Goal: Task Accomplishment & Management: Use online tool/utility

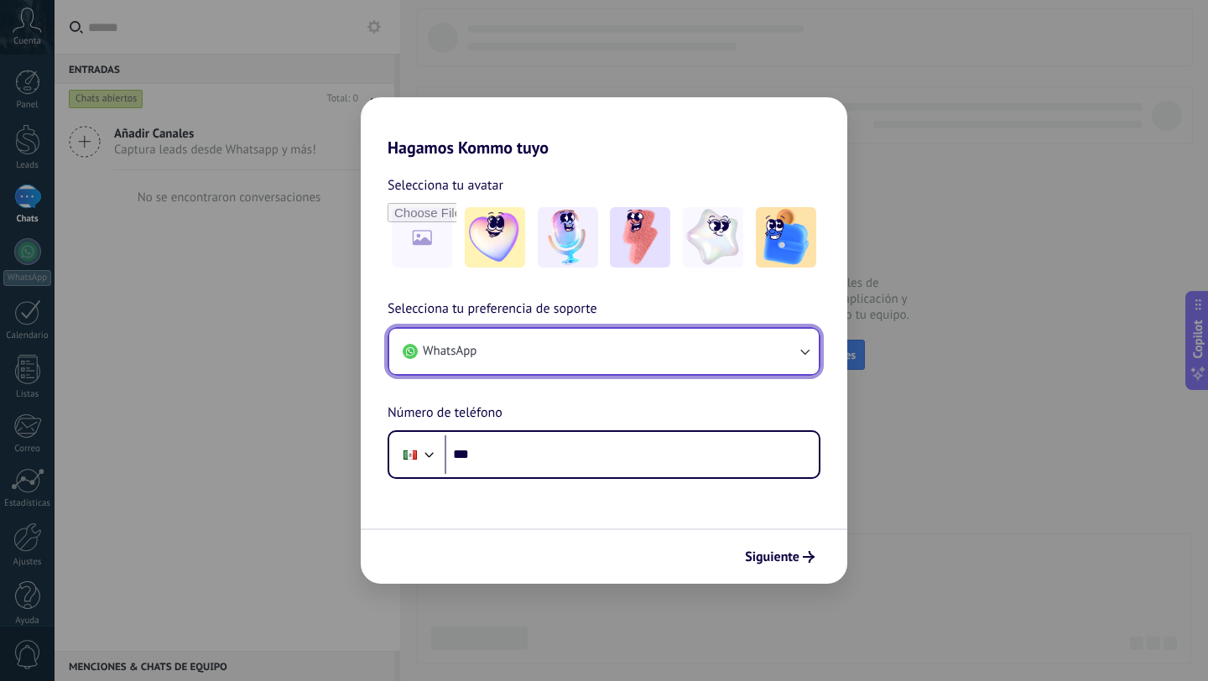
click at [633, 348] on button "WhatsApp" at bounding box center [604, 351] width 430 height 45
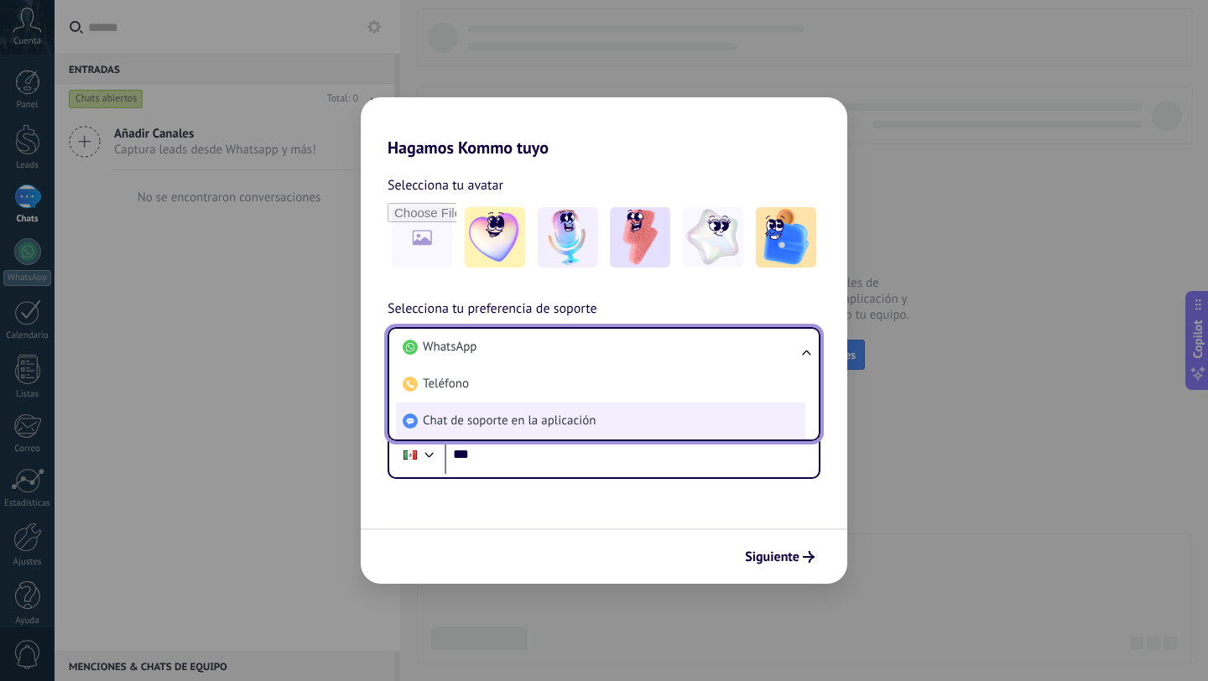
click at [586, 422] on span "Chat de soporte en la aplicación" at bounding box center [509, 421] width 173 height 17
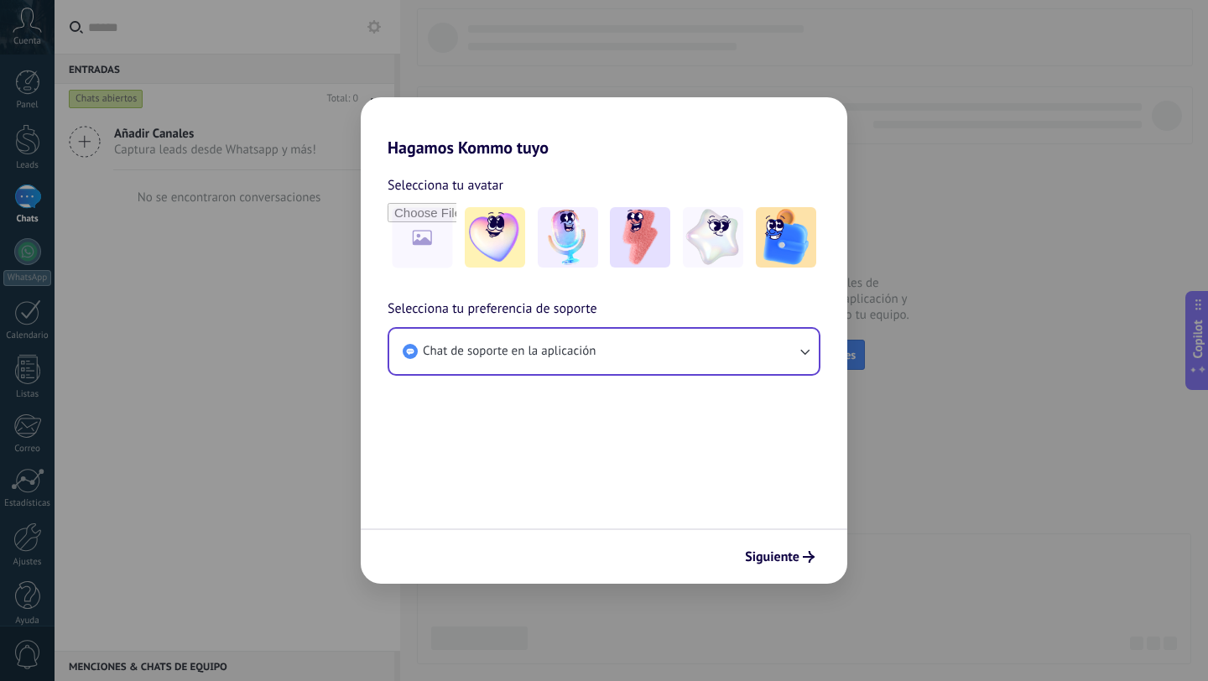
click at [662, 435] on form "Selecciona tu avatar Selecciona tu preferencia de soporte Chat de soporte en la…" at bounding box center [604, 371] width 487 height 426
click at [794, 563] on span "Siguiente" at bounding box center [772, 557] width 55 height 12
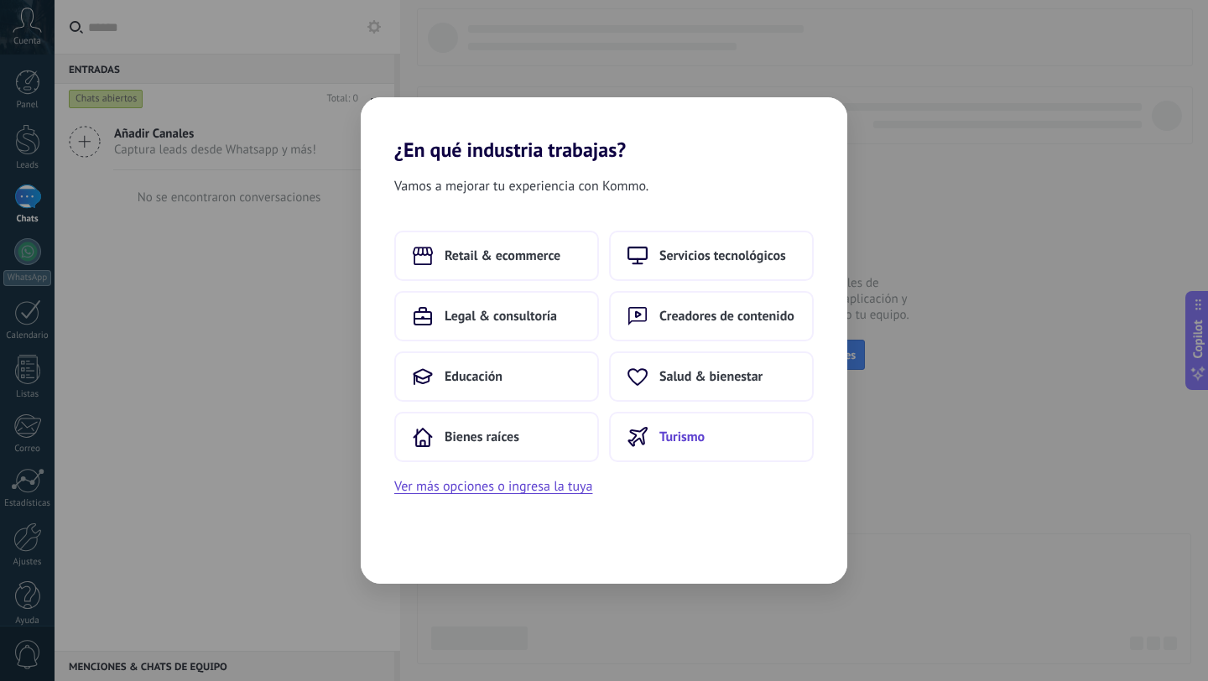
click at [670, 422] on button "Turismo" at bounding box center [711, 437] width 205 height 50
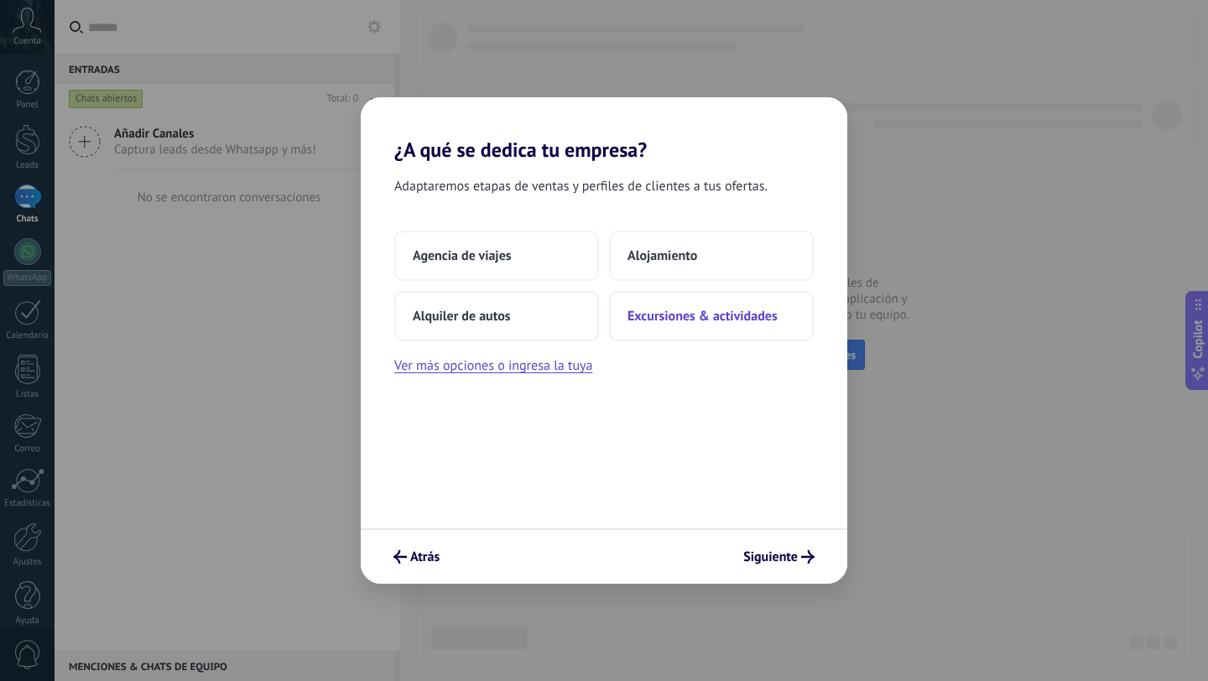
click at [654, 310] on span "Excursiones & actividades" at bounding box center [703, 316] width 150 height 17
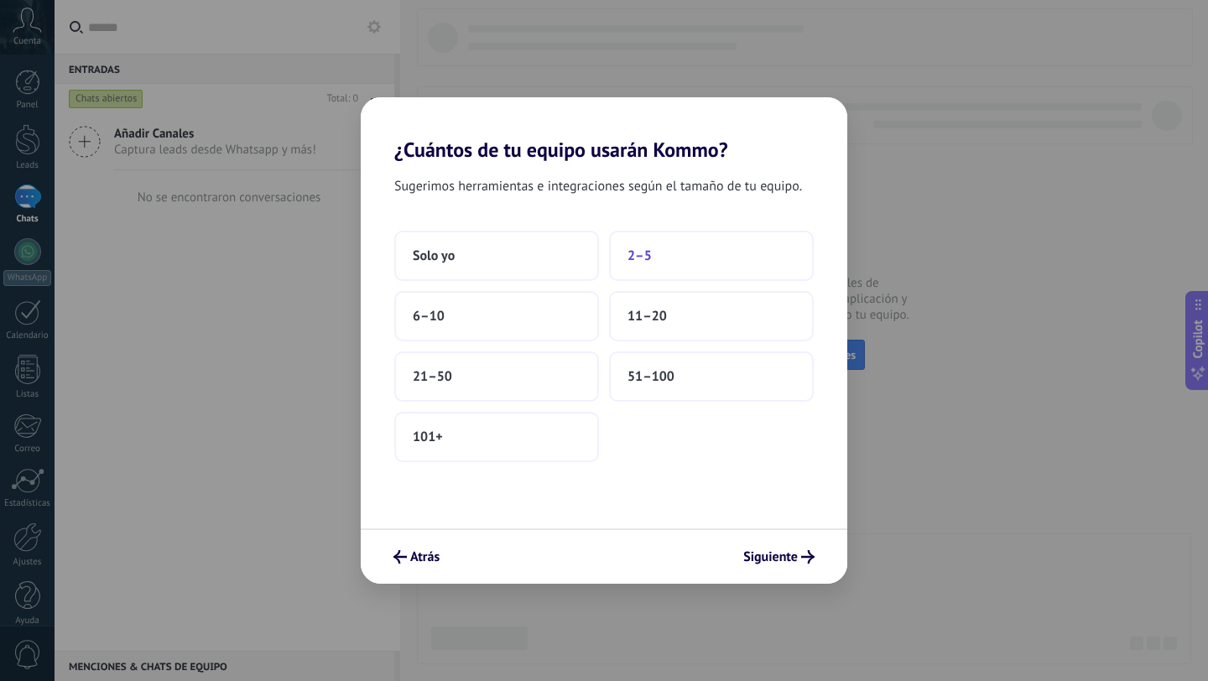
click at [649, 259] on span "2–5" at bounding box center [640, 255] width 24 height 17
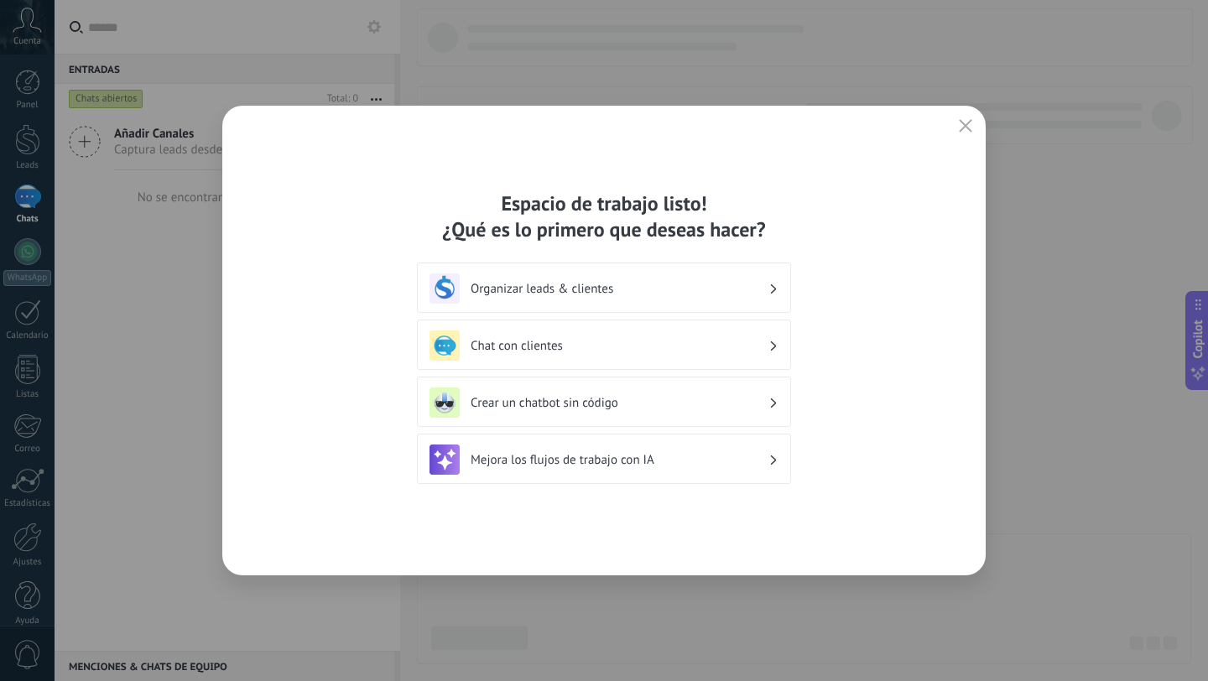
click at [634, 468] on div "Mejora los flujos de trabajo con IA" at bounding box center [604, 460] width 349 height 30
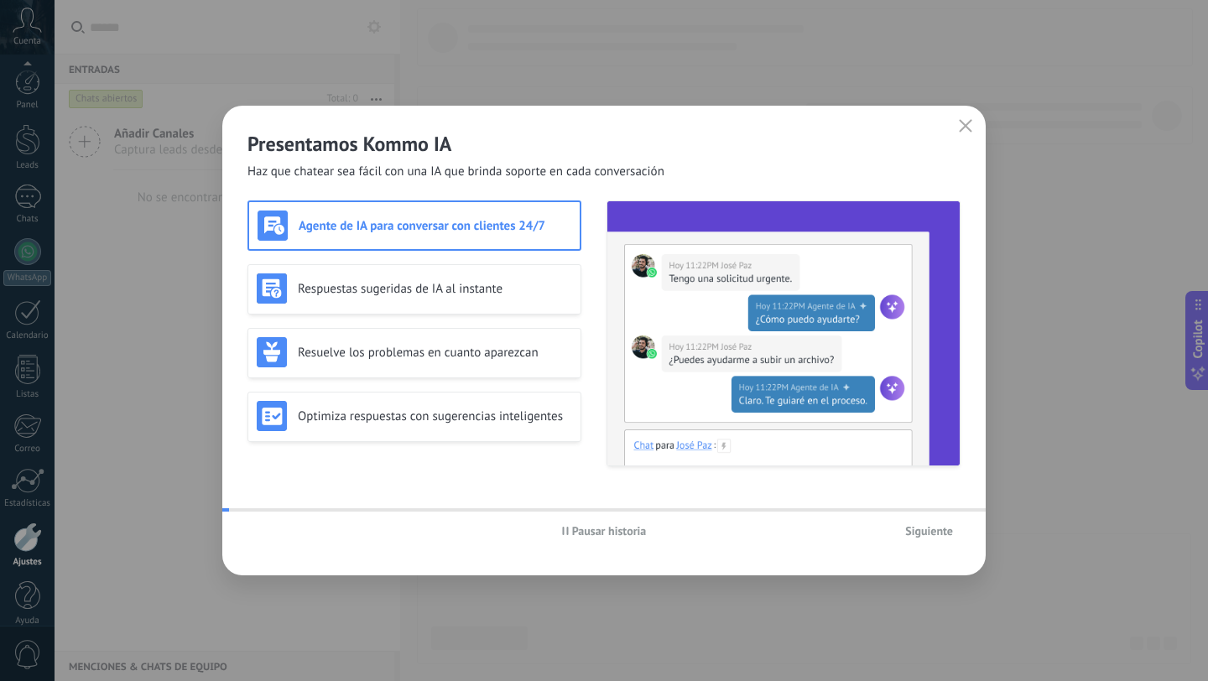
scroll to position [17, 0]
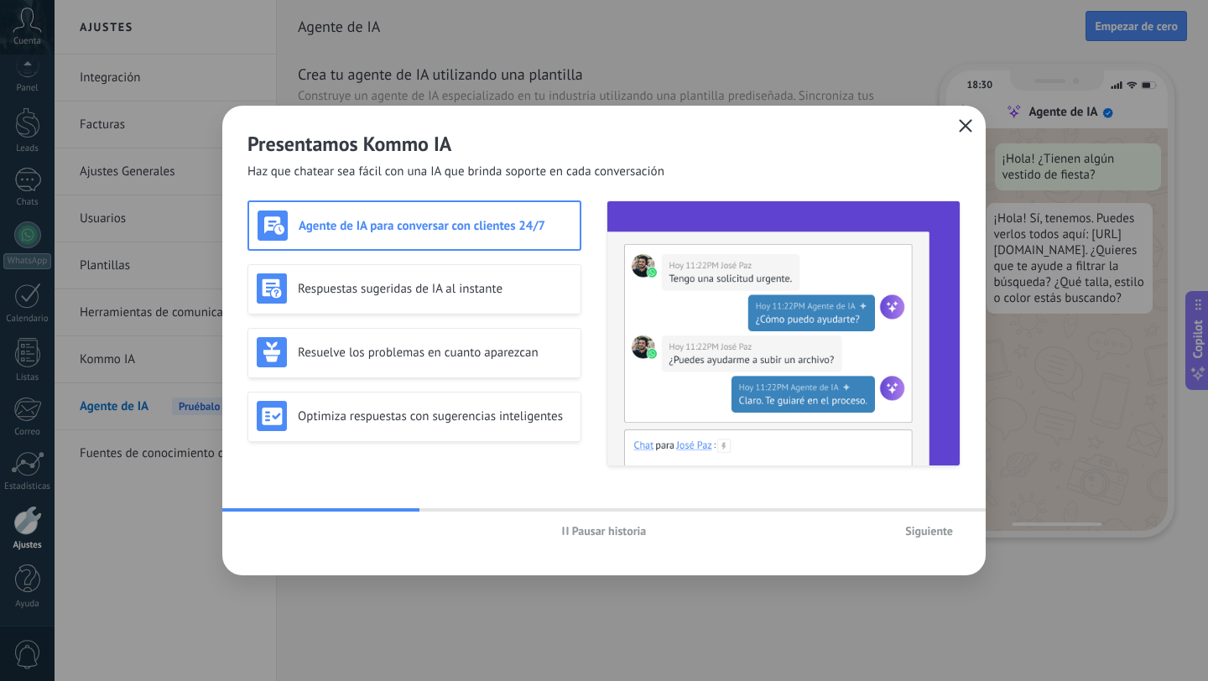
click at [967, 128] on use "button" at bounding box center [966, 125] width 13 height 13
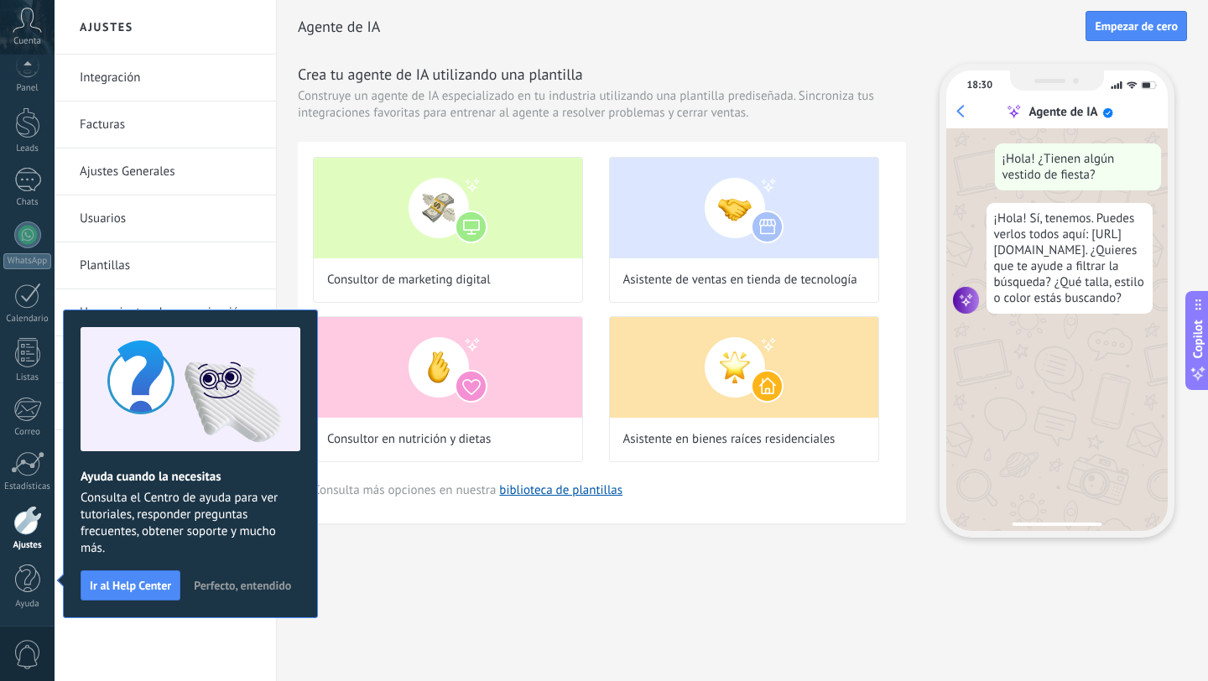
click at [434, 580] on div "Agente de IA Empezar de cero Crea tu agente de IA utilizando una plantilla Cons…" at bounding box center [742, 296] width 931 height 592
click at [263, 589] on span "Perfecto, entendido" at bounding box center [242, 586] width 97 height 12
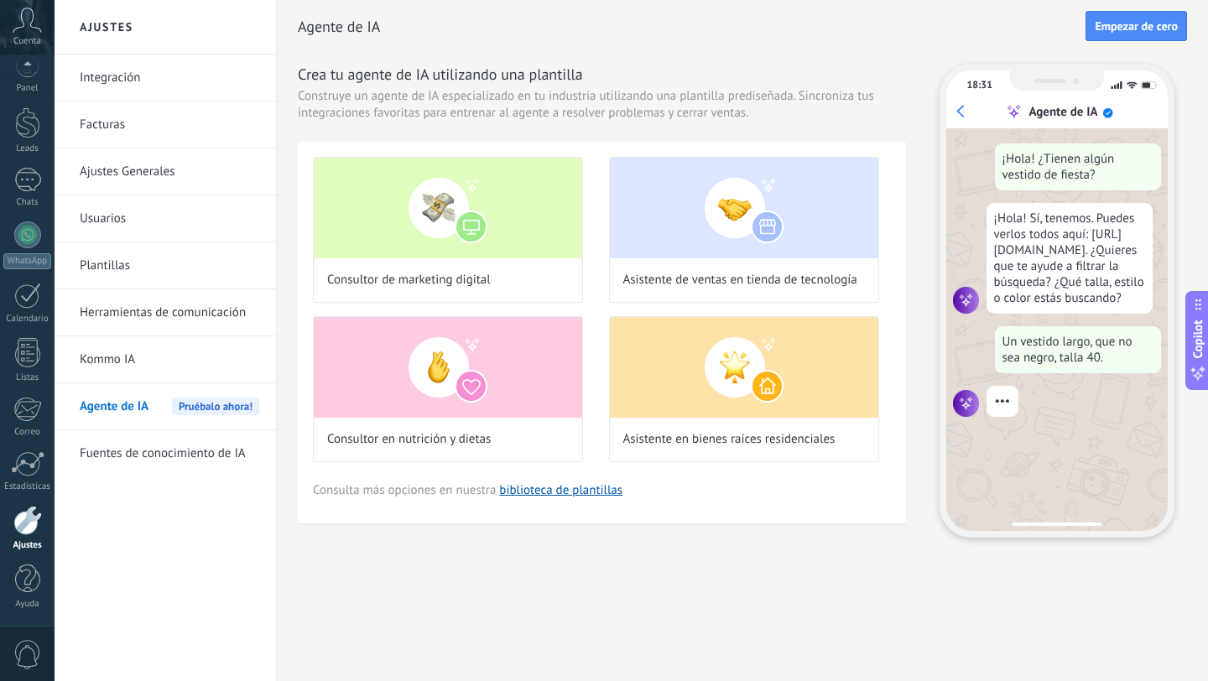
click at [447, 598] on div "Ajustes Integración Facturas Ajustes Generales Usuarios Plantillas Herramientas…" at bounding box center [632, 340] width 1154 height 681
click at [122, 356] on link "Kommo IA" at bounding box center [170, 359] width 180 height 47
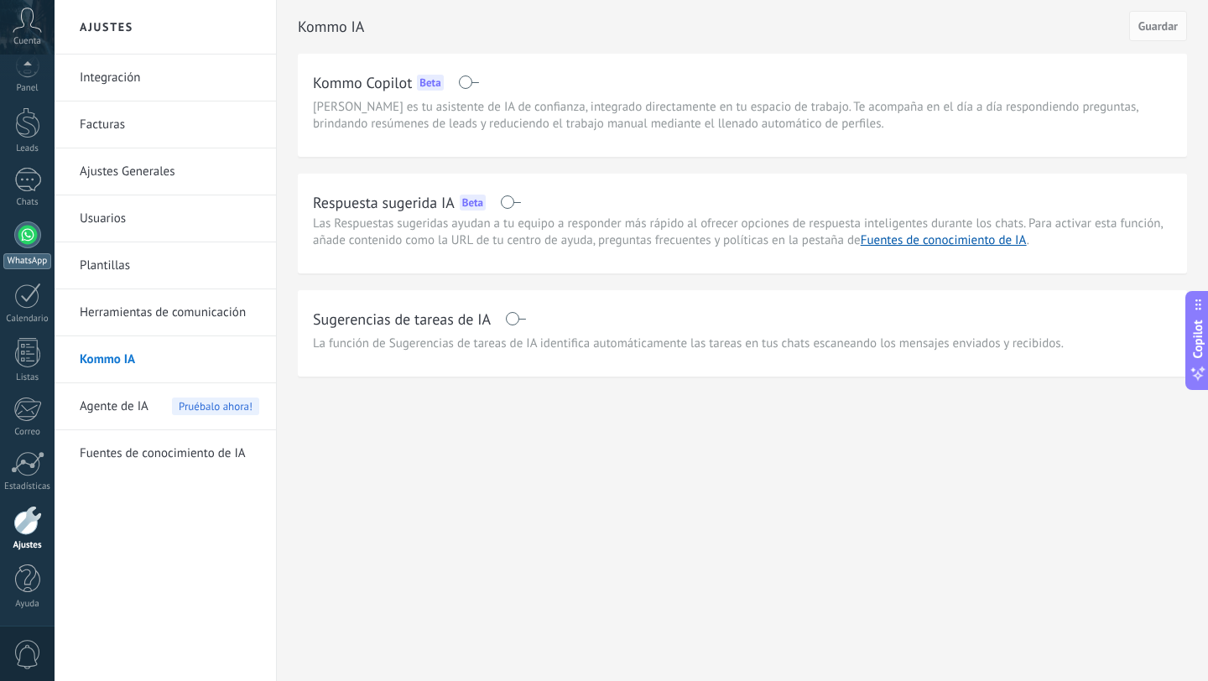
click at [41, 236] on link "WhatsApp" at bounding box center [27, 245] width 55 height 48
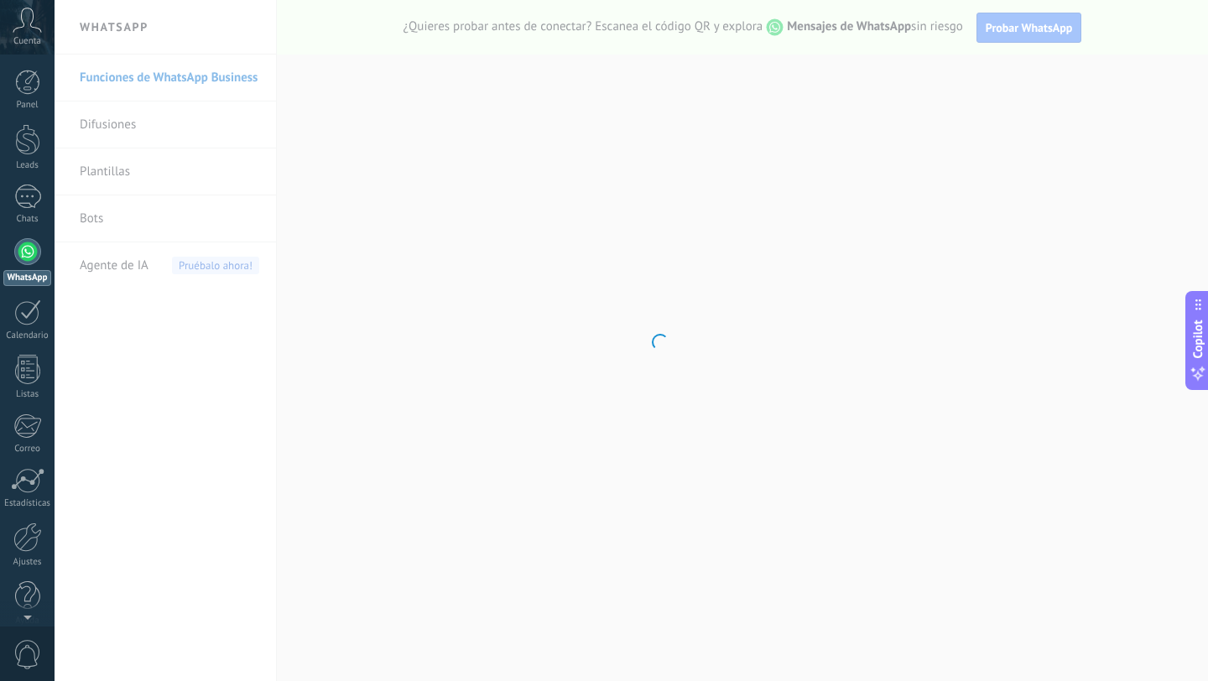
click at [107, 217] on body ".abccls-1,.abccls-2{fill-rule:evenodd}.abccls-2{fill:#fff} .abfcls-1{fill:none}…" at bounding box center [604, 340] width 1208 height 681
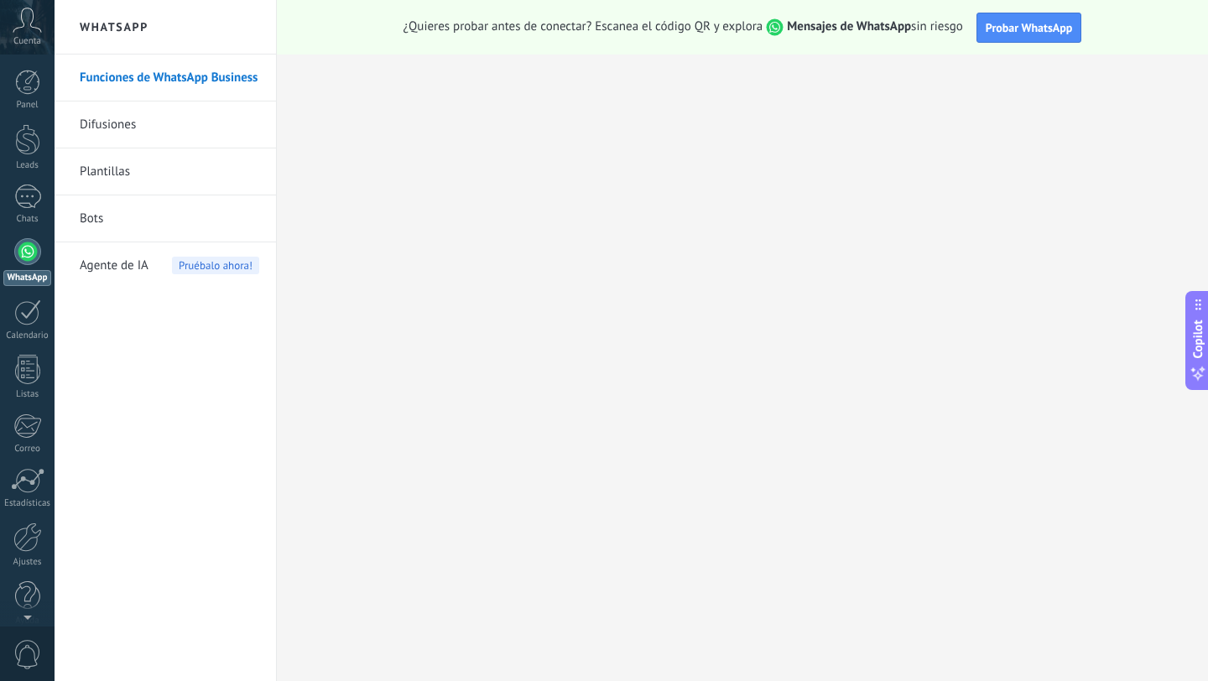
click at [109, 211] on link "Bots" at bounding box center [170, 218] width 180 height 47
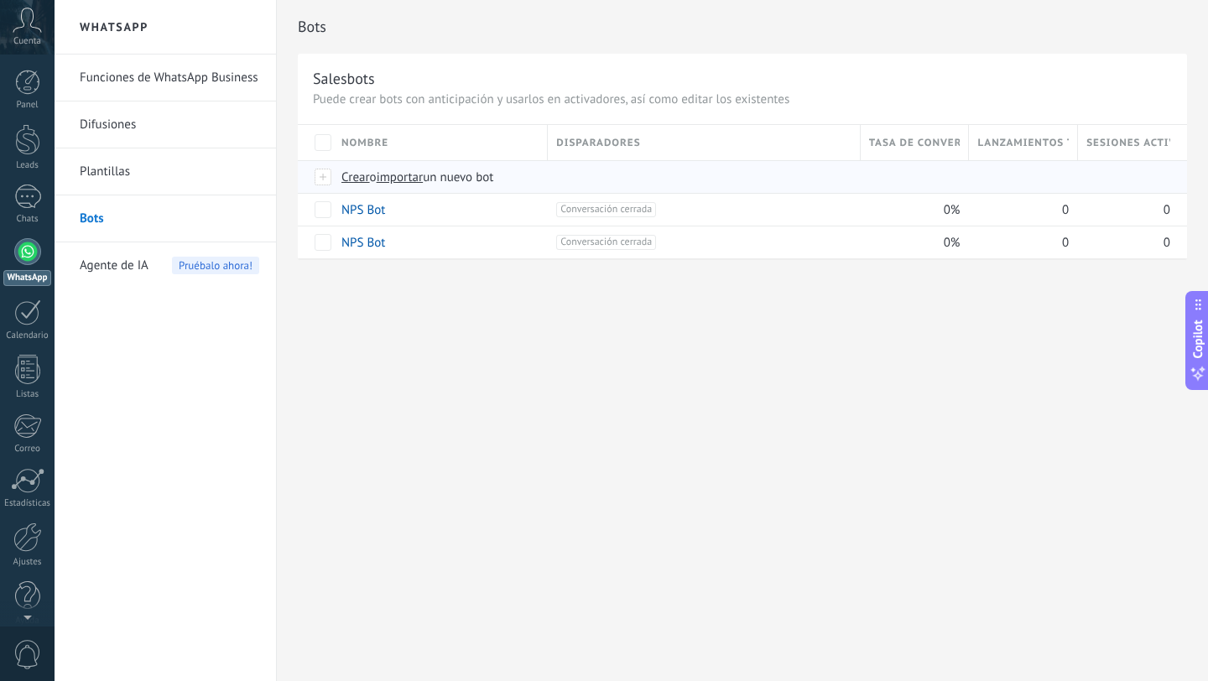
click at [399, 175] on span "importar" at bounding box center [400, 177] width 47 height 16
click at [0, 0] on input "importar un nuevo bot" at bounding box center [0, 0] width 0 height 0
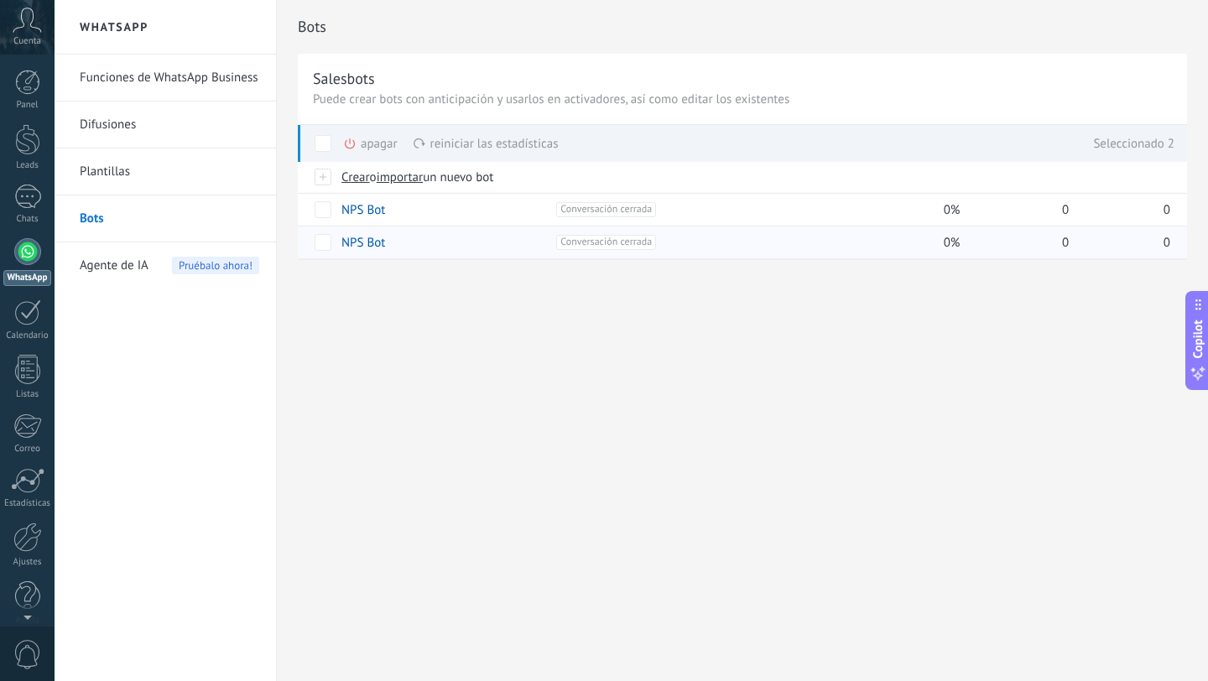
click at [361, 150] on div "apagar màs" at bounding box center [399, 143] width 112 height 37
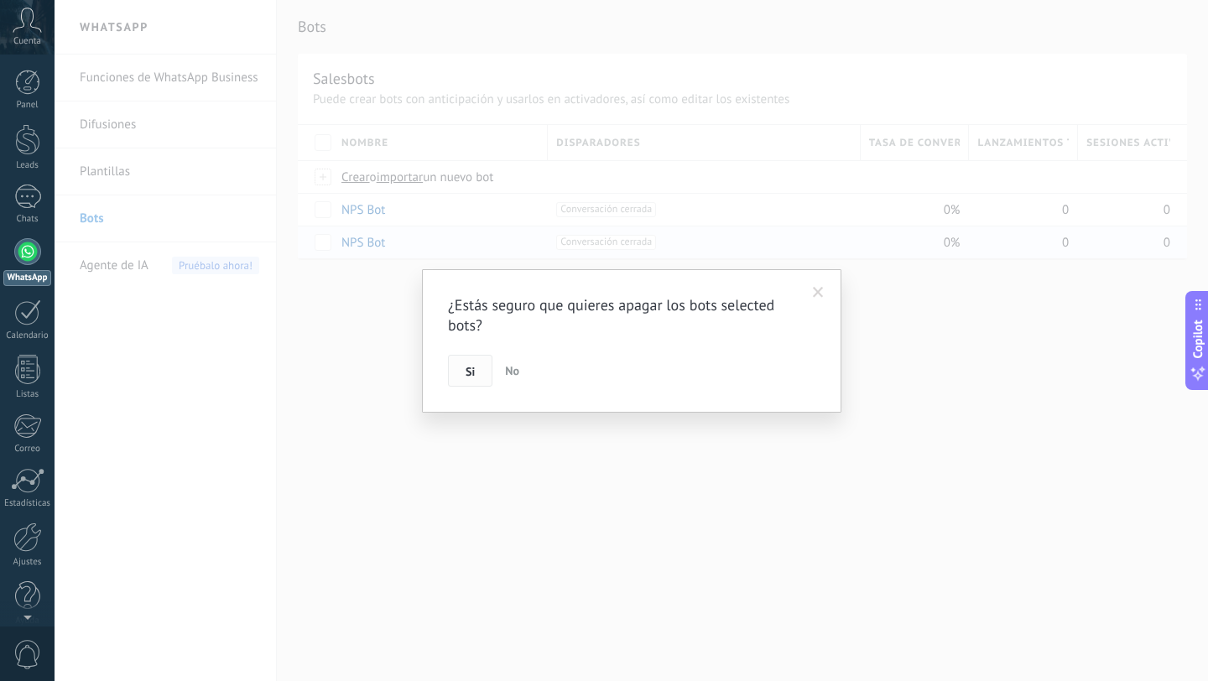
click at [478, 378] on button "Si" at bounding box center [470, 371] width 44 height 32
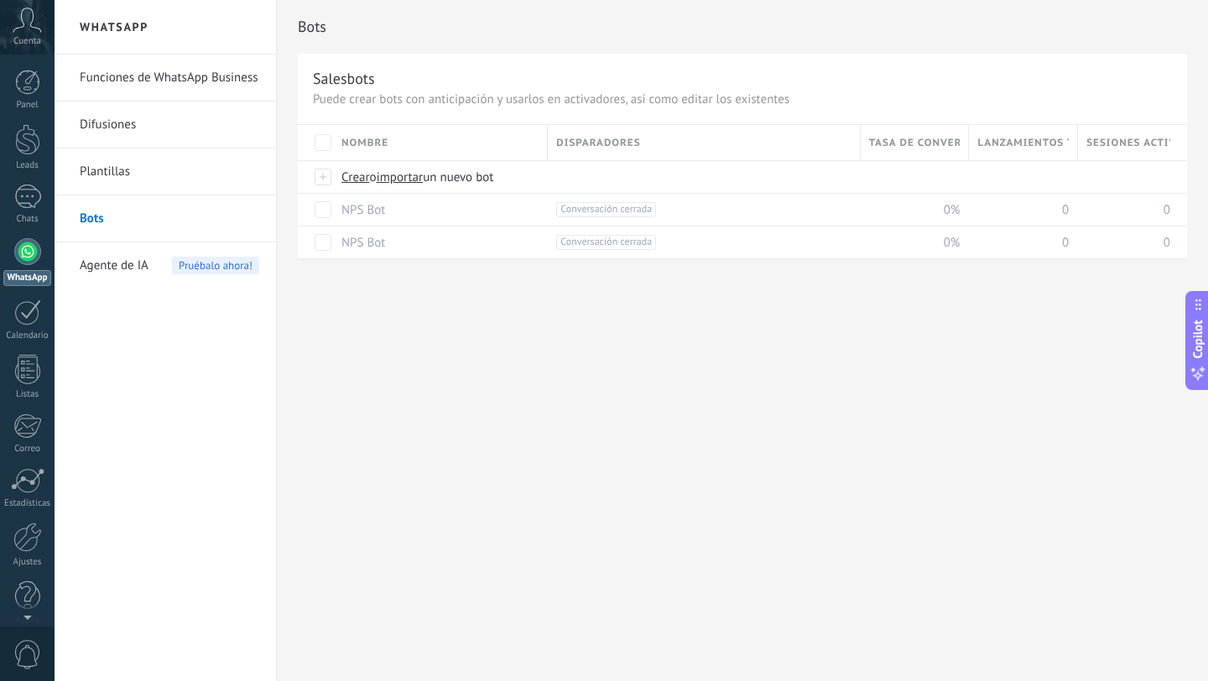
click at [389, 373] on div "Bots Salesbots Puede crear bots con anticipación y usarlos en activadores, así …" at bounding box center [742, 340] width 931 height 681
click at [362, 180] on span "Crear" at bounding box center [355, 177] width 29 height 16
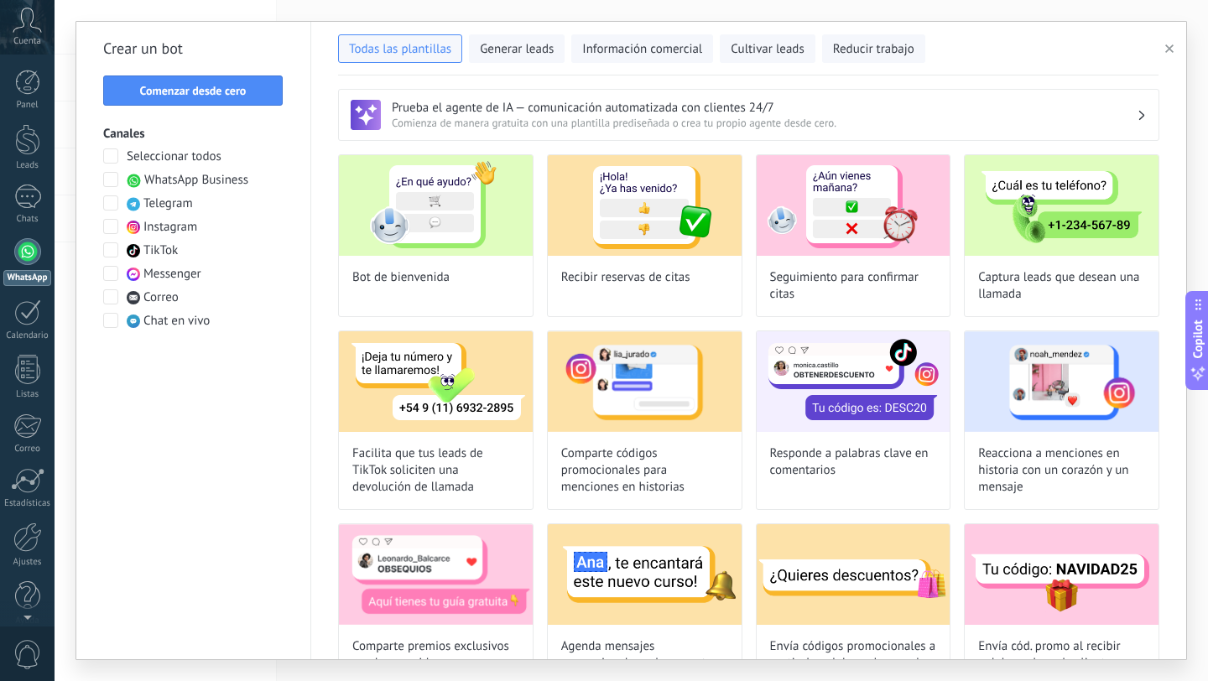
type input "**********"
click at [185, 95] on span "Comenzar desde cero" at bounding box center [193, 91] width 107 height 12
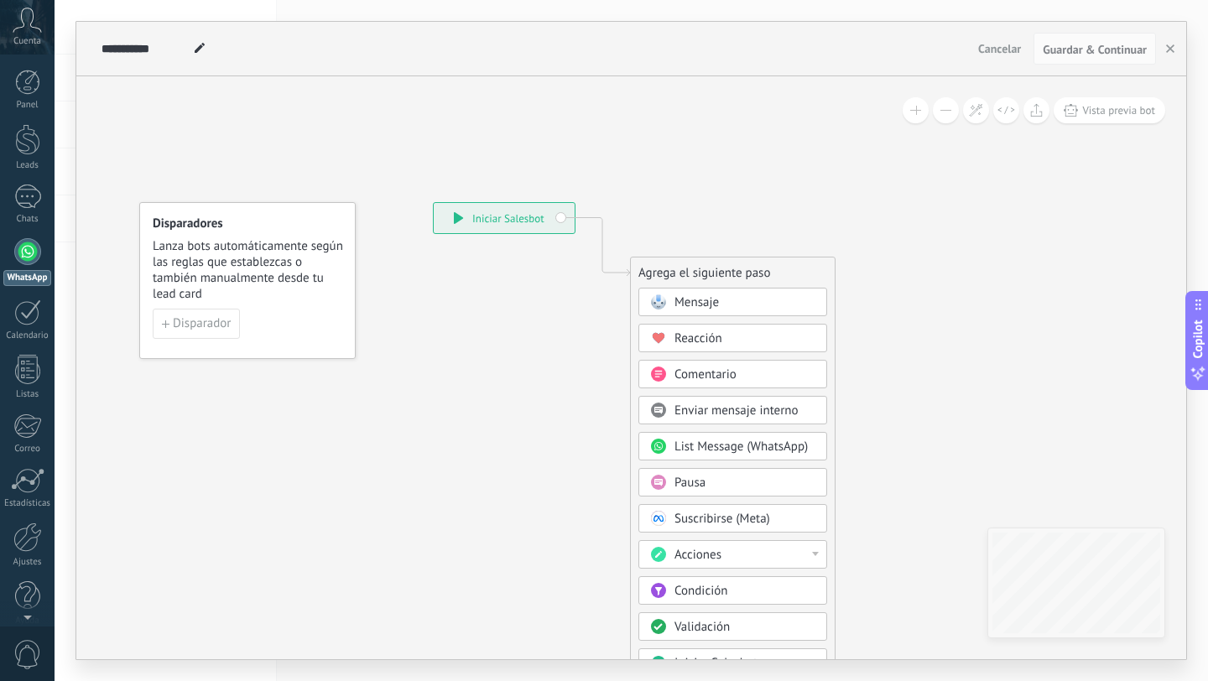
click at [984, 58] on button "Cancelar" at bounding box center [1000, 48] width 56 height 25
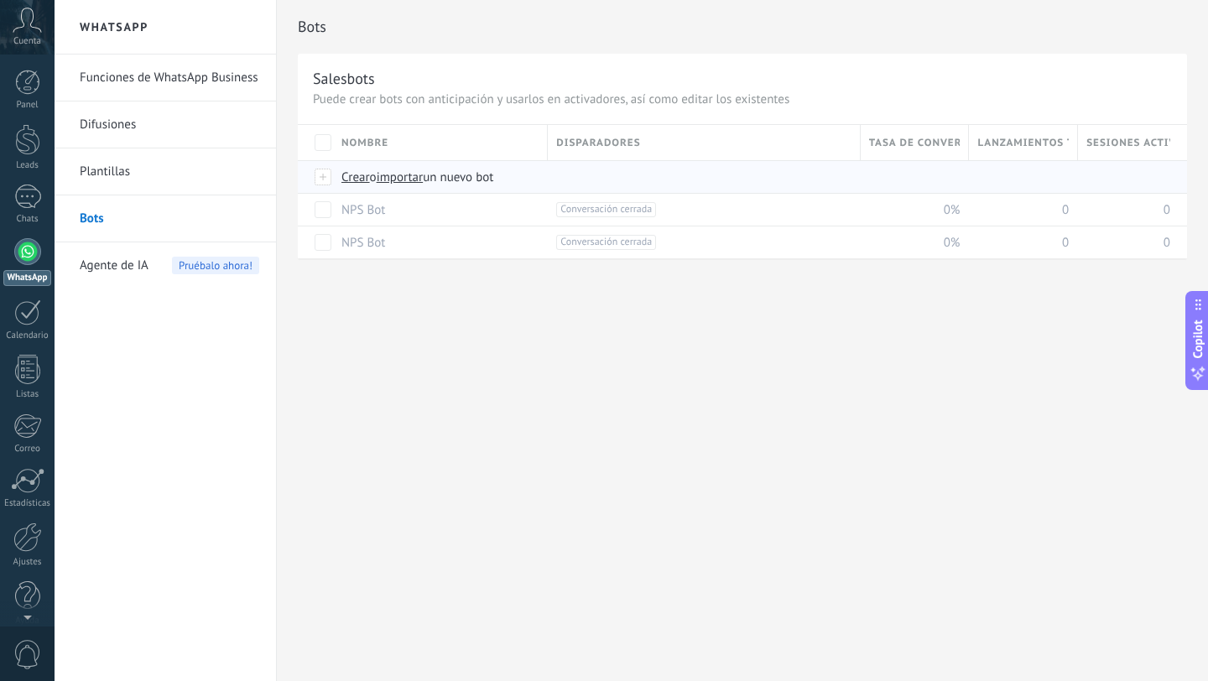
click at [412, 182] on span "importar" at bounding box center [400, 177] width 47 height 16
click at [0, 0] on input "importar un nuevo bot" at bounding box center [0, 0] width 0 height 0
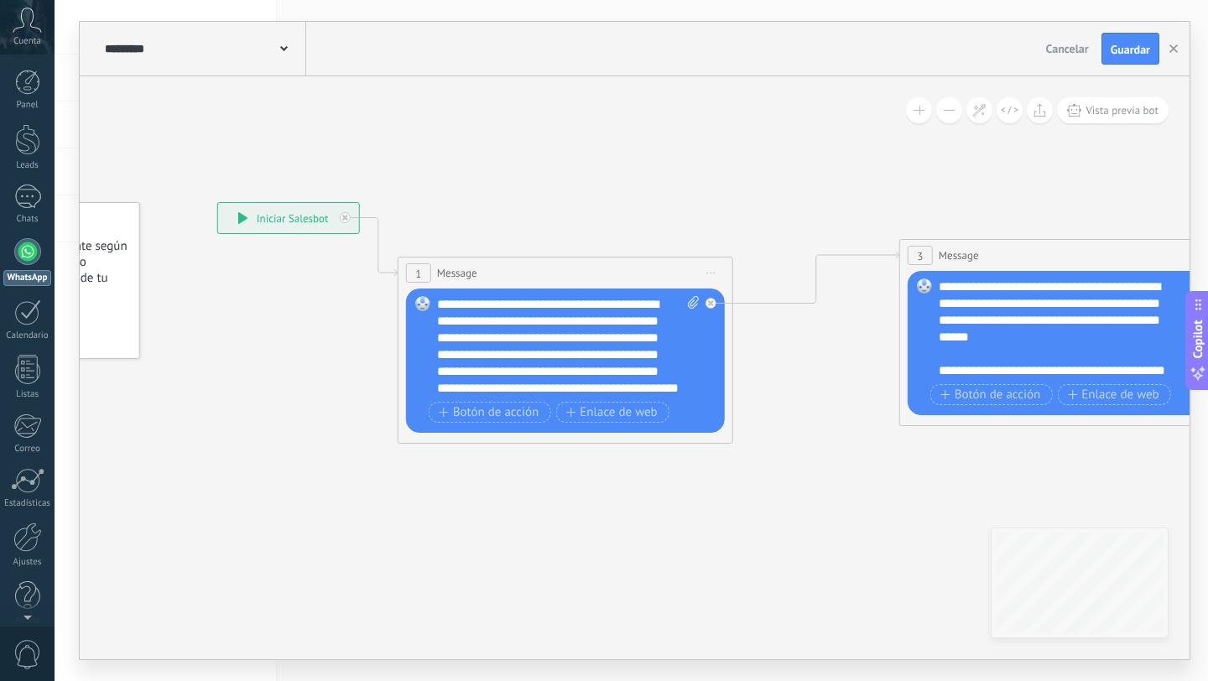
drag, startPoint x: 733, startPoint y: 167, endPoint x: 477, endPoint y: 167, distance: 255.9
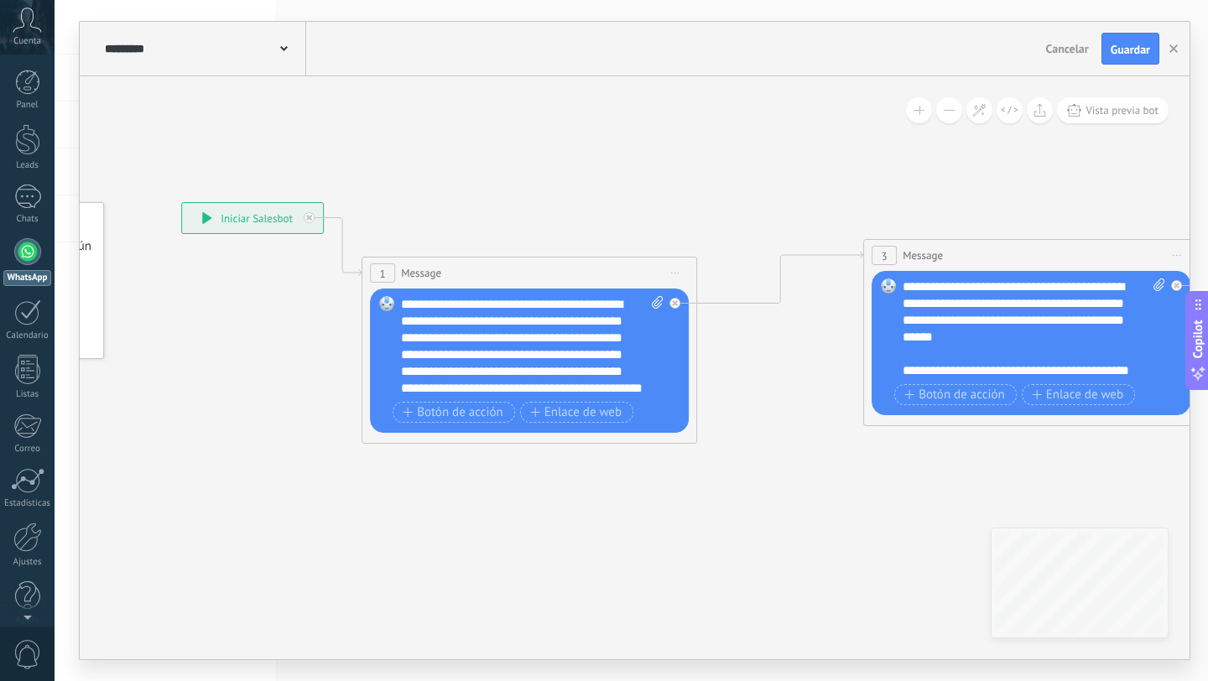
drag, startPoint x: 754, startPoint y: 181, endPoint x: 409, endPoint y: 184, distance: 345.7
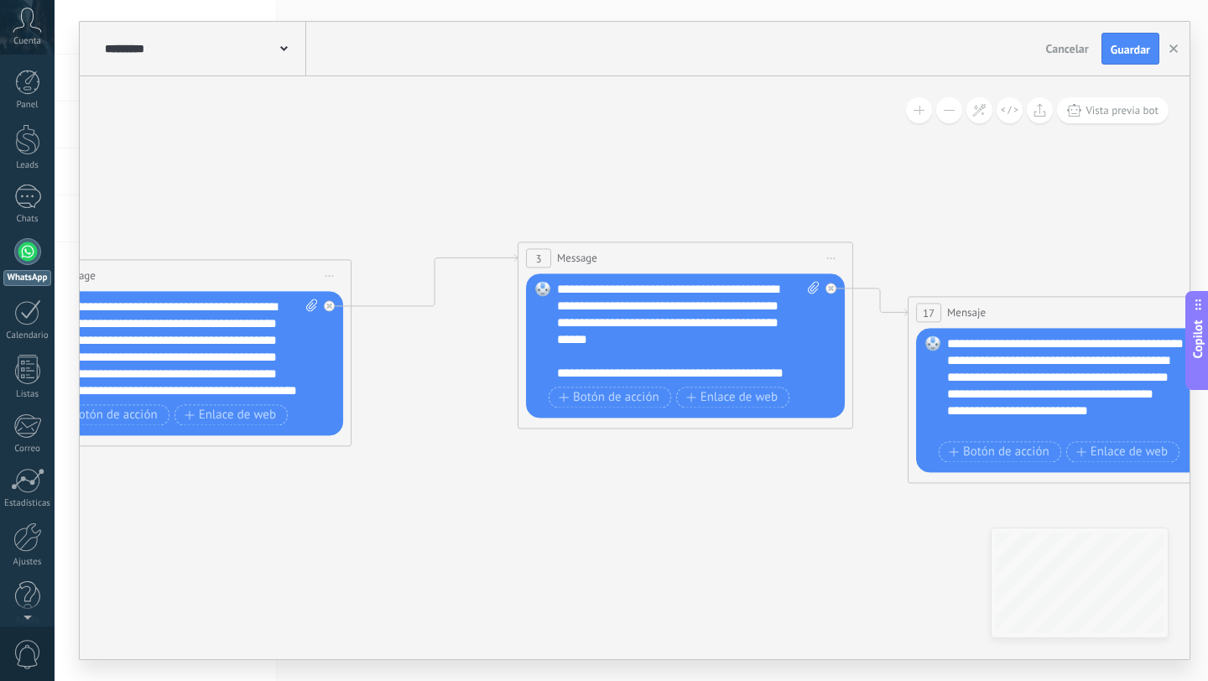
drag, startPoint x: 639, startPoint y: 203, endPoint x: 242, endPoint y: 203, distance: 396.8
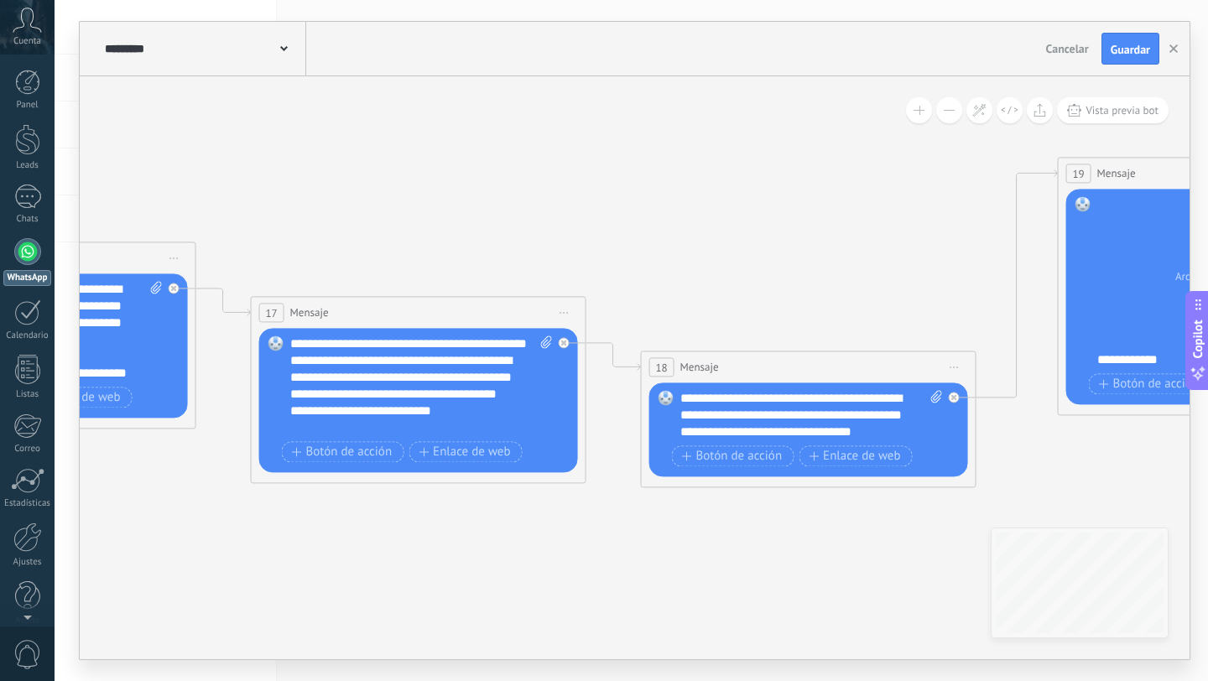
drag, startPoint x: 768, startPoint y: 251, endPoint x: 230, endPoint y: 202, distance: 540.8
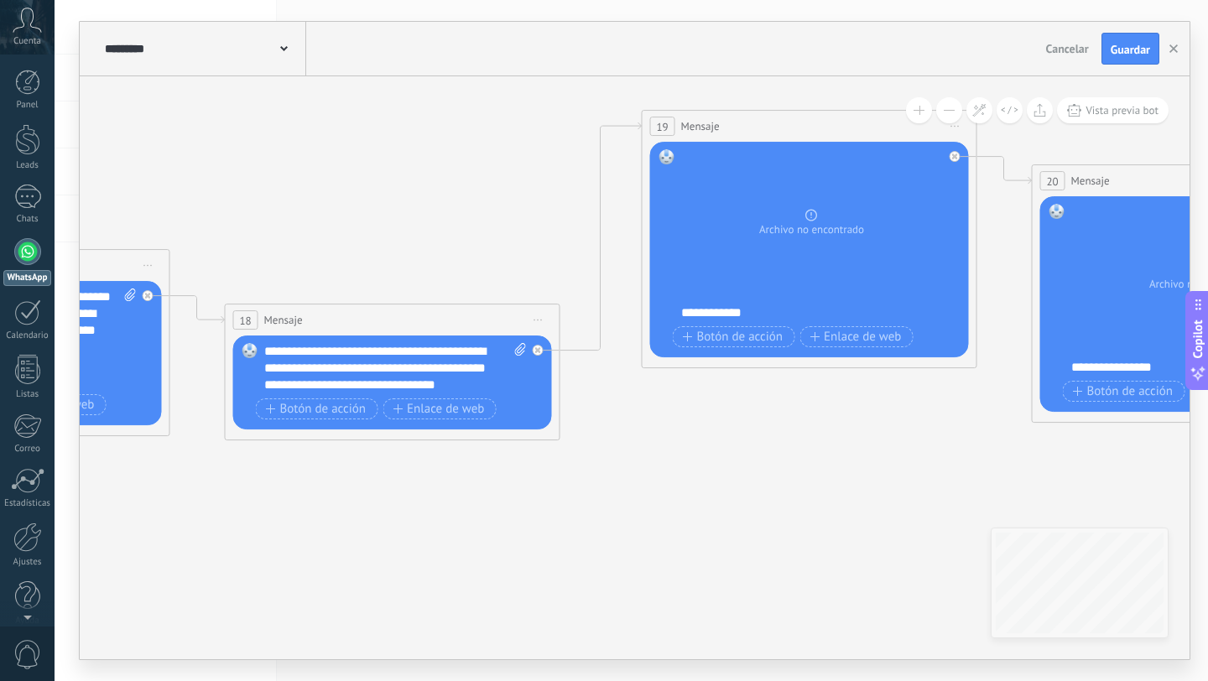
drag, startPoint x: 481, startPoint y: 195, endPoint x: 238, endPoint y: 254, distance: 249.7
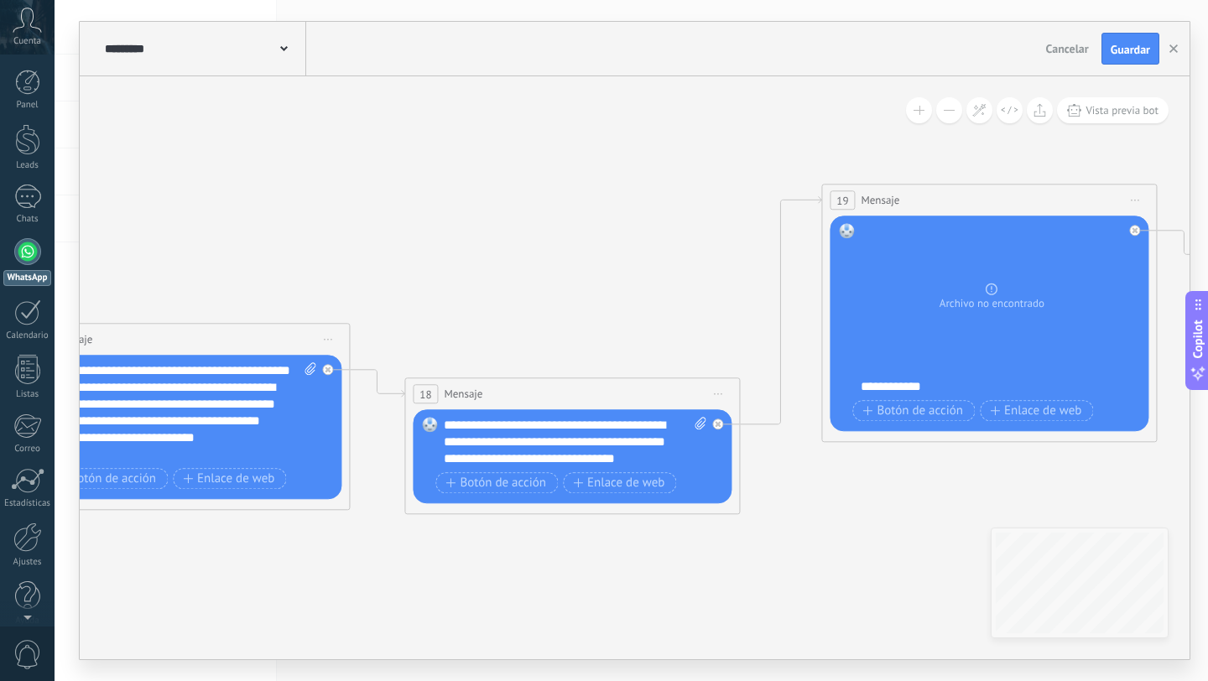
drag, startPoint x: 371, startPoint y: 221, endPoint x: 736, endPoint y: 237, distance: 365.3
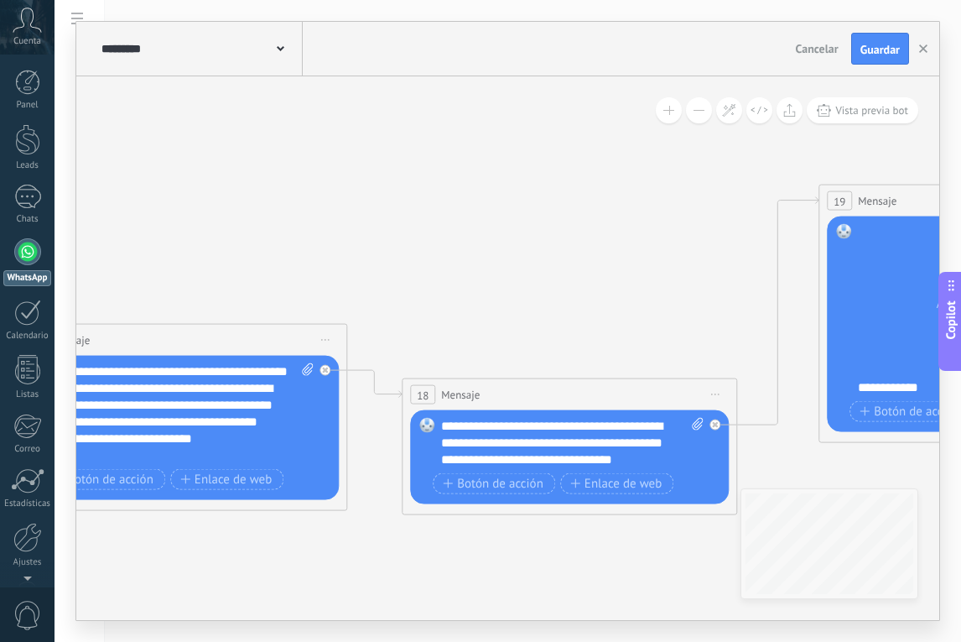
drag, startPoint x: 563, startPoint y: 235, endPoint x: 325, endPoint y: 229, distance: 238.3
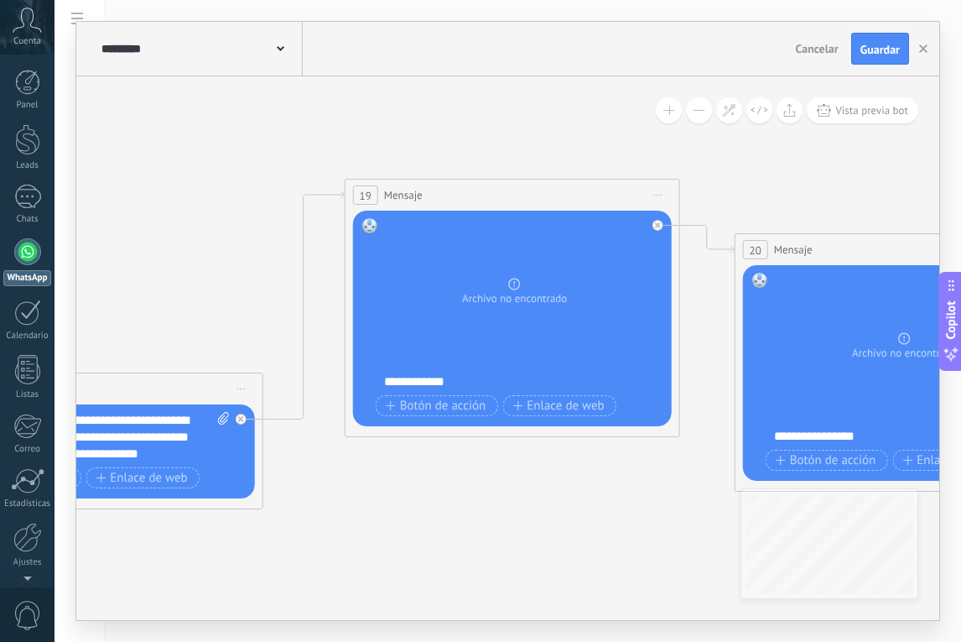
drag, startPoint x: 509, startPoint y: 217, endPoint x: 167, endPoint y: 217, distance: 342.3
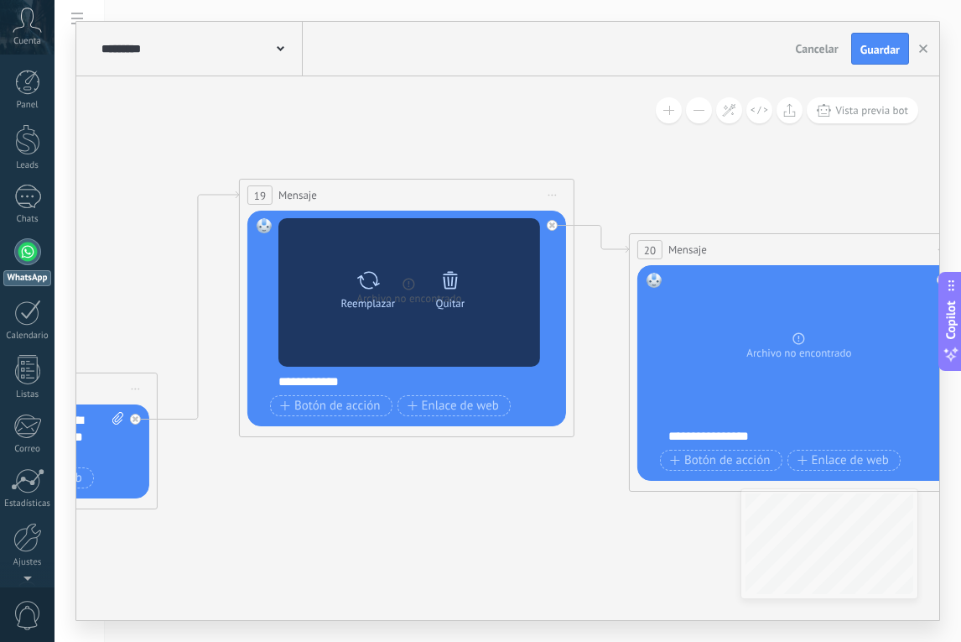
click at [374, 279] on icon at bounding box center [368, 279] width 24 height 23
click input "Subir" at bounding box center [0, 0] width 0 height 0
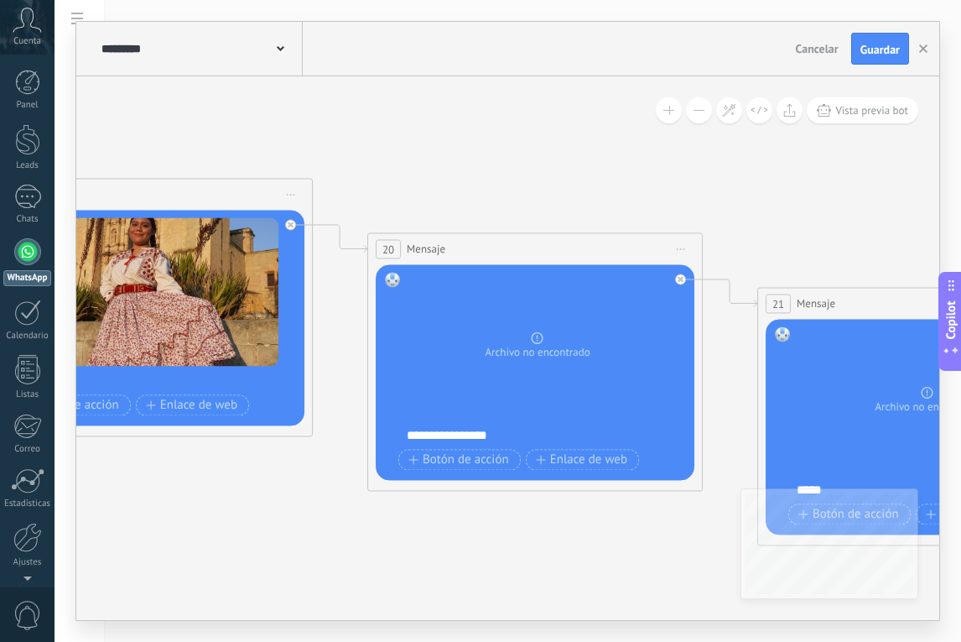
drag, startPoint x: 668, startPoint y: 149, endPoint x: 396, endPoint y: 147, distance: 271.8
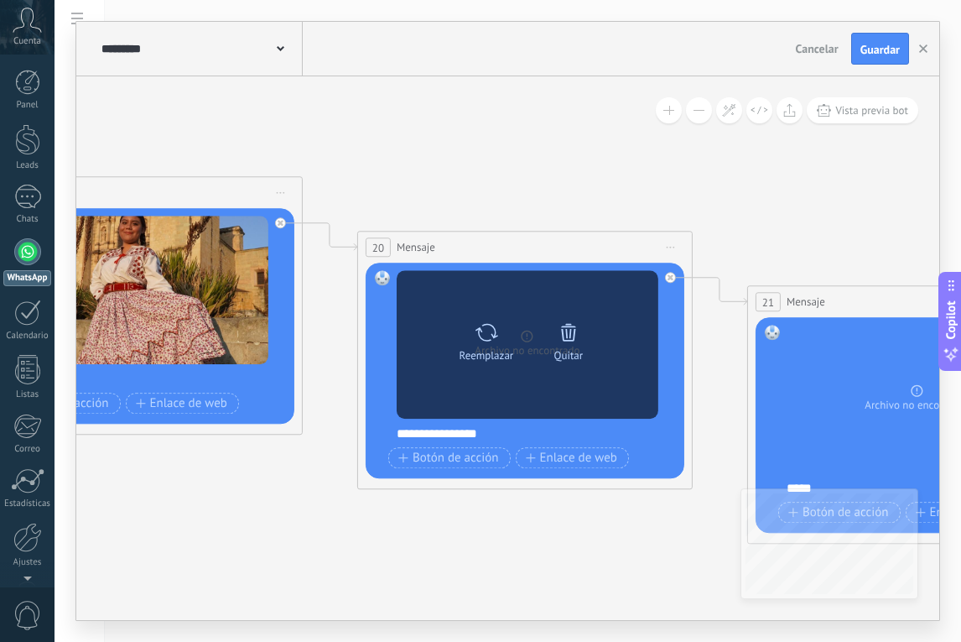
click at [487, 327] on icon at bounding box center [486, 331] width 24 height 23
click input "Subir" at bounding box center [0, 0] width 0 height 0
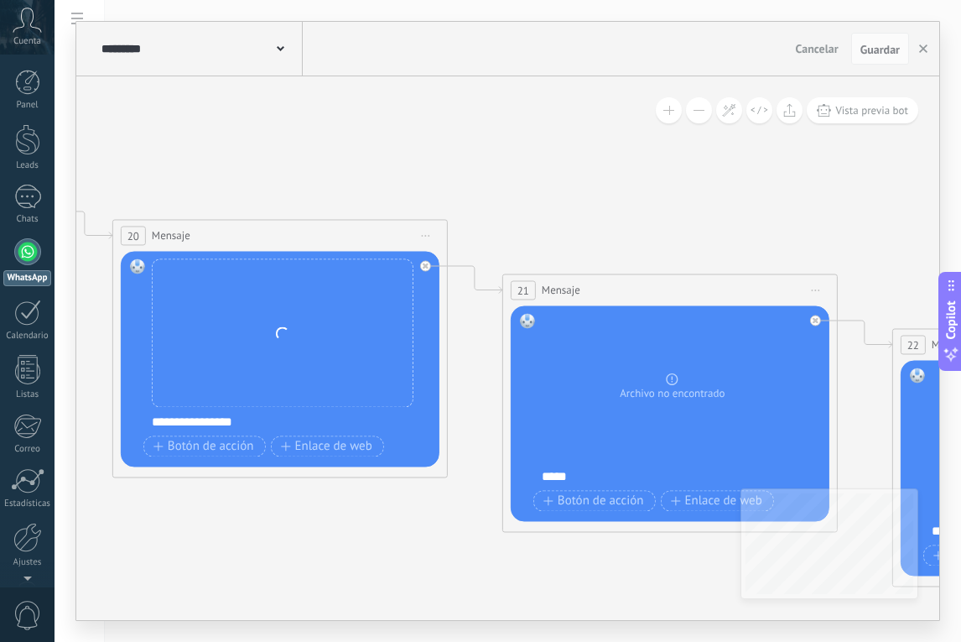
drag, startPoint x: 510, startPoint y: 153, endPoint x: 233, endPoint y: 138, distance: 277.3
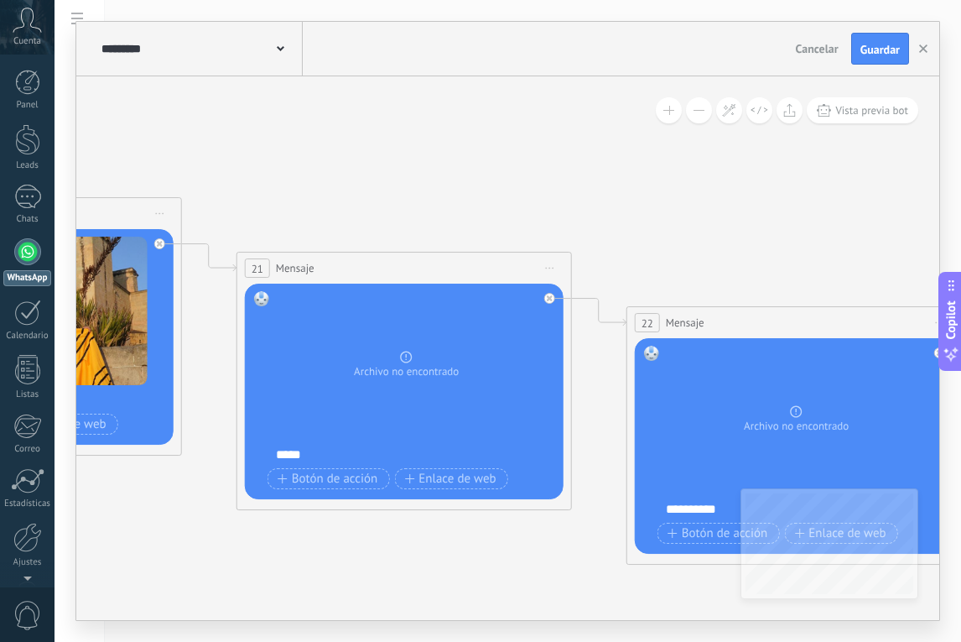
drag, startPoint x: 470, startPoint y: 177, endPoint x: 231, endPoint y: 156, distance: 240.0
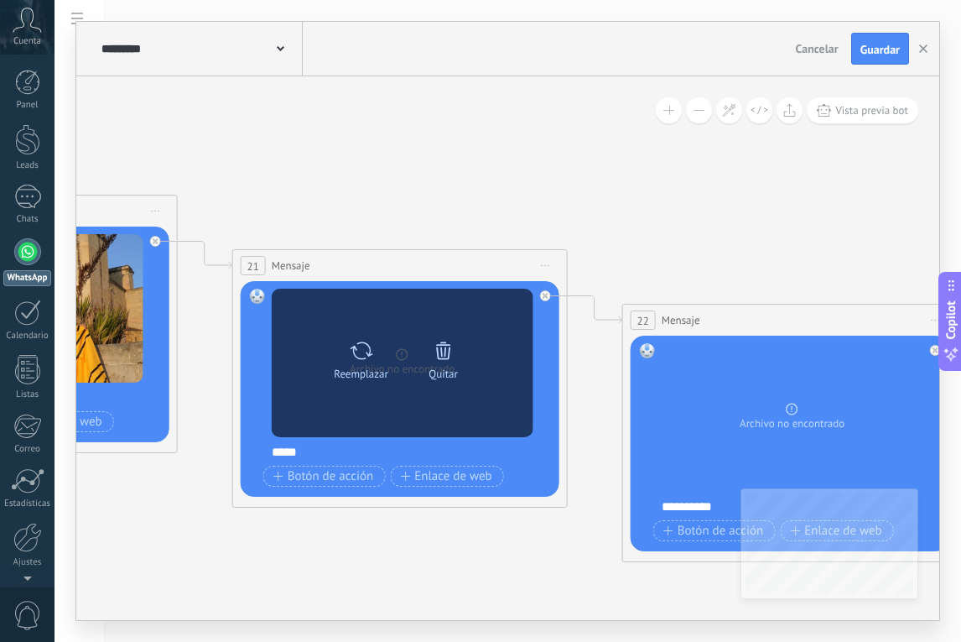
click at [358, 358] on icon at bounding box center [361, 350] width 23 height 18
click input "Subir" at bounding box center [0, 0] width 0 height 0
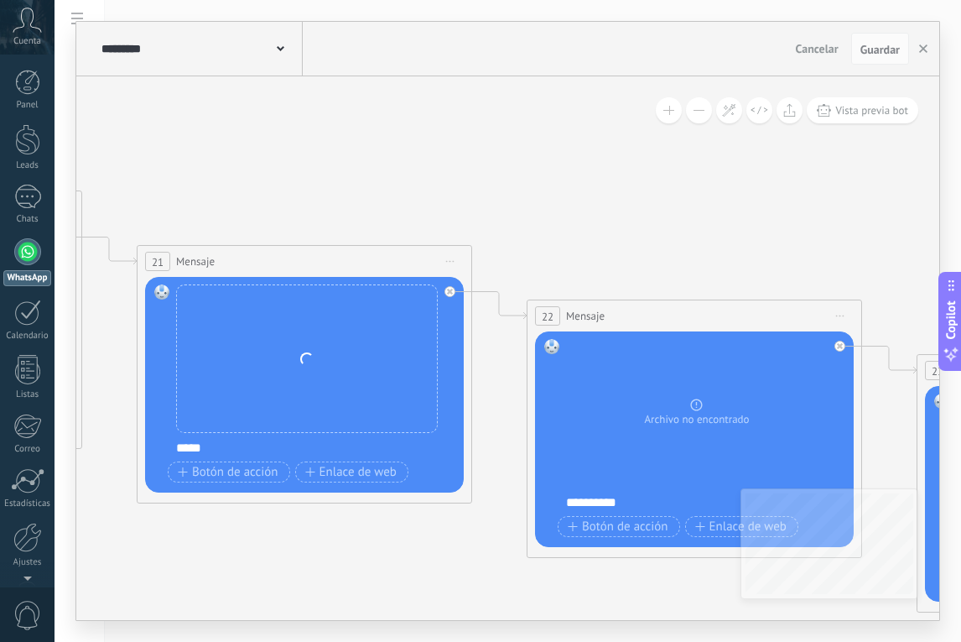
drag, startPoint x: 504, startPoint y: 143, endPoint x: 284, endPoint y: 108, distance: 222.6
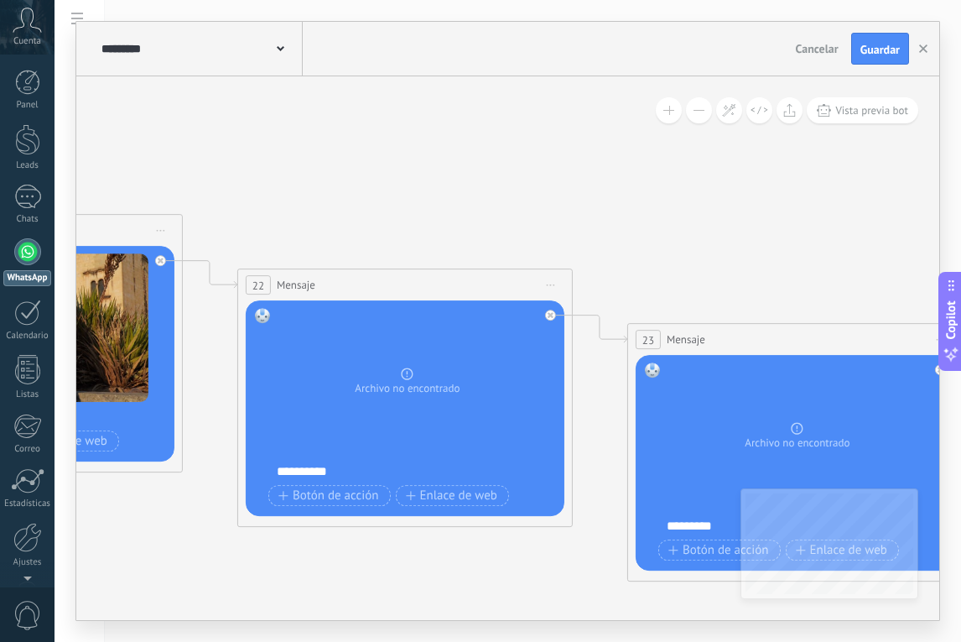
drag, startPoint x: 342, startPoint y: 107, endPoint x: 176, endPoint y: 108, distance: 166.1
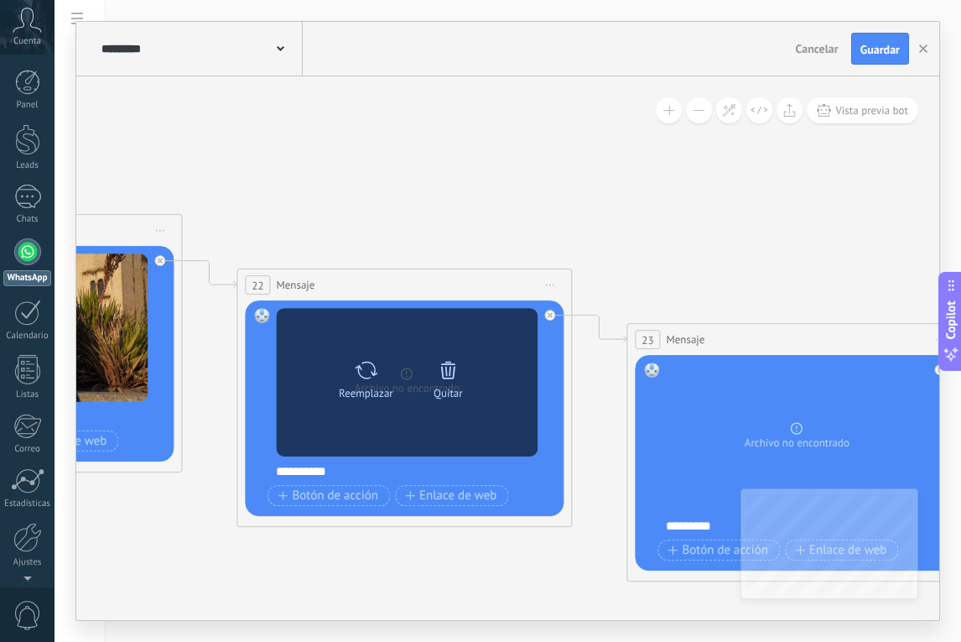
click at [361, 372] on icon at bounding box center [366, 369] width 24 height 23
click input "Subir" at bounding box center [0, 0] width 0 height 0
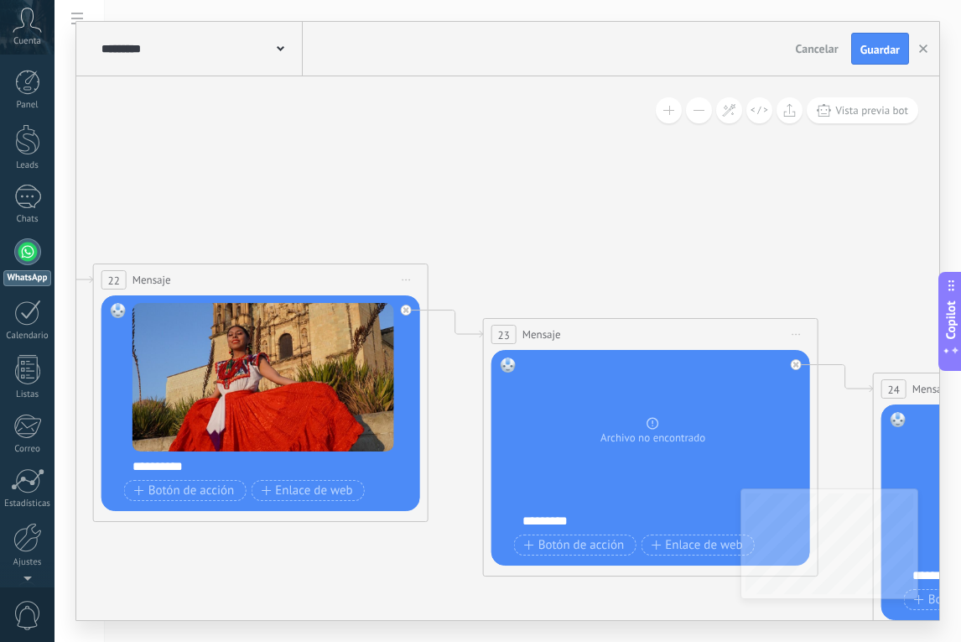
drag, startPoint x: 434, startPoint y: 159, endPoint x: 232, endPoint y: 151, distance: 202.4
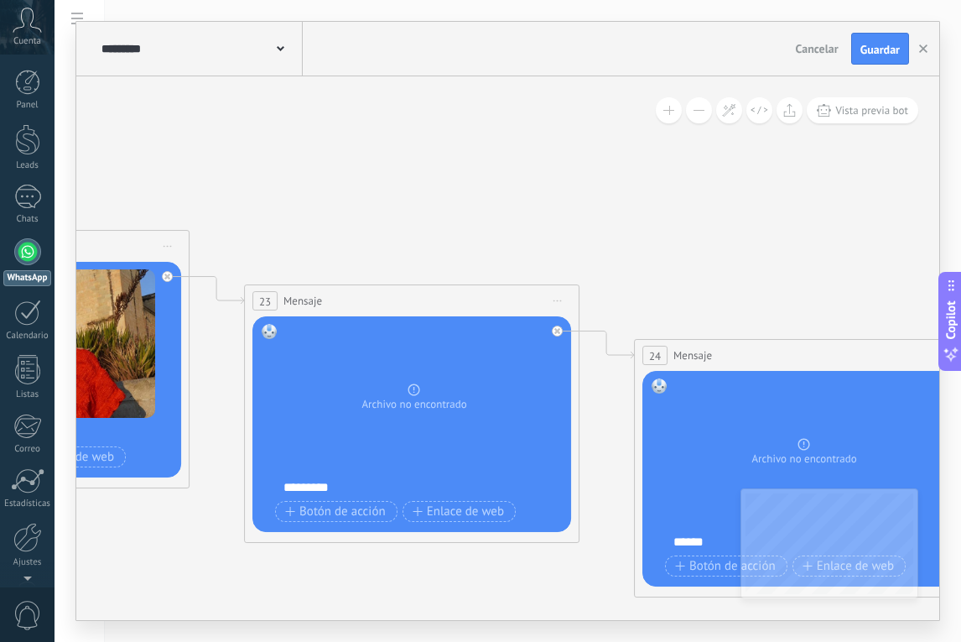
drag, startPoint x: 461, startPoint y: 188, endPoint x: 241, endPoint y: 154, distance: 222.4
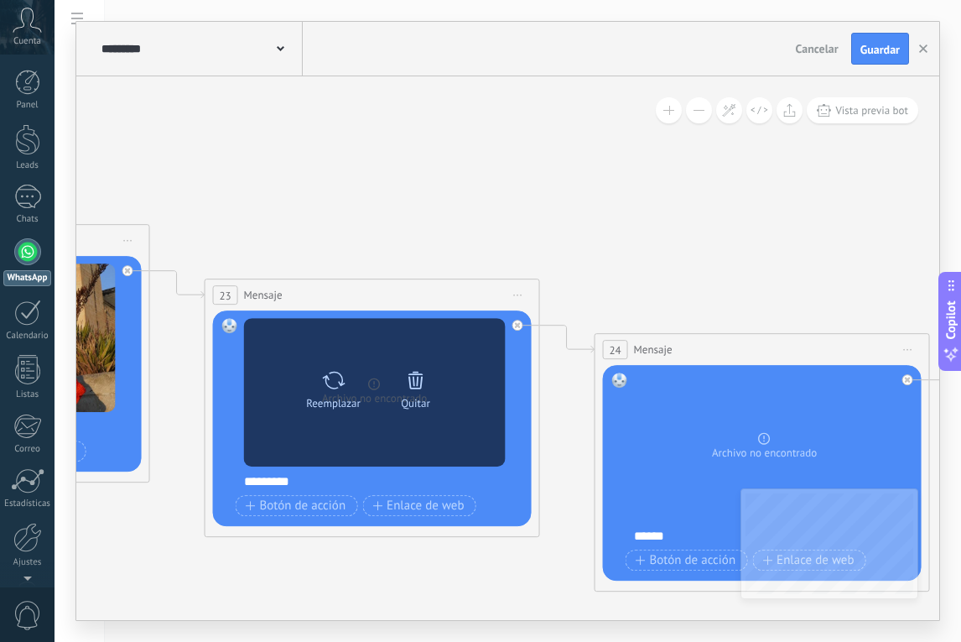
click at [334, 392] on div at bounding box center [333, 380] width 24 height 34
click input "Subir" at bounding box center [0, 0] width 0 height 0
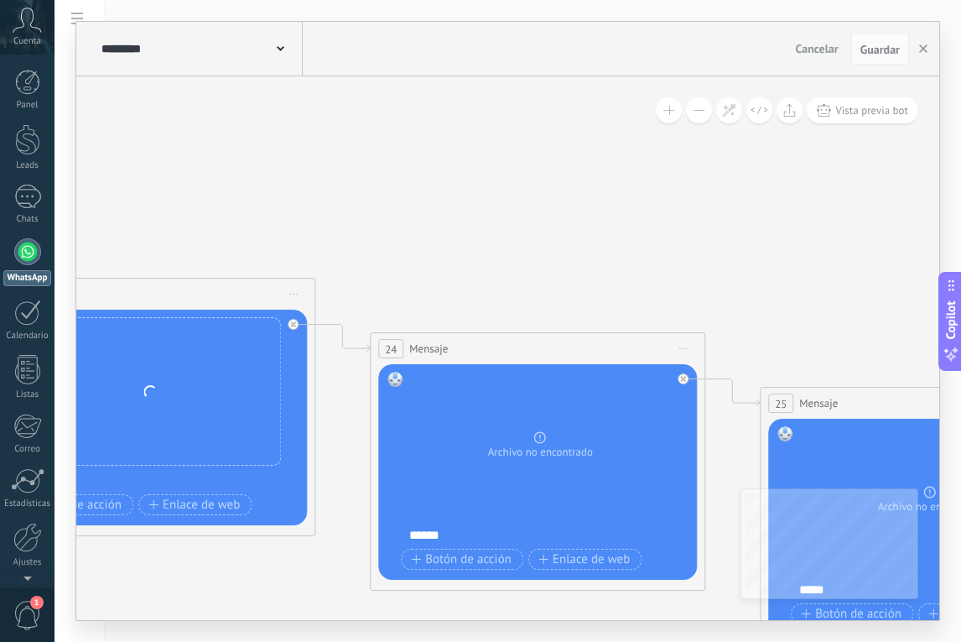
drag, startPoint x: 539, startPoint y: 180, endPoint x: 314, endPoint y: 180, distance: 224.8
click at [314, 180] on icon at bounding box center [769, 609] width 9296 height 1938
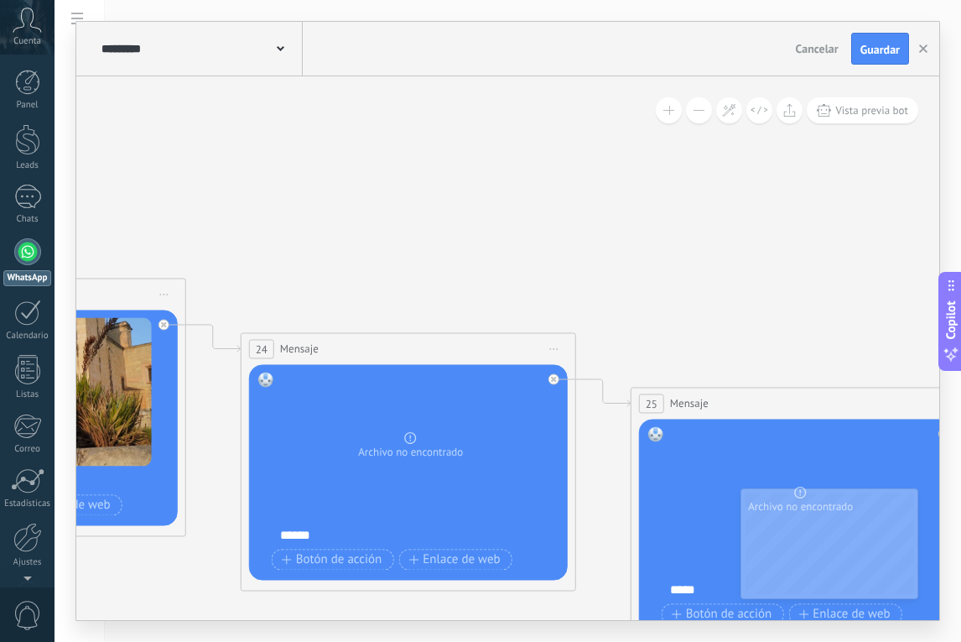
drag, startPoint x: 476, startPoint y: 194, endPoint x: 331, endPoint y: 193, distance: 144.3
click at [331, 193] on icon at bounding box center [639, 609] width 9296 height 1938
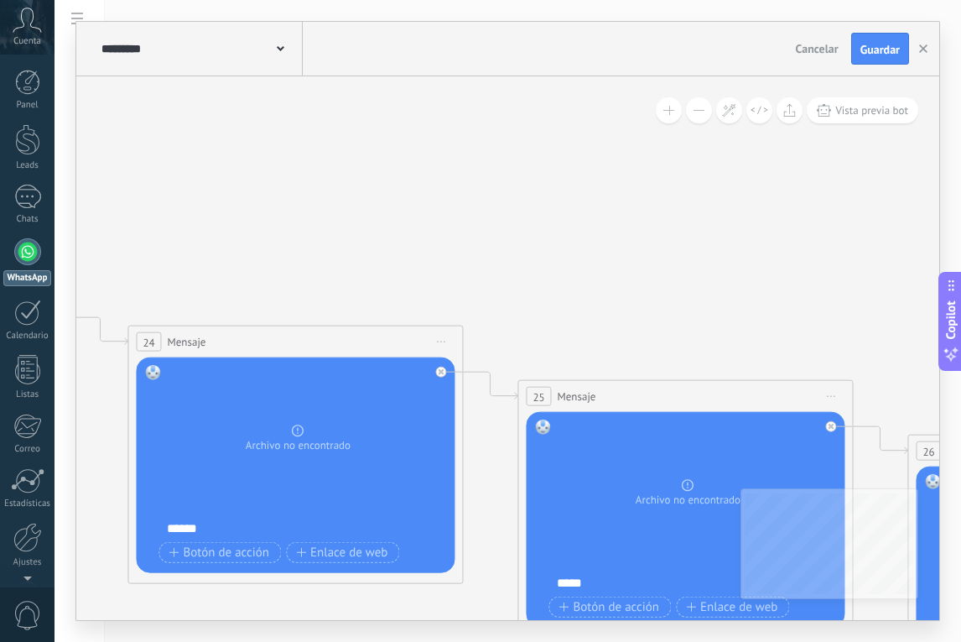
drag, startPoint x: 425, startPoint y: 235, endPoint x: 329, endPoint y: 228, distance: 95.9
click at [328, 228] on icon at bounding box center [526, 602] width 9296 height 1938
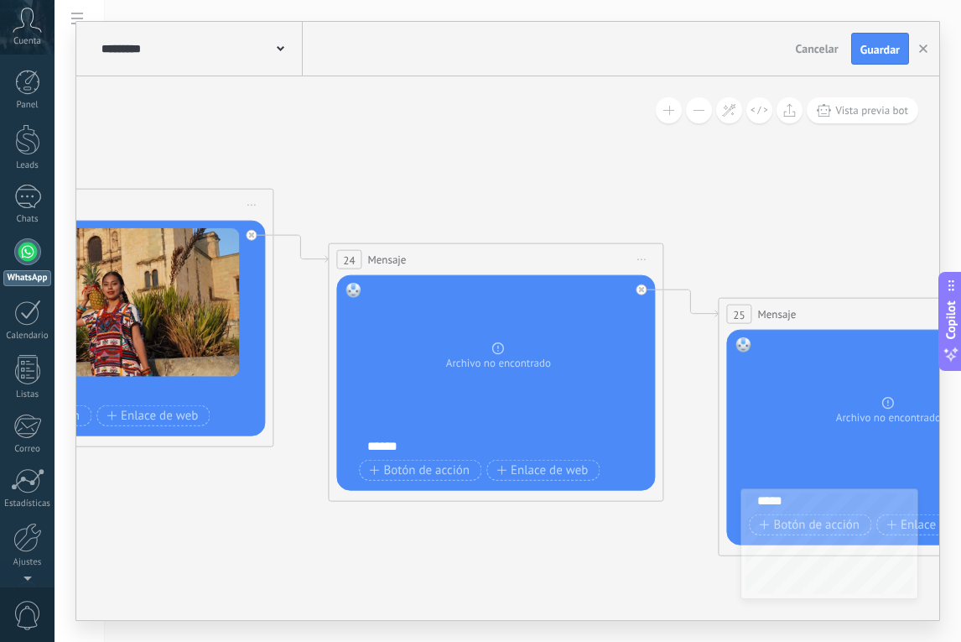
drag, startPoint x: 382, startPoint y: 229, endPoint x: 582, endPoint y: 147, distance: 216.7
click at [582, 147] on icon at bounding box center [727, 520] width 9296 height 1938
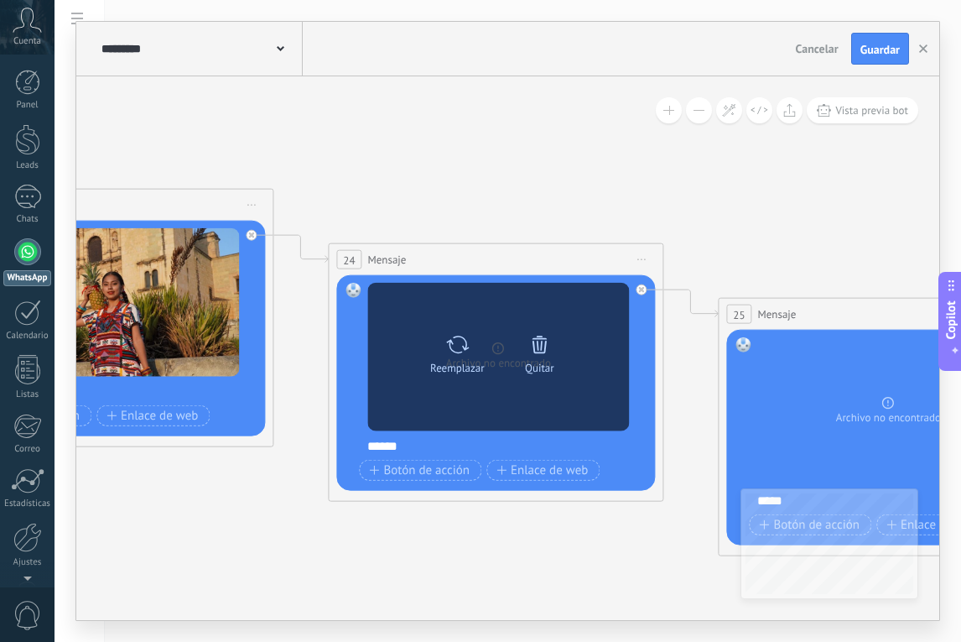
click at [451, 348] on icon at bounding box center [457, 343] width 24 height 23
click input "Subir" at bounding box center [0, 0] width 0 height 0
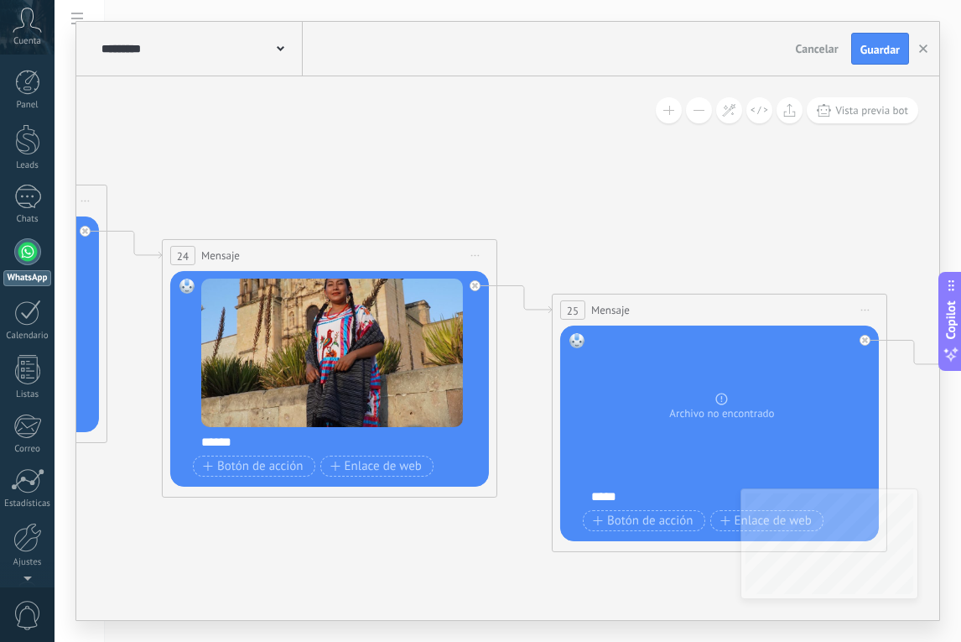
drag, startPoint x: 496, startPoint y: 154, endPoint x: 230, endPoint y: 142, distance: 266.2
click at [230, 142] on icon at bounding box center [561, 516] width 9296 height 1938
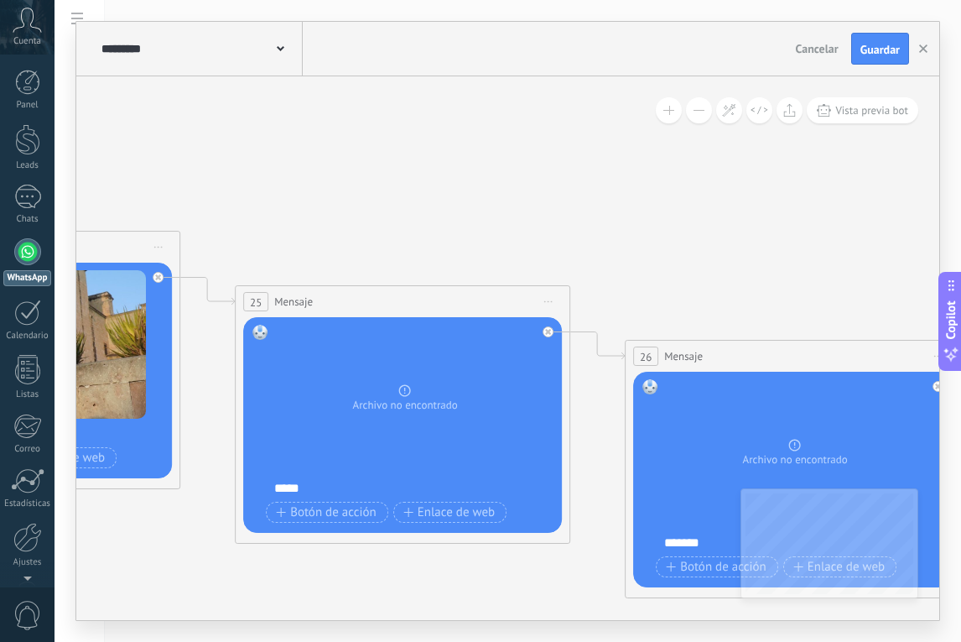
drag, startPoint x: 606, startPoint y: 212, endPoint x: 325, endPoint y: 212, distance: 281.1
click at [325, 212] on icon at bounding box center [243, 508] width 9296 height 1938
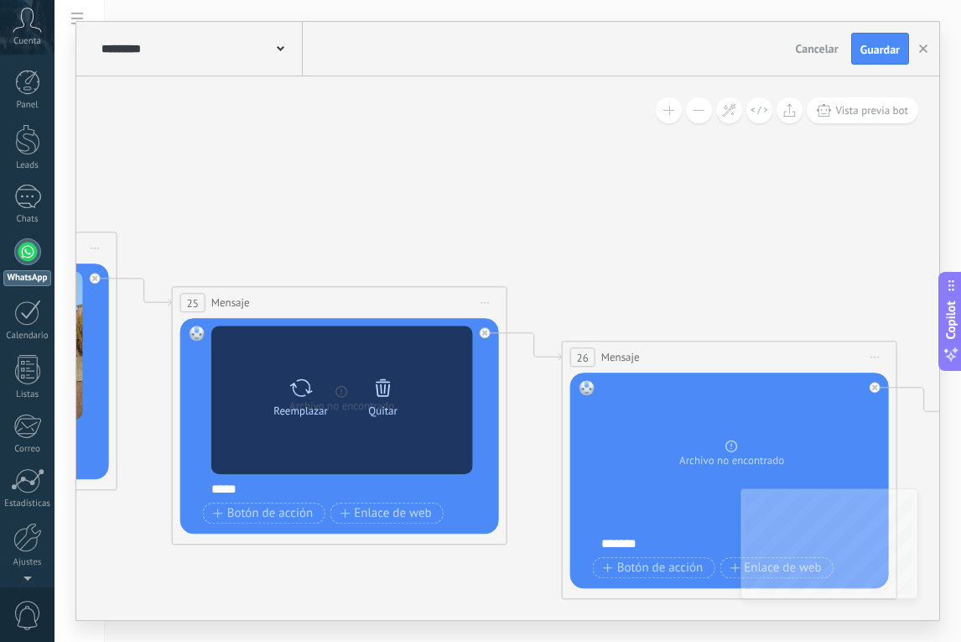
click at [305, 390] on icon at bounding box center [301, 387] width 24 height 23
click input "Subir" at bounding box center [0, 0] width 0 height 0
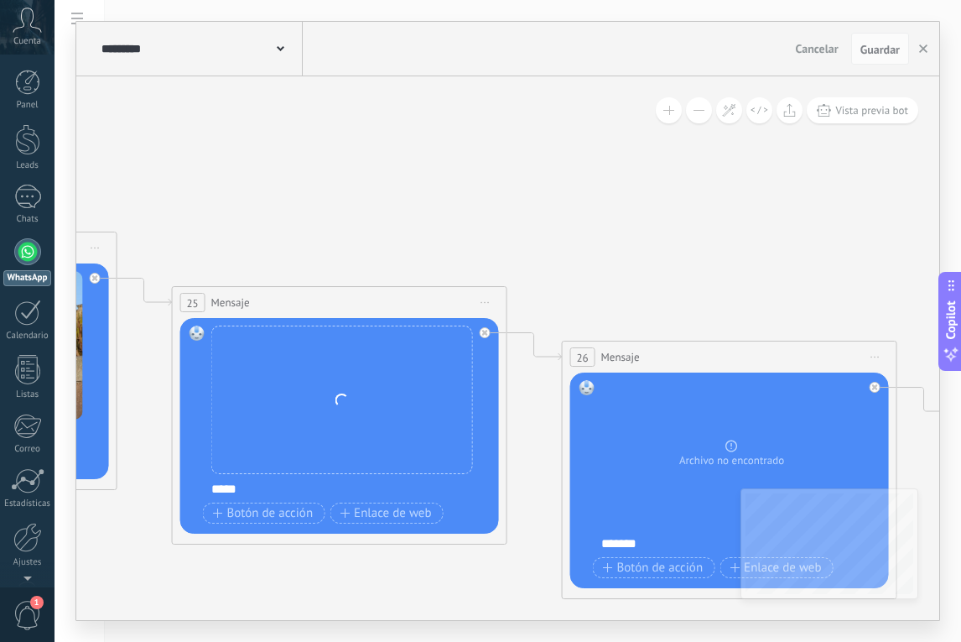
drag, startPoint x: 570, startPoint y: 219, endPoint x: 551, endPoint y: 219, distance: 18.5
click at [551, 219] on icon at bounding box center [181, 508] width 9296 height 1938
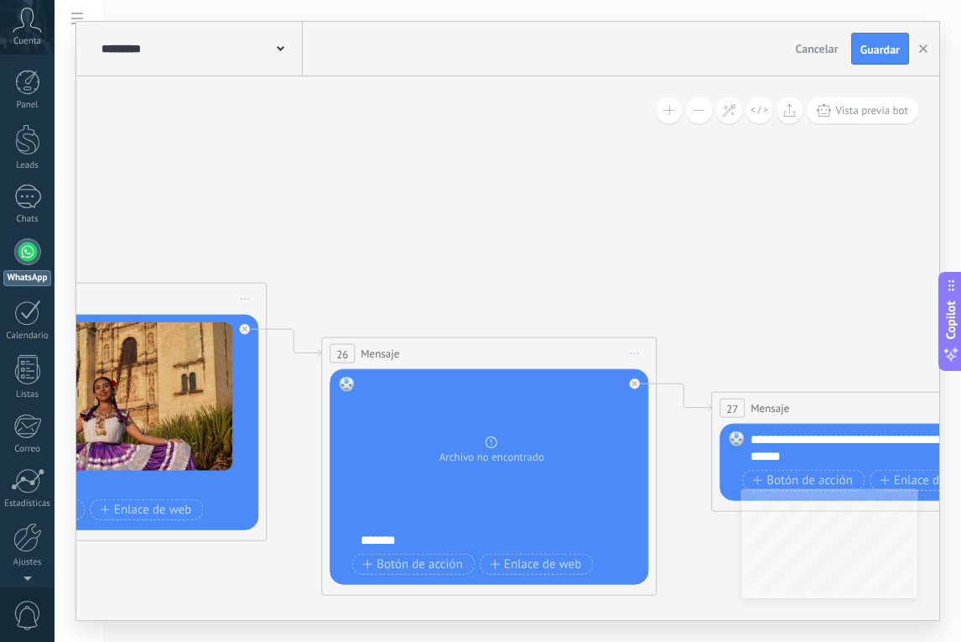
drag, startPoint x: 600, startPoint y: 229, endPoint x: 317, endPoint y: 224, distance: 282.8
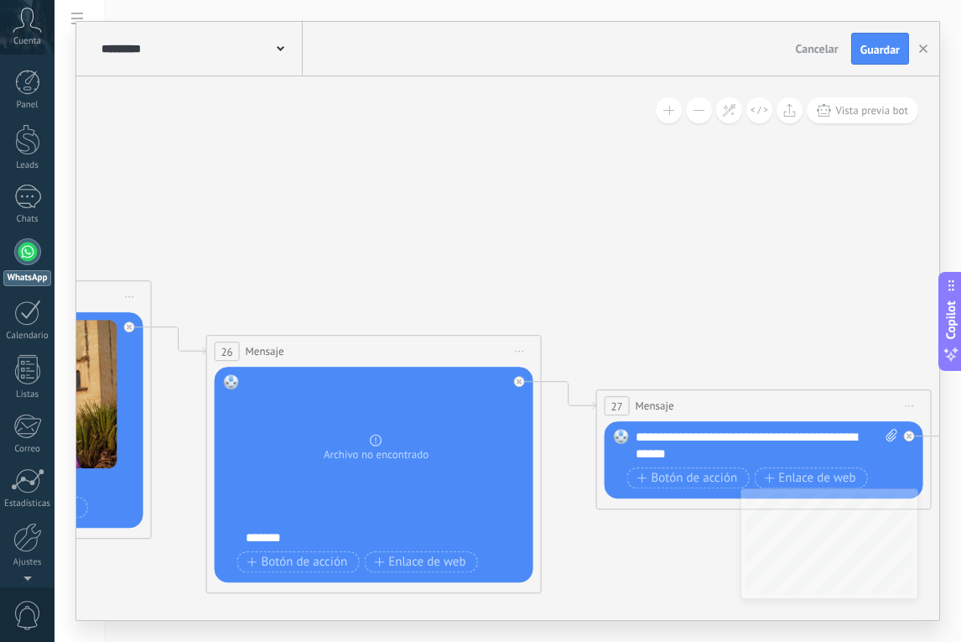
drag, startPoint x: 466, startPoint y: 225, endPoint x: 406, endPoint y: 225, distance: 59.6
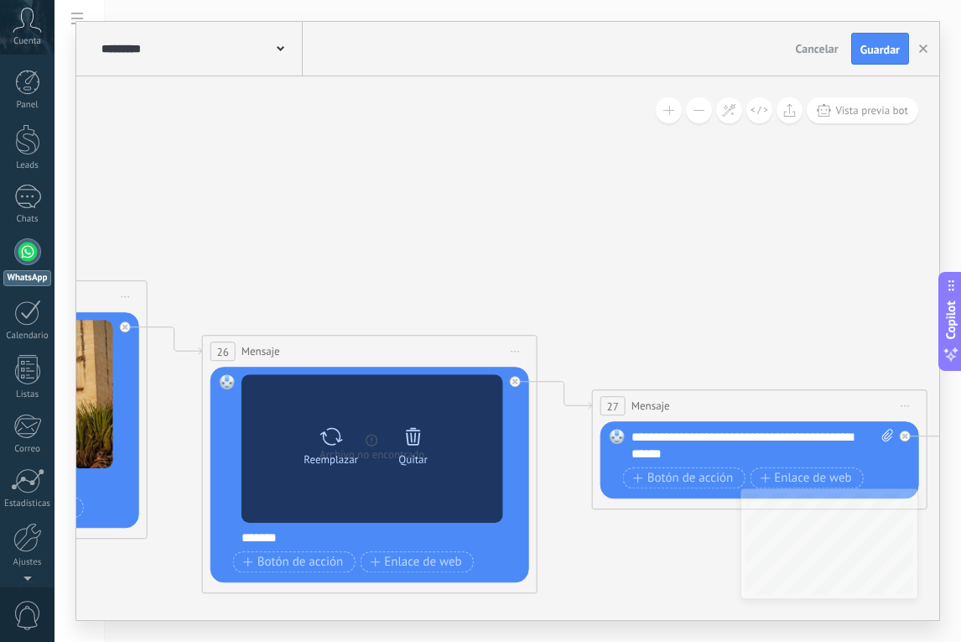
click at [328, 445] on icon at bounding box center [331, 436] width 24 height 23
click input "Subir" at bounding box center [0, 0] width 0 height 0
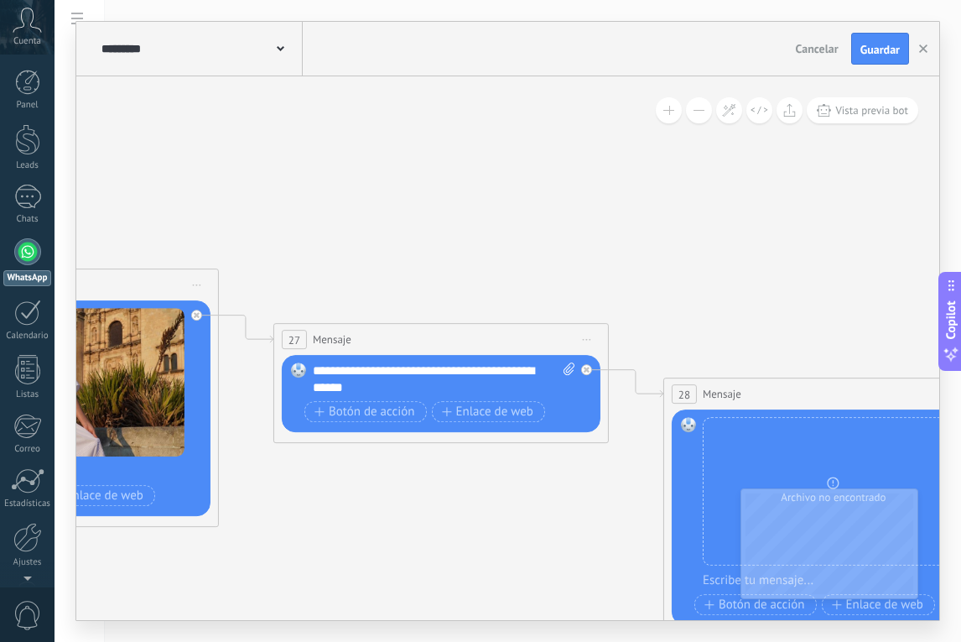
drag, startPoint x: 525, startPoint y: 227, endPoint x: 197, endPoint y: 160, distance: 334.8
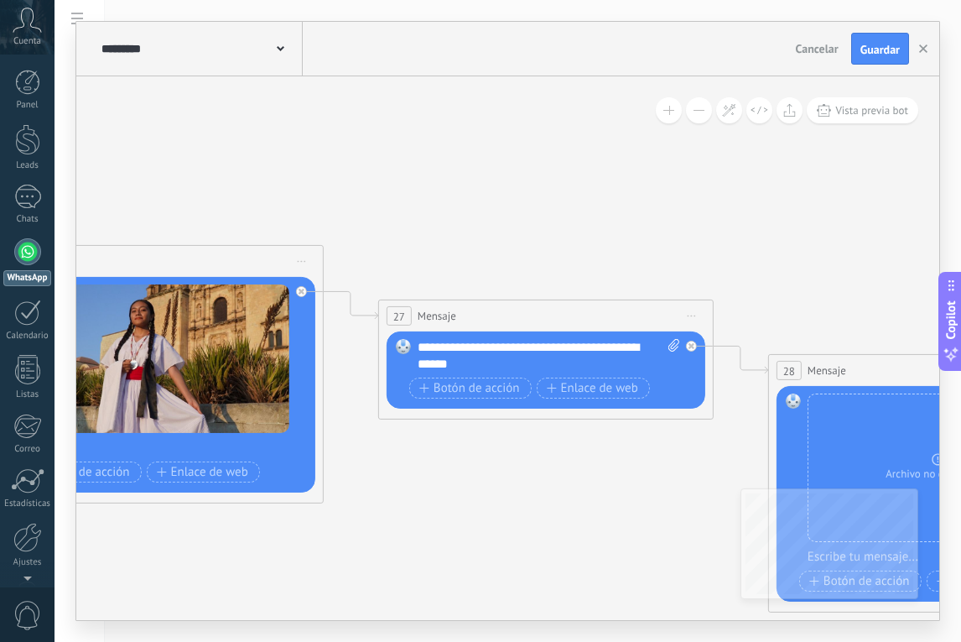
drag, startPoint x: 397, startPoint y: 211, endPoint x: 512, endPoint y: 187, distance: 117.3
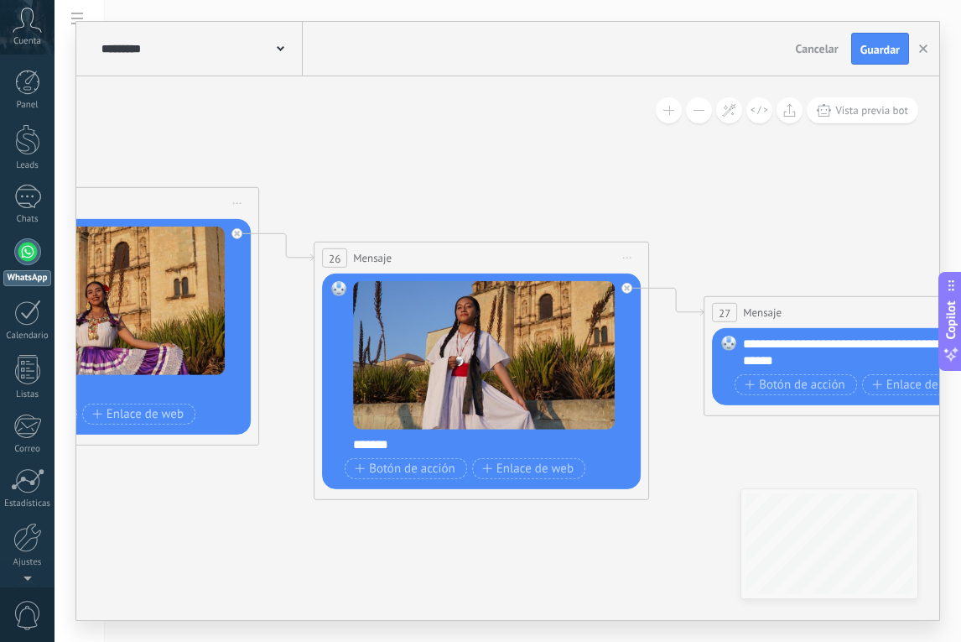
drag, startPoint x: 315, startPoint y: 172, endPoint x: 664, endPoint y: 169, distance: 349.9
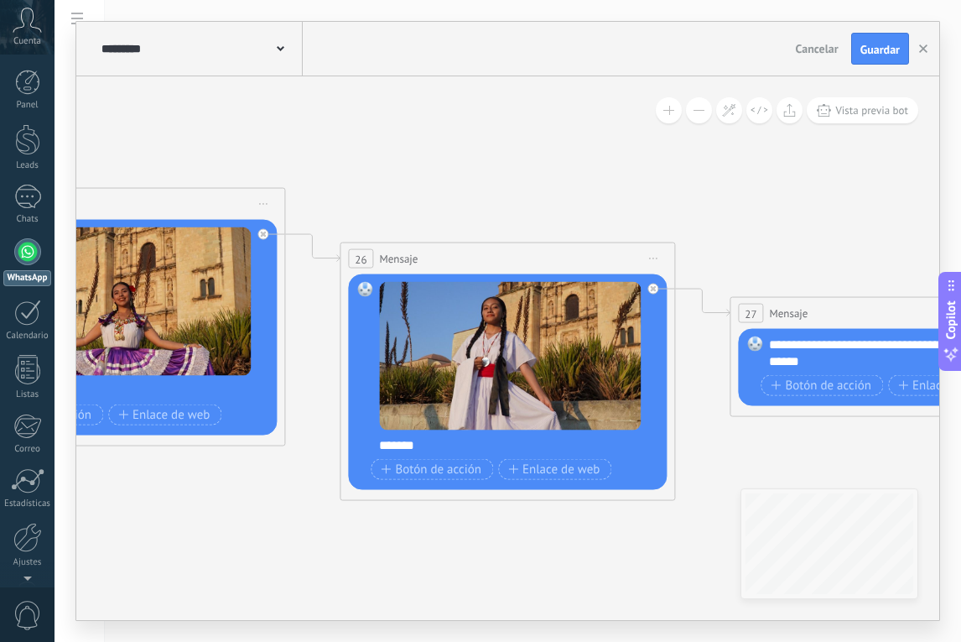
drag, startPoint x: 555, startPoint y: 173, endPoint x: 236, endPoint y: 173, distance: 318.8
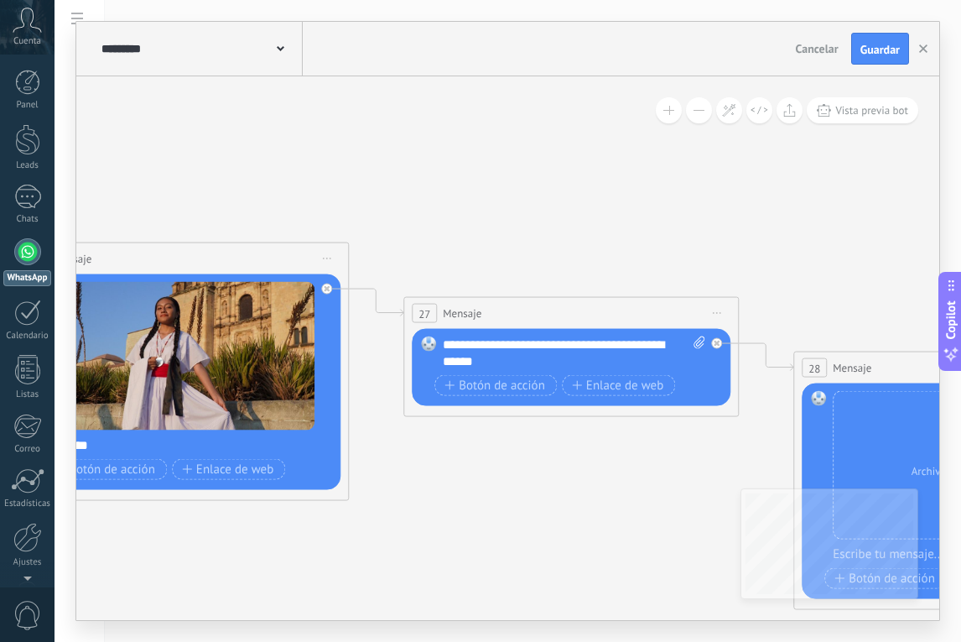
drag, startPoint x: 476, startPoint y: 176, endPoint x: 145, endPoint y: 176, distance: 330.5
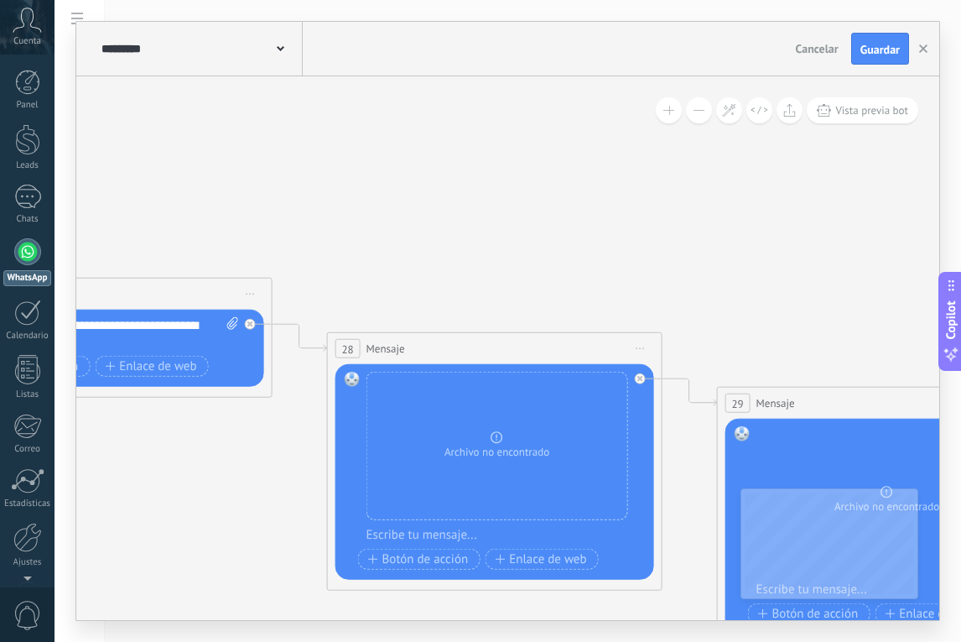
drag, startPoint x: 511, startPoint y: 201, endPoint x: 335, endPoint y: 169, distance: 179.0
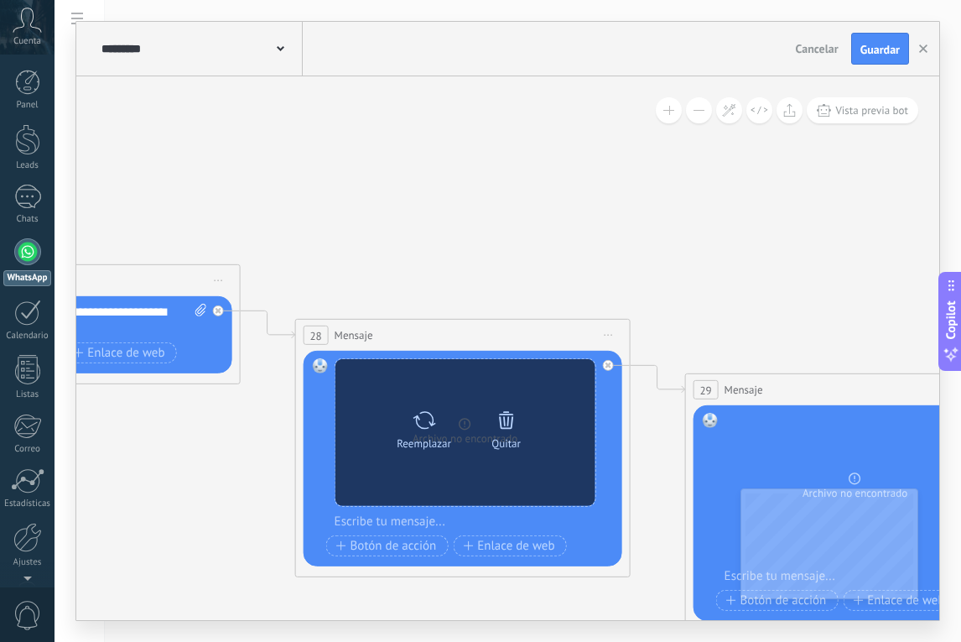
click at [419, 421] on icon at bounding box center [424, 419] width 24 height 23
click input "Subir" at bounding box center [0, 0] width 0 height 0
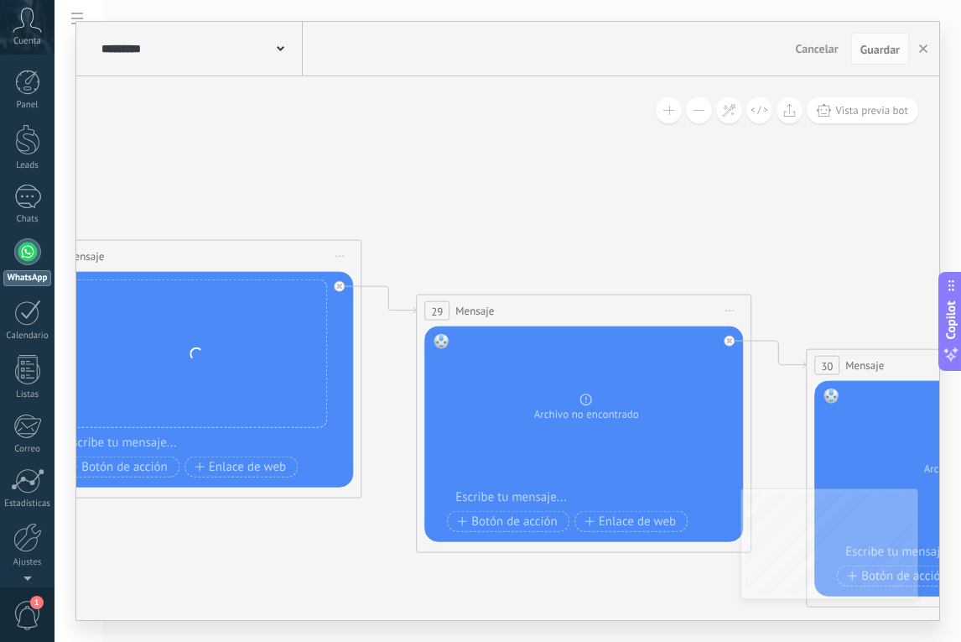
drag, startPoint x: 563, startPoint y: 212, endPoint x: 294, endPoint y: 133, distance: 280.6
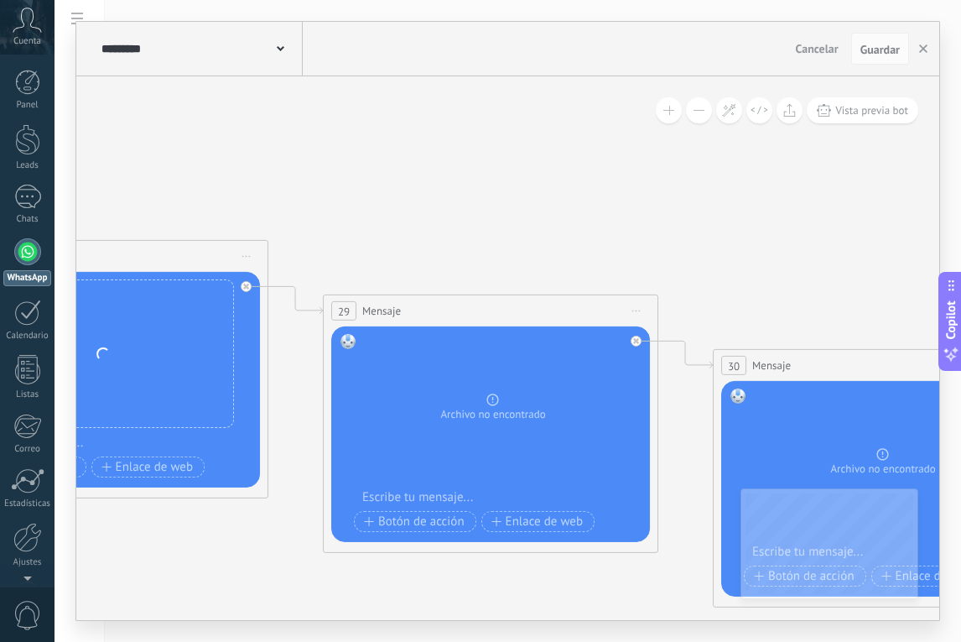
drag, startPoint x: 482, startPoint y: 142, endPoint x: 389, endPoint y: 143, distance: 93.1
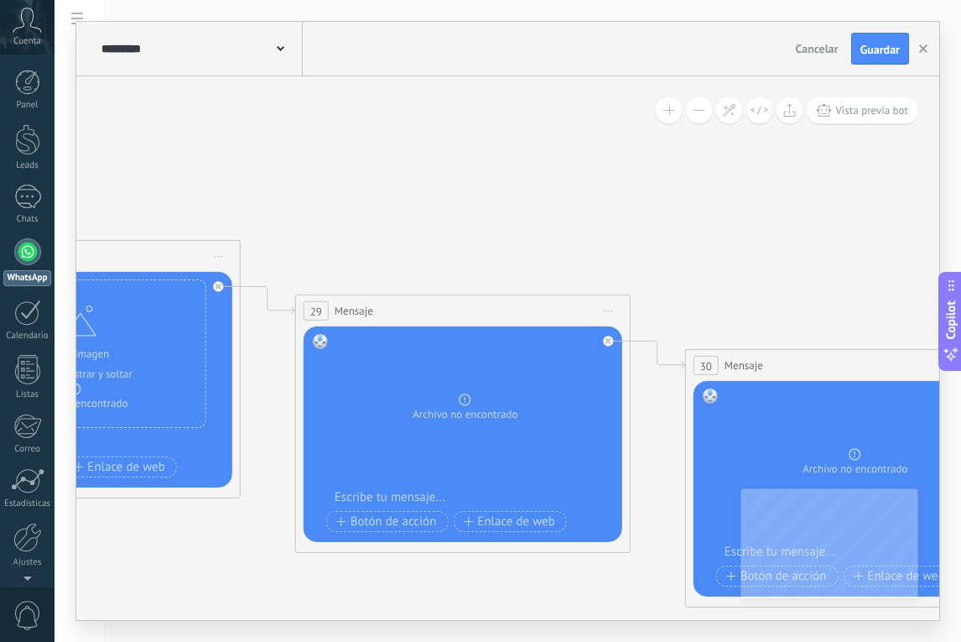
drag, startPoint x: 448, startPoint y: 162, endPoint x: 398, endPoint y: 162, distance: 50.3
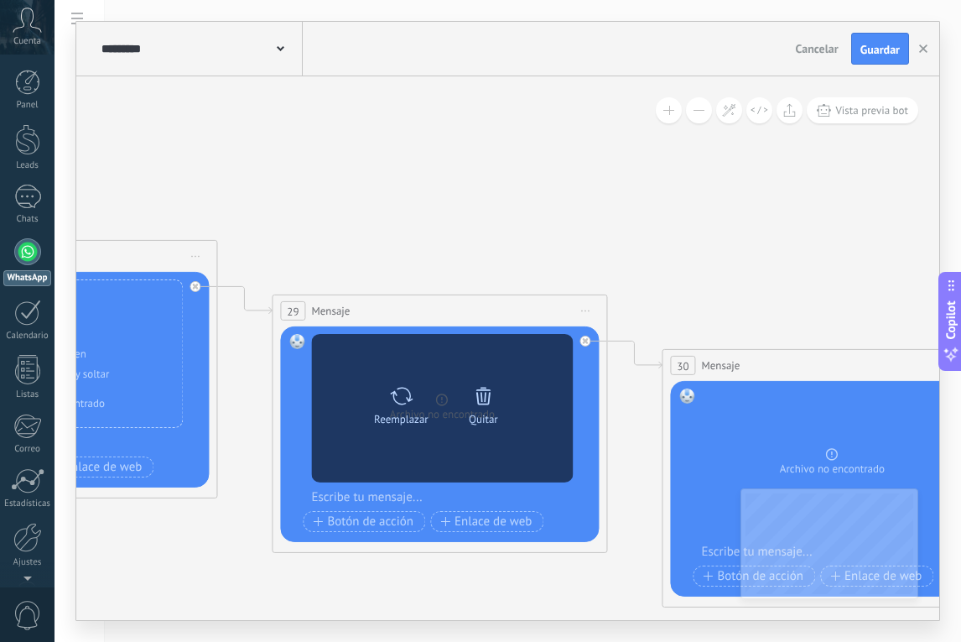
click at [402, 410] on div at bounding box center [401, 395] width 24 height 34
click input "Subir" at bounding box center [0, 0] width 0 height 0
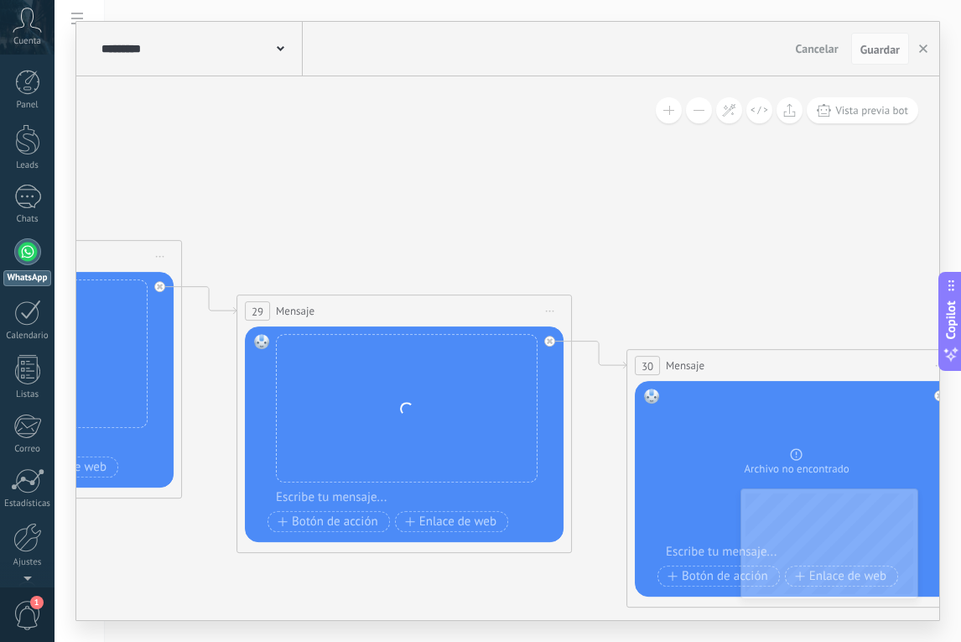
drag, startPoint x: 562, startPoint y: 189, endPoint x: 417, endPoint y: 186, distance: 145.2
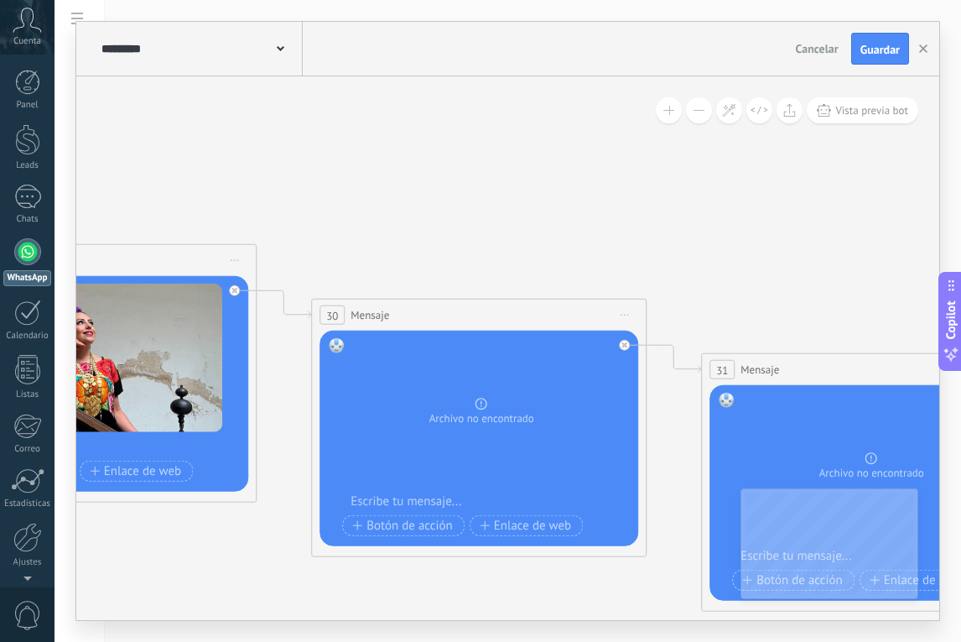
drag, startPoint x: 509, startPoint y: 207, endPoint x: 297, endPoint y: 159, distance: 217.8
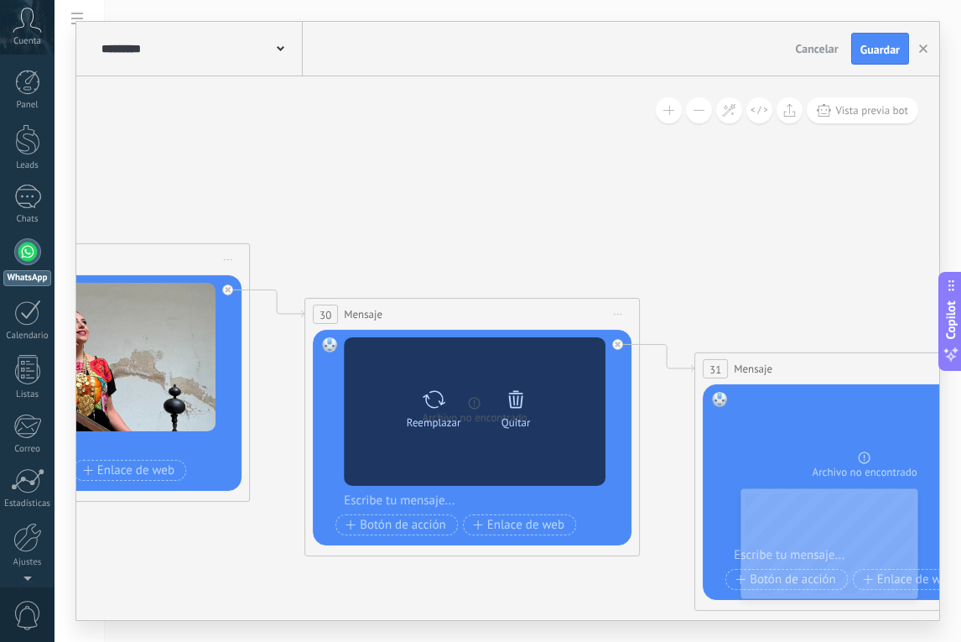
click at [443, 404] on icon at bounding box center [434, 398] width 24 height 23
click input "Subir" at bounding box center [0, 0] width 0 height 0
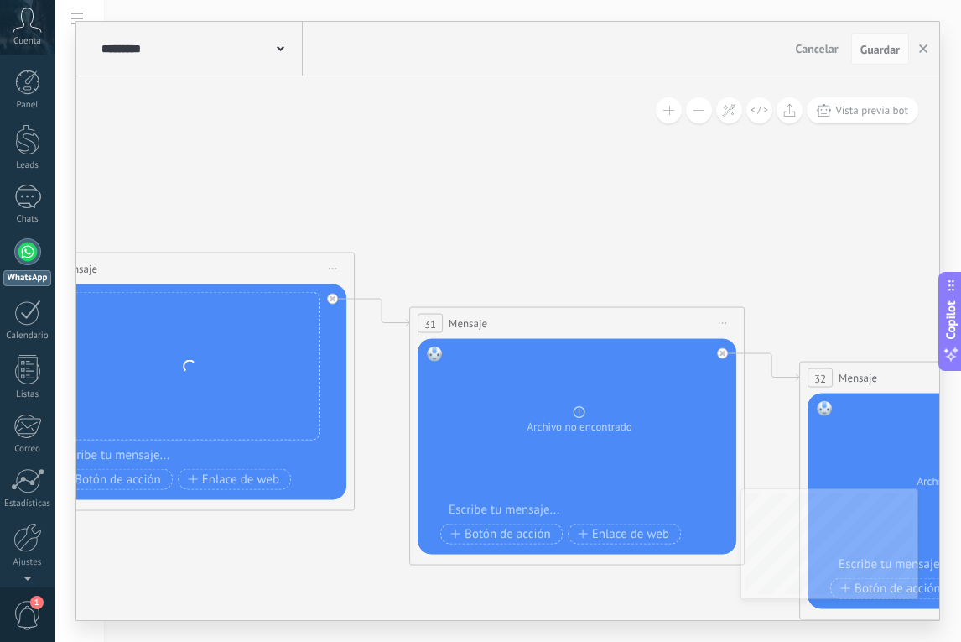
drag, startPoint x: 531, startPoint y: 214, endPoint x: 246, endPoint y: 169, distance: 288.8
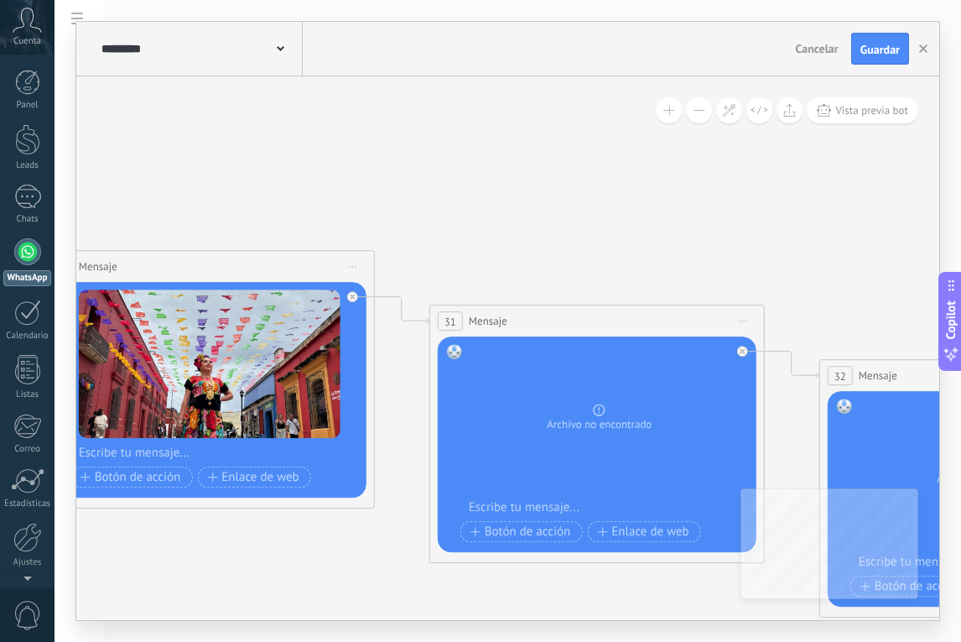
drag, startPoint x: 511, startPoint y: 208, endPoint x: 469, endPoint y: 193, distance: 44.6
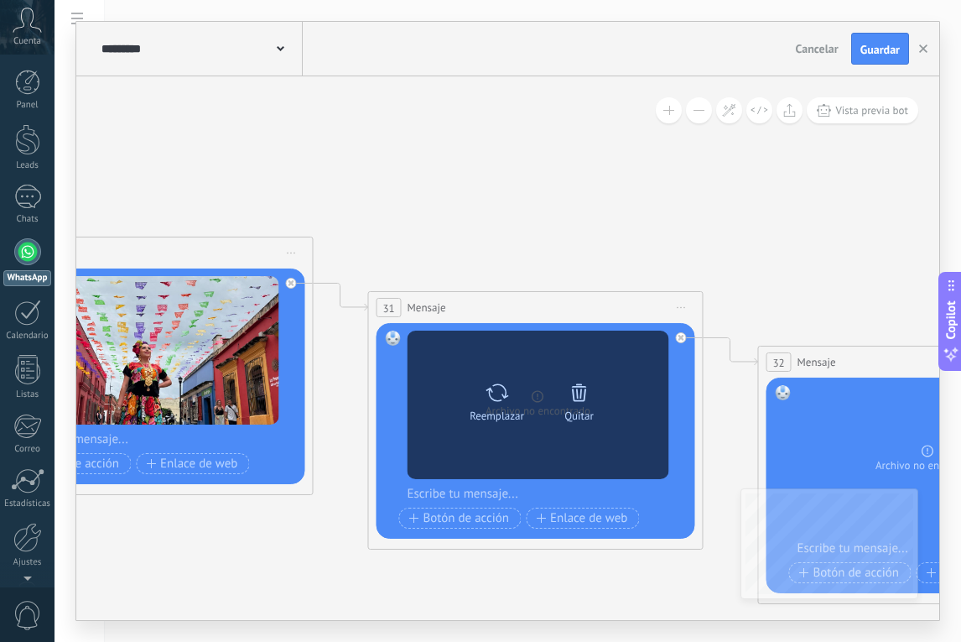
click at [495, 394] on icon at bounding box center [497, 391] width 24 height 23
click input "Subir" at bounding box center [0, 0] width 0 height 0
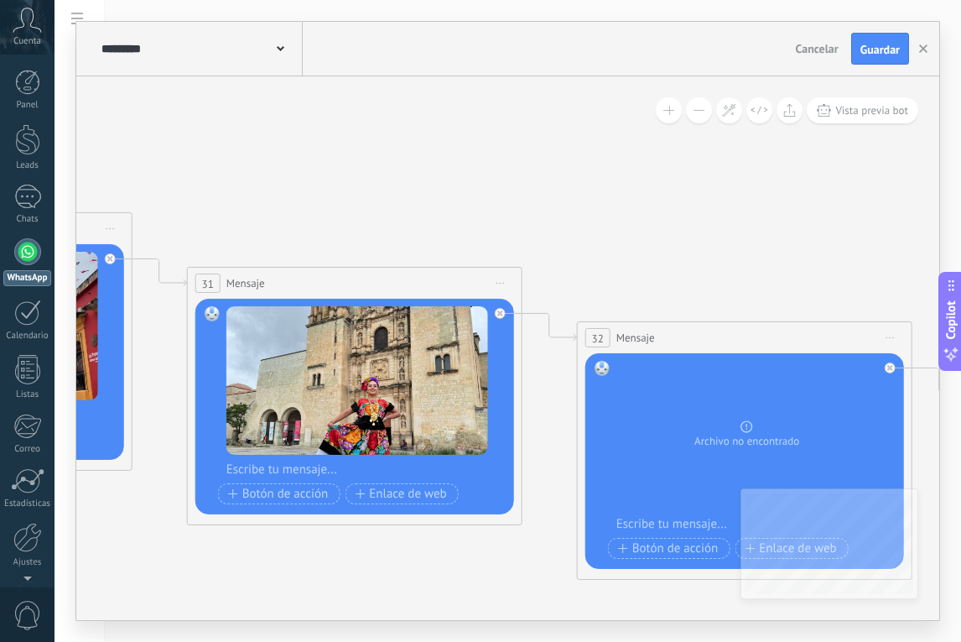
drag, startPoint x: 545, startPoint y: 209, endPoint x: 364, endPoint y: 185, distance: 182.8
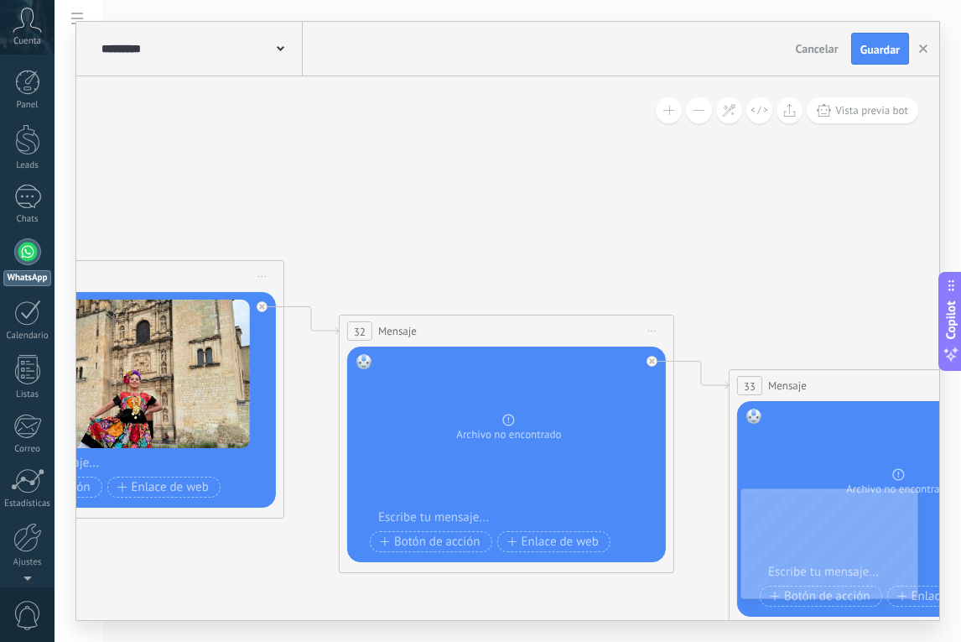
drag, startPoint x: 513, startPoint y: 197, endPoint x: 232, endPoint y: 190, distance: 281.2
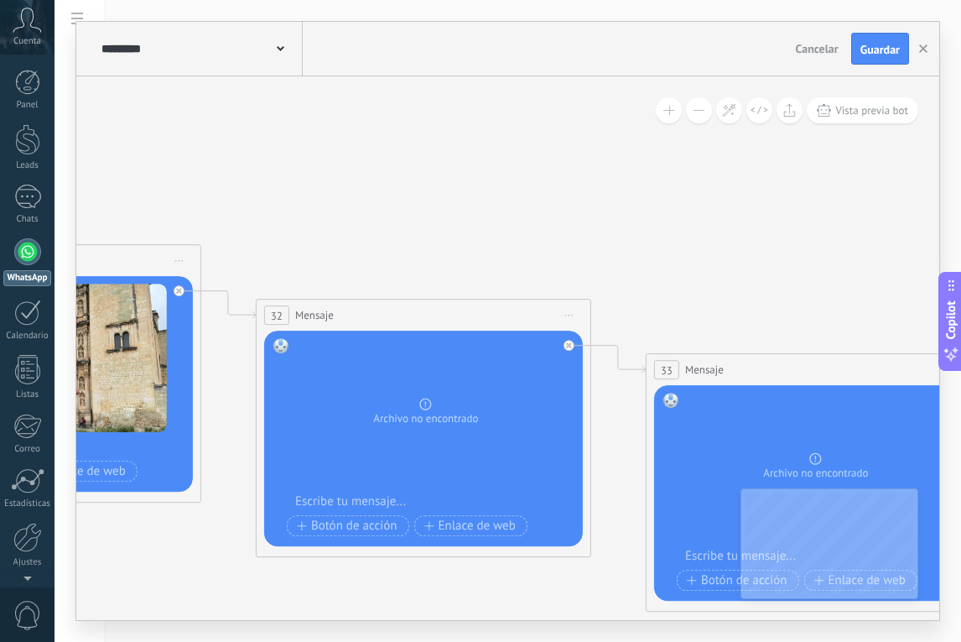
drag, startPoint x: 345, startPoint y: 216, endPoint x: 305, endPoint y: 201, distance: 43.0
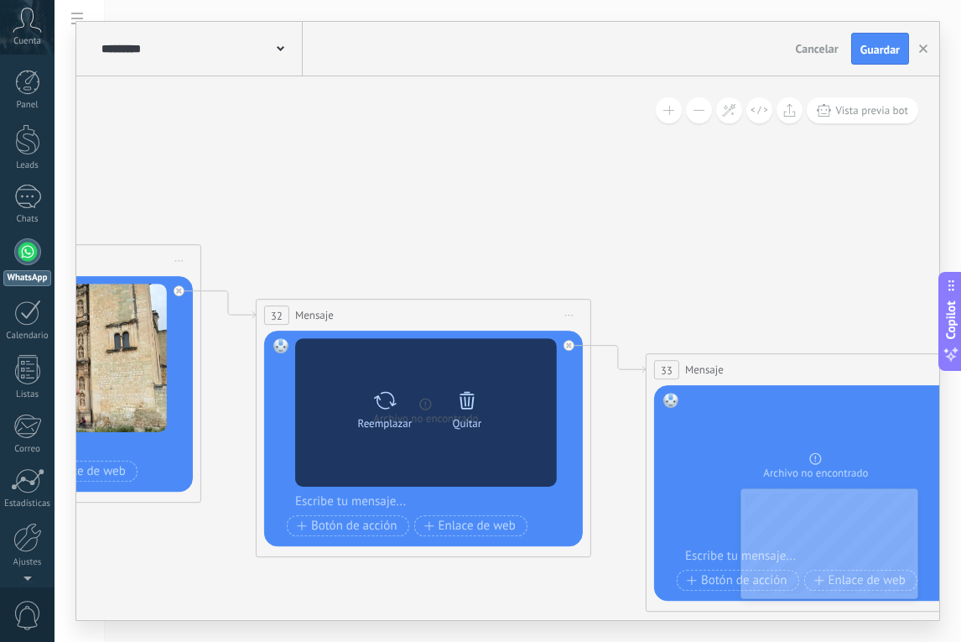
click at [375, 414] on div at bounding box center [384, 400] width 24 height 34
click input "Subir" at bounding box center [0, 0] width 0 height 0
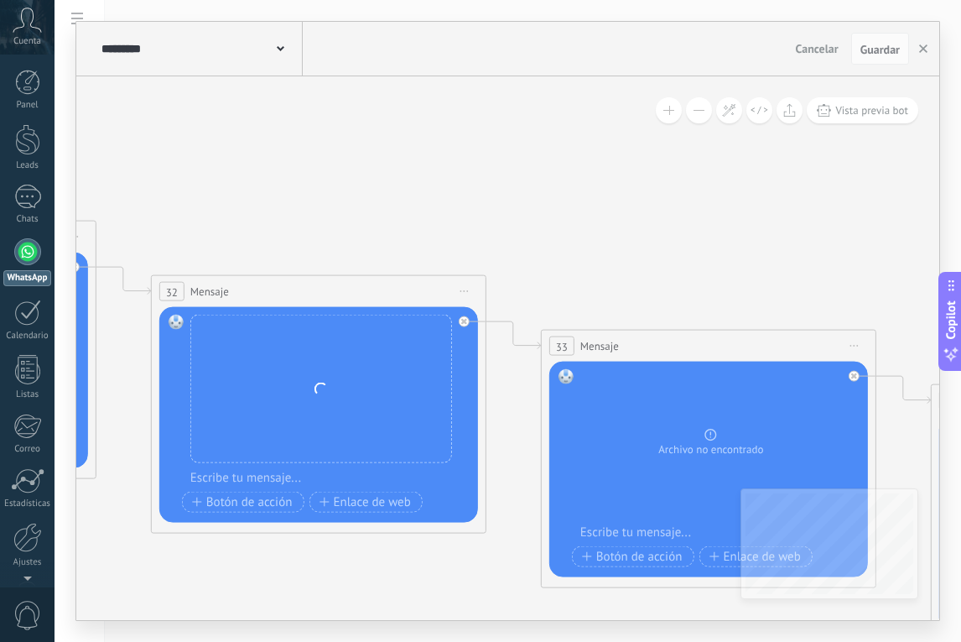
drag, startPoint x: 472, startPoint y: 193, endPoint x: 304, endPoint y: 160, distance: 171.8
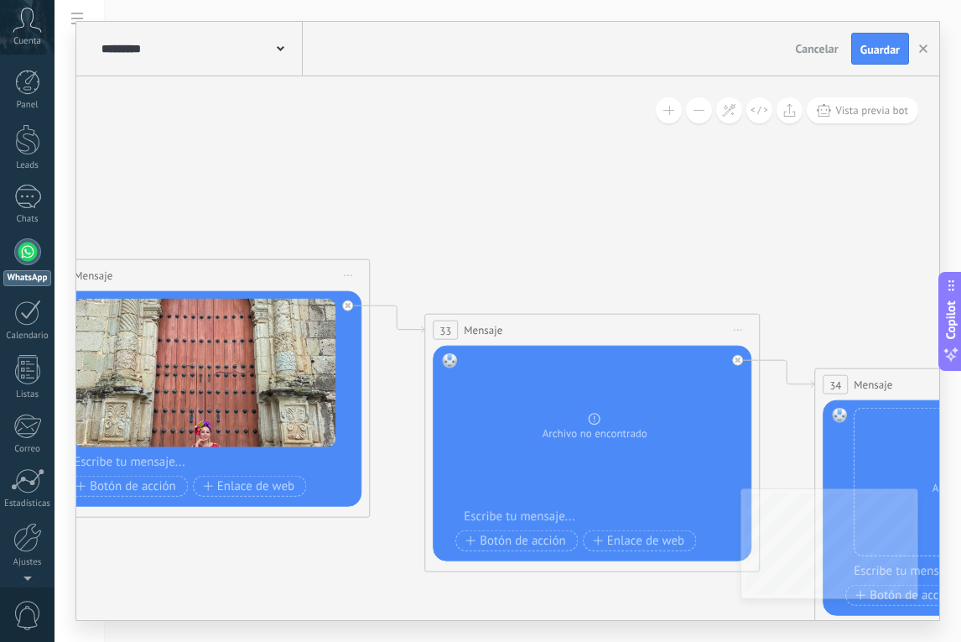
drag, startPoint x: 466, startPoint y: 175, endPoint x: 410, endPoint y: 168, distance: 56.6
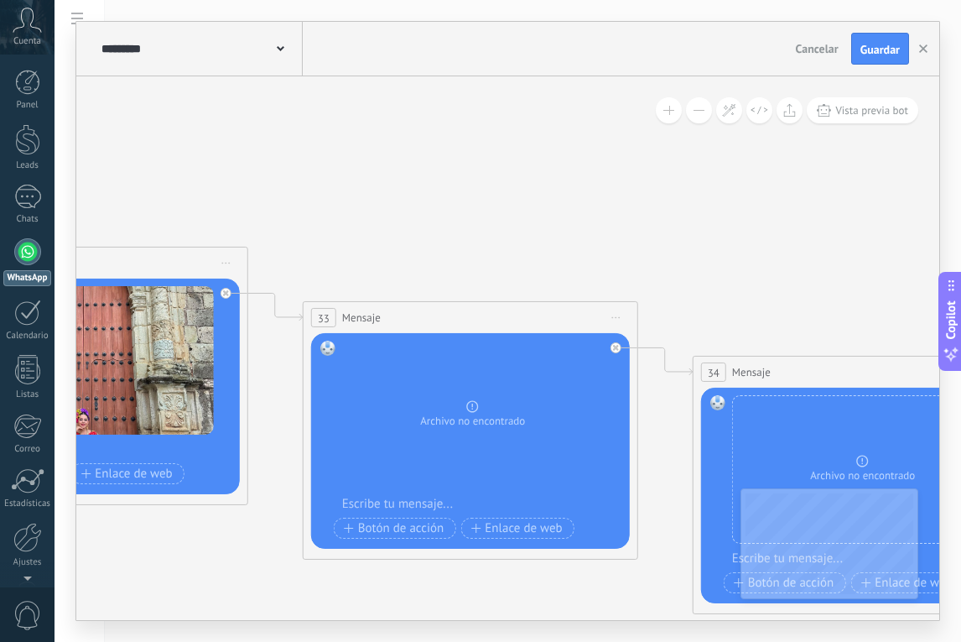
drag, startPoint x: 508, startPoint y: 223, endPoint x: 367, endPoint y: 206, distance: 141.1
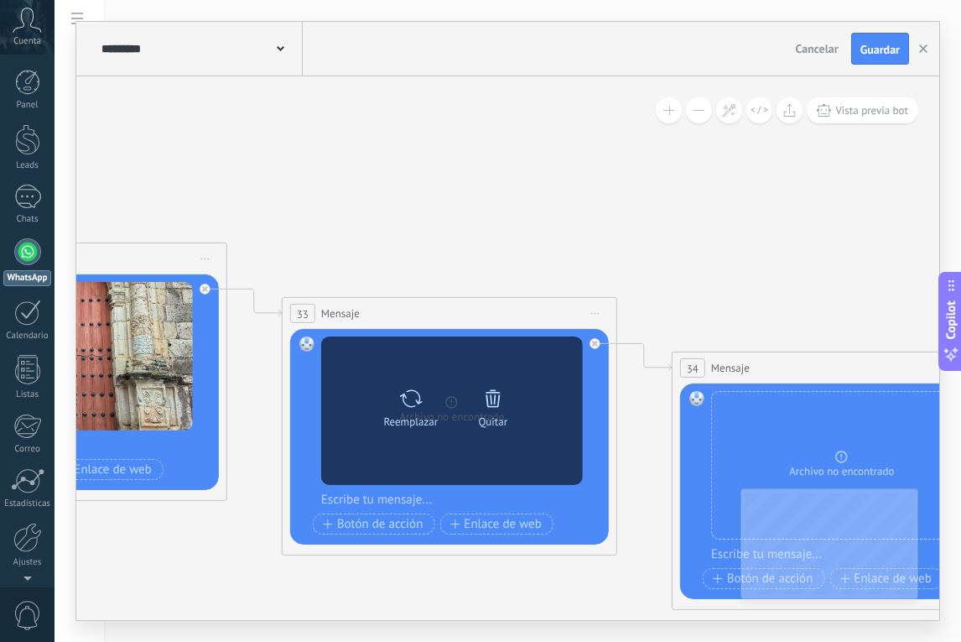
click at [411, 407] on icon at bounding box center [411, 397] width 24 height 23
click input "Subir" at bounding box center [0, 0] width 0 height 0
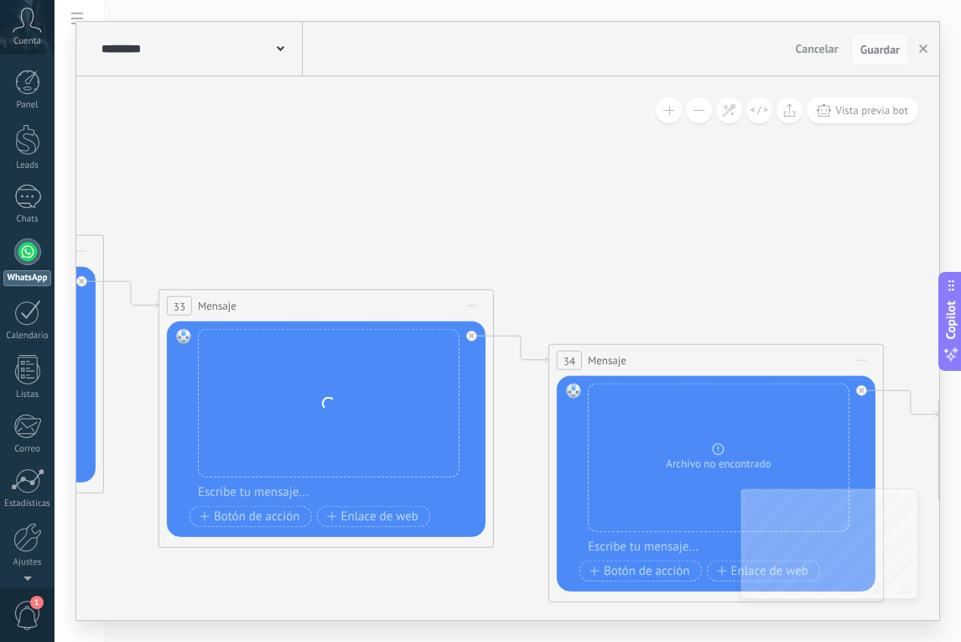
drag, startPoint x: 471, startPoint y: 191, endPoint x: 266, endPoint y: 169, distance: 205.9
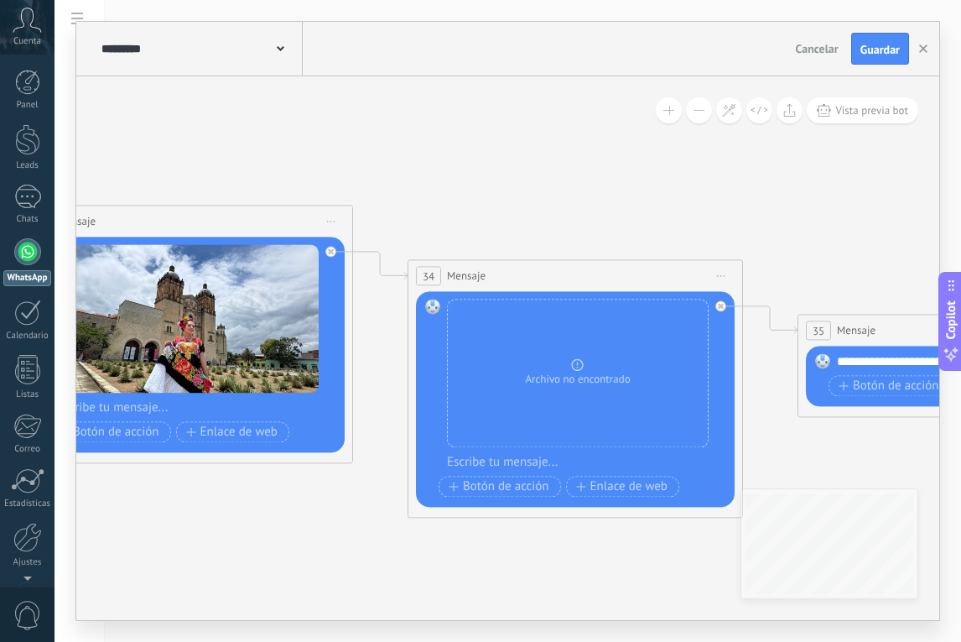
drag, startPoint x: 520, startPoint y: 208, endPoint x: 358, endPoint y: 98, distance: 195.7
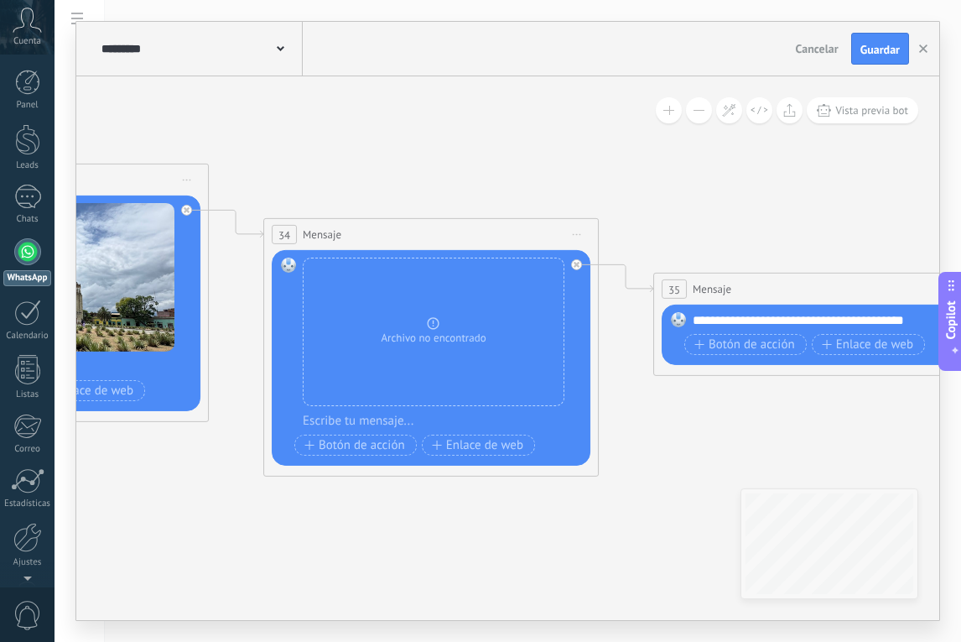
drag, startPoint x: 492, startPoint y: 128, endPoint x: 421, endPoint y: 138, distance: 71.1
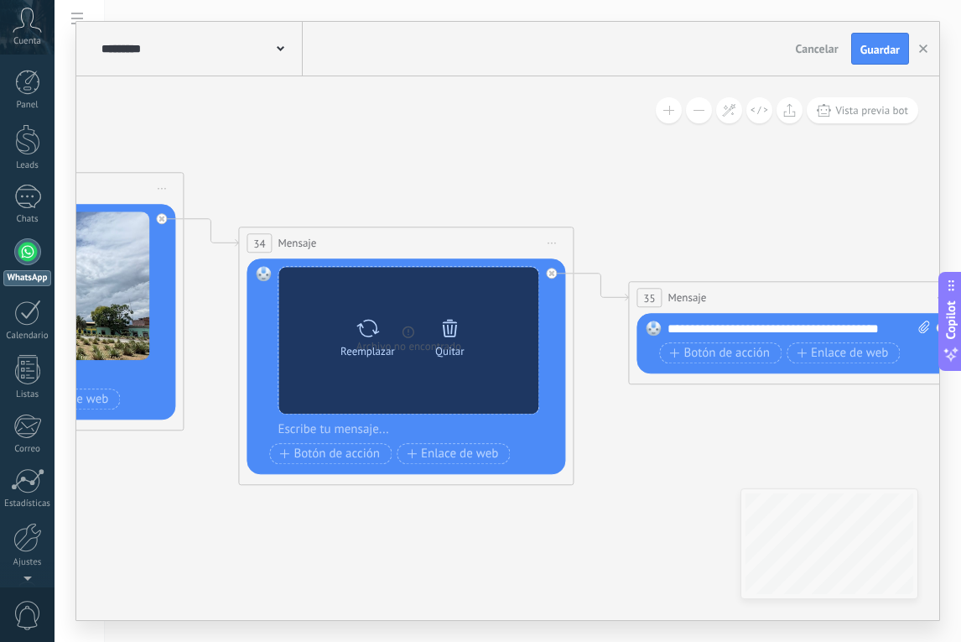
click at [370, 334] on icon at bounding box center [368, 327] width 24 height 23
click input "Subir" at bounding box center [0, 0] width 0 height 0
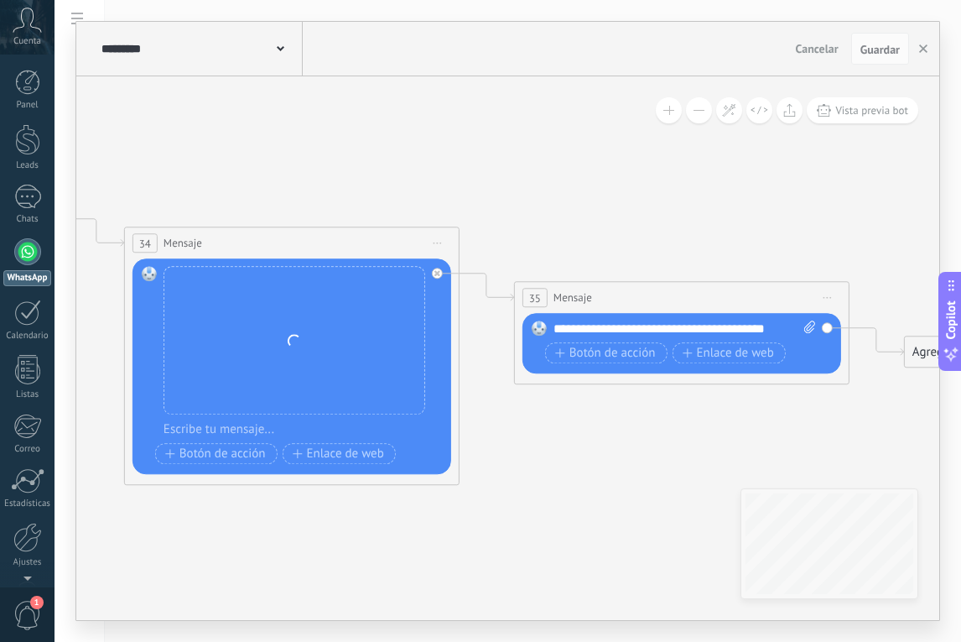
drag, startPoint x: 611, startPoint y: 139, endPoint x: 401, endPoint y: 139, distance: 209.7
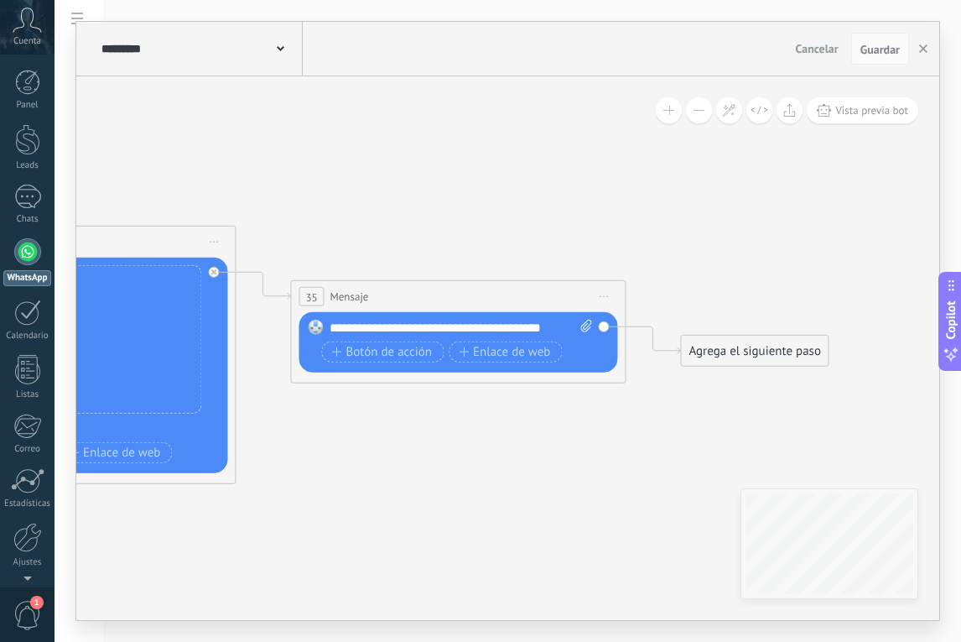
drag, startPoint x: 532, startPoint y: 175, endPoint x: 405, endPoint y: 175, distance: 126.7
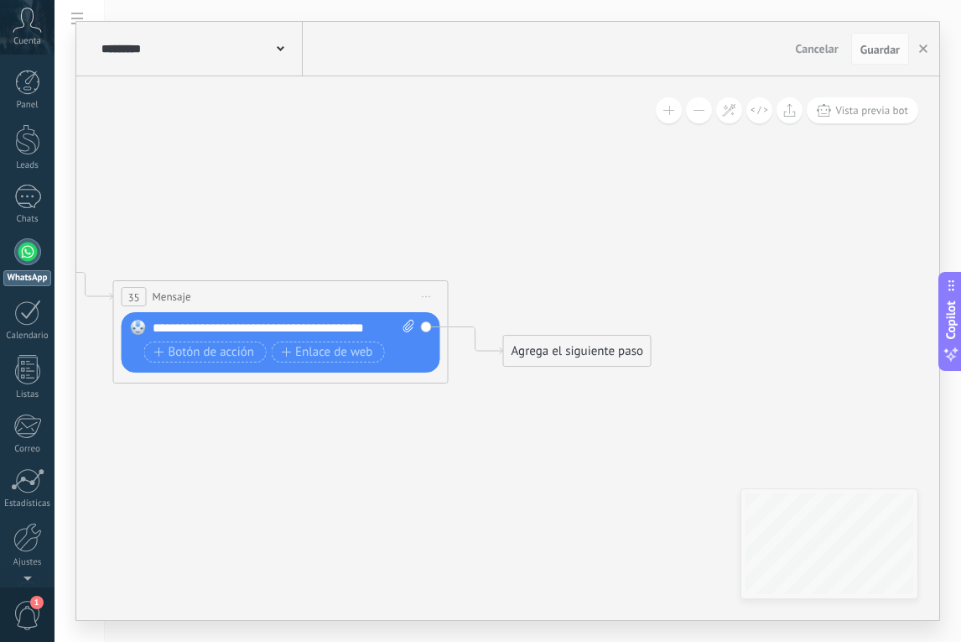
drag, startPoint x: 542, startPoint y: 185, endPoint x: 366, endPoint y: 186, distance: 176.2
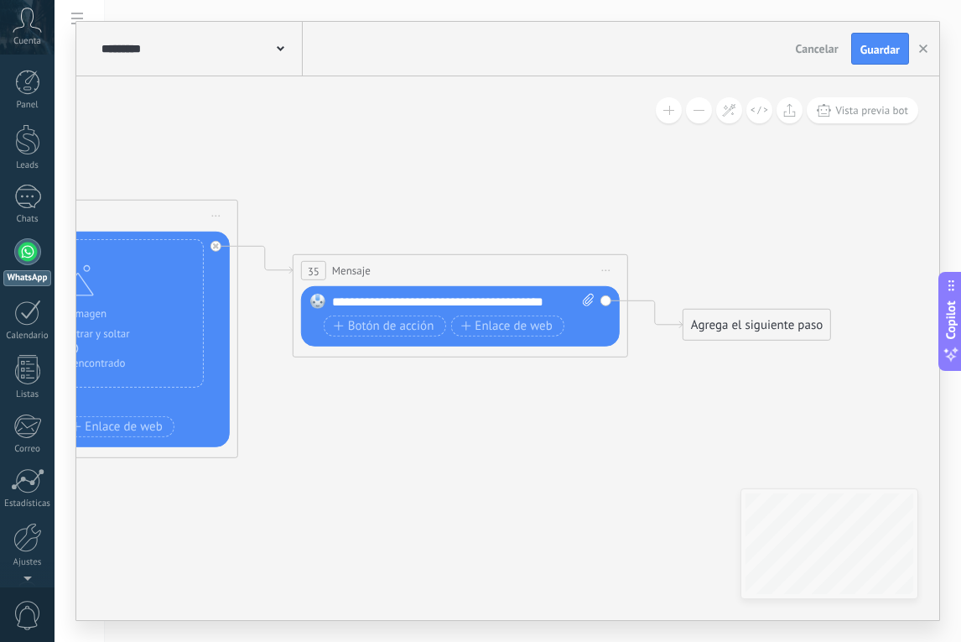
drag, startPoint x: 361, startPoint y: 182, endPoint x: 541, endPoint y: 156, distance: 182.2
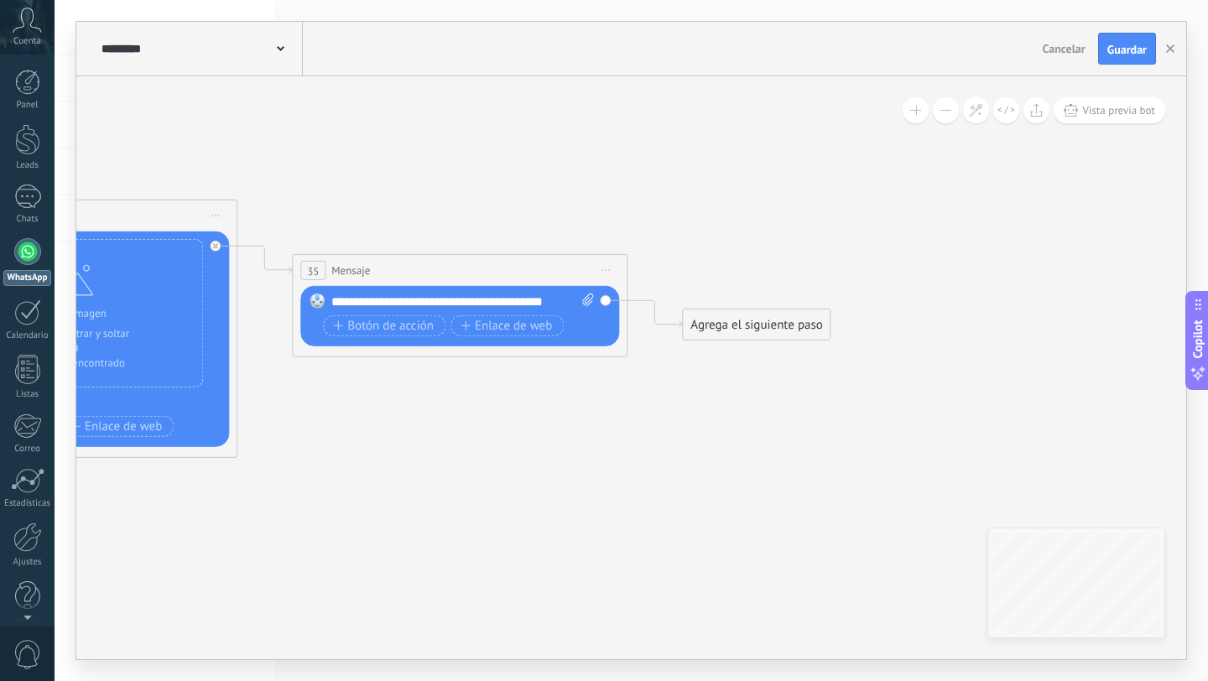
click at [285, 52] on div "********* Salesbots" at bounding box center [200, 49] width 206 height 54
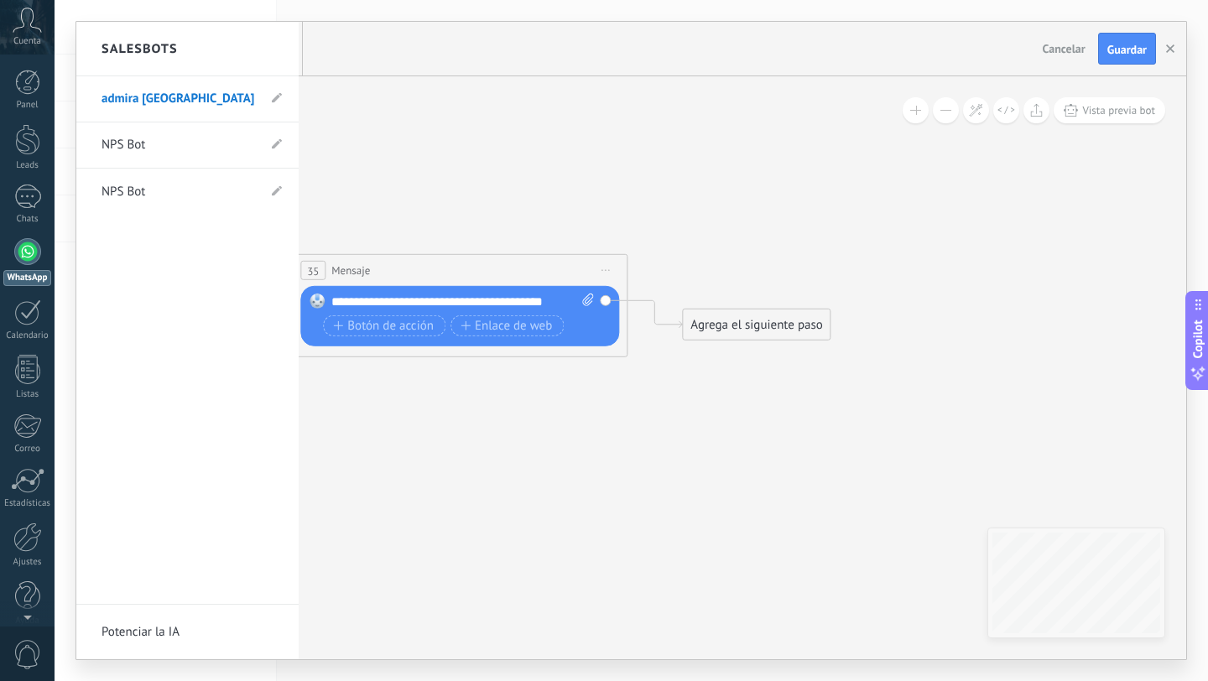
click at [487, 117] on div at bounding box center [631, 341] width 1110 height 638
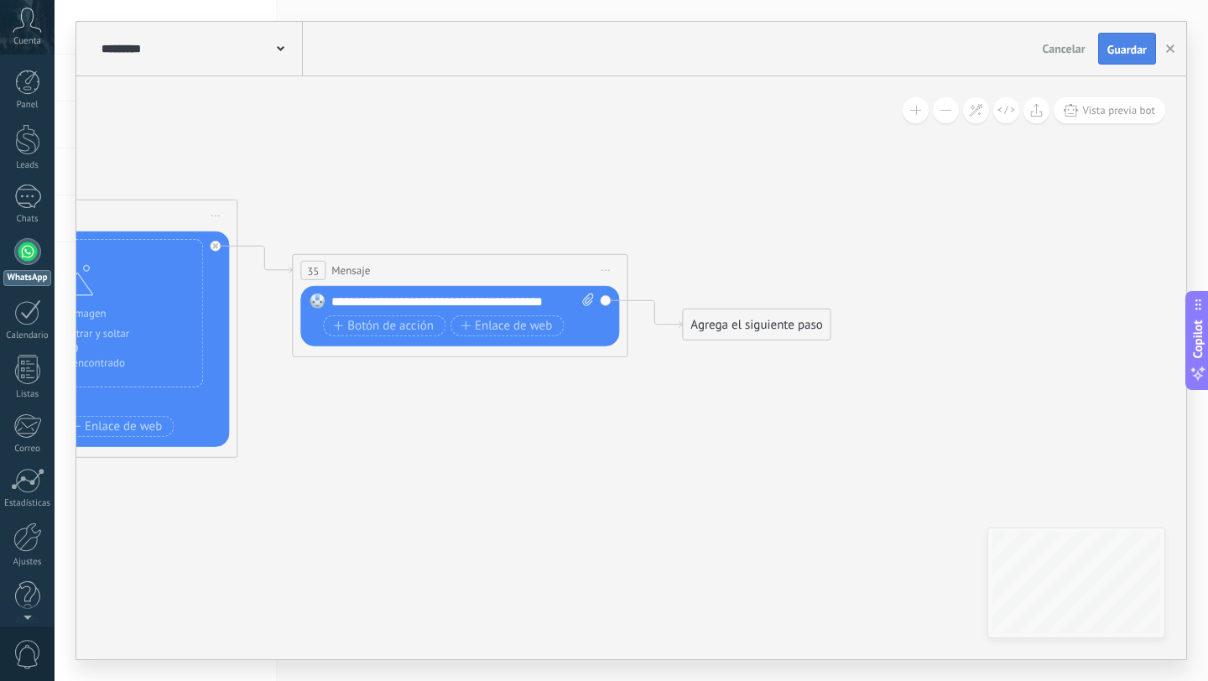
click at [1123, 54] on span "Guardar" at bounding box center [1126, 50] width 39 height 12
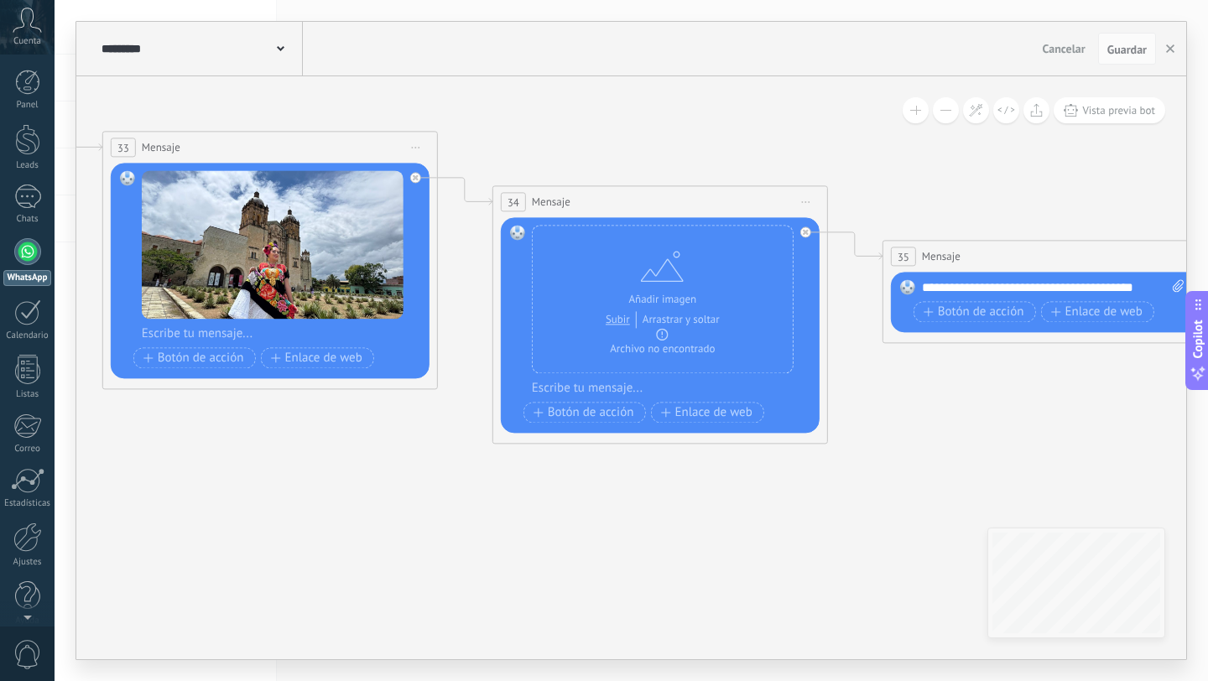
drag, startPoint x: 430, startPoint y: 169, endPoint x: 1020, endPoint y: 155, distance: 589.9
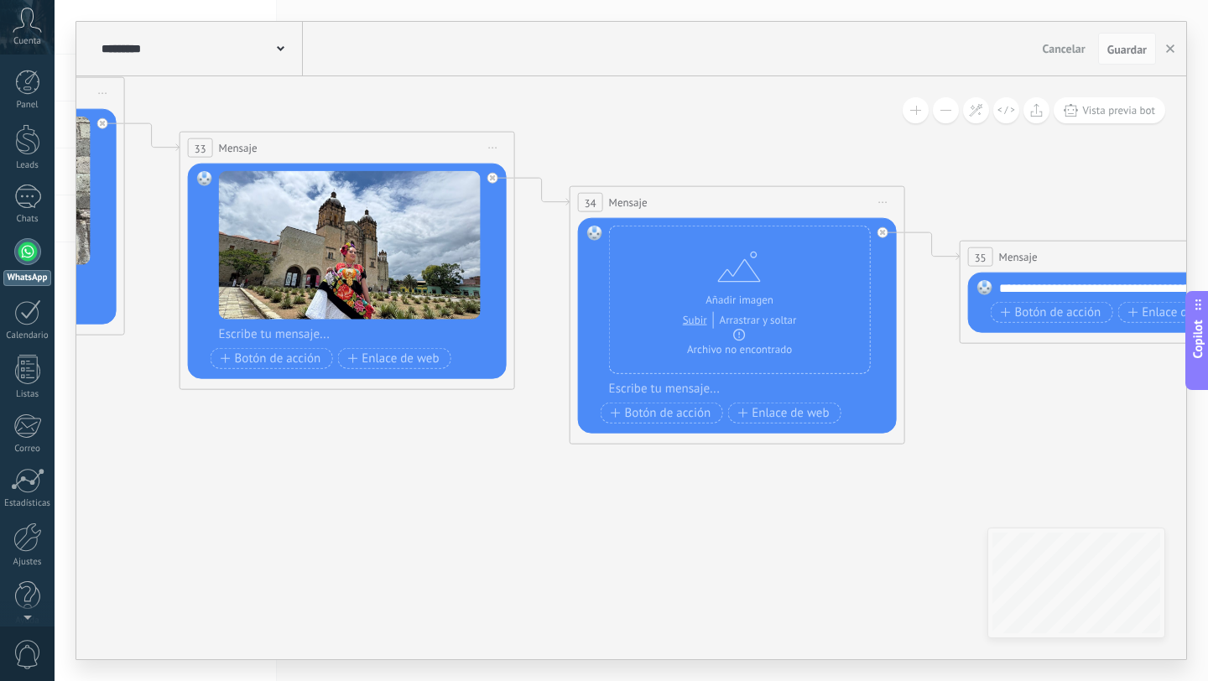
drag, startPoint x: 416, startPoint y: 90, endPoint x: 642, endPoint y: 89, distance: 225.7
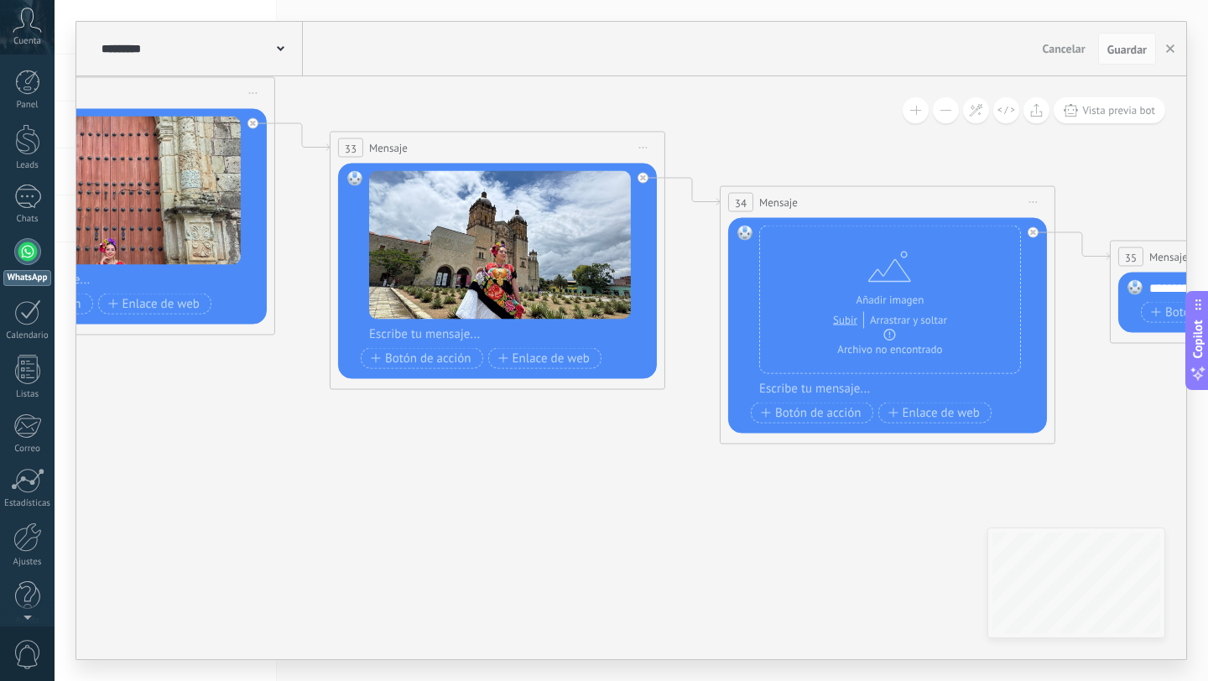
click at [273, 59] on div "********* Salesbots" at bounding box center [200, 49] width 206 height 54
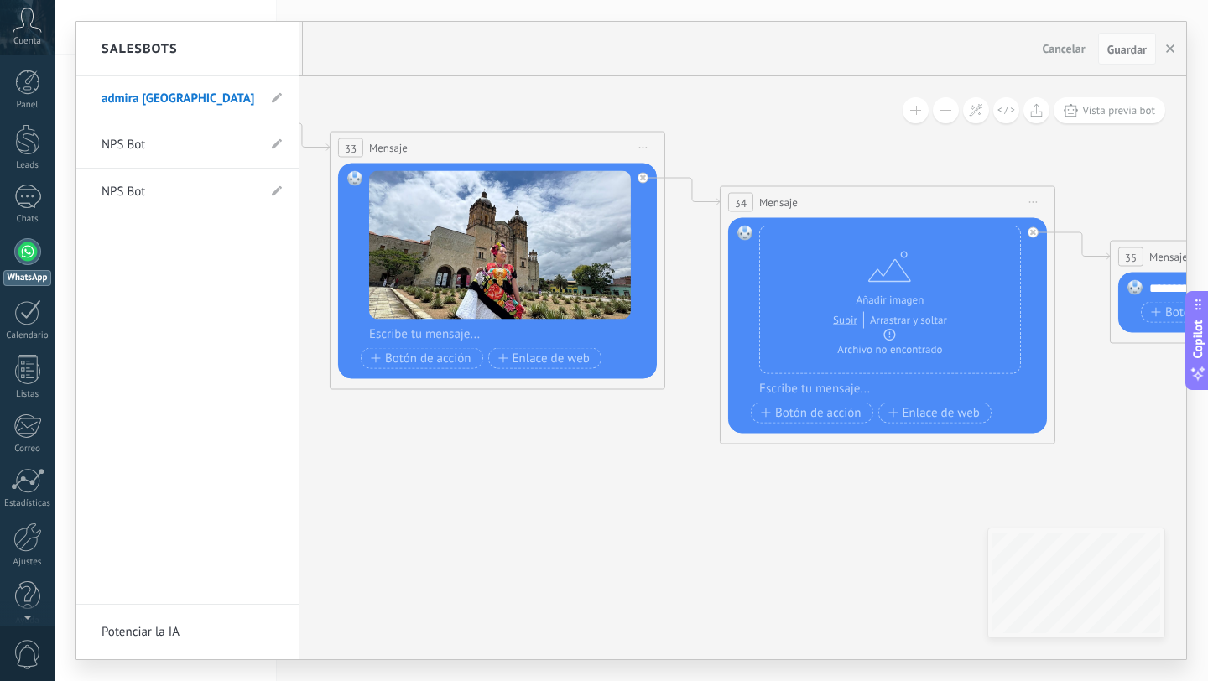
click at [196, 102] on link "admira oaxaca" at bounding box center [179, 99] width 155 height 47
type input "**********"
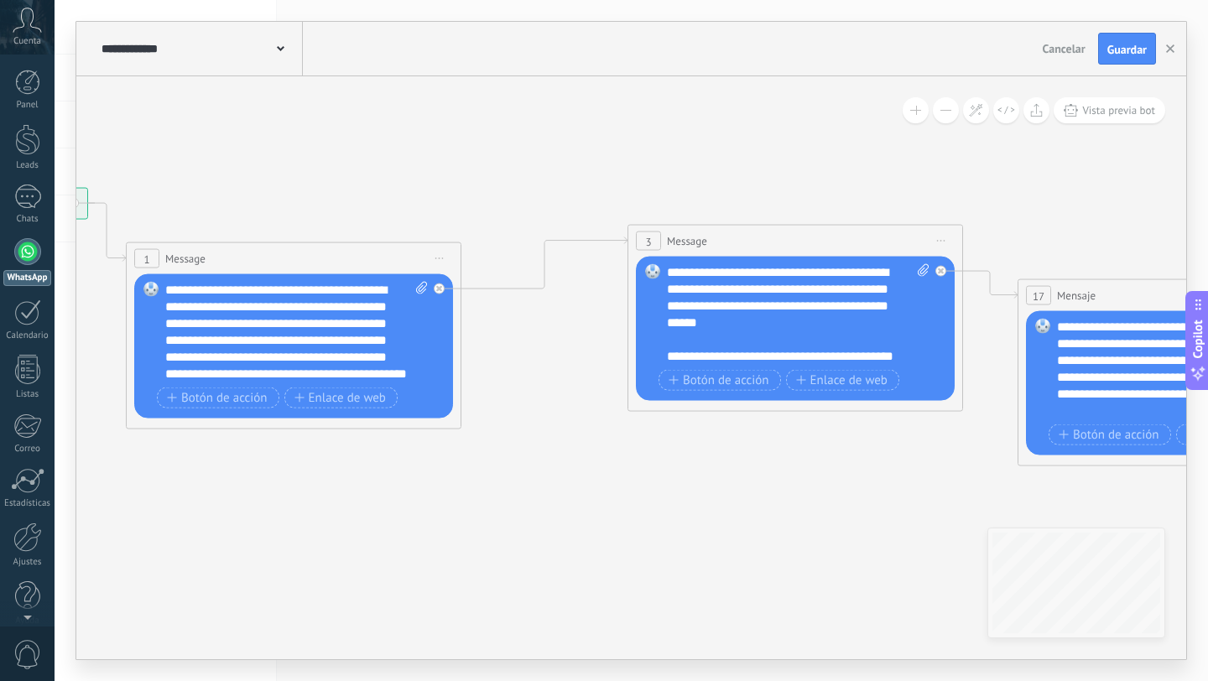
drag, startPoint x: 793, startPoint y: 149, endPoint x: 295, endPoint y: 134, distance: 497.7
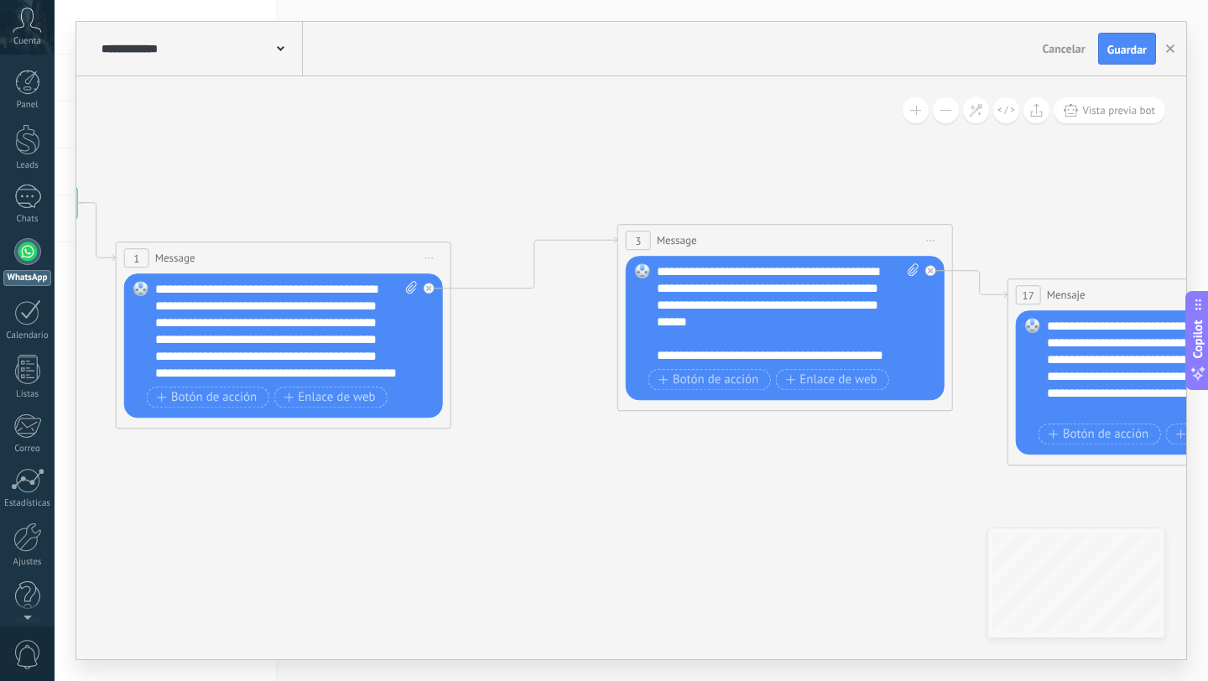
drag, startPoint x: 788, startPoint y: 142, endPoint x: 312, endPoint y: 142, distance: 475.7
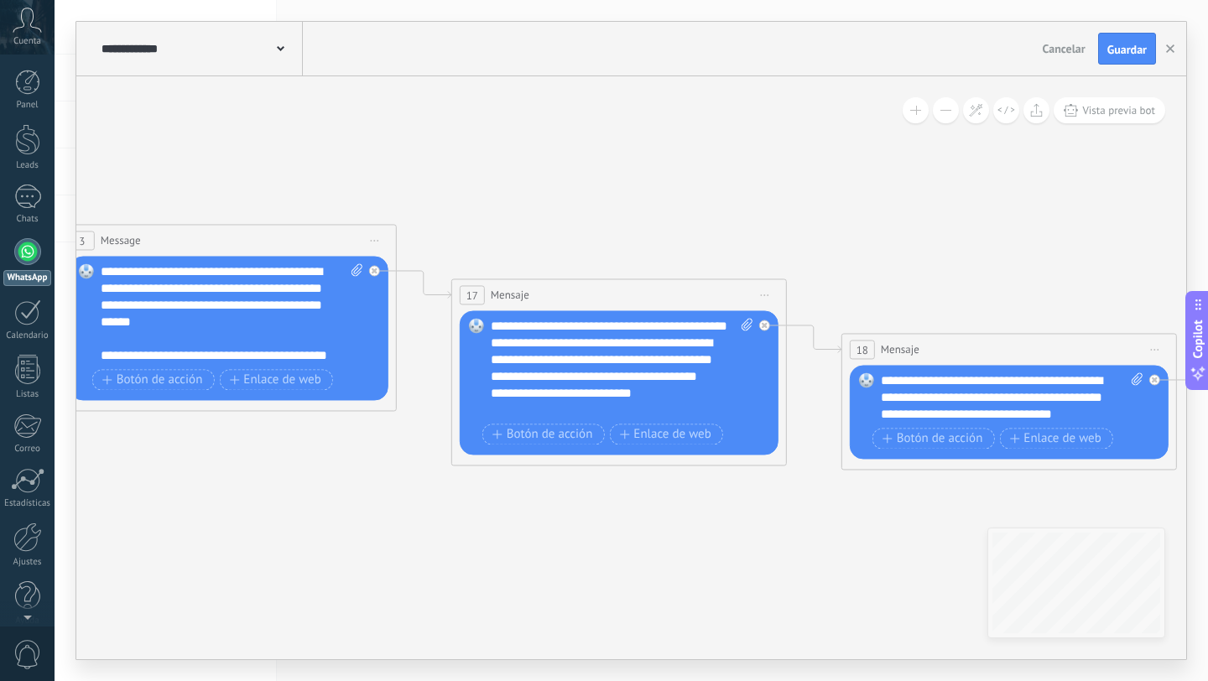
drag, startPoint x: 790, startPoint y: 196, endPoint x: 388, endPoint y: 196, distance: 402.7
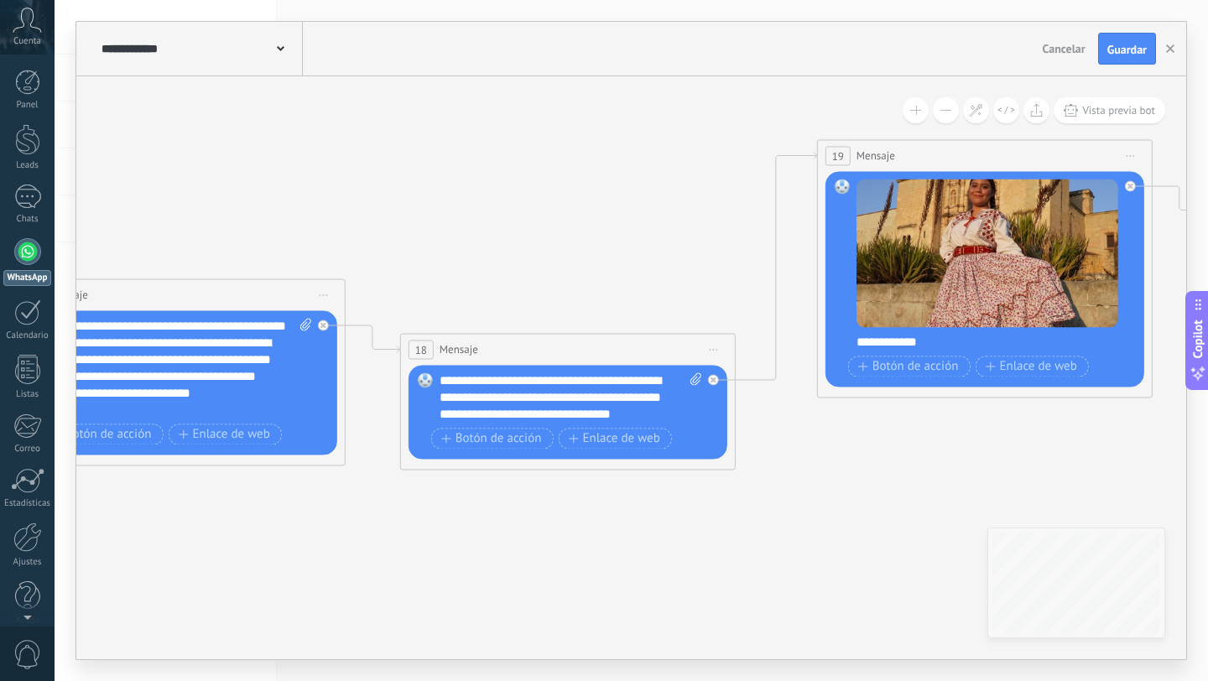
drag, startPoint x: 702, startPoint y: 185, endPoint x: 581, endPoint y: 185, distance: 121.6
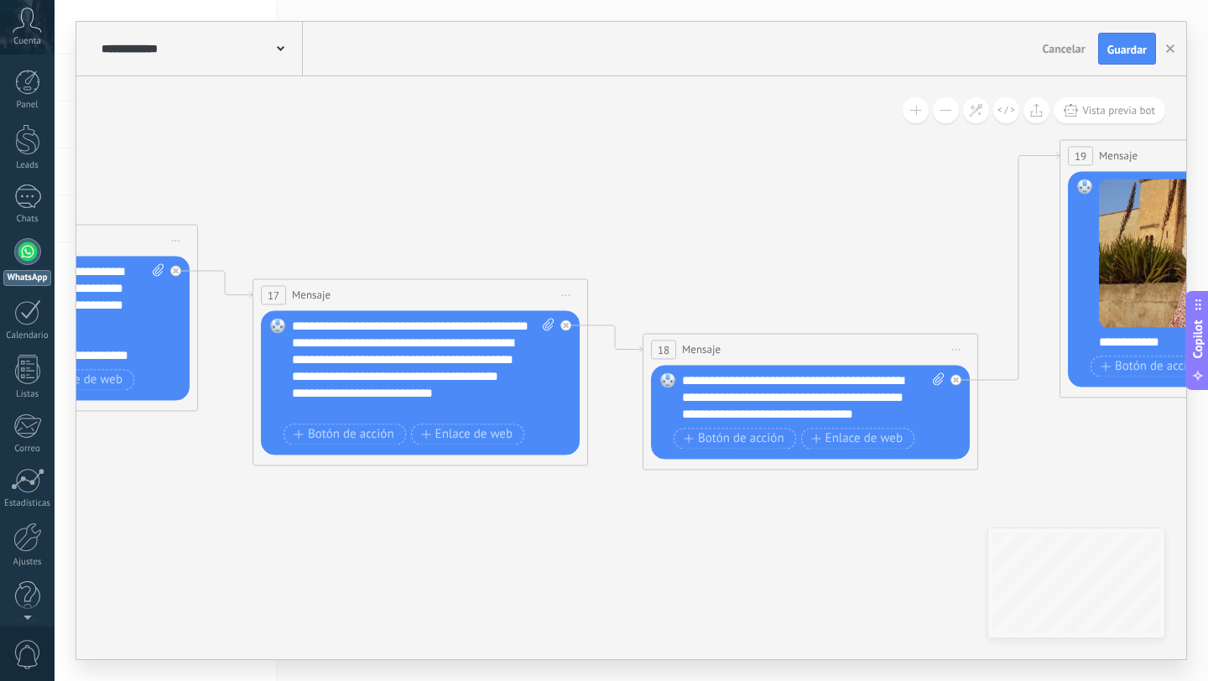
drag, startPoint x: 581, startPoint y: 185, endPoint x: 825, endPoint y: 185, distance: 244.1
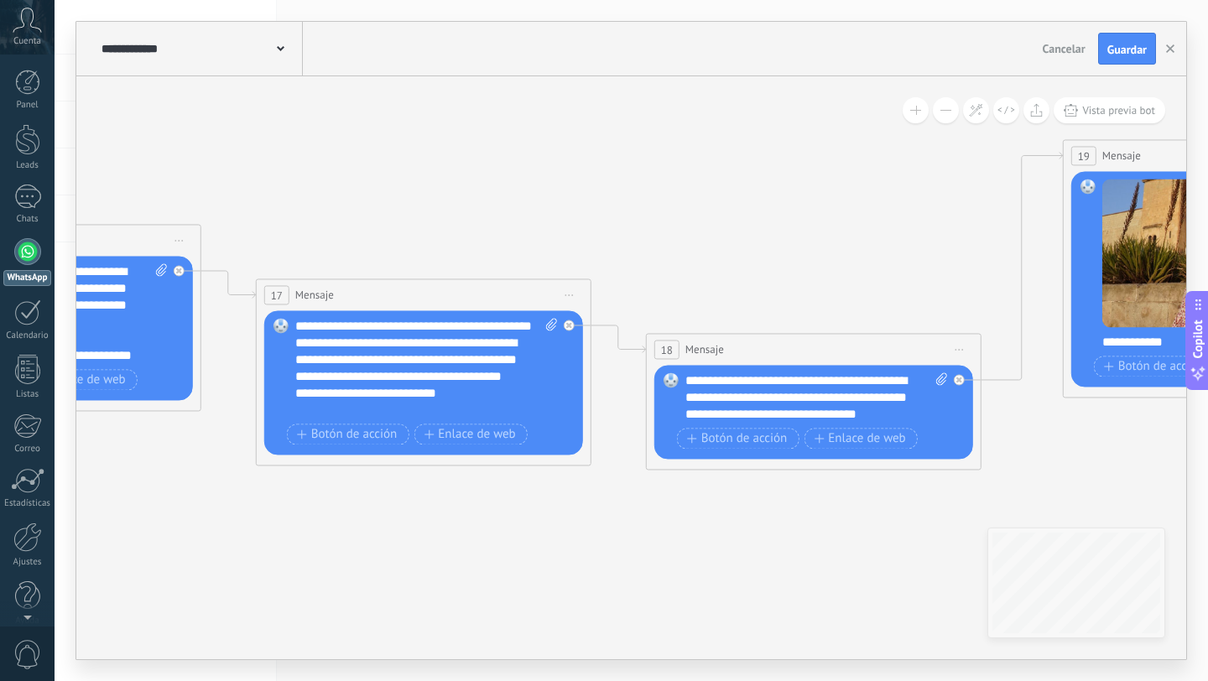
click at [284, 41] on div "**********" at bounding box center [200, 49] width 206 height 54
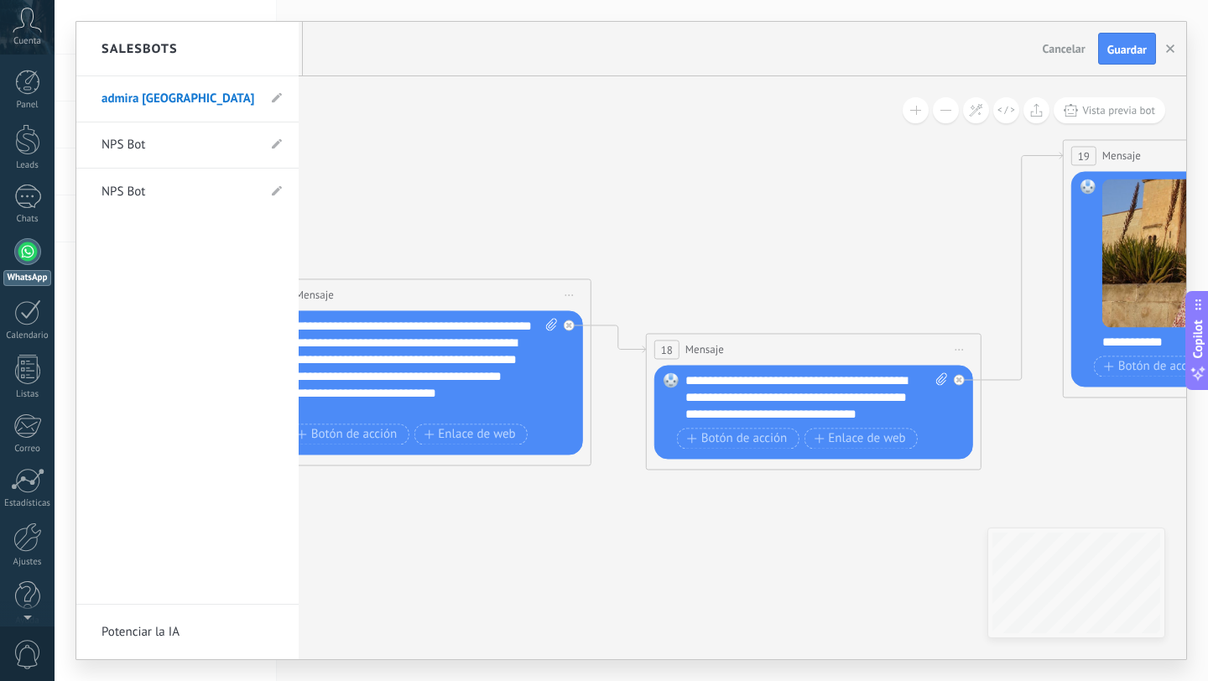
click at [584, 164] on div at bounding box center [631, 341] width 1110 height 638
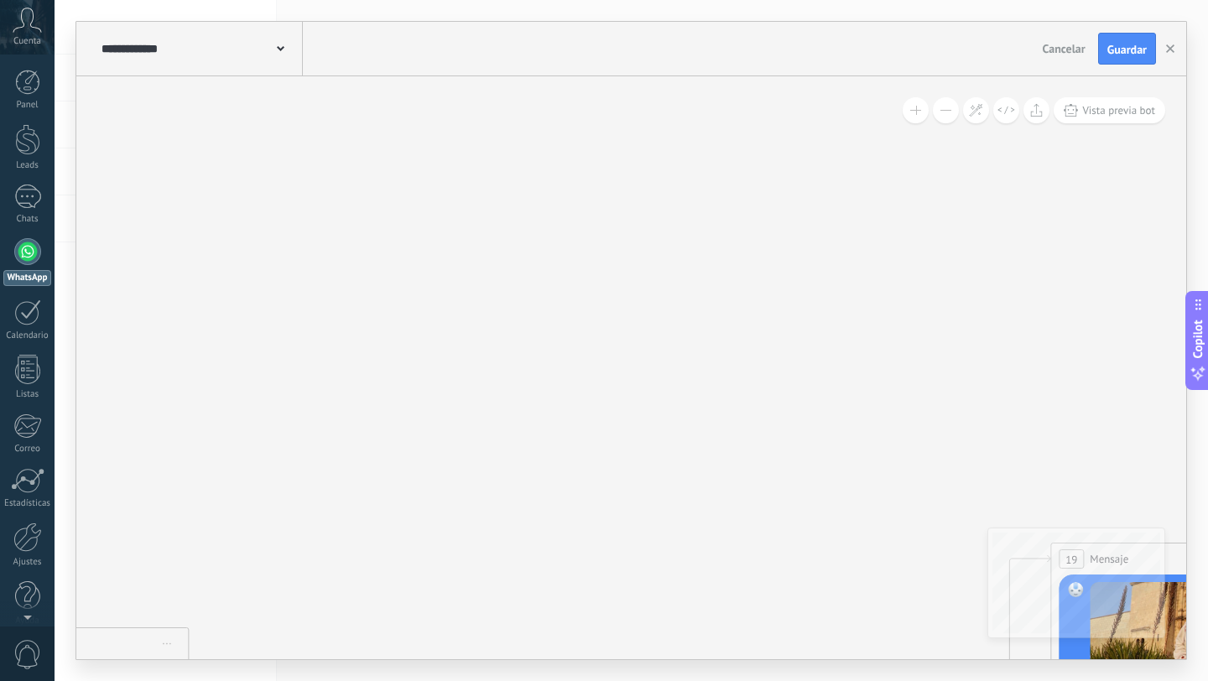
click at [38, 20] on icon at bounding box center [27, 20] width 29 height 25
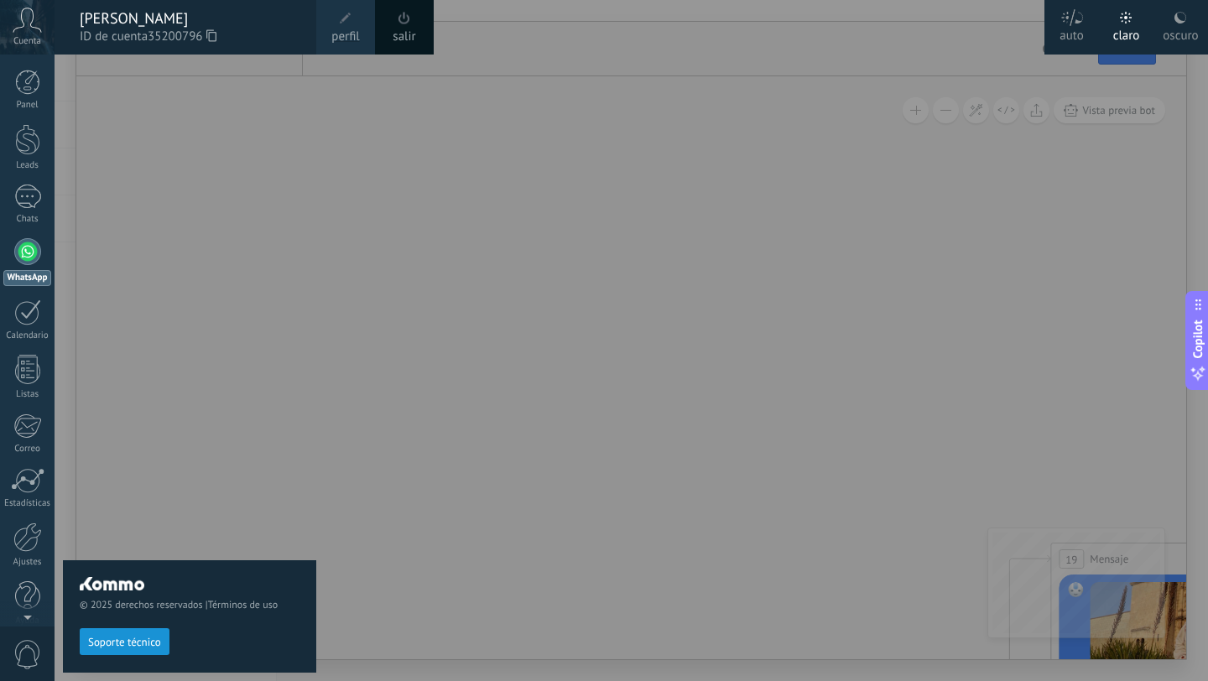
click at [337, 33] on span "perfil" at bounding box center [345, 37] width 28 height 18
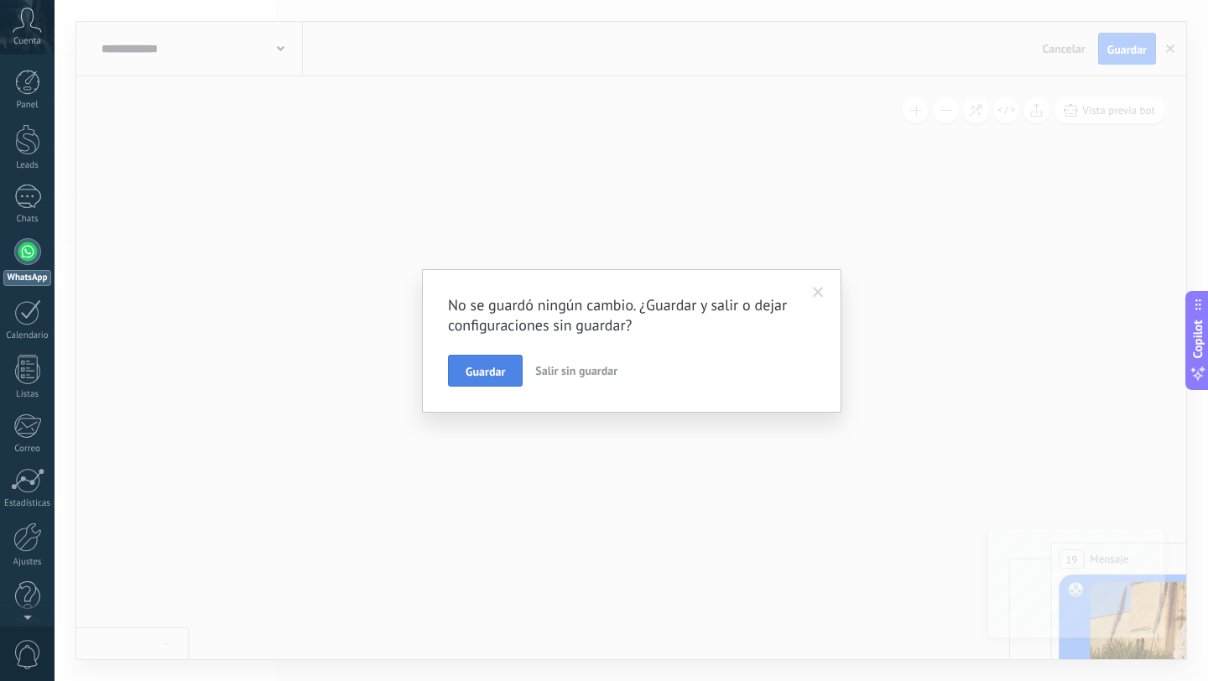
click at [485, 371] on span "Guardar" at bounding box center [485, 372] width 39 height 12
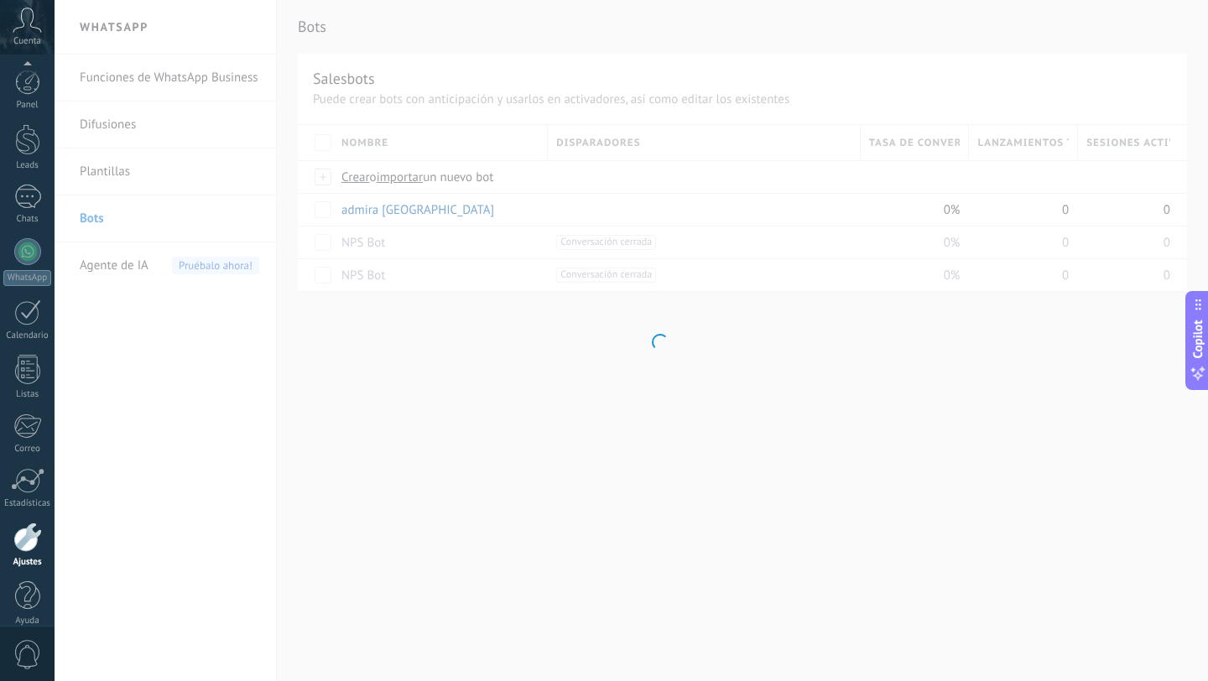
scroll to position [17, 0]
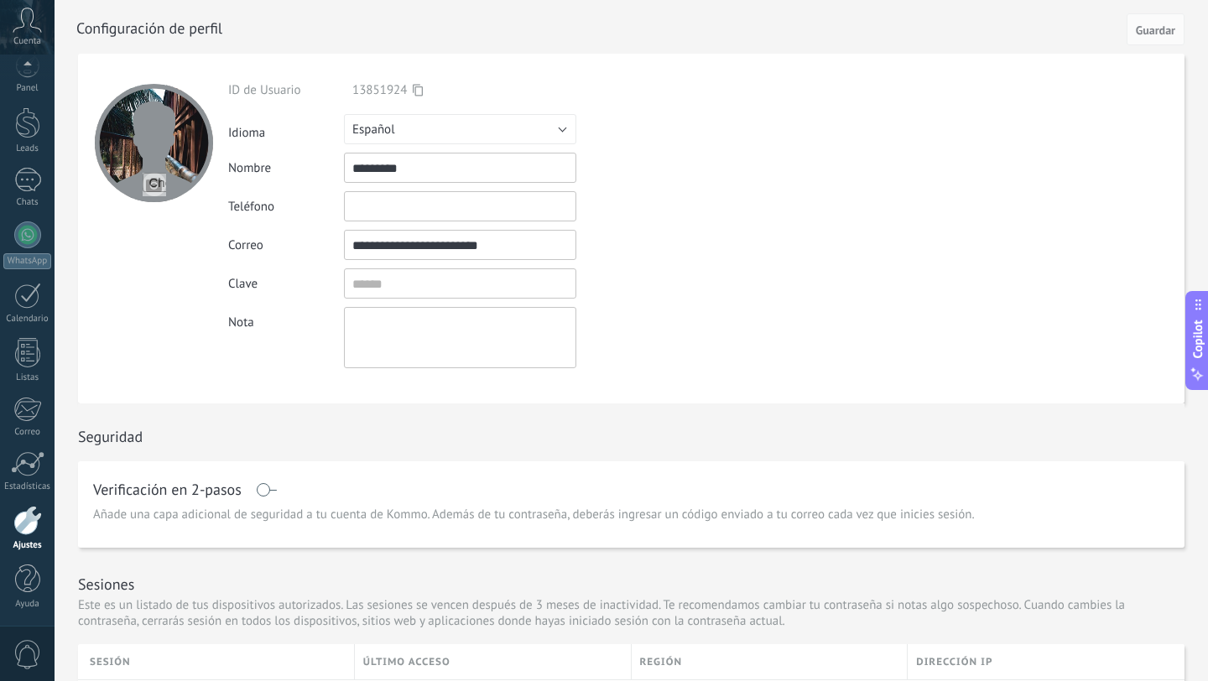
click at [152, 173] on input "file" at bounding box center [154, 184] width 23 height 23
type input "**********"
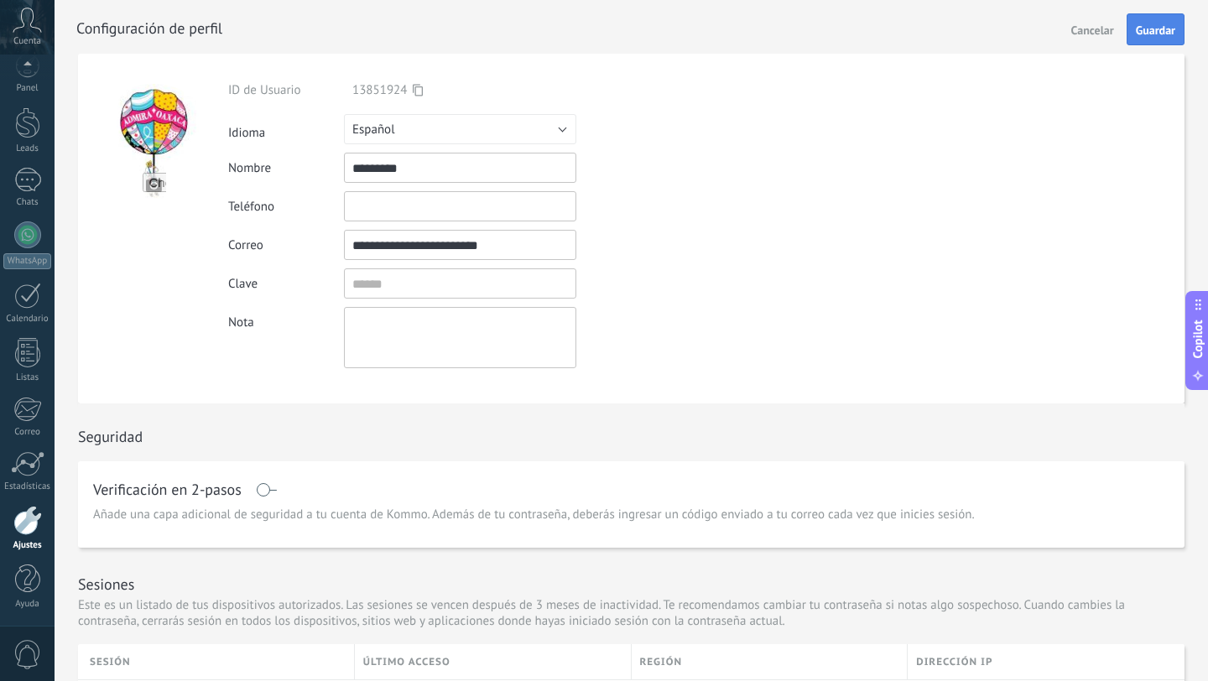
click at [1157, 30] on span "Guardar" at bounding box center [1155, 30] width 39 height 12
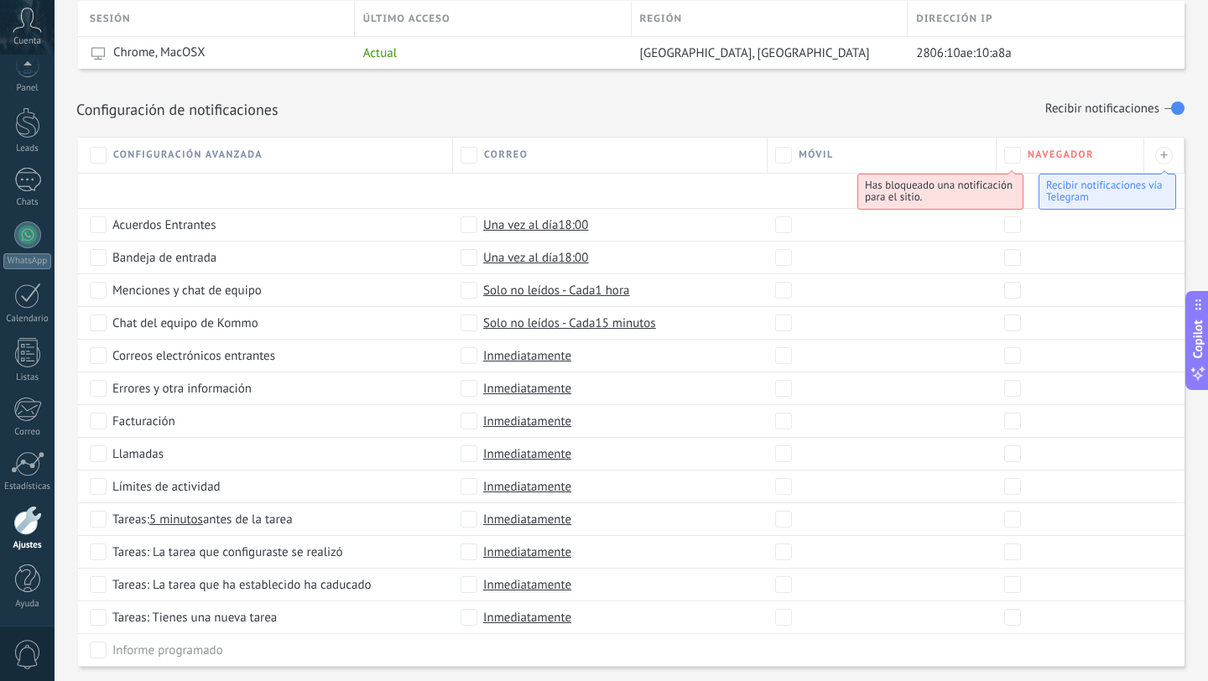
scroll to position [700, 0]
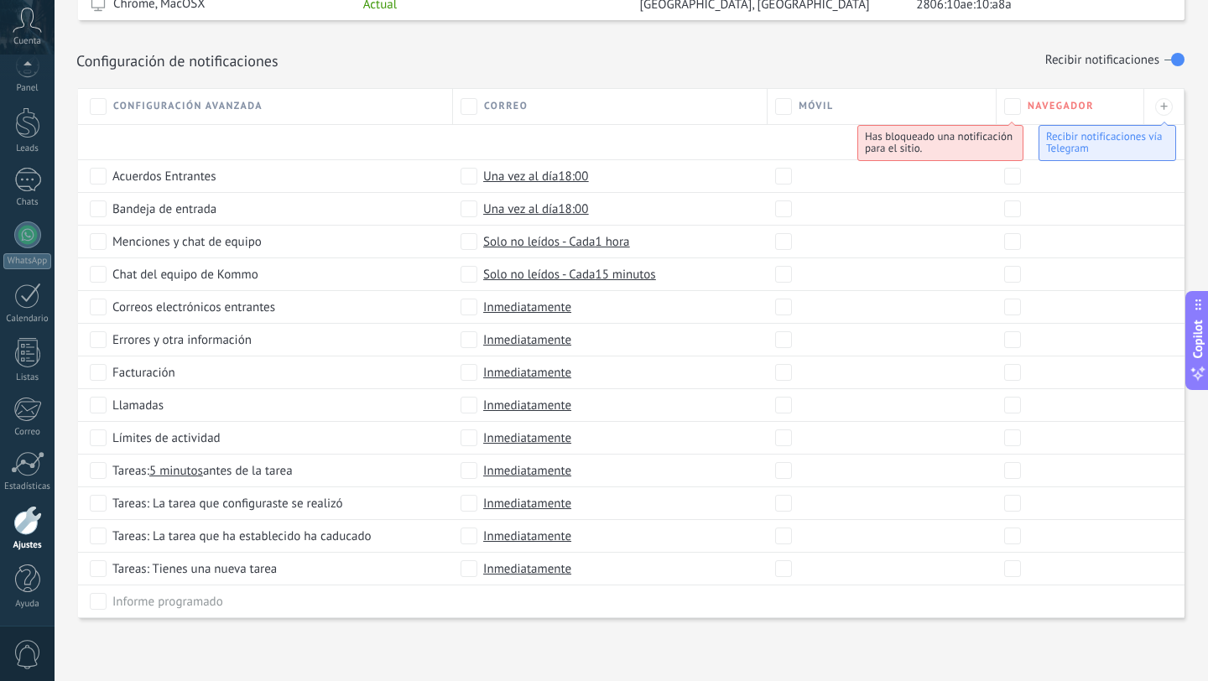
click at [197, 100] on span "Configuración avanzada" at bounding box center [187, 106] width 149 height 13
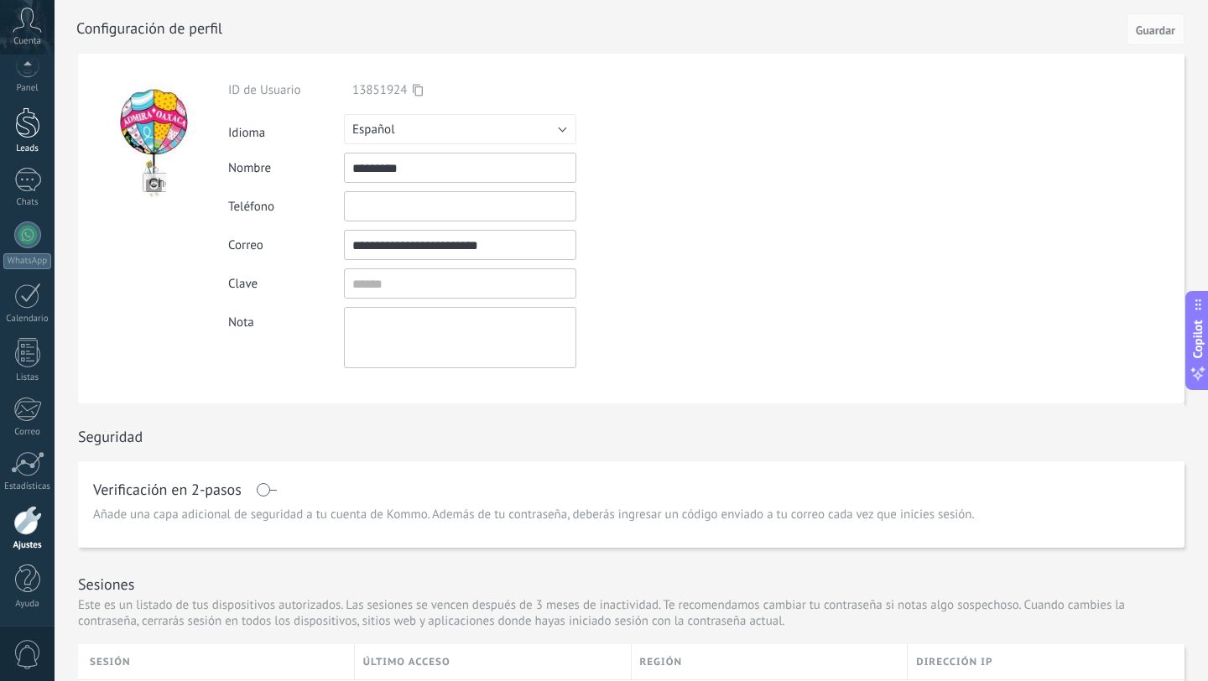
click at [30, 129] on div at bounding box center [27, 122] width 25 height 31
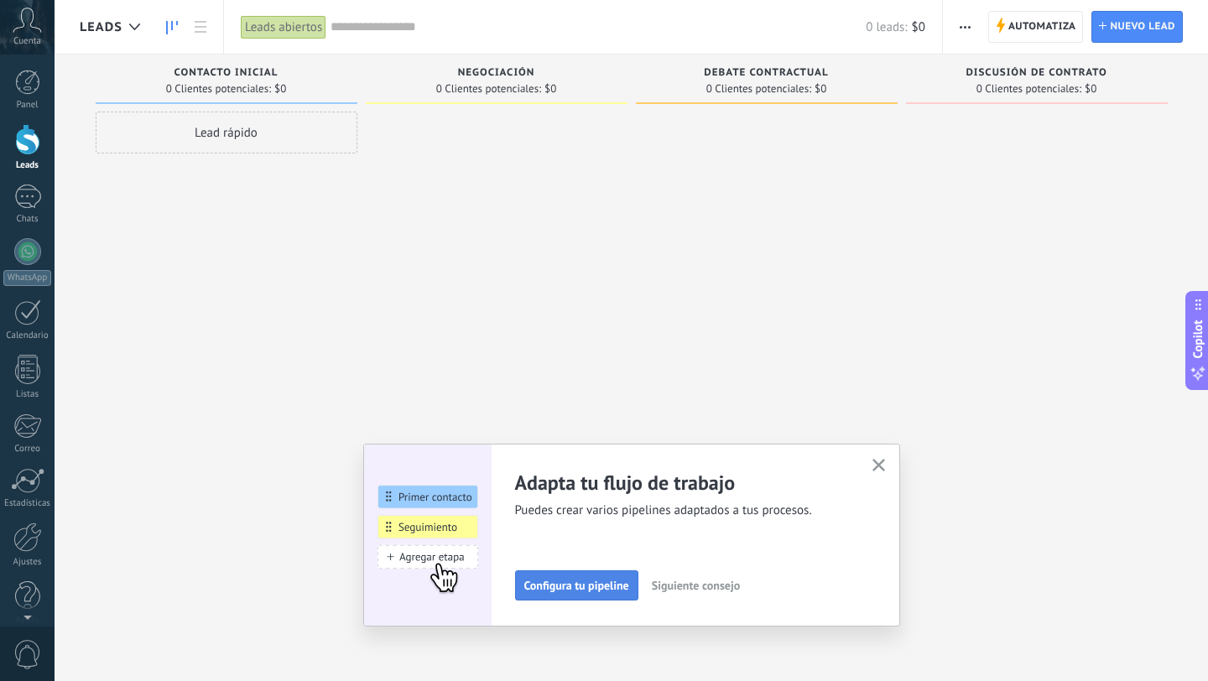
click at [587, 591] on span "Configura tu pipeline" at bounding box center [576, 586] width 105 height 12
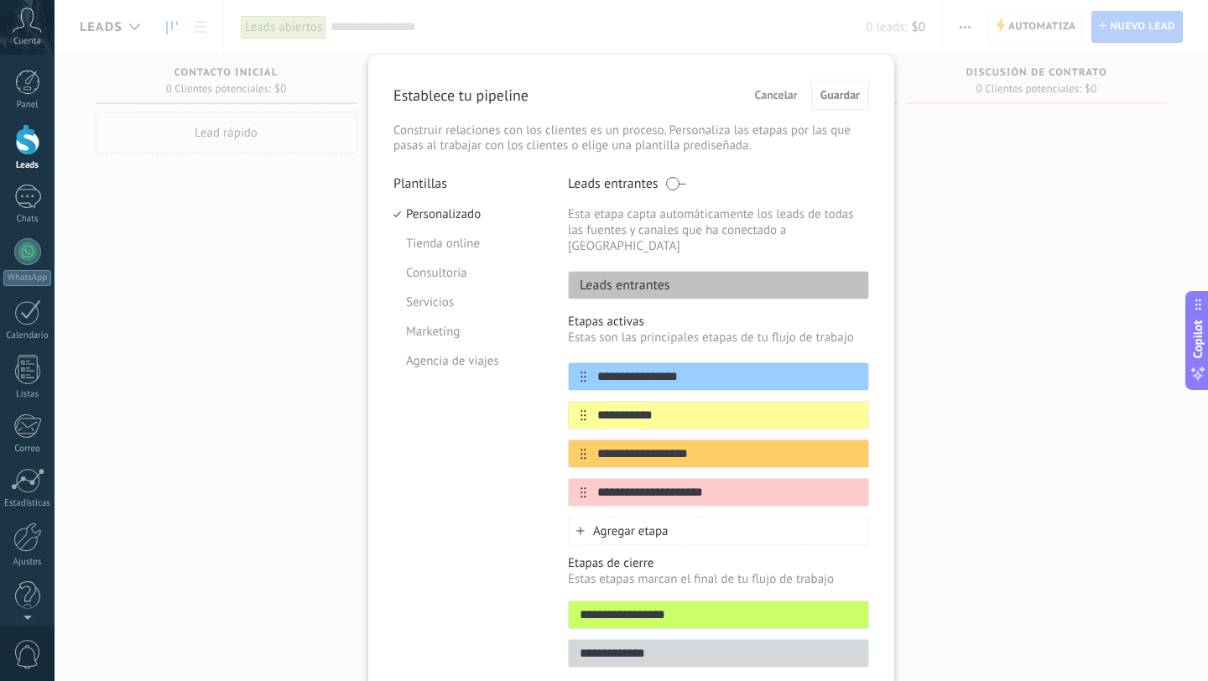
click at [683, 273] on div "Leads entrantes" at bounding box center [718, 285] width 301 height 29
click at [616, 277] on p "Leads entrantes" at bounding box center [620, 285] width 102 height 17
click at [618, 277] on p "Leads entrantes" at bounding box center [620, 285] width 102 height 17
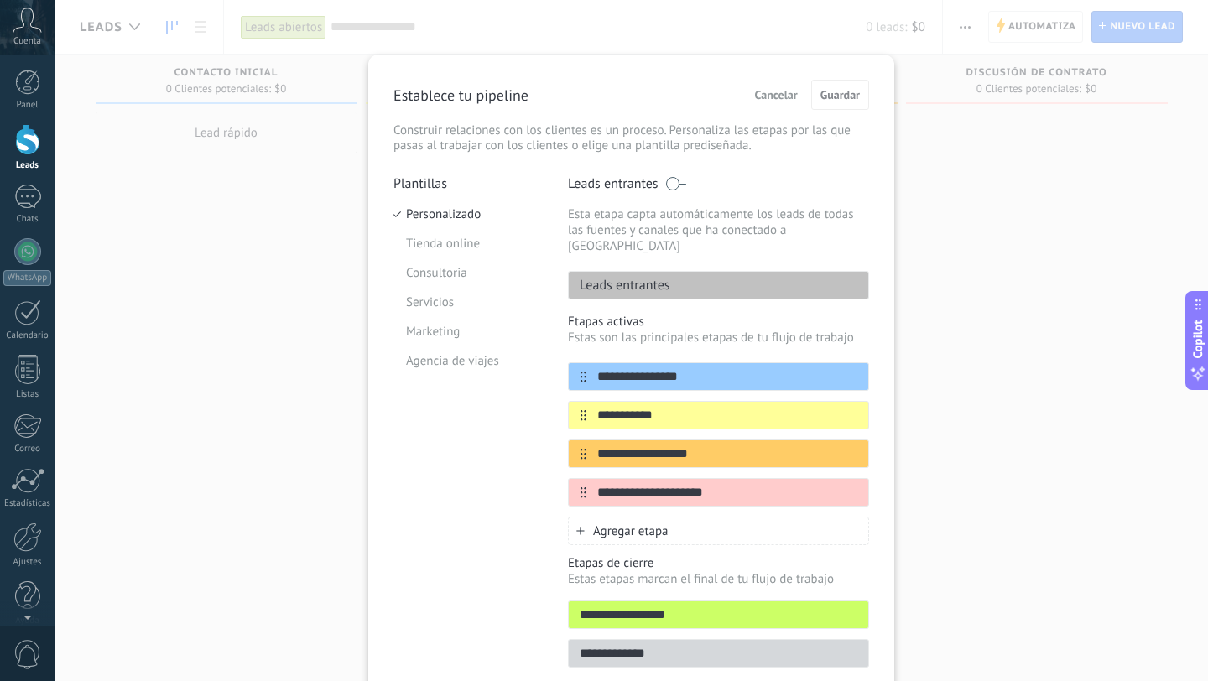
click at [634, 277] on p "Leads entrantes" at bounding box center [620, 285] width 102 height 17
click at [621, 271] on div "Leads entrantes" at bounding box center [718, 285] width 301 height 29
click at [614, 277] on p "Leads entrantes" at bounding box center [620, 285] width 102 height 17
click at [471, 247] on li "Tienda online" at bounding box center [467, 243] width 149 height 29
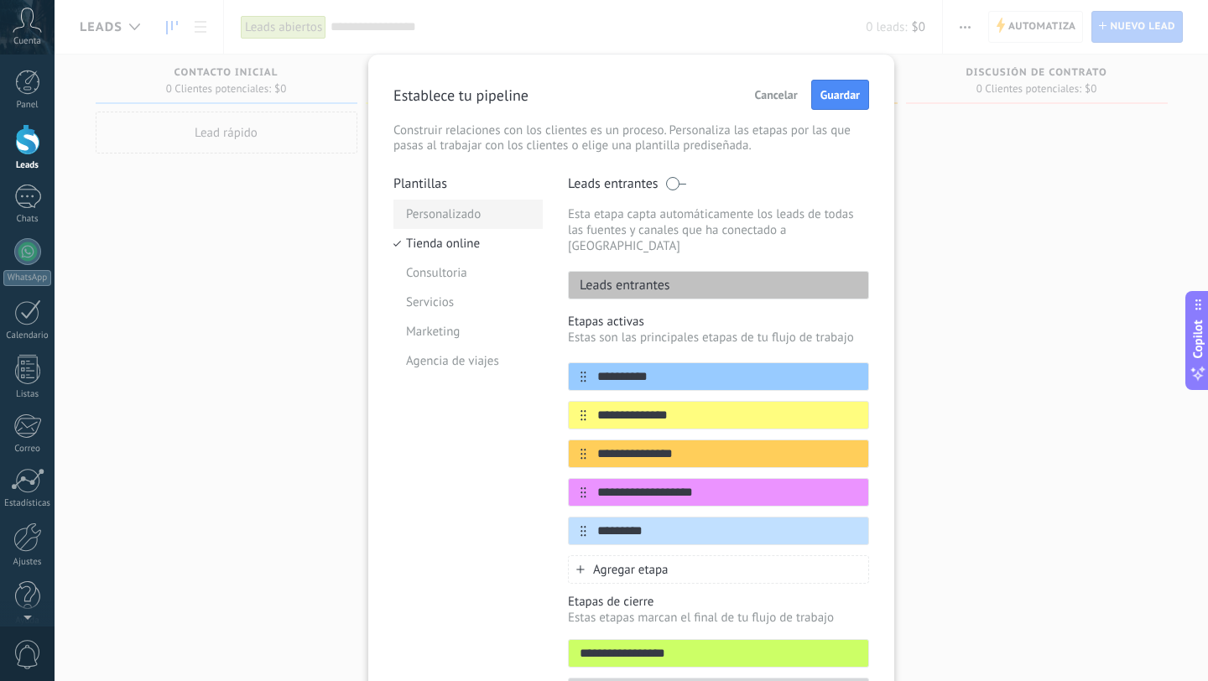
click at [458, 215] on li "Personalizado" at bounding box center [467, 214] width 149 height 29
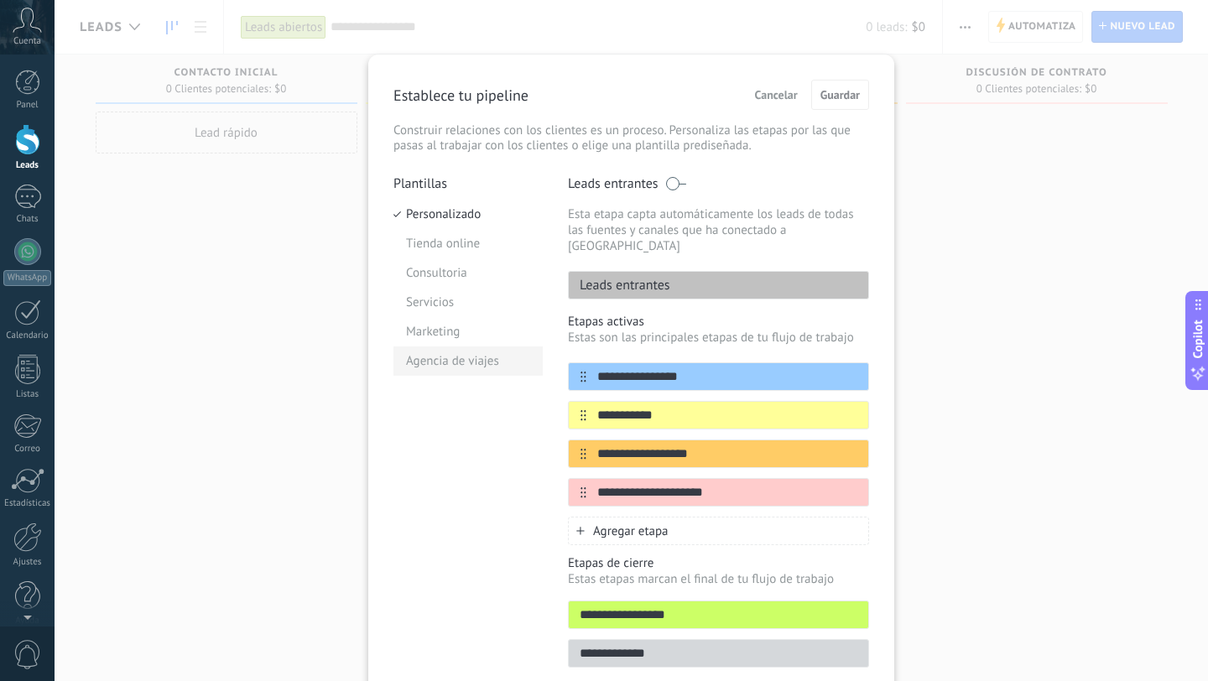
click at [430, 363] on li "Agencia de viajes" at bounding box center [467, 360] width 149 height 29
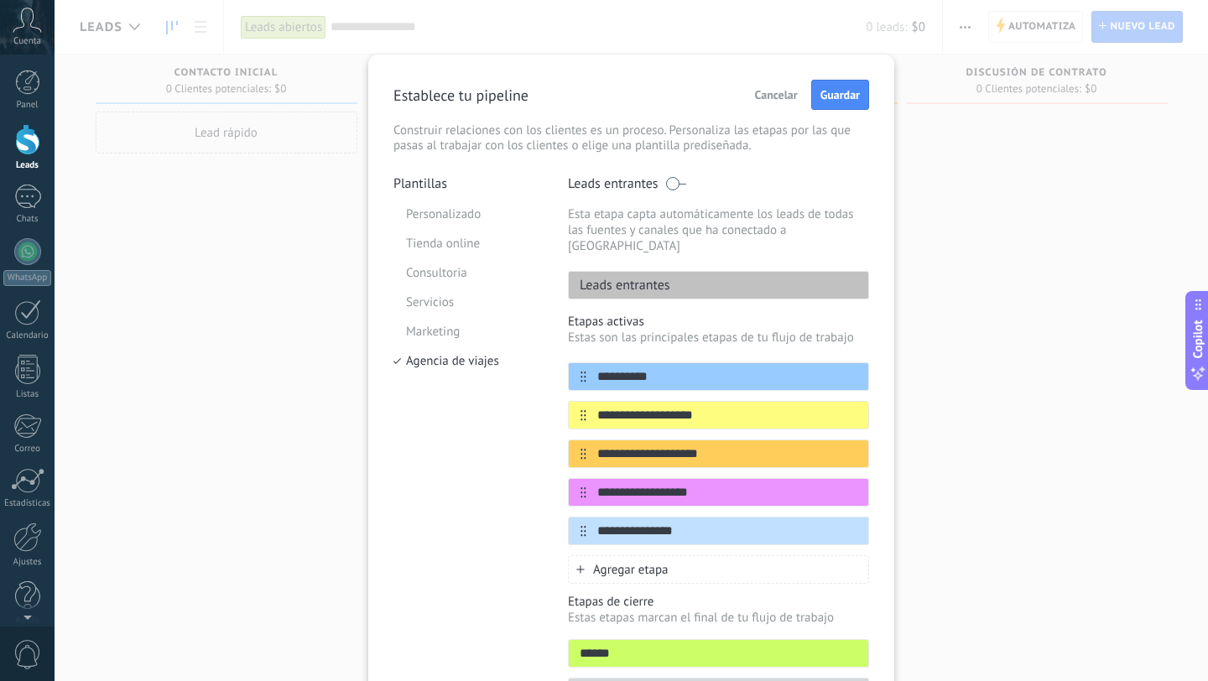
click at [675, 271] on div "Leads entrantes" at bounding box center [718, 285] width 301 height 29
click at [660, 277] on p "Leads entrantes" at bounding box center [620, 285] width 102 height 17
click at [843, 98] on span "Guardar" at bounding box center [839, 95] width 39 height 12
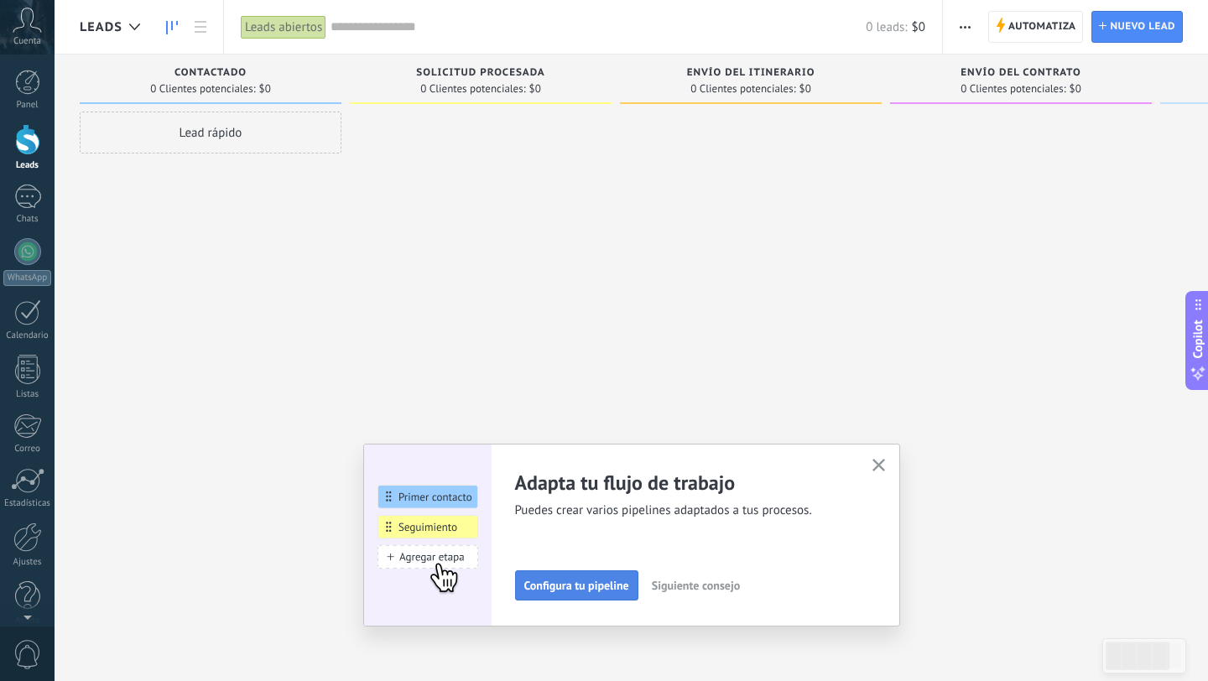
click at [558, 591] on span "Configura tu pipeline" at bounding box center [576, 586] width 105 height 12
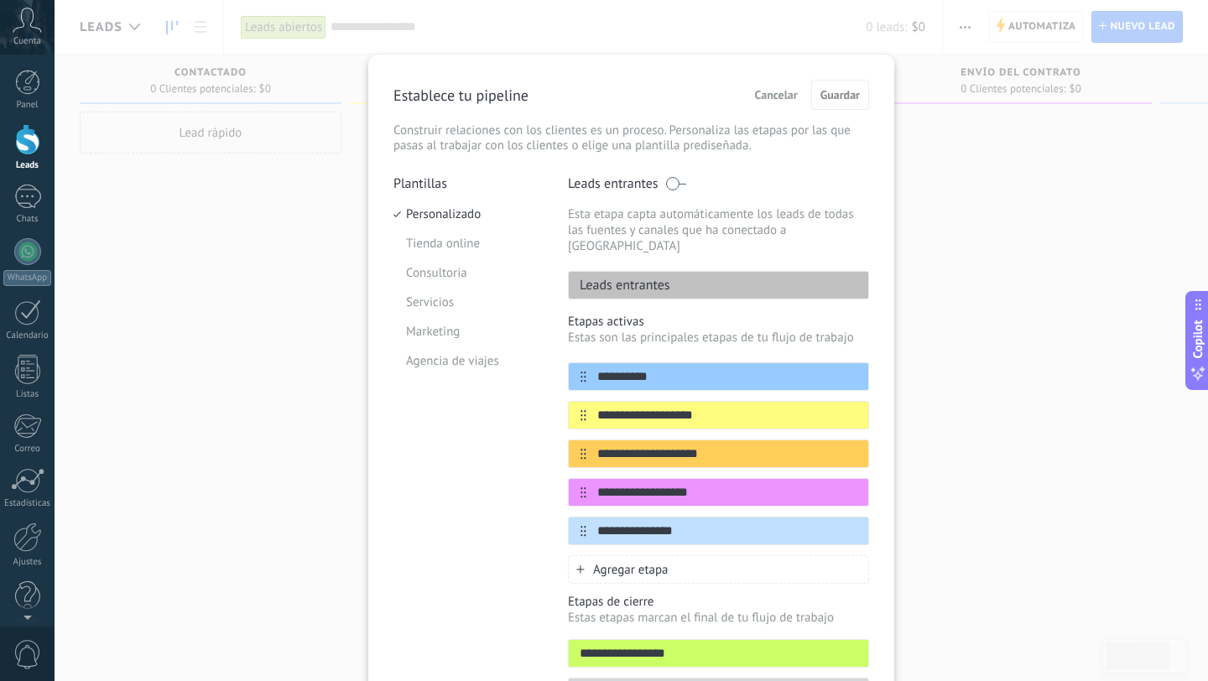
click at [782, 86] on button "Cancelar" at bounding box center [777, 94] width 58 height 25
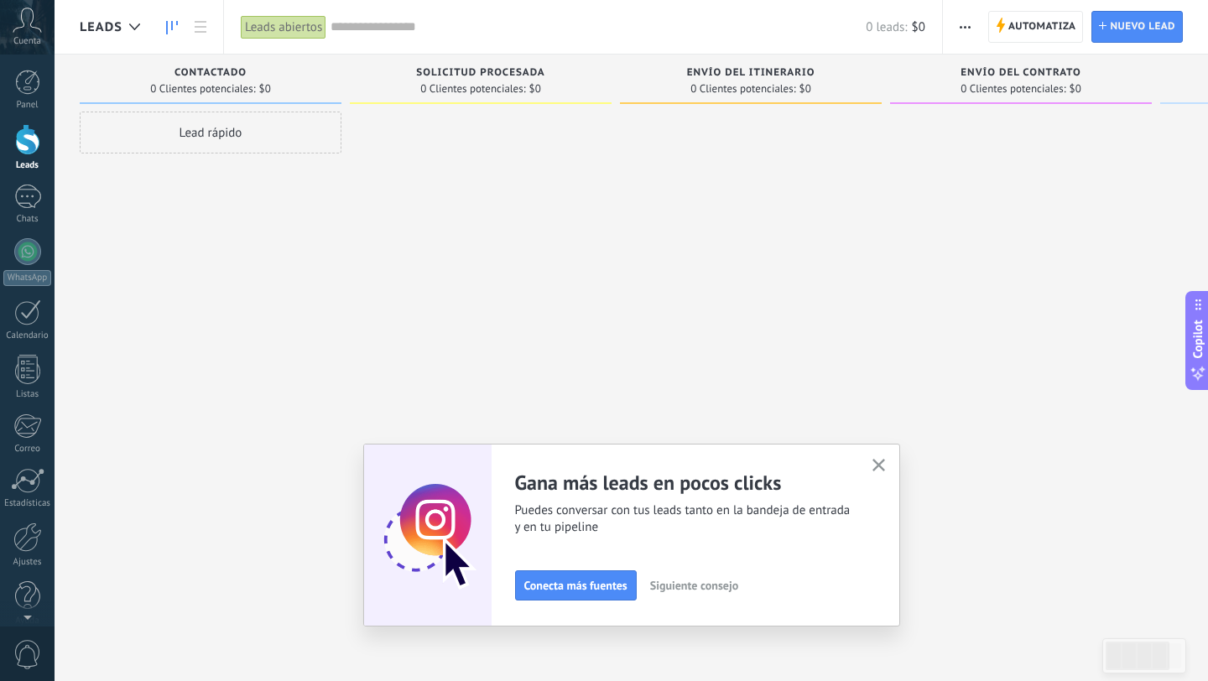
click at [719, 65] on div "Envío del itinerario 0 Clientes potenciales: $0" at bounding box center [751, 79] width 262 height 49
click at [719, 73] on span "Envío del itinerario" at bounding box center [751, 73] width 128 height 12
click at [471, 91] on span "0 Clientes potenciales:" at bounding box center [472, 89] width 105 height 10
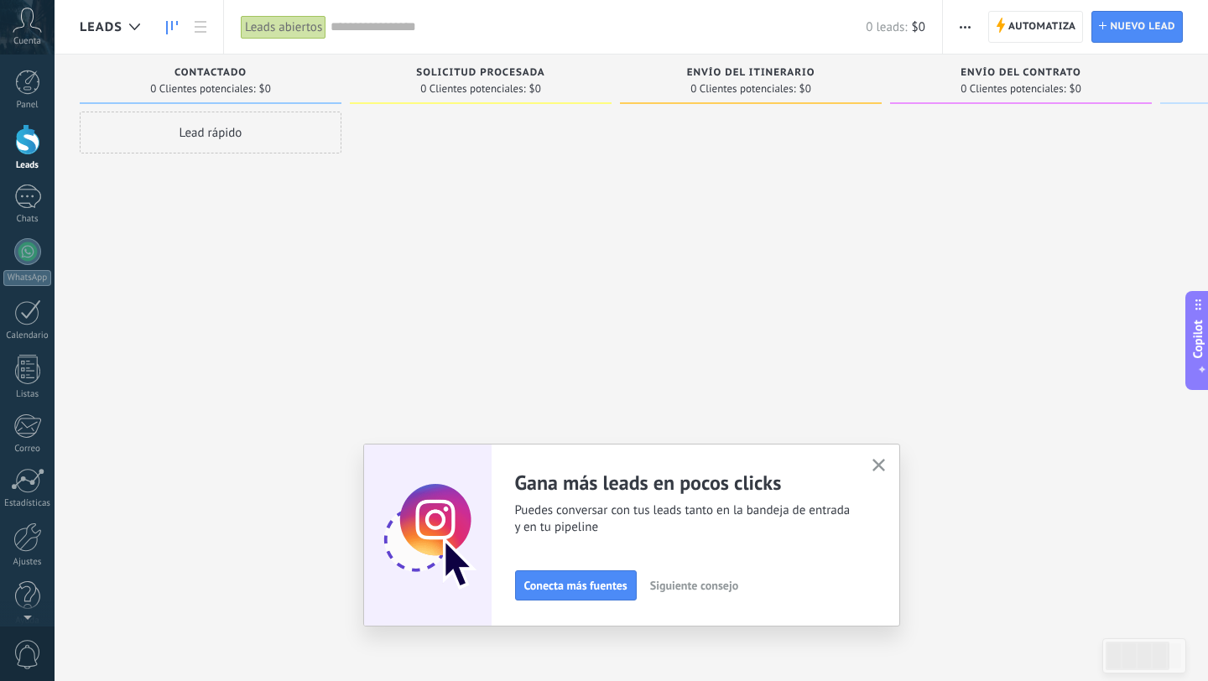
click at [471, 84] on span "0 Clientes potenciales:" at bounding box center [472, 89] width 105 height 10
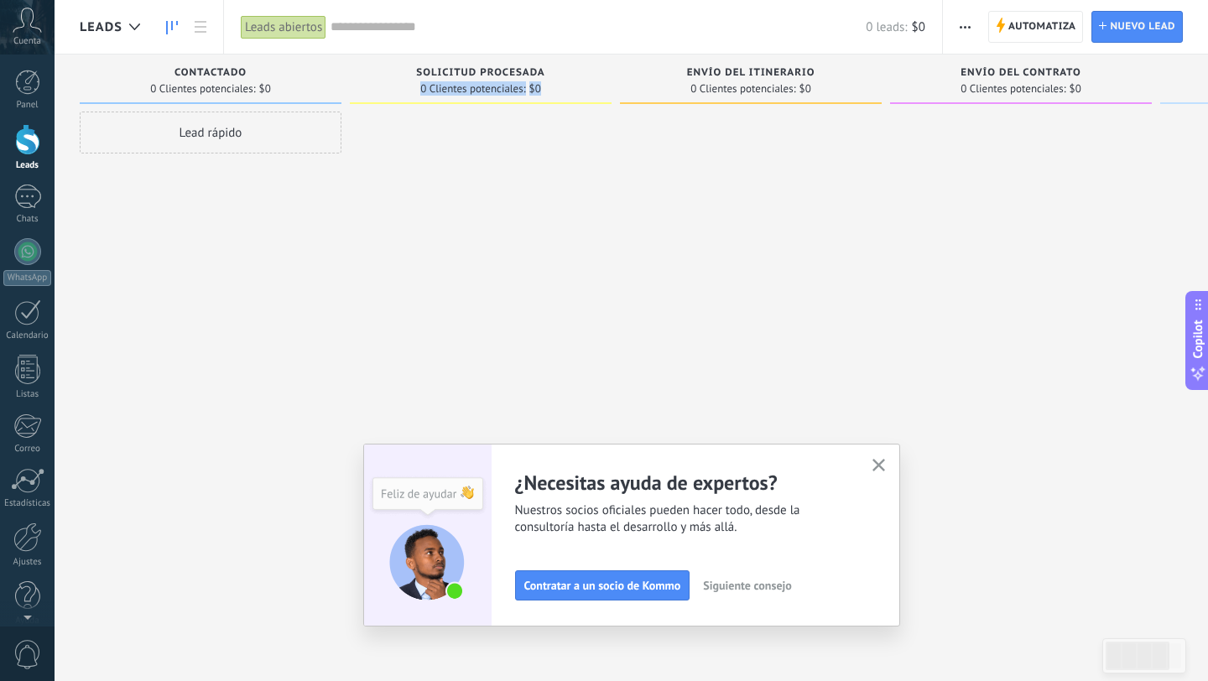
click at [883, 462] on icon "button" at bounding box center [879, 465] width 13 height 13
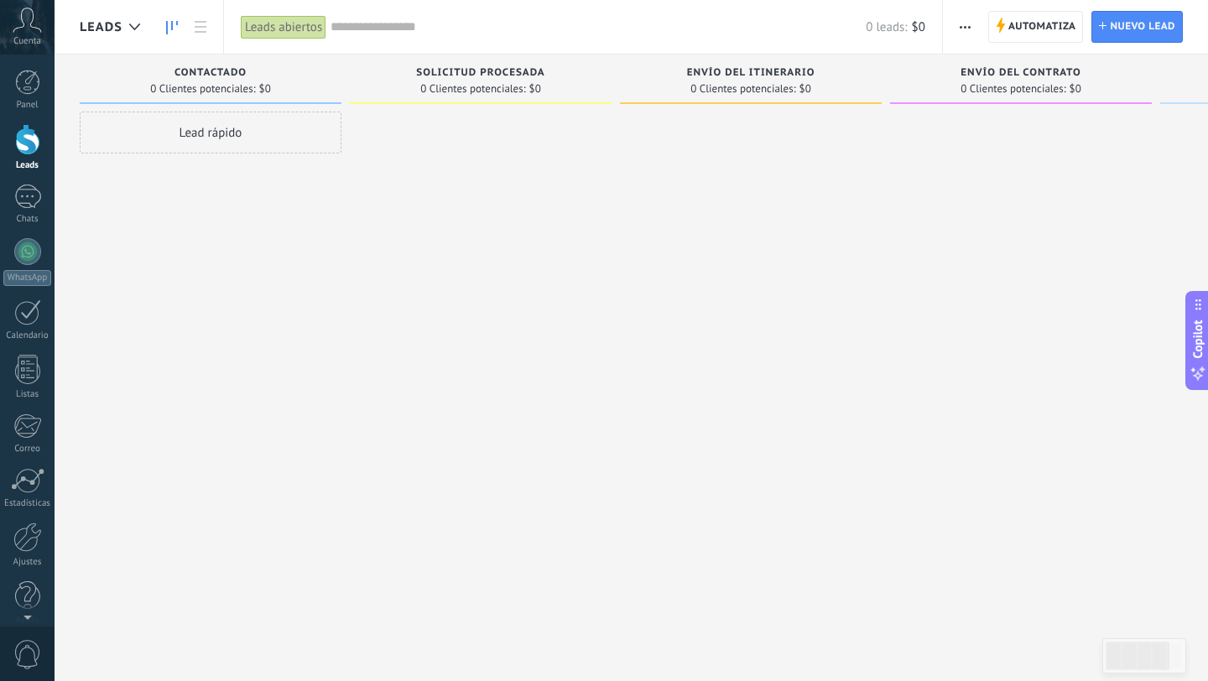
click at [454, 74] on span "Solicitud procesada" at bounding box center [480, 73] width 128 height 12
type input "*"
click at [585, 180] on div at bounding box center [481, 343] width 262 height 462
click at [489, 57] on div "Solicitud procesada 0 Clientes potenciales: $0" at bounding box center [481, 79] width 262 height 49
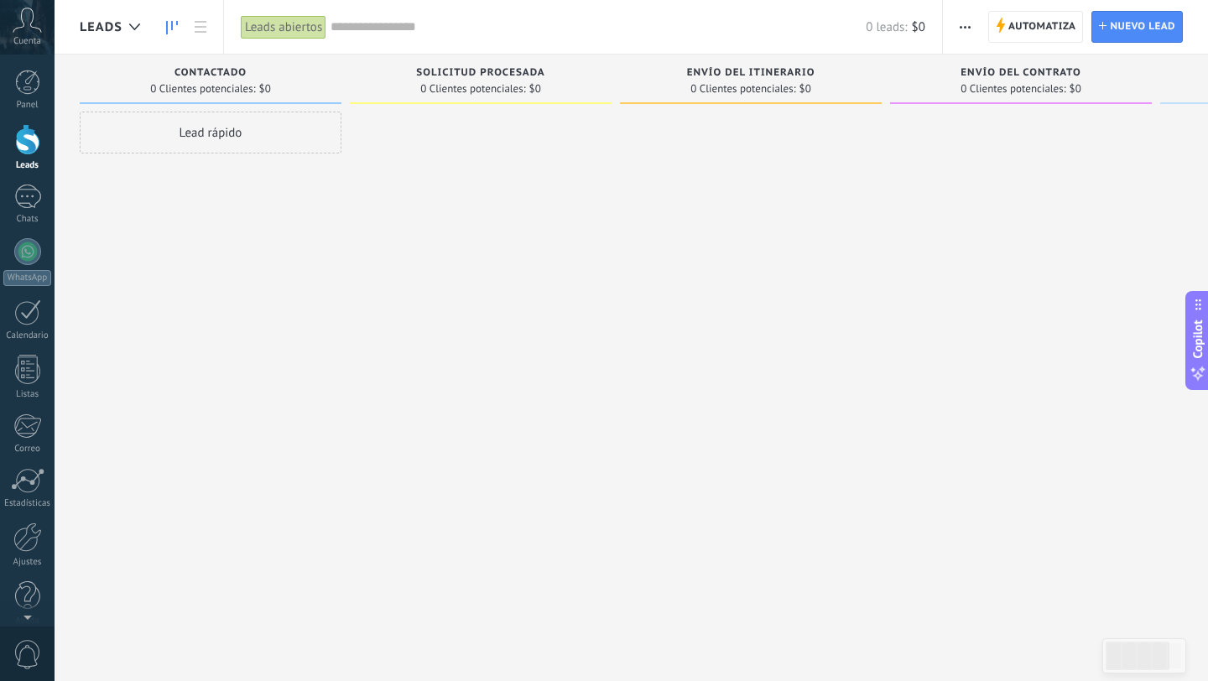
click at [487, 67] on span "Solicitud procesada" at bounding box center [480, 73] width 128 height 12
click at [1016, 32] on span "Automatiza" at bounding box center [1042, 27] width 68 height 30
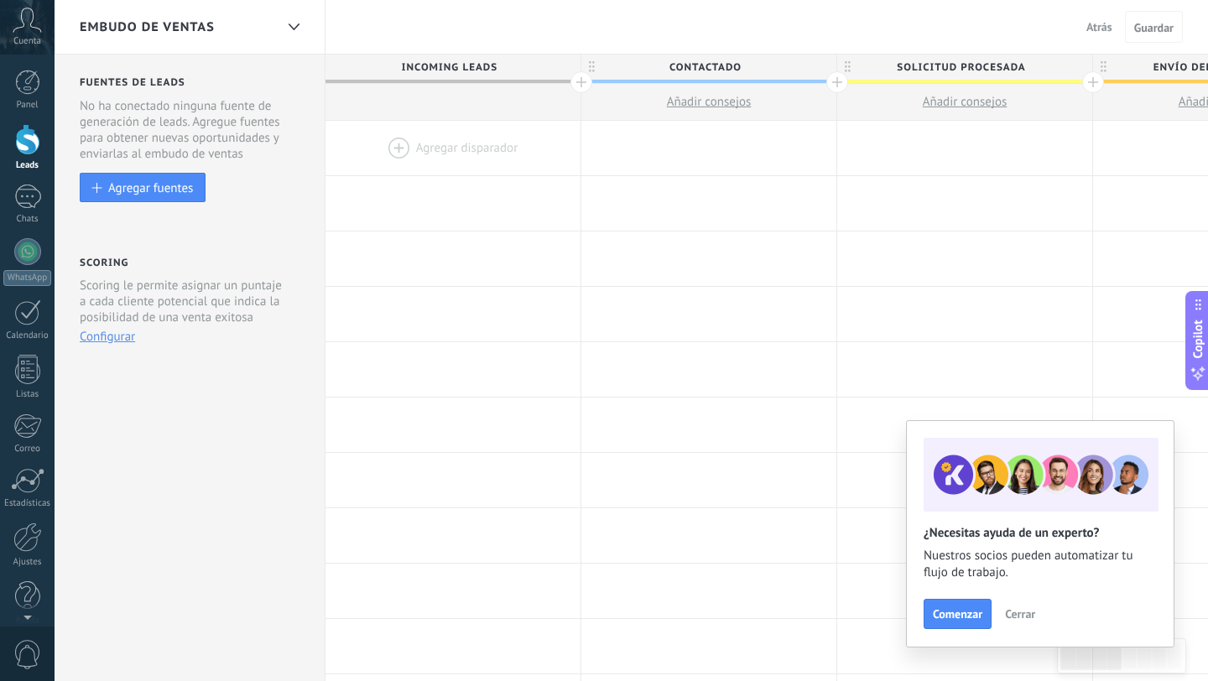
click at [514, 59] on span "Incoming leads" at bounding box center [449, 68] width 247 height 26
click at [487, 67] on span "Incoming leads" at bounding box center [448, 68] width 247 height 26
click at [970, 61] on span "Solicitud procesada" at bounding box center [959, 68] width 247 height 26
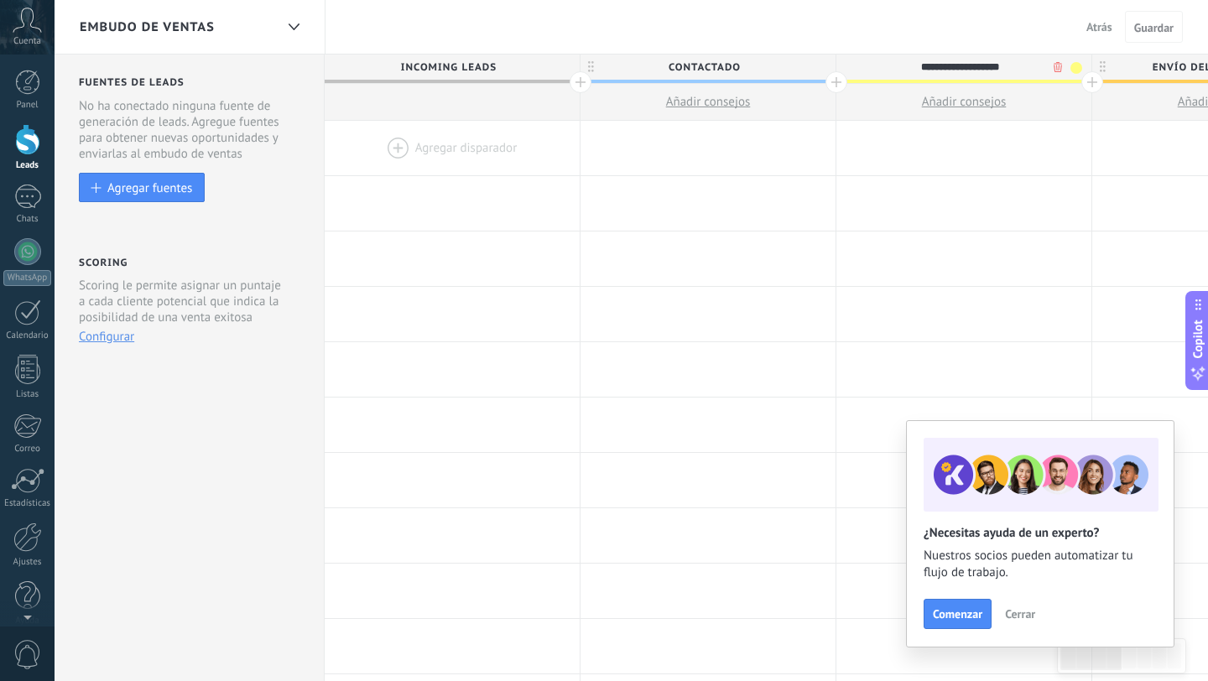
click at [770, 65] on span "Contactado" at bounding box center [704, 68] width 247 height 26
click at [1097, 23] on span "Atrás" at bounding box center [1099, 26] width 26 height 15
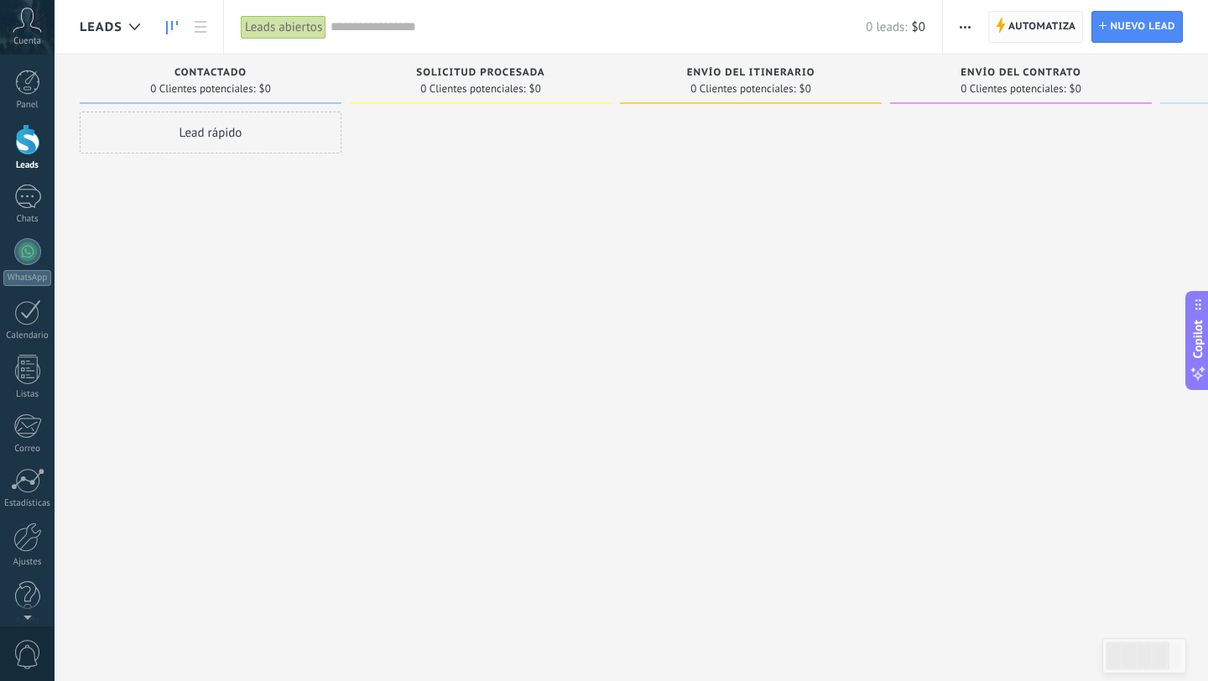
click at [1054, 21] on span "Automatiza" at bounding box center [1042, 27] width 68 height 30
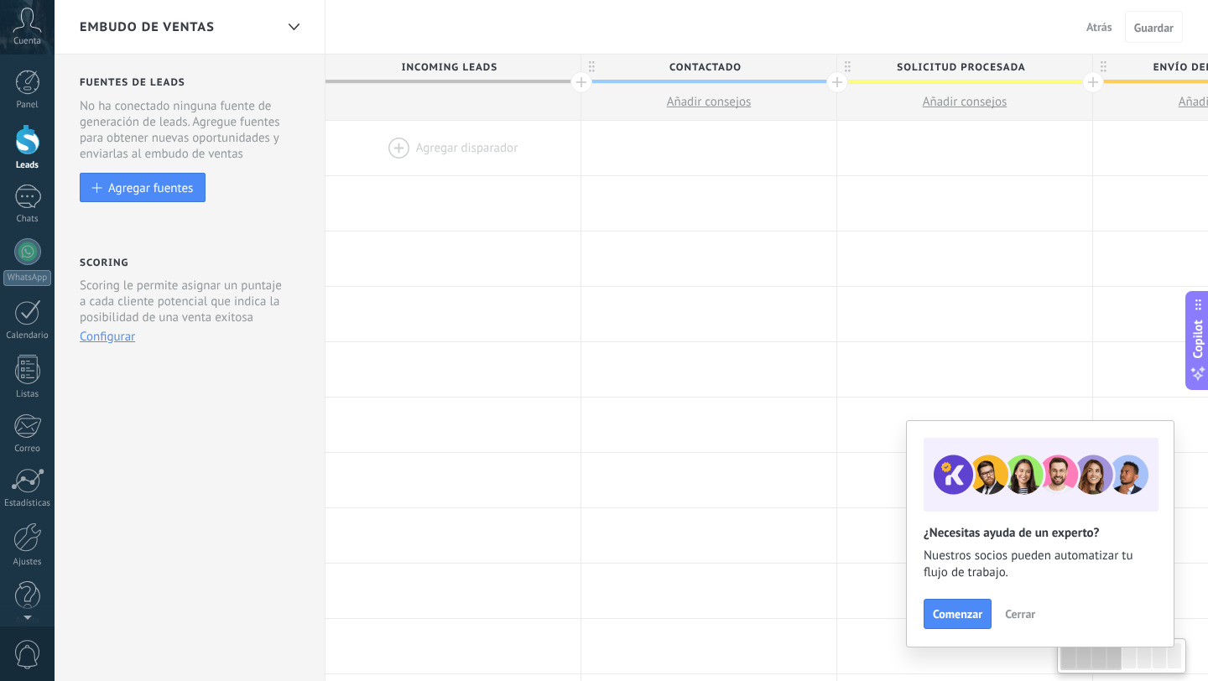
click at [944, 73] on span "Solicitud procesada" at bounding box center [960, 68] width 247 height 26
click at [1092, 29] on span "Atrás" at bounding box center [1099, 26] width 26 height 15
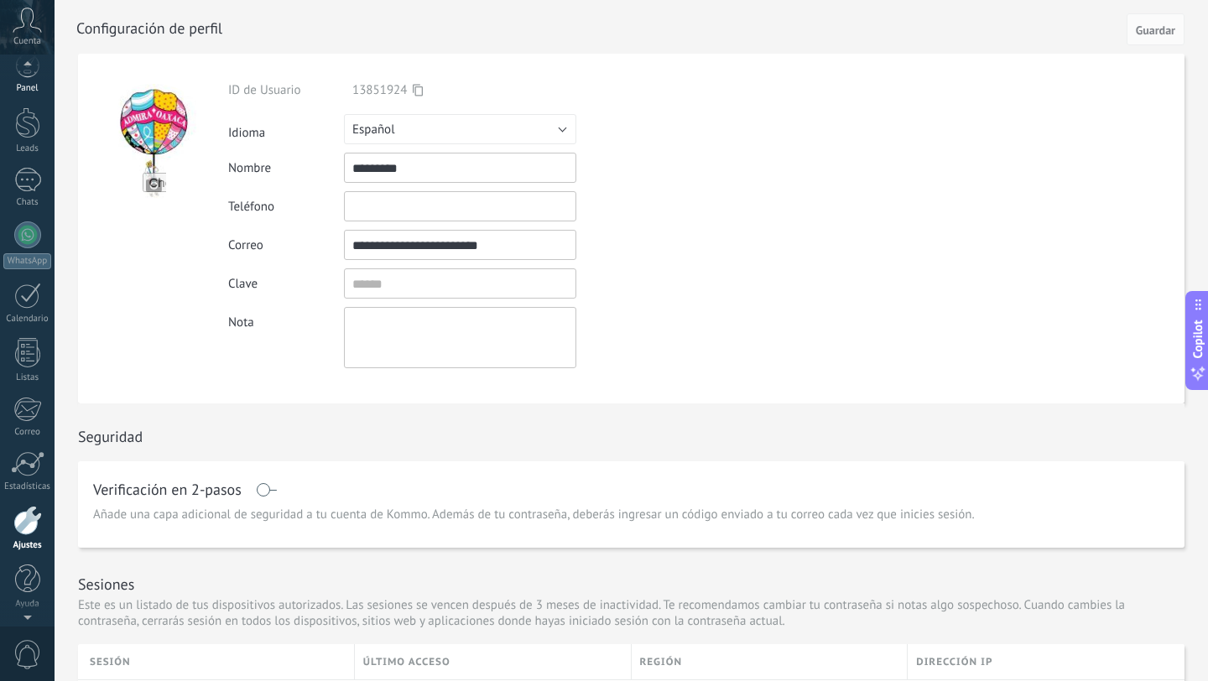
scroll to position [4, 0]
click at [29, 120] on div at bounding box center [27, 135] width 25 height 31
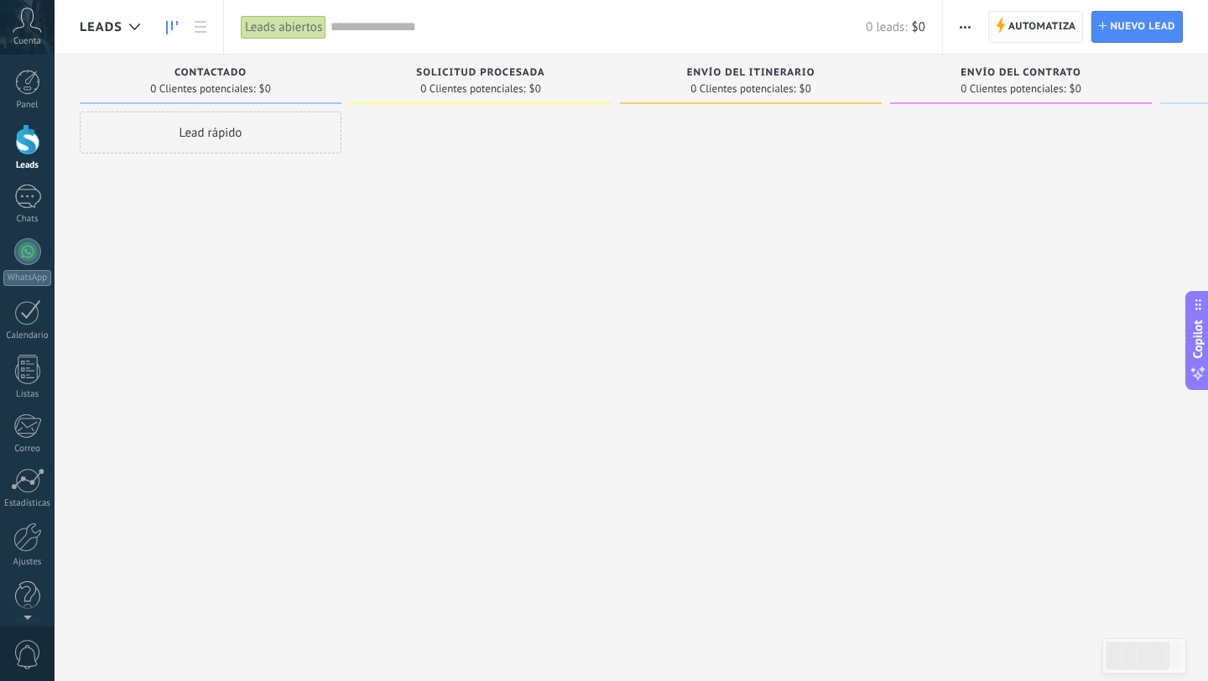
click at [1030, 28] on span "Automatiza" at bounding box center [1042, 27] width 68 height 30
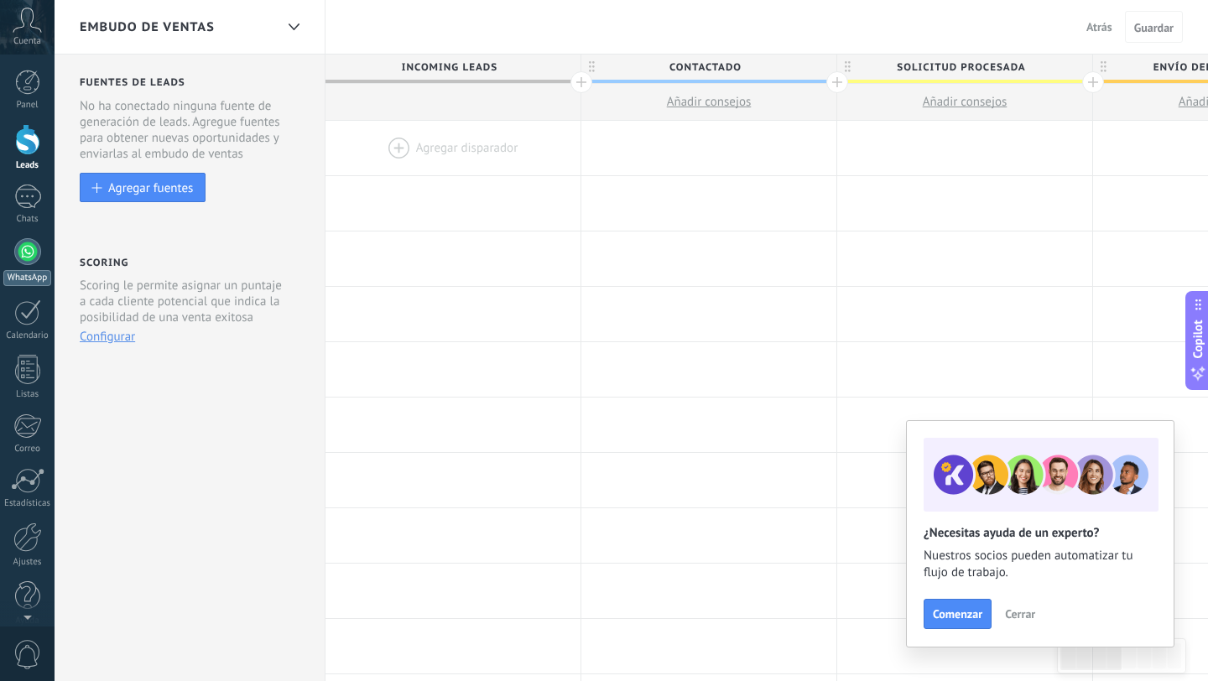
click at [25, 262] on div at bounding box center [27, 251] width 27 height 27
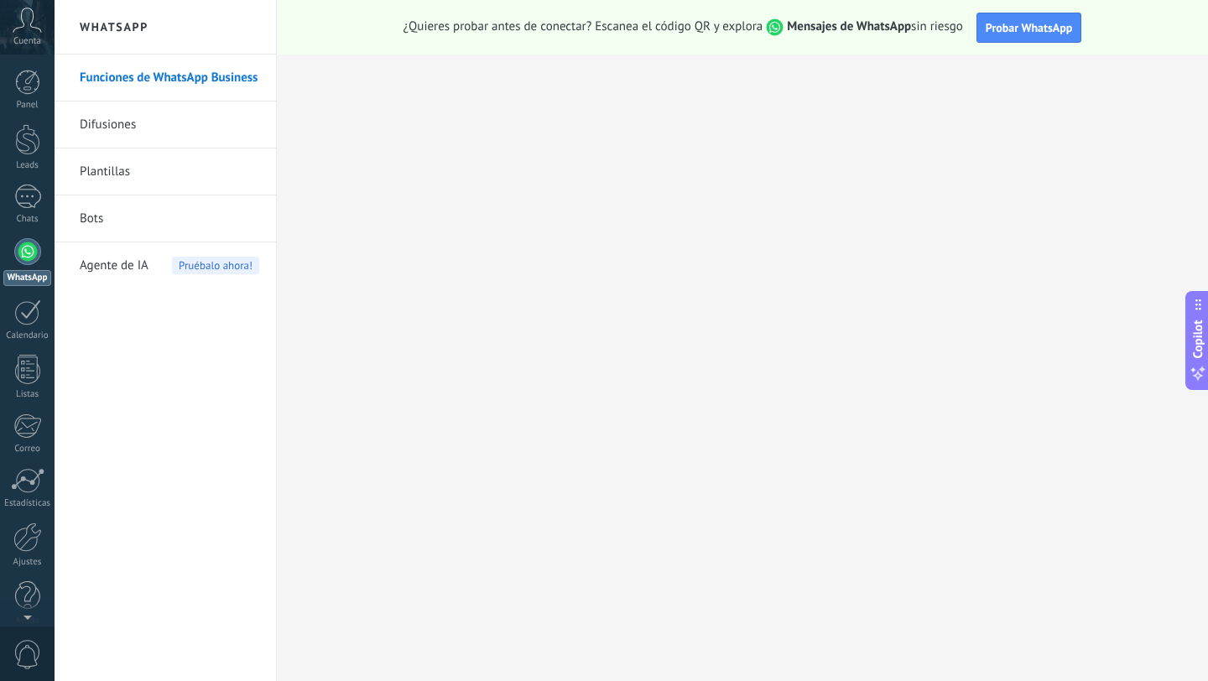
click at [32, 256] on div at bounding box center [27, 251] width 27 height 27
click at [122, 228] on link "Bots" at bounding box center [170, 218] width 180 height 47
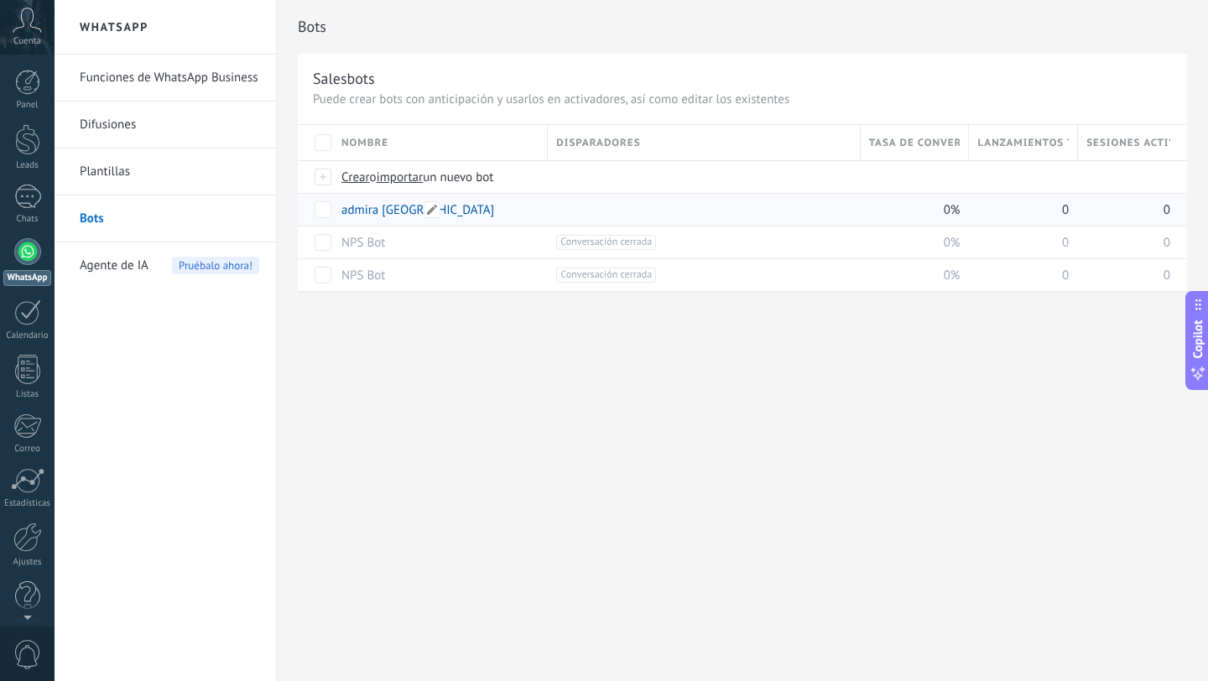
click at [374, 207] on link "admira oaxaca" at bounding box center [417, 210] width 153 height 16
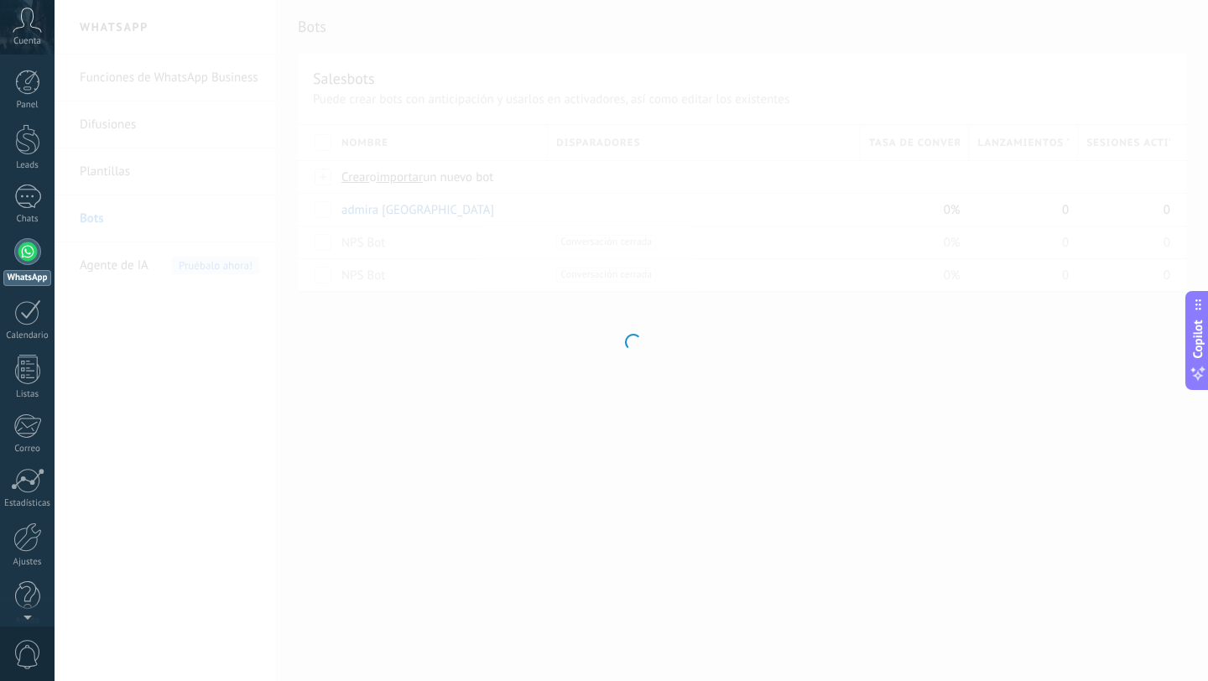
type input "**********"
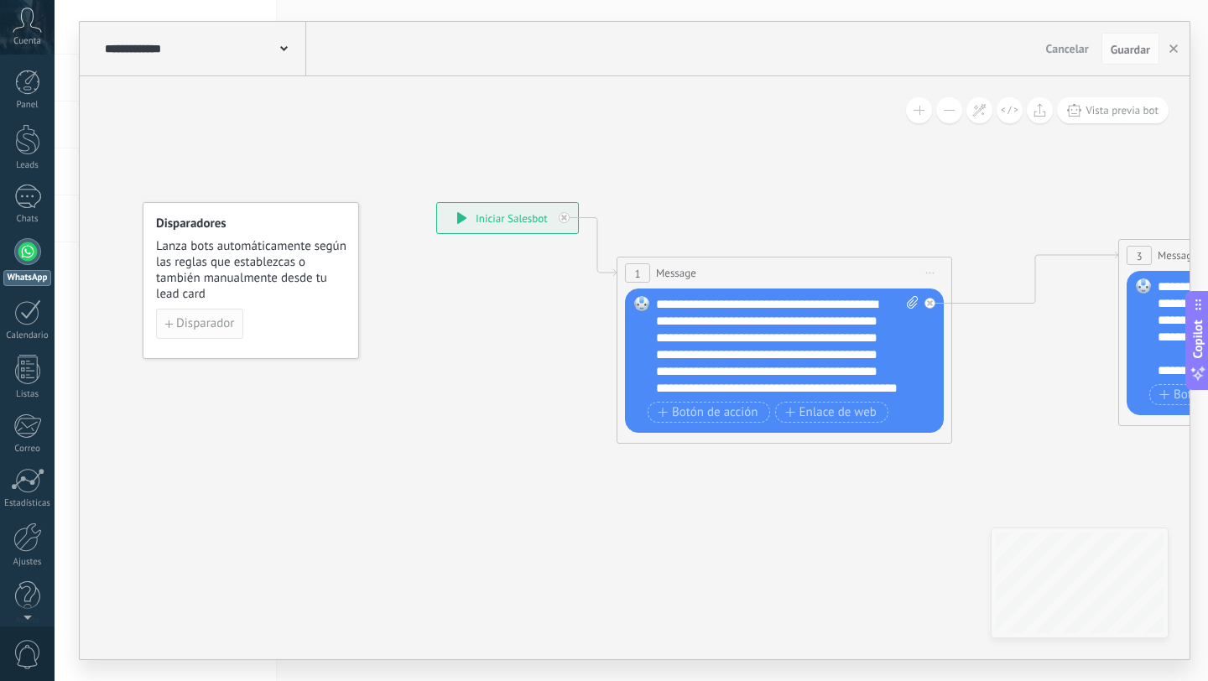
click at [198, 320] on span "Disparador" at bounding box center [205, 324] width 58 height 12
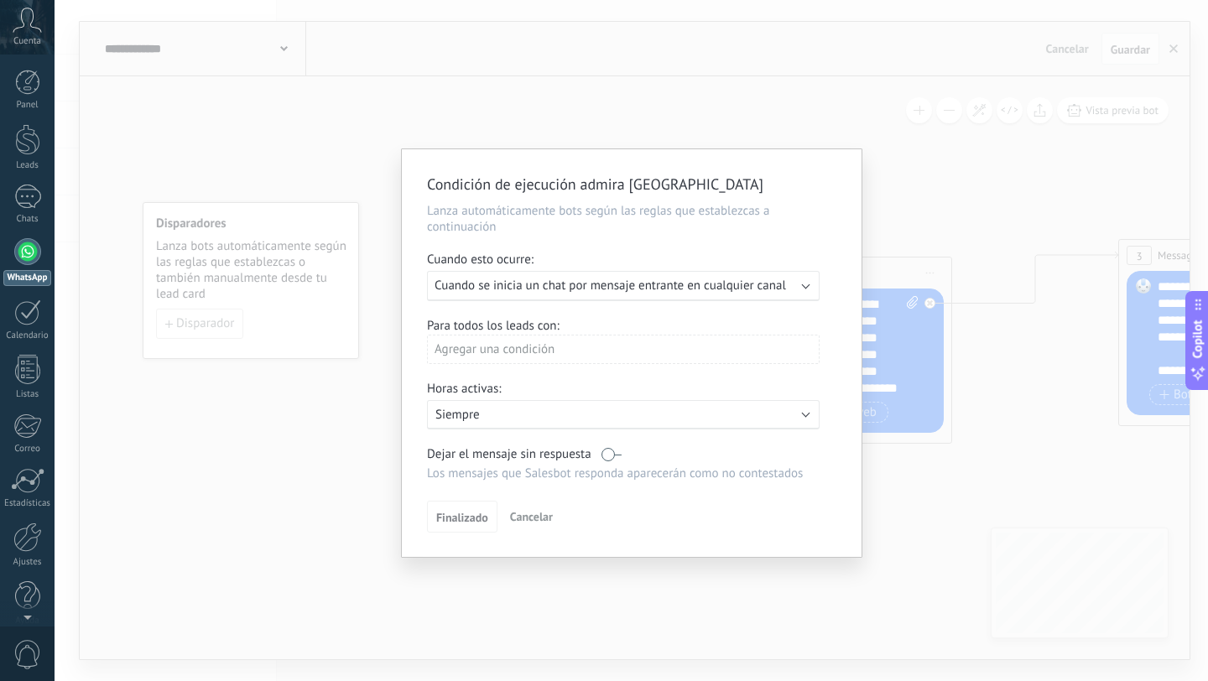
click at [633, 289] on span "Cuando se inicia un chat por mensaje entrante en cualquier canal" at bounding box center [611, 286] width 352 height 16
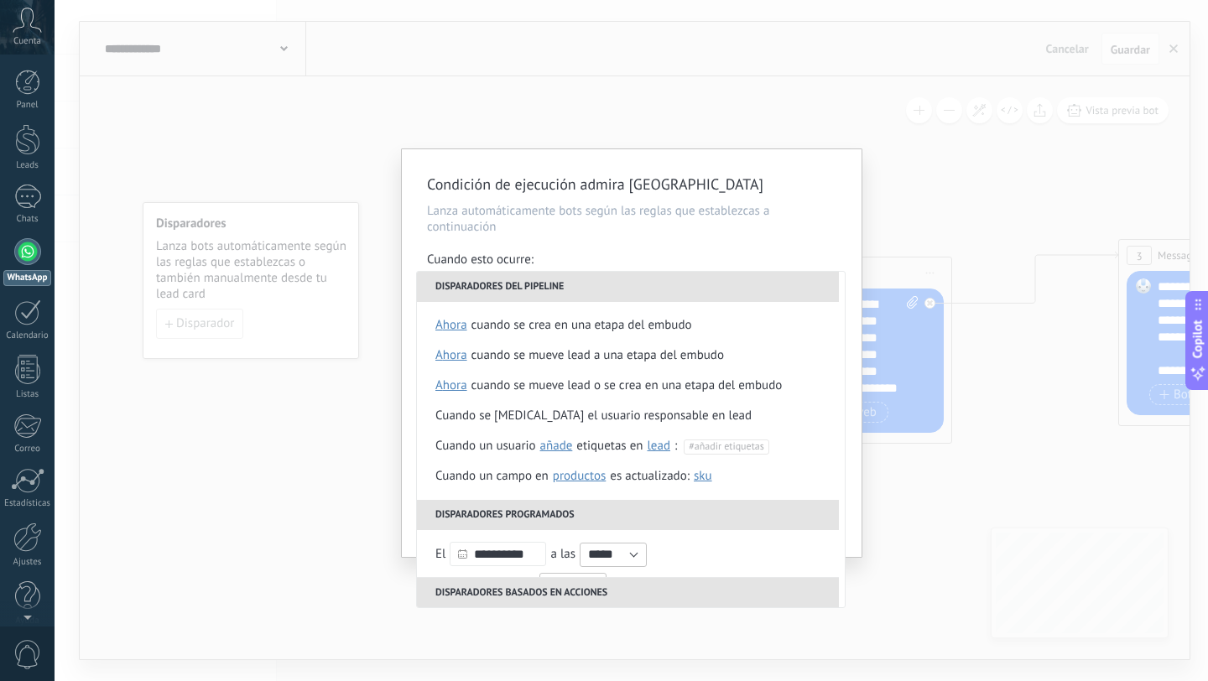
click at [654, 242] on div "Condición de ejecución admira oaxaca Lanza automáticamente bots según las regla…" at bounding box center [632, 353] width 460 height 408
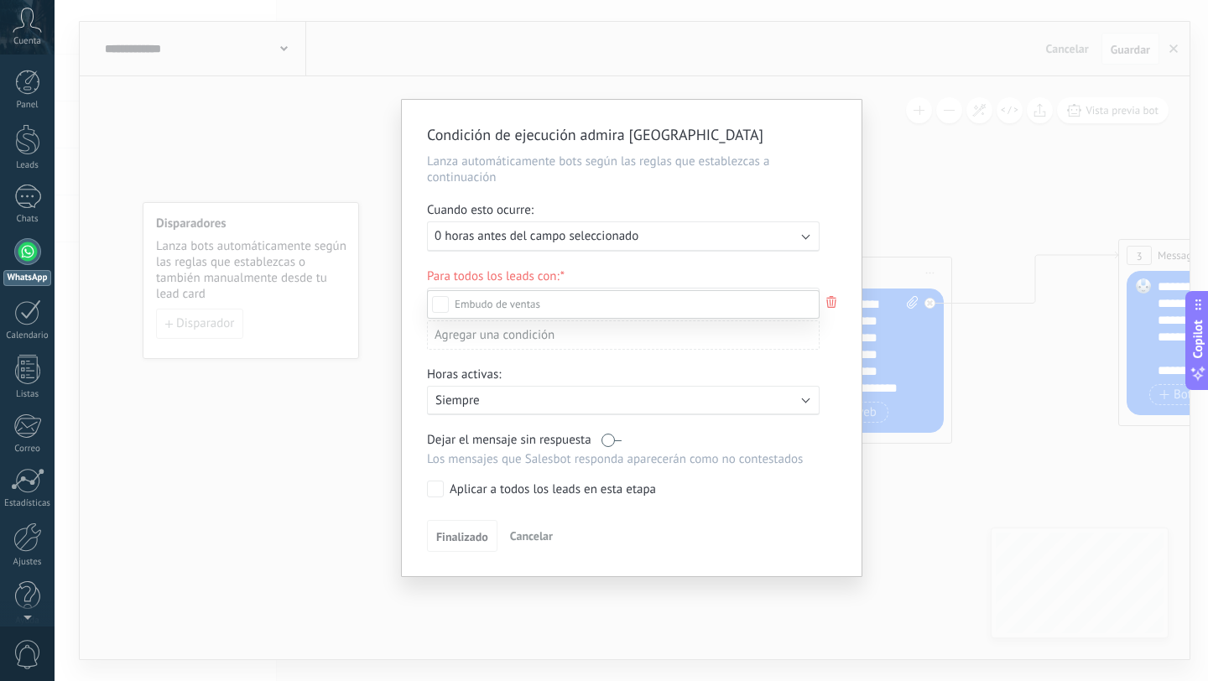
click at [723, 234] on div at bounding box center [632, 340] width 1154 height 681
click at [535, 541] on span "Cancelar" at bounding box center [531, 536] width 43 height 15
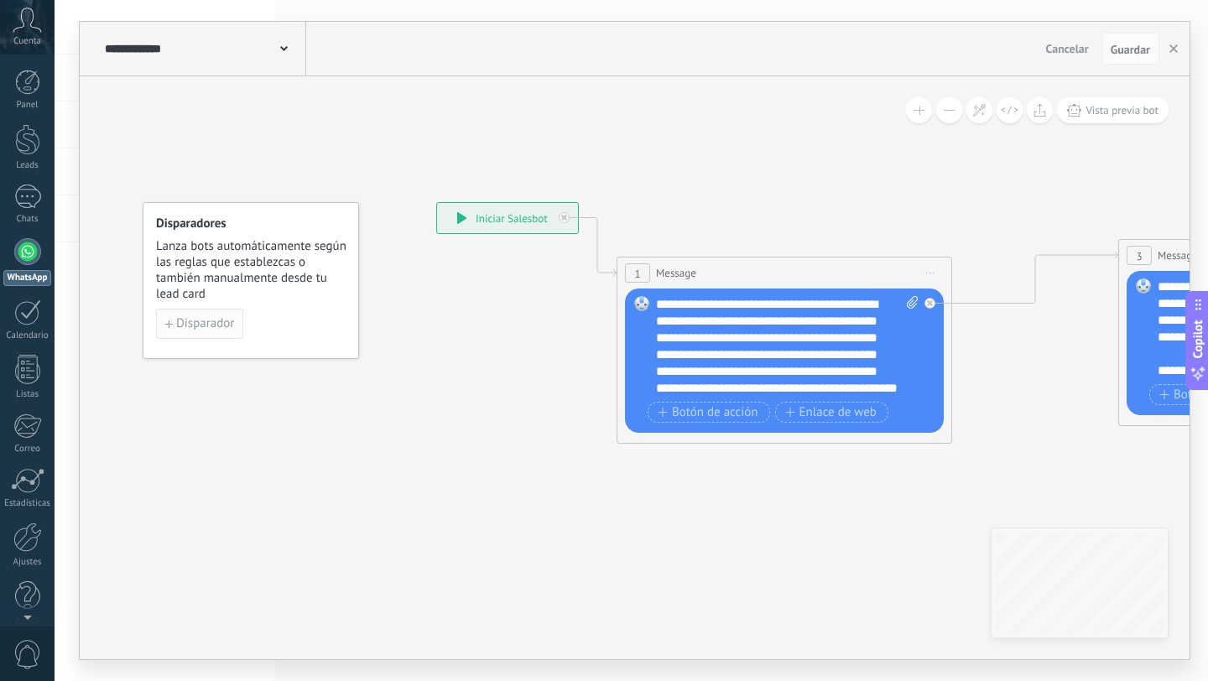
click at [227, 326] on span "Disparador" at bounding box center [205, 324] width 58 height 12
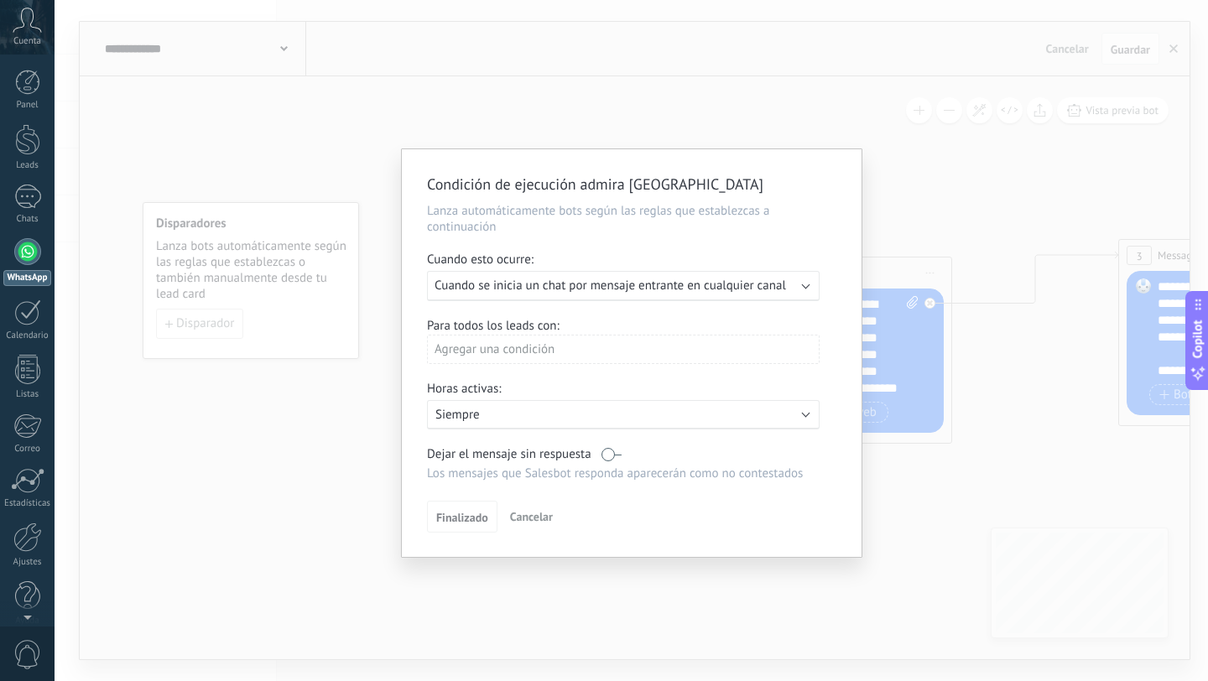
click at [812, 284] on div "Ejecutar: Cuando se inicia un chat por mensaje entrante en cualquier canal" at bounding box center [623, 286] width 393 height 30
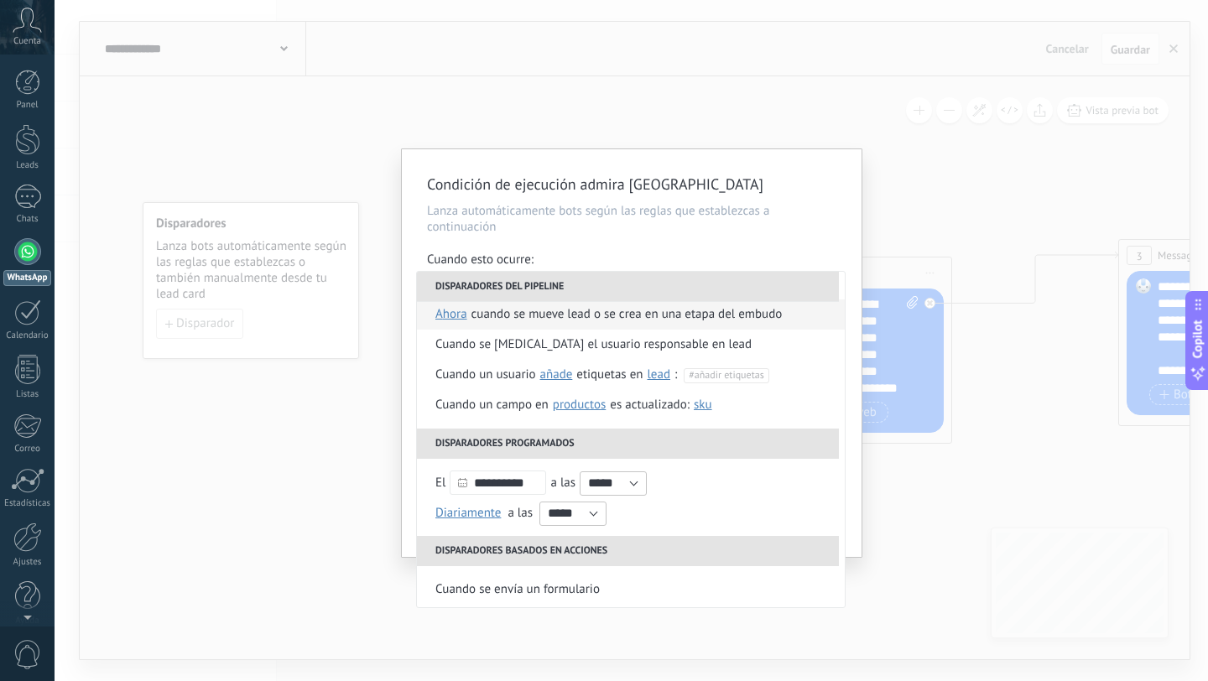
scroll to position [81, 0]
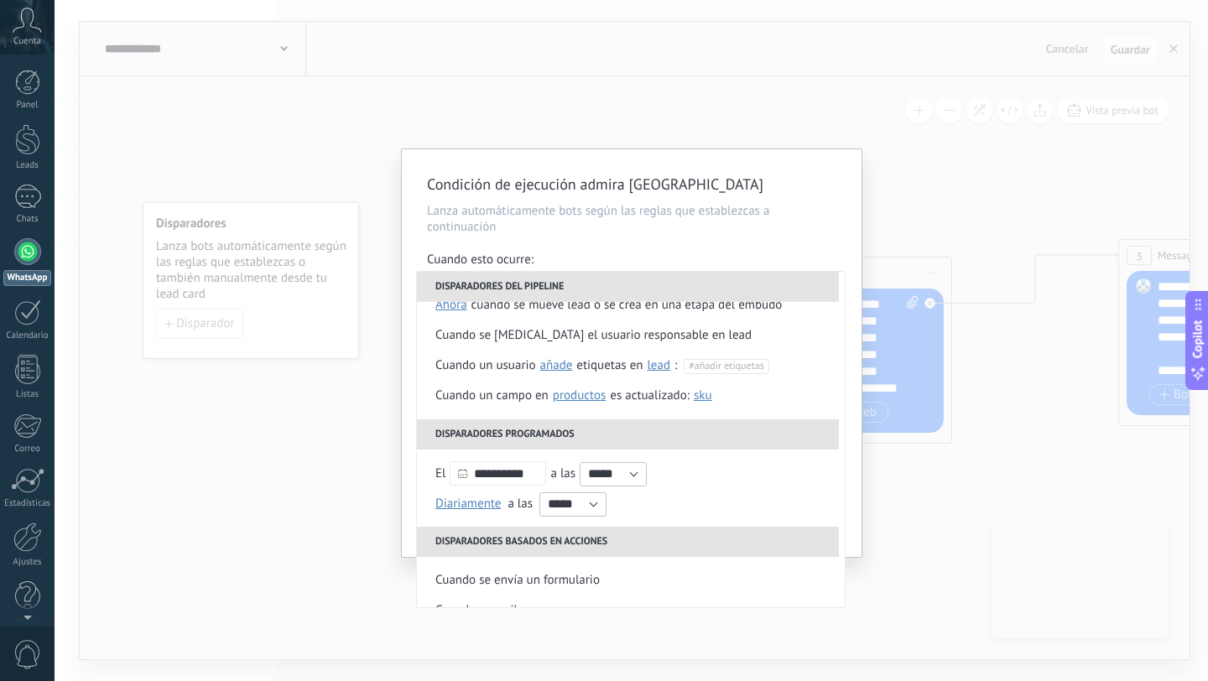
click at [759, 73] on div "Condición de ejecución admira oaxaca Lanza automáticamente bots según las regla…" at bounding box center [632, 340] width 1154 height 681
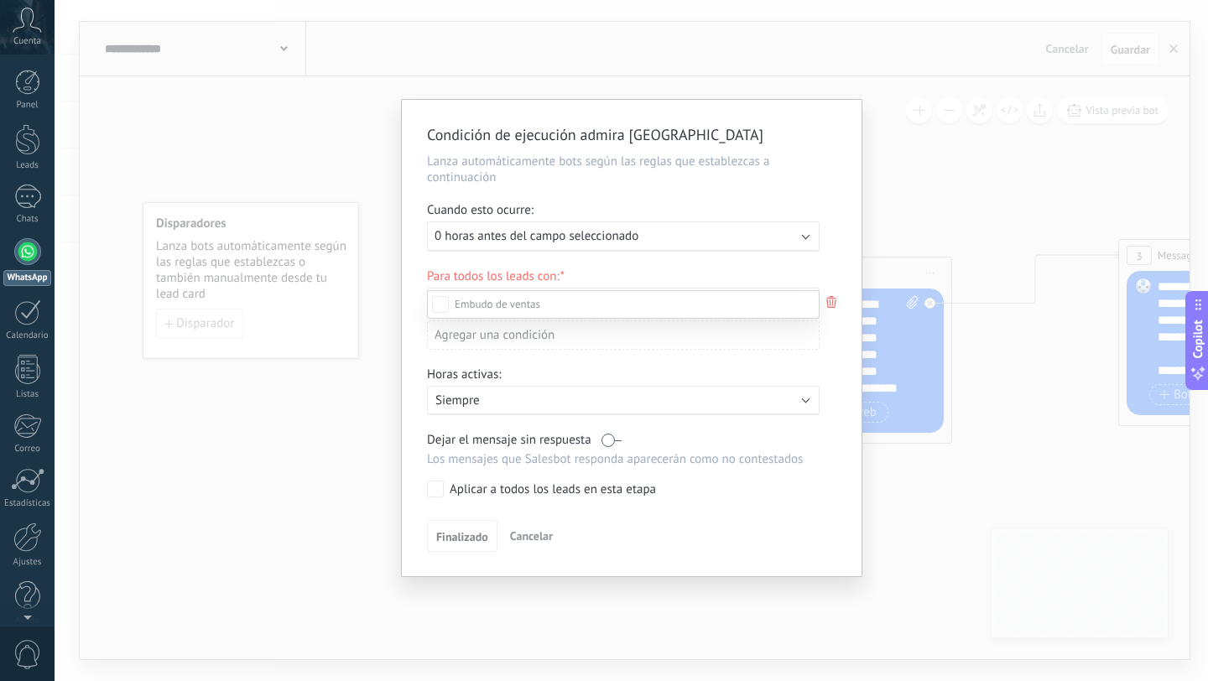
click at [529, 537] on div "Incoming leads Contactado Solicitud procesada Envío del itinerario Envío del co…" at bounding box center [623, 484] width 393 height 388
click at [528, 544] on span "Cancelar" at bounding box center [531, 536] width 43 height 15
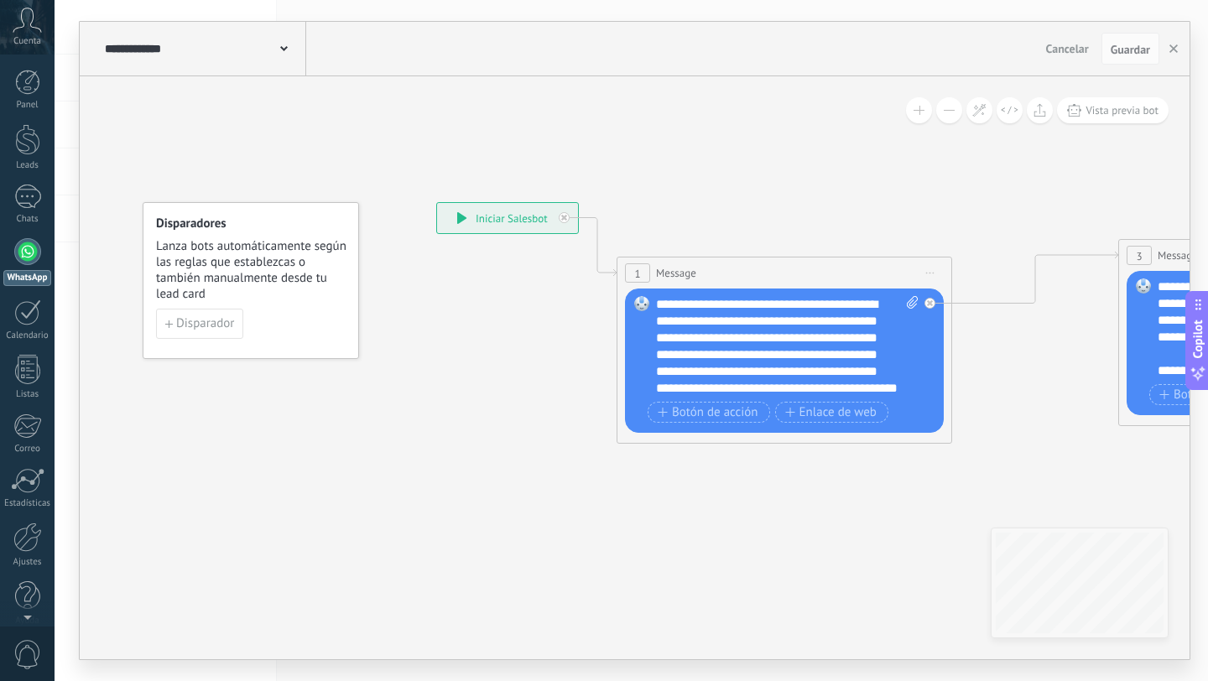
click at [526, 223] on div "**********" at bounding box center [507, 218] width 141 height 30
click at [292, 327] on div "Disparador" at bounding box center [251, 324] width 190 height 30
click at [226, 320] on span "Disparador" at bounding box center [205, 324] width 58 height 12
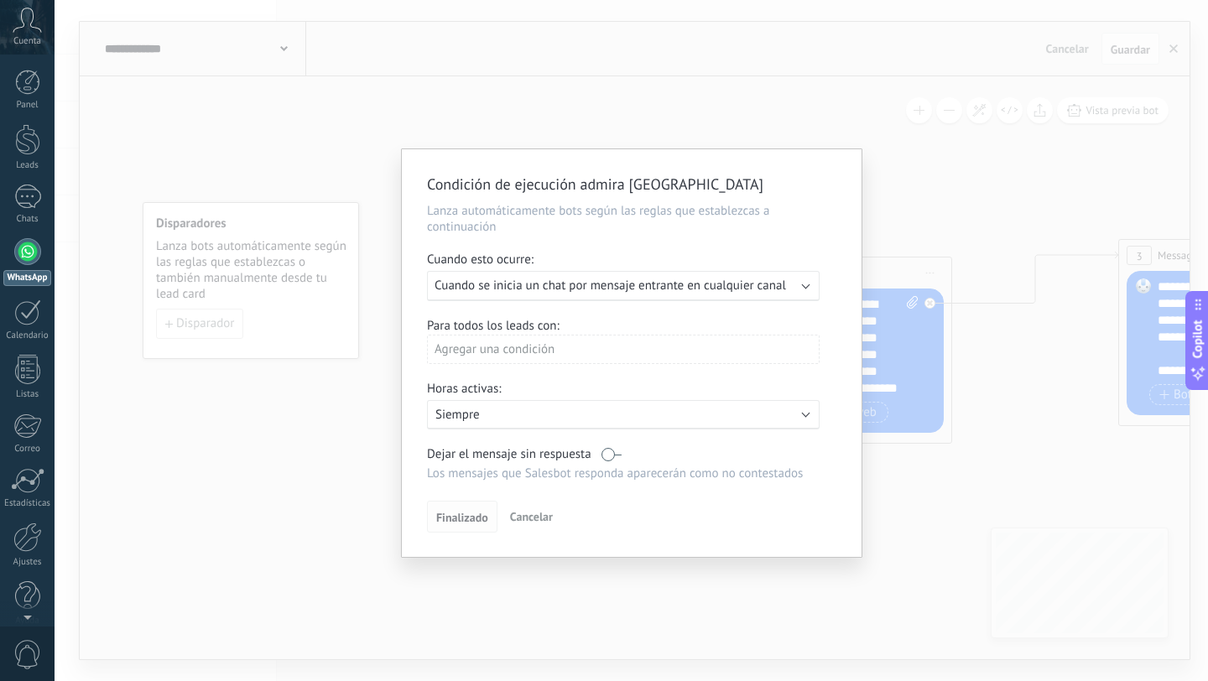
click at [454, 524] on span "Finalizado" at bounding box center [462, 518] width 52 height 12
click at [608, 203] on p "Lanza automáticamente bots según las reglas que establezcas a continuación" at bounding box center [631, 219] width 409 height 32
click at [794, 280] on div "Ejecutar: Cuando se inicia un chat por mensaje entrante en cualquier canal" at bounding box center [617, 286] width 364 height 16
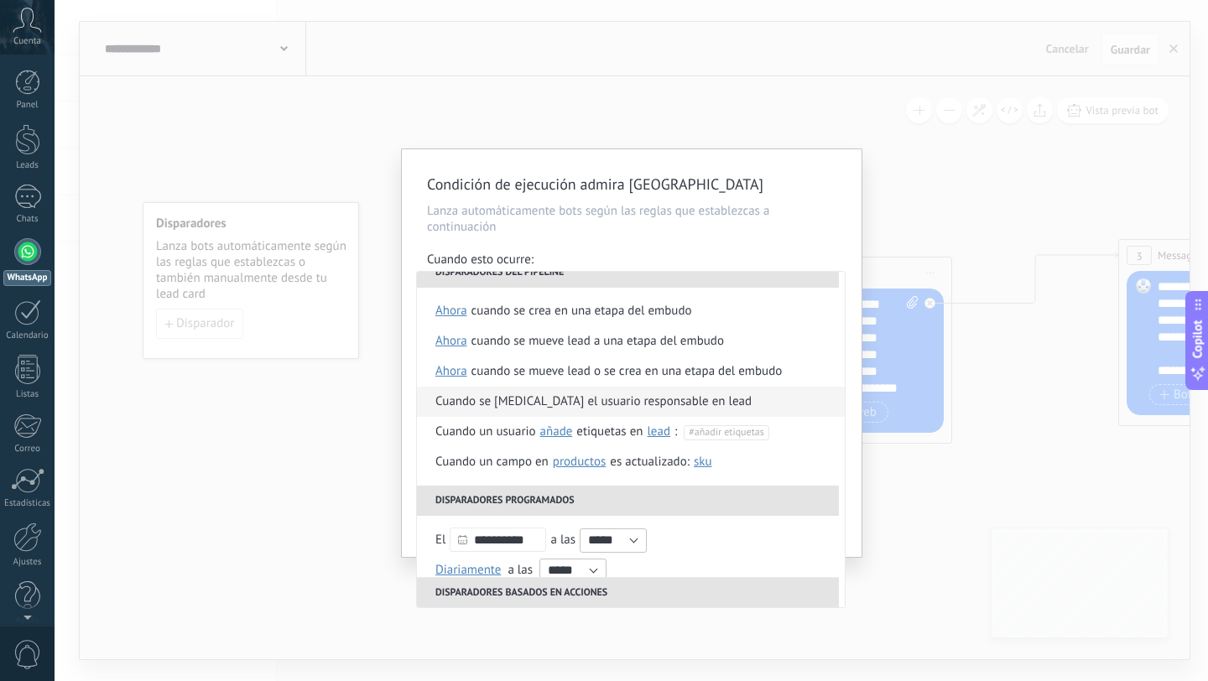
scroll to position [0, 0]
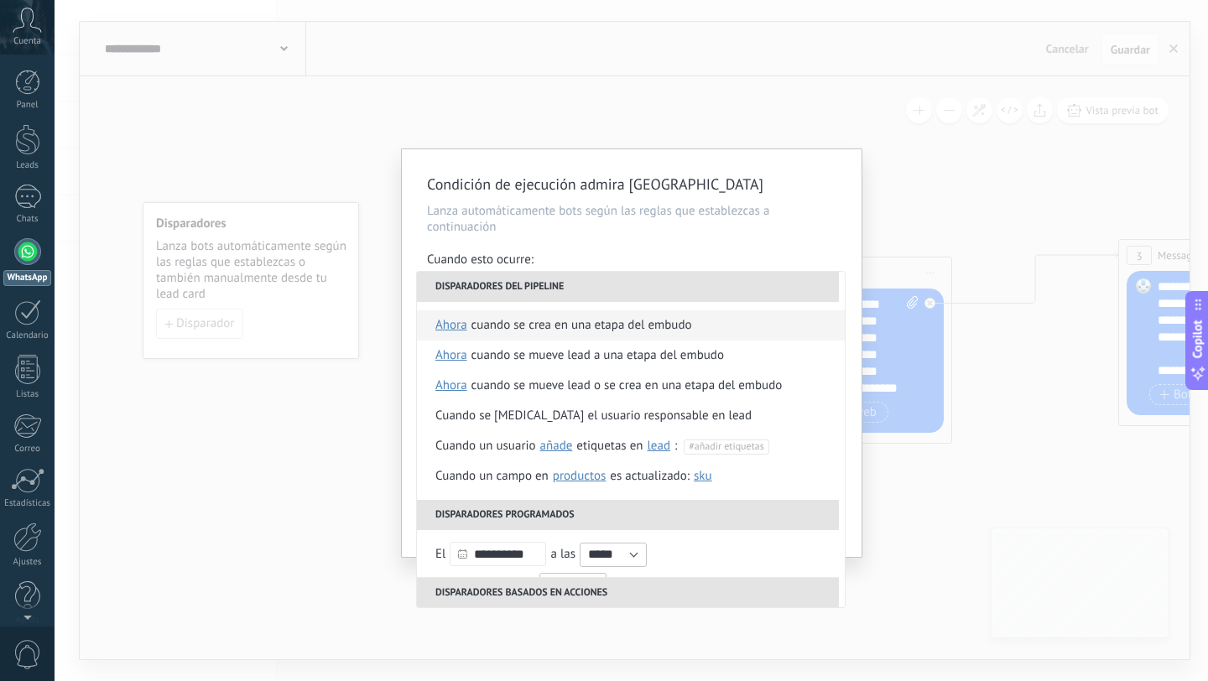
click at [484, 336] on div "Cuando se crea en una etapa del embudo" at bounding box center [581, 325] width 221 height 30
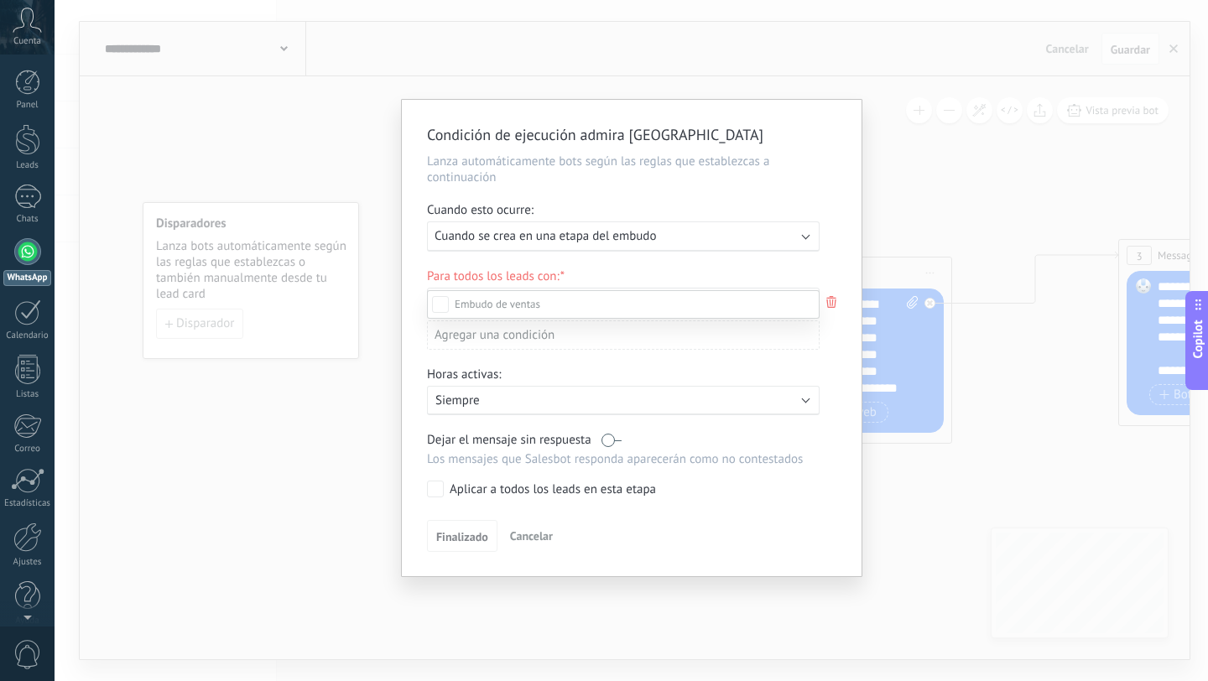
click at [468, 544] on div "Incoming leads Contactado Solicitud procesada Envío del itinerario Envío del co…" at bounding box center [623, 484] width 393 height 388
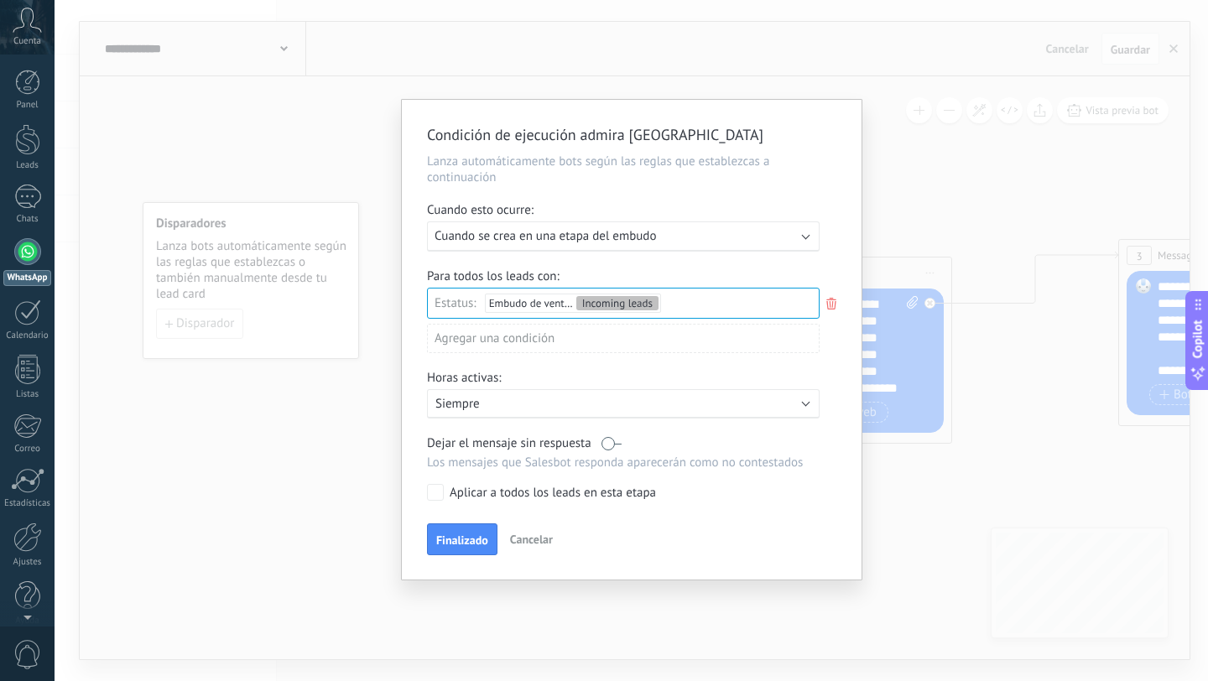
click at [612, 449] on label at bounding box center [612, 443] width 20 height 16
click at [470, 546] on span "Finalizado" at bounding box center [462, 540] width 52 height 12
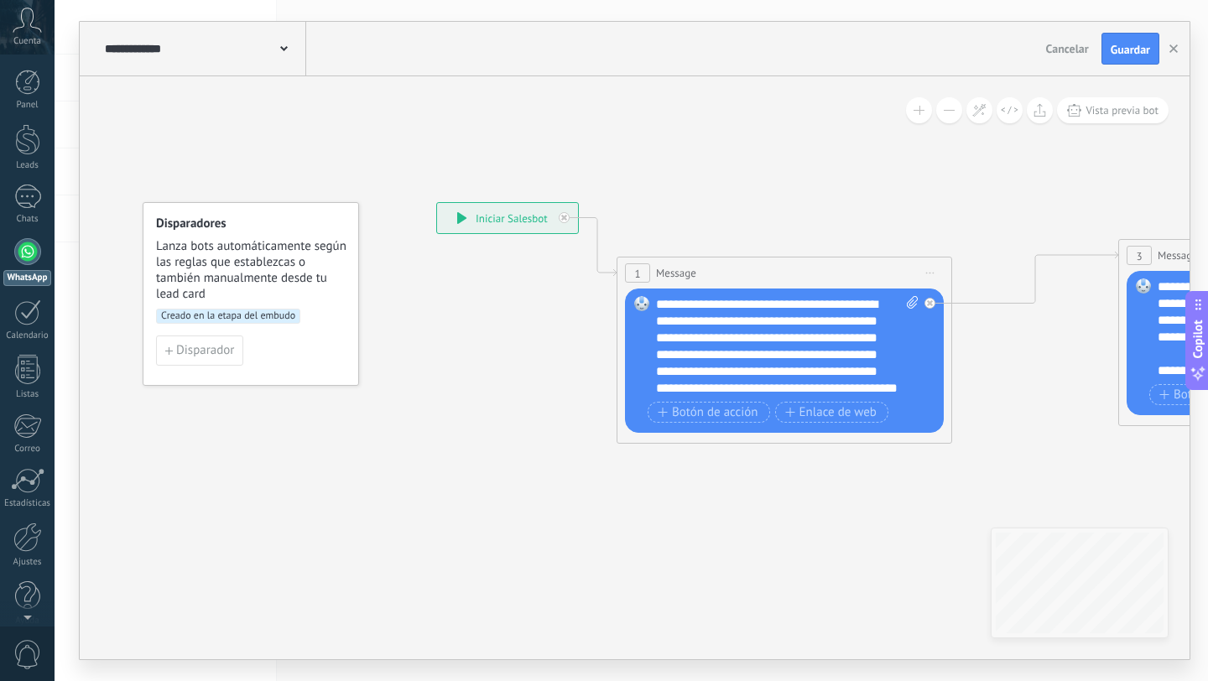
click at [1133, 44] on span "Guardar" at bounding box center [1130, 50] width 39 height 12
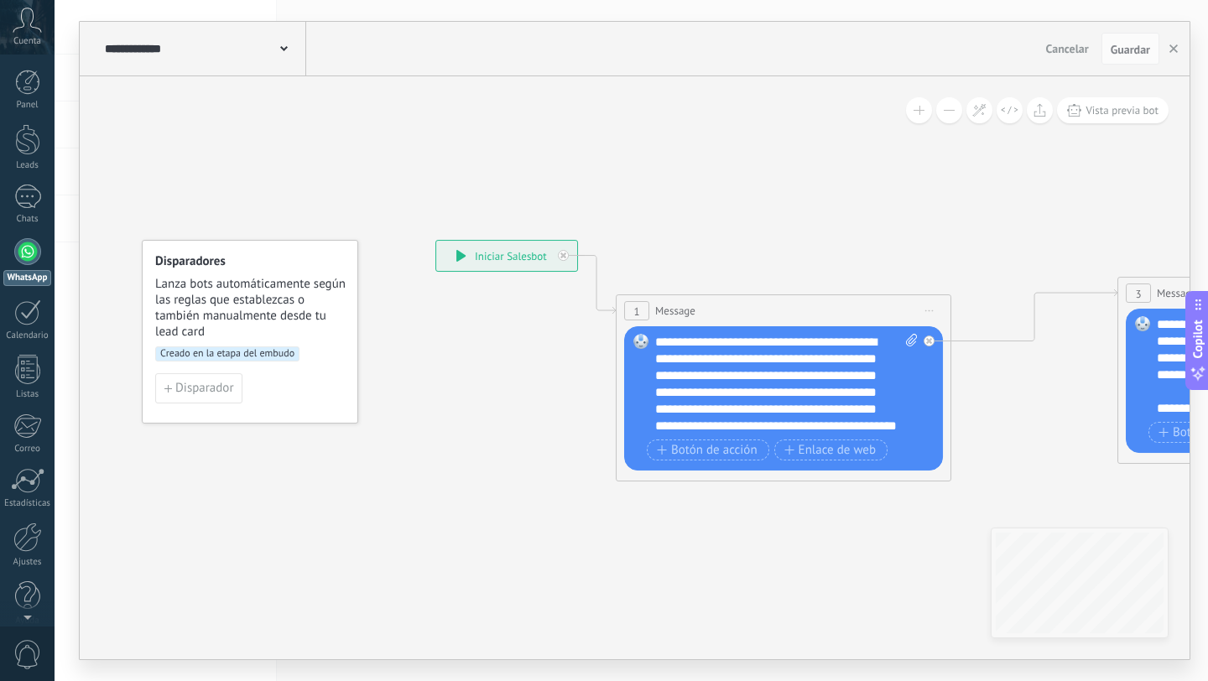
drag, startPoint x: 389, startPoint y: 128, endPoint x: 386, endPoint y: 172, distance: 44.6
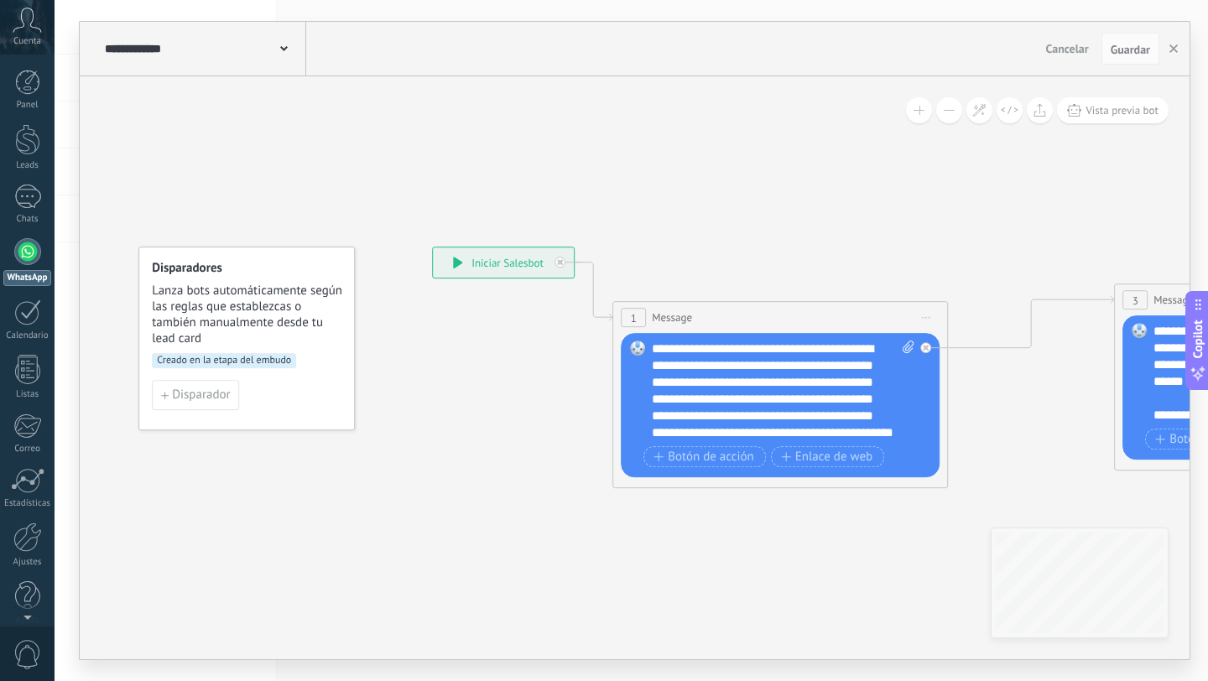
click at [18, 143] on div at bounding box center [27, 139] width 25 height 31
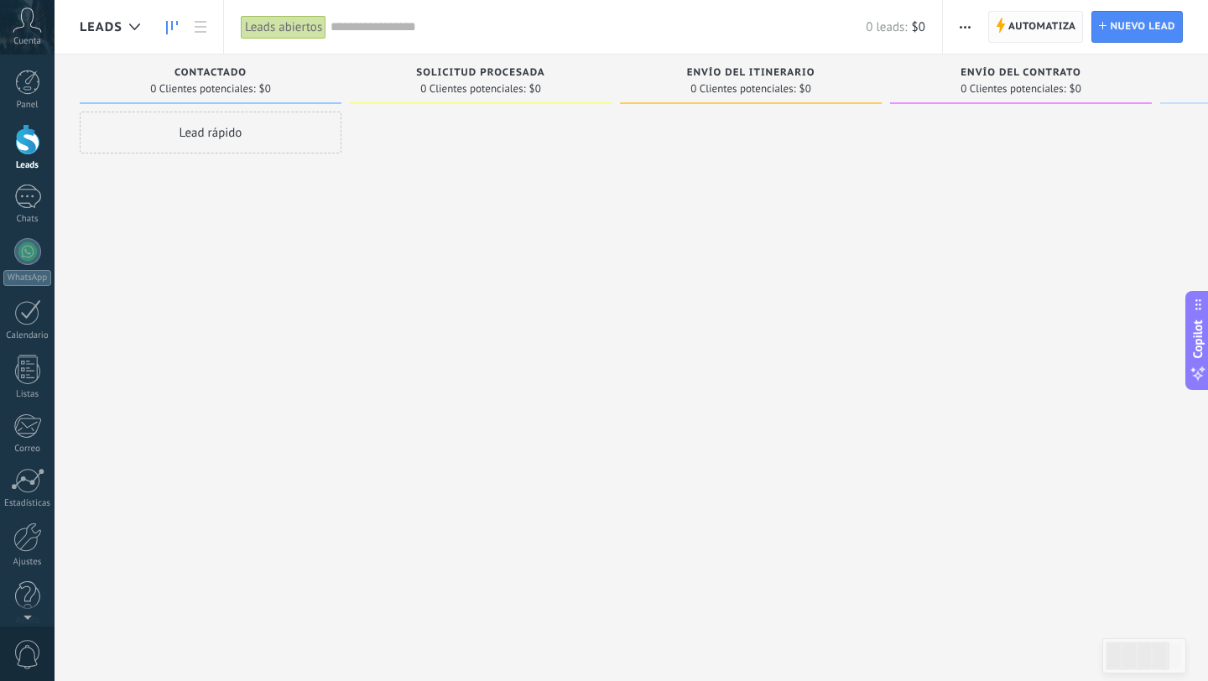
click at [1019, 14] on span "Automatiza" at bounding box center [1042, 27] width 68 height 30
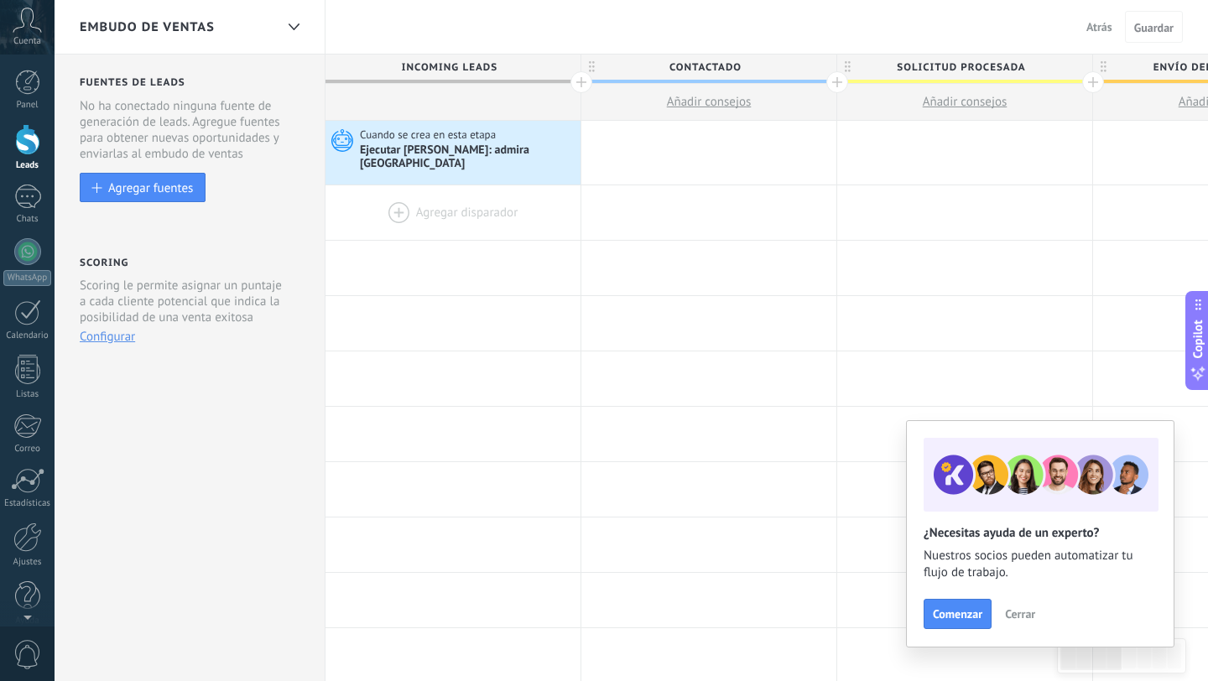
click at [451, 201] on div at bounding box center [453, 212] width 255 height 55
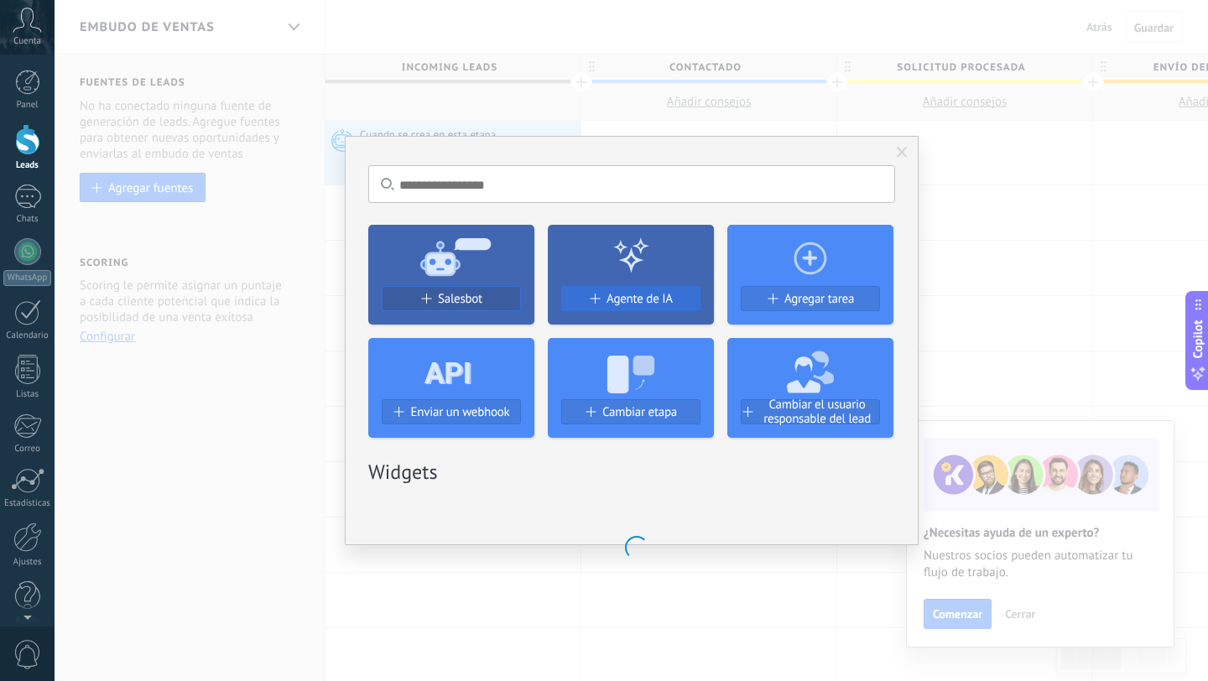
click at [628, 300] on span "Agente de IA" at bounding box center [640, 299] width 66 height 14
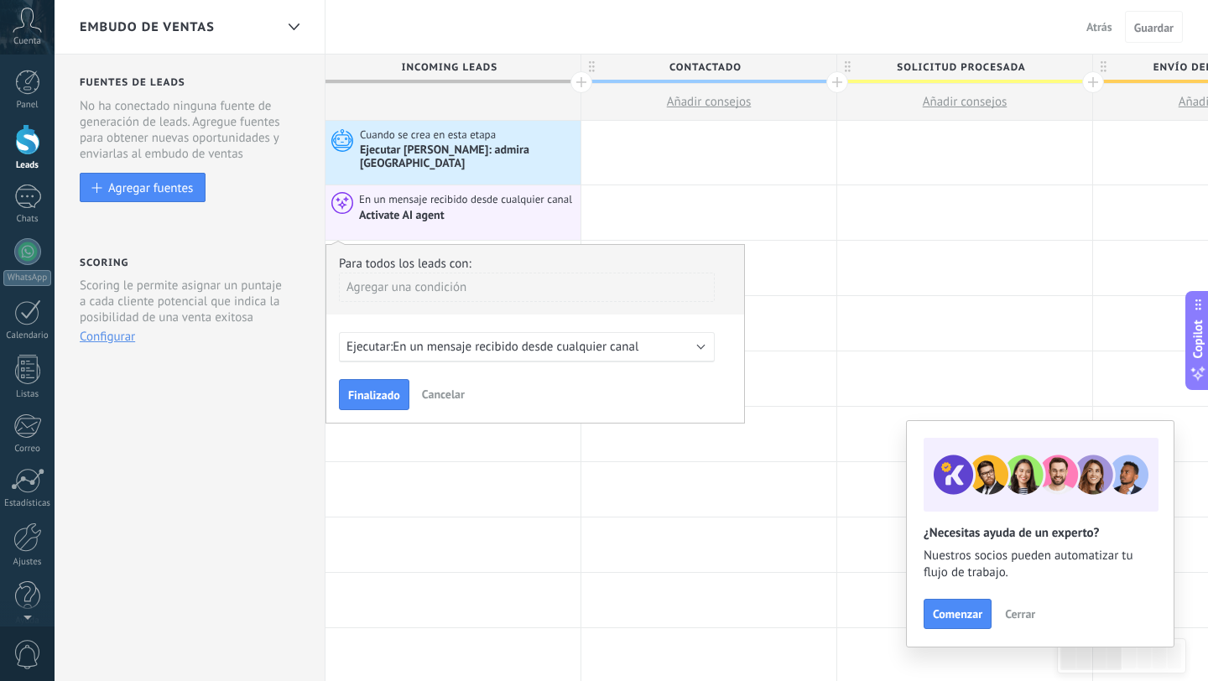
click at [536, 342] on span "En un mensaje recibido desde cualquier canal" at bounding box center [516, 347] width 246 height 16
click at [689, 339] on div "Ejecutar: En un mensaje recibido desde cualquier canal" at bounding box center [519, 347] width 347 height 16
click at [689, 339] on div "Ejecutar: 0 horas antes del campo seleccionado" at bounding box center [519, 347] width 347 height 16
click at [694, 334] on div "Ejecutar: 0 horas antes del campo seleccionado" at bounding box center [527, 347] width 376 height 30
click at [447, 275] on div "Agregar una condición" at bounding box center [527, 287] width 376 height 29
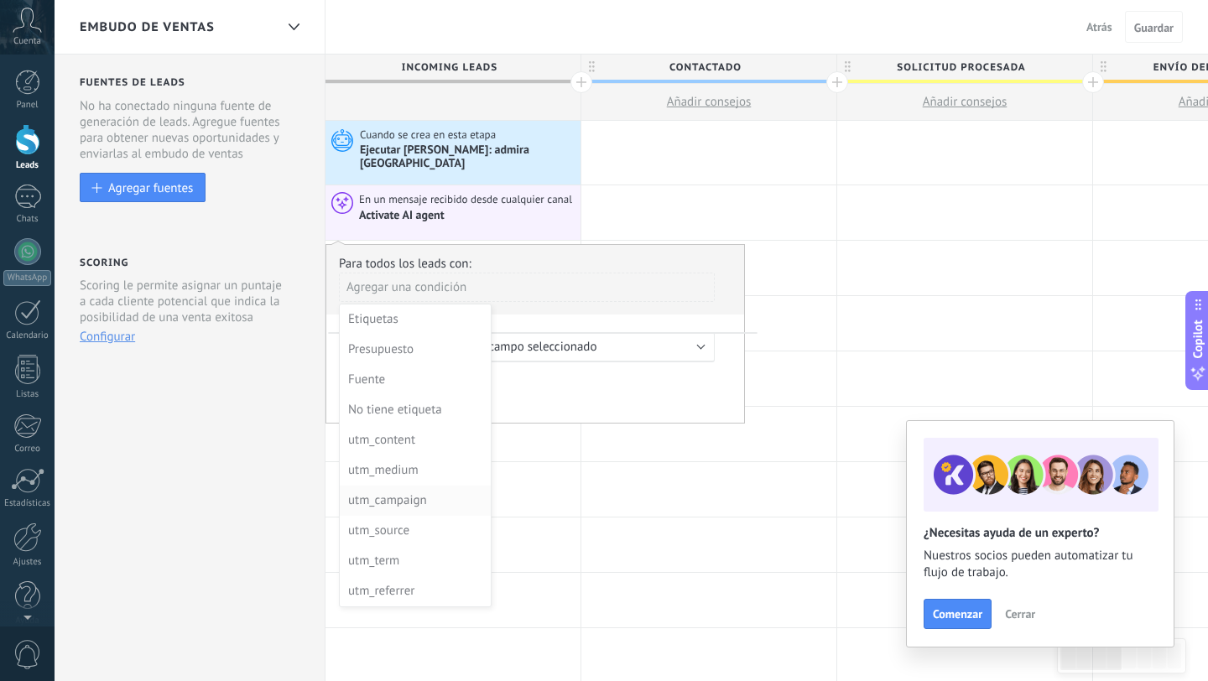
scroll to position [121, 0]
click at [598, 263] on div at bounding box center [535, 335] width 418 height 180
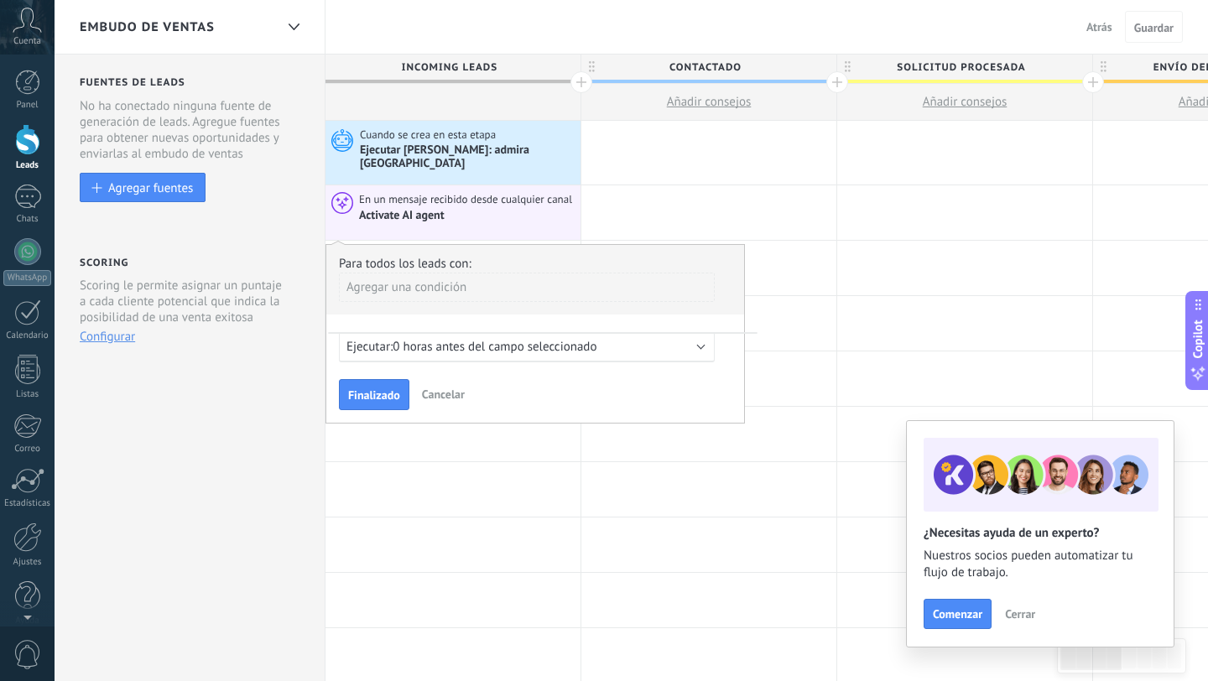
click at [512, 321] on div "Para todos los leads con: Agregar una condición Ejecutar: 0 horas antes del cam…" at bounding box center [535, 334] width 419 height 180
click at [505, 339] on span "0 horas antes del campo seleccionado" at bounding box center [495, 347] width 204 height 16
click at [707, 341] on div "Ejecutar: 0 horas antes del campo seleccionado" at bounding box center [527, 347] width 376 height 30
drag, startPoint x: 701, startPoint y: 337, endPoint x: 701, endPoint y: 404, distance: 67.1
click at [701, 405] on div "Para todos los leads con: Agregar una condición Ejecutar: 0 horas antes del cam…" at bounding box center [535, 334] width 419 height 180
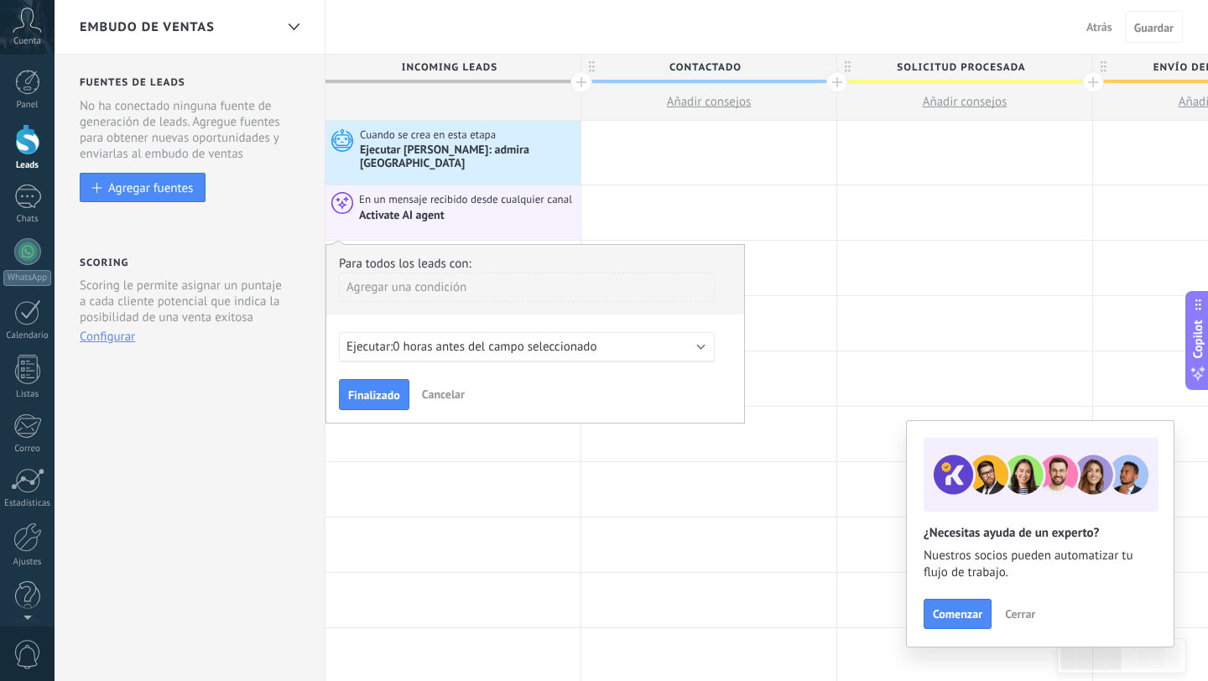
click at [441, 387] on span "Cancelar" at bounding box center [443, 394] width 43 height 15
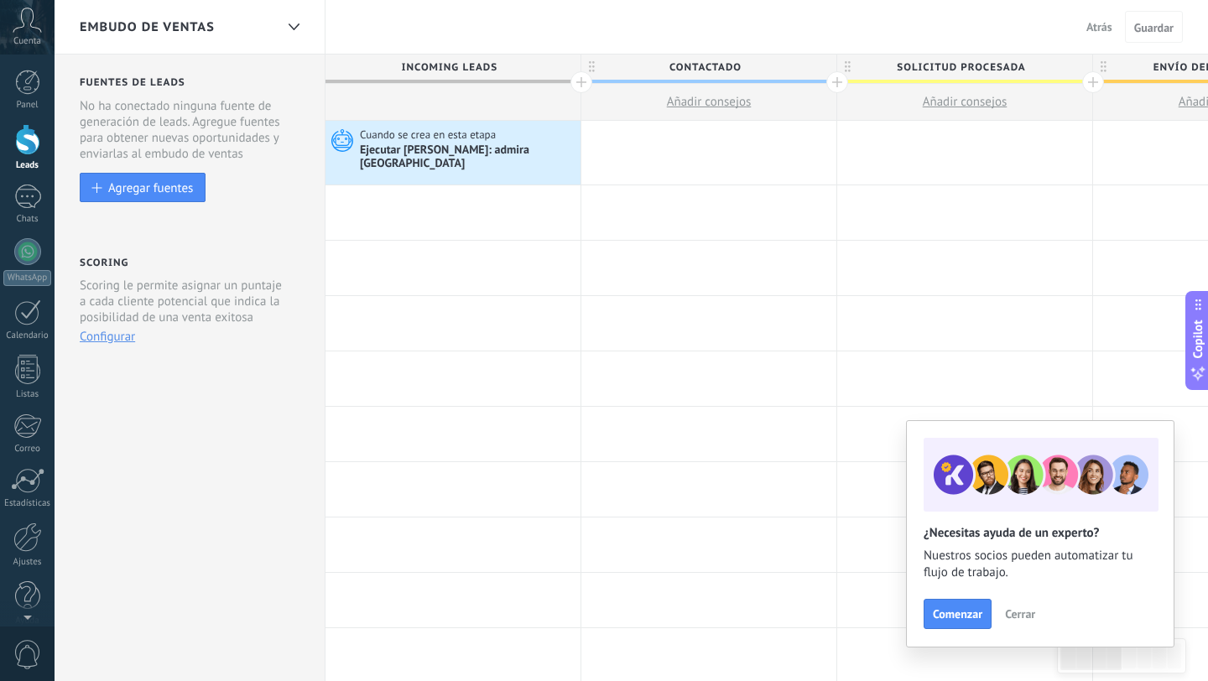
click at [449, 213] on div at bounding box center [453, 212] width 255 height 55
click at [437, 195] on div at bounding box center [453, 212] width 255 height 55
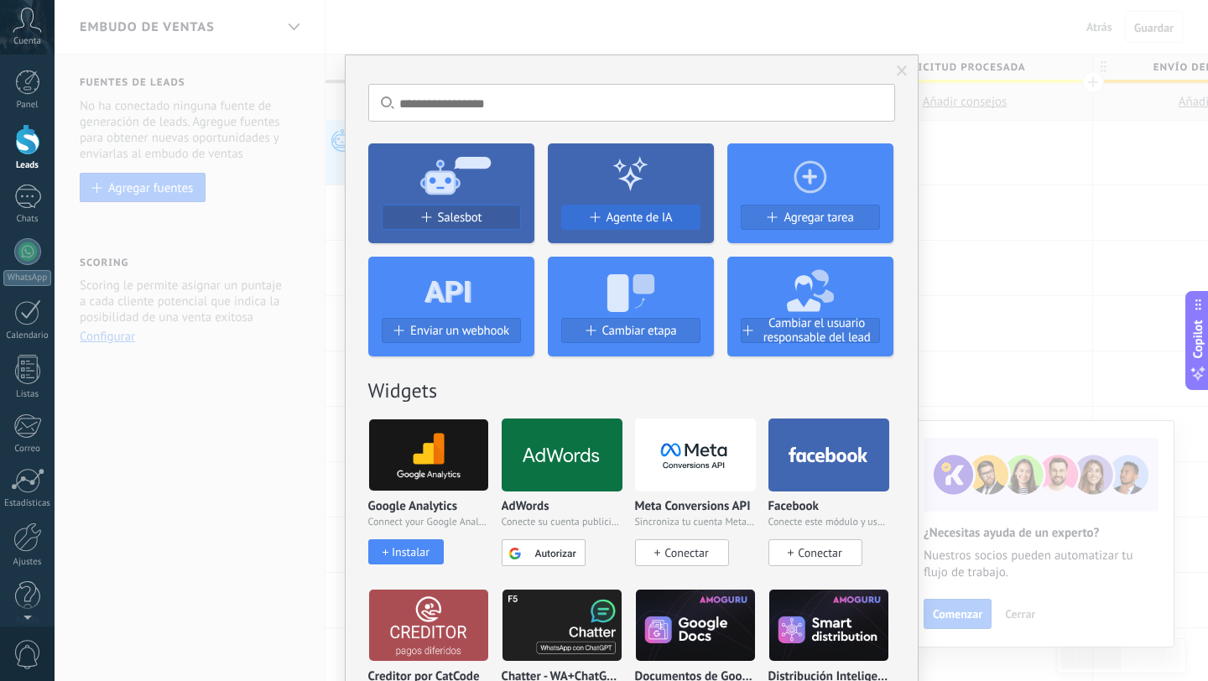
click at [656, 213] on span "Agente de IA" at bounding box center [640, 218] width 66 height 14
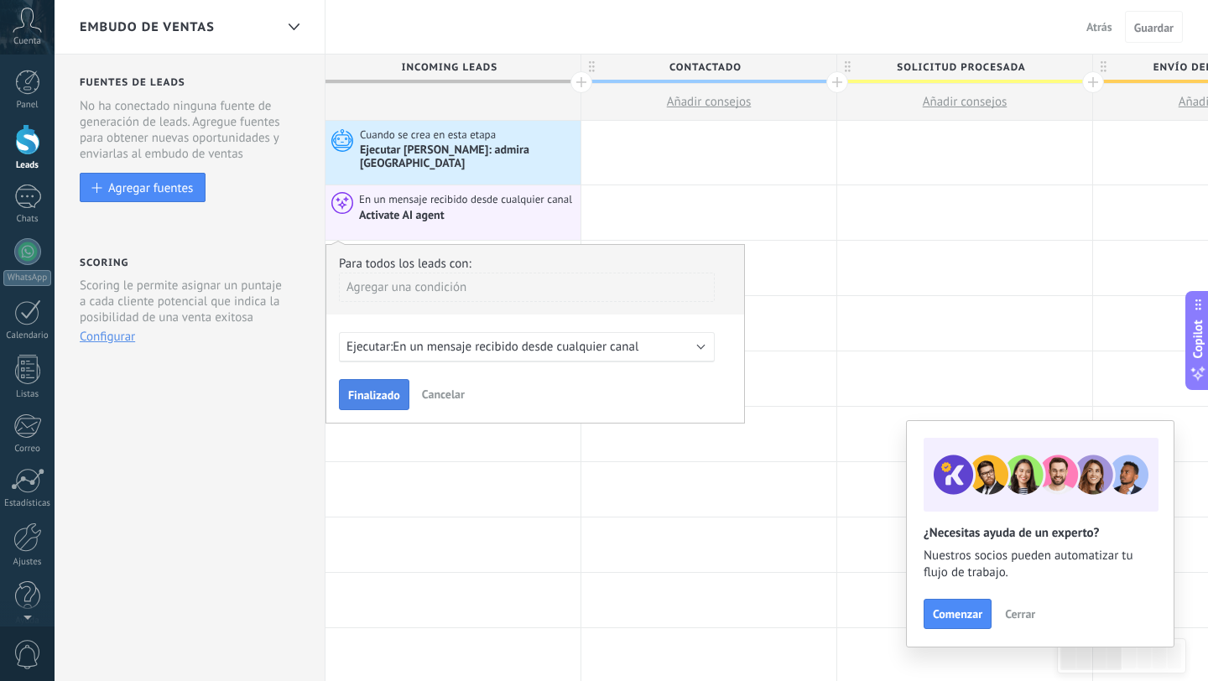
click at [367, 391] on span "Finalizado" at bounding box center [374, 395] width 52 height 12
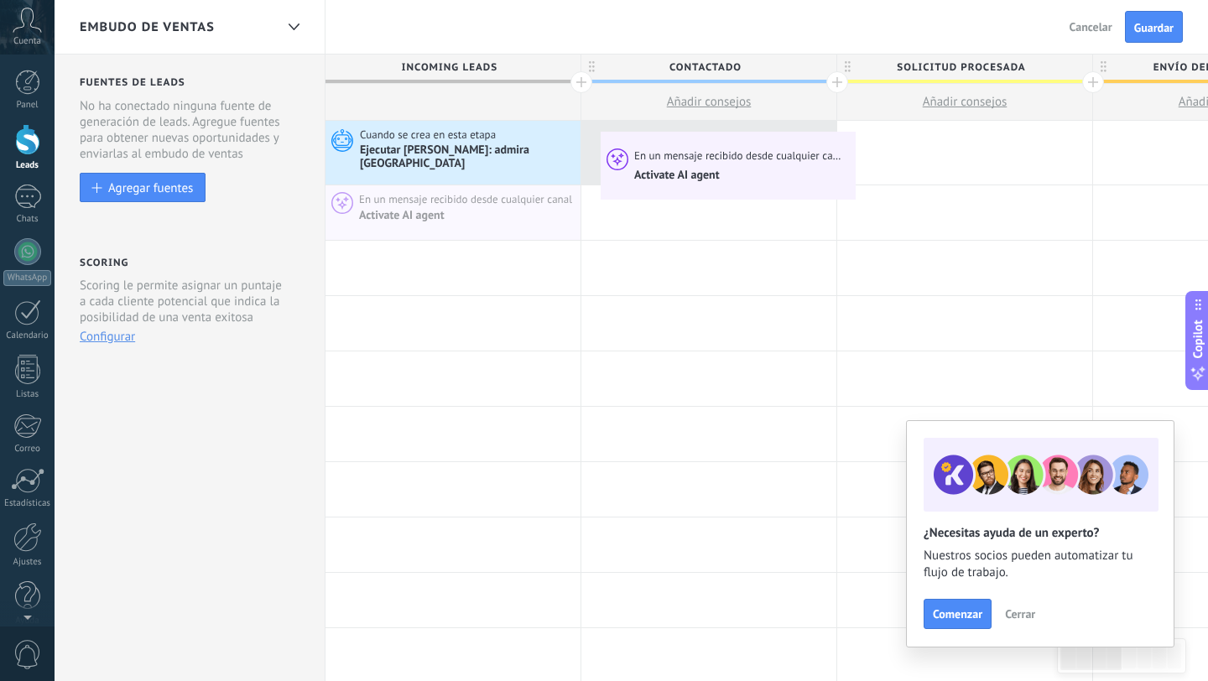
drag, startPoint x: 451, startPoint y: 195, endPoint x: 604, endPoint y: 126, distance: 167.5
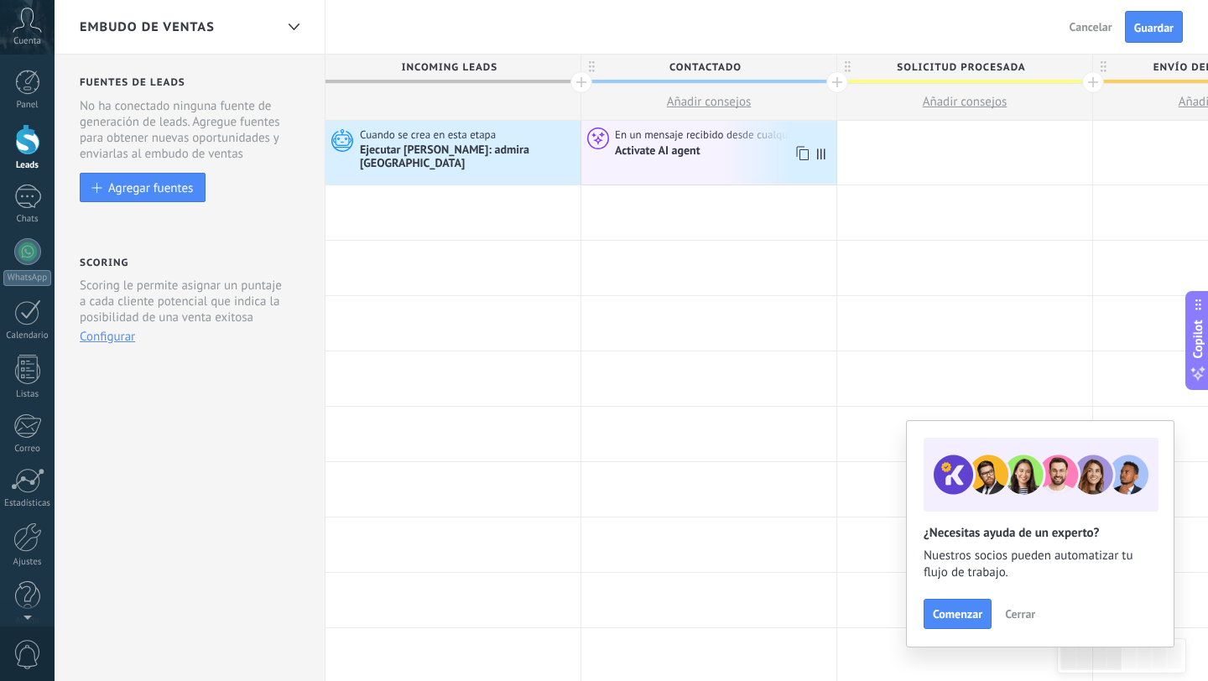
click at [737, 138] on span "En un mensaje recibido desde cualquier canal" at bounding box center [723, 135] width 216 height 15
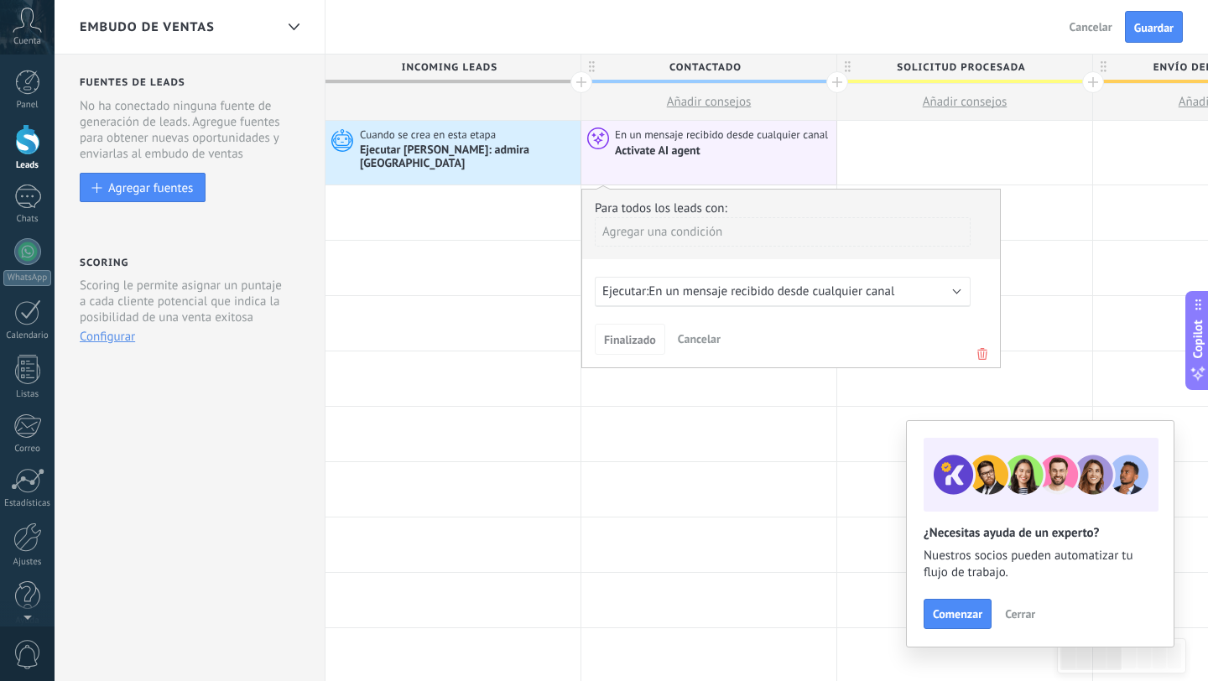
click at [983, 348] on use at bounding box center [982, 354] width 10 height 12
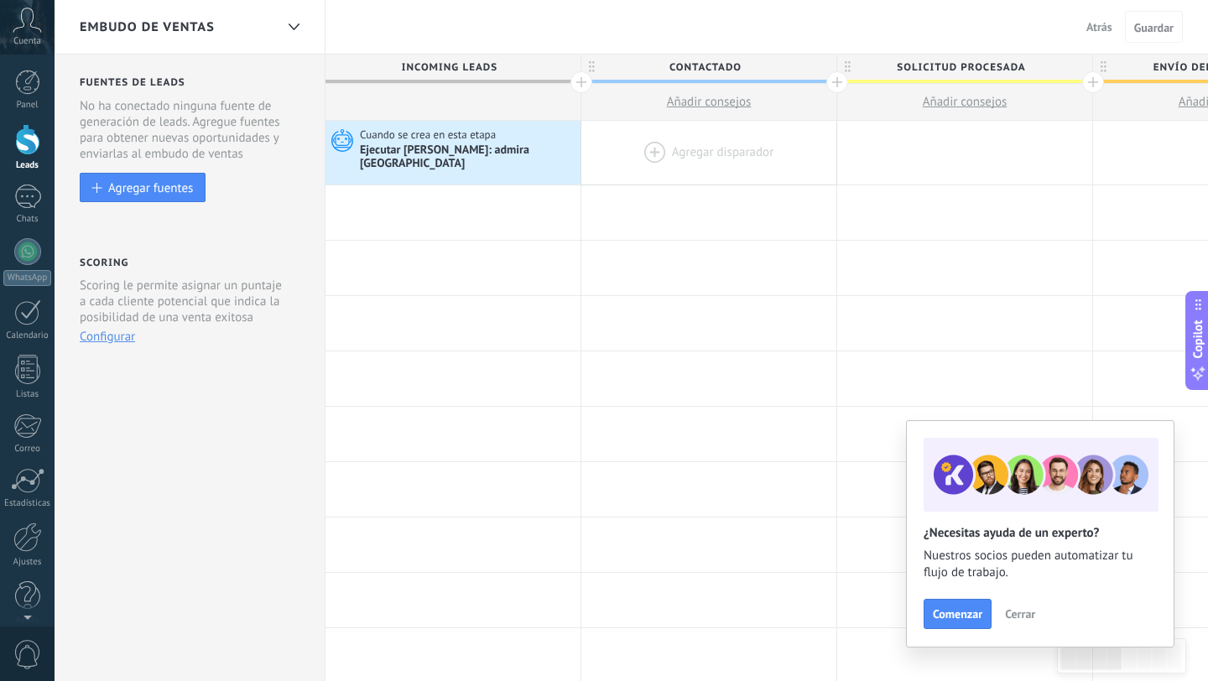
click at [465, 206] on div at bounding box center [453, 212] width 255 height 55
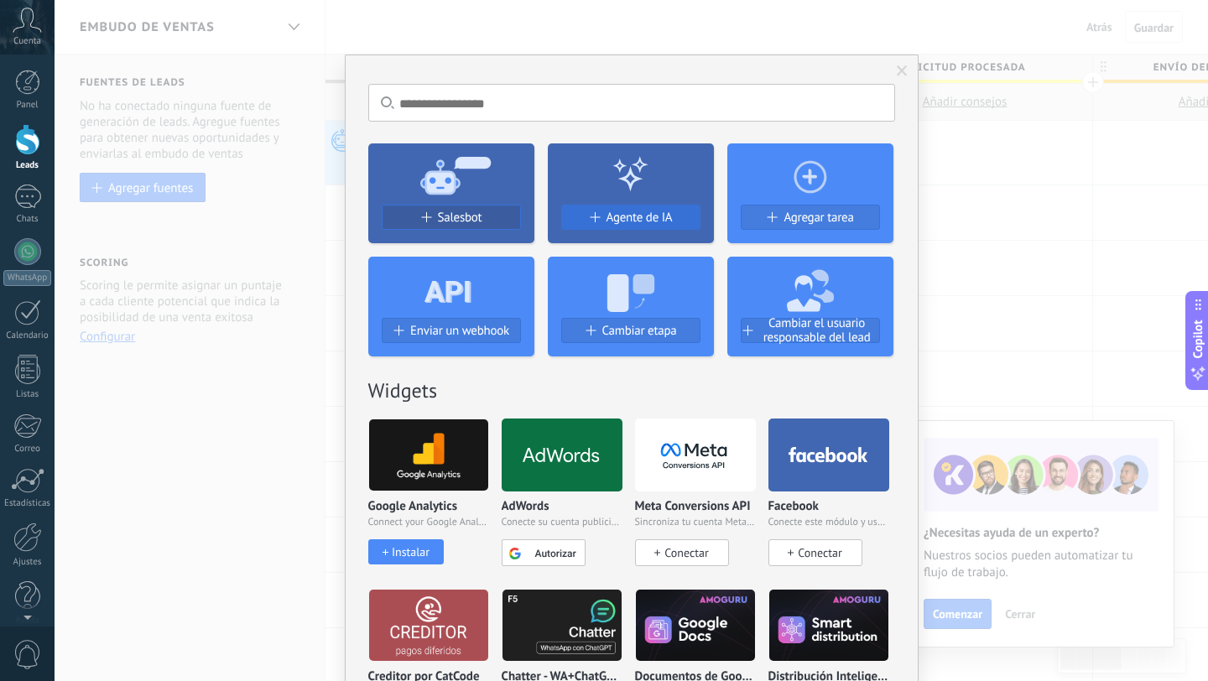
click at [629, 225] on button "Agente de IA" at bounding box center [630, 217] width 139 height 25
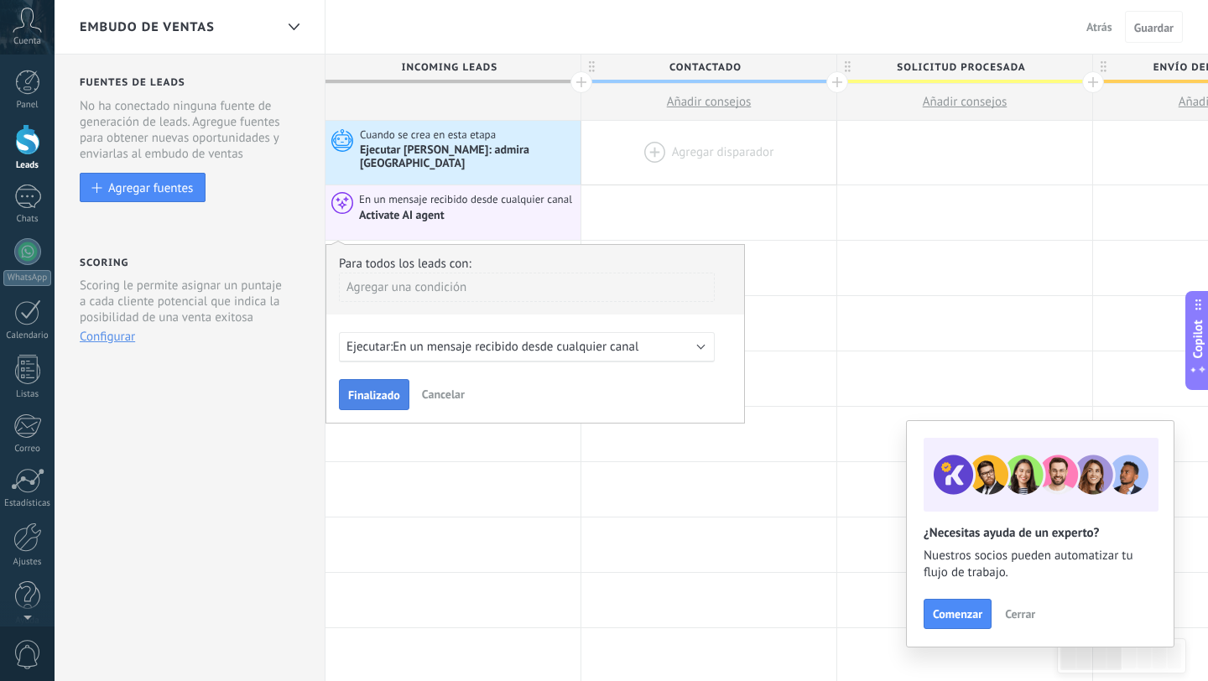
click at [383, 389] on span "Finalizado" at bounding box center [374, 395] width 52 height 12
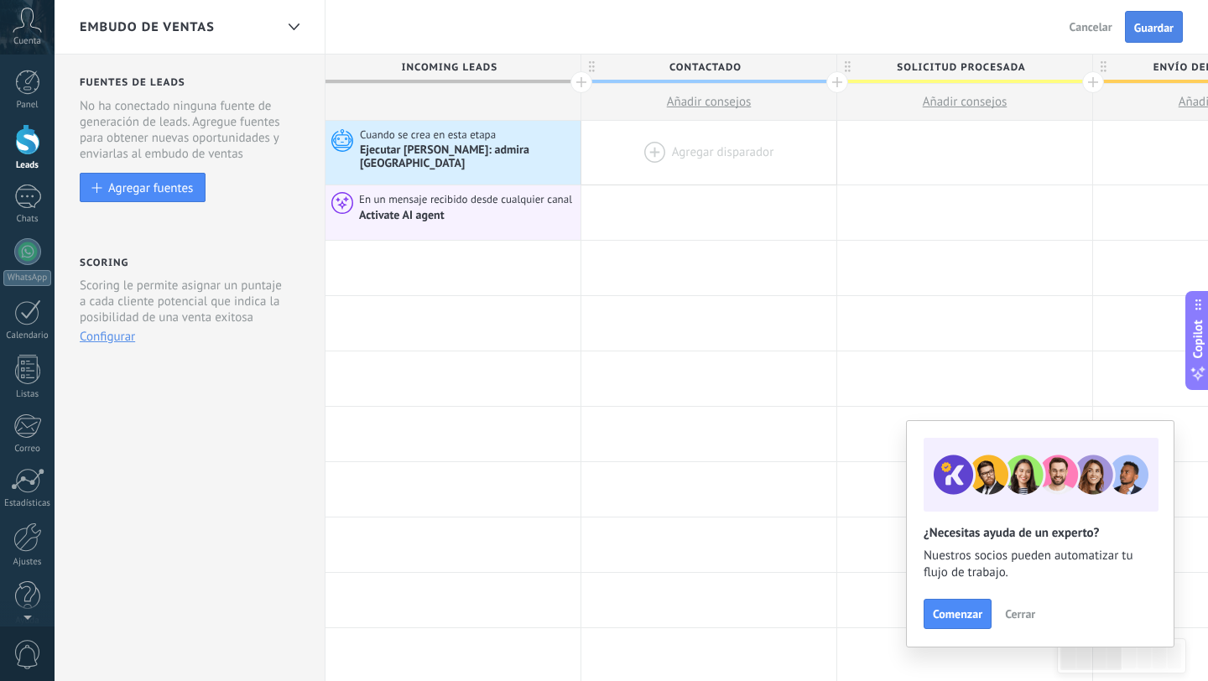
click at [1153, 35] on button "Guardar" at bounding box center [1154, 27] width 58 height 32
click at [1092, 17] on button "Salir" at bounding box center [1101, 26] width 36 height 25
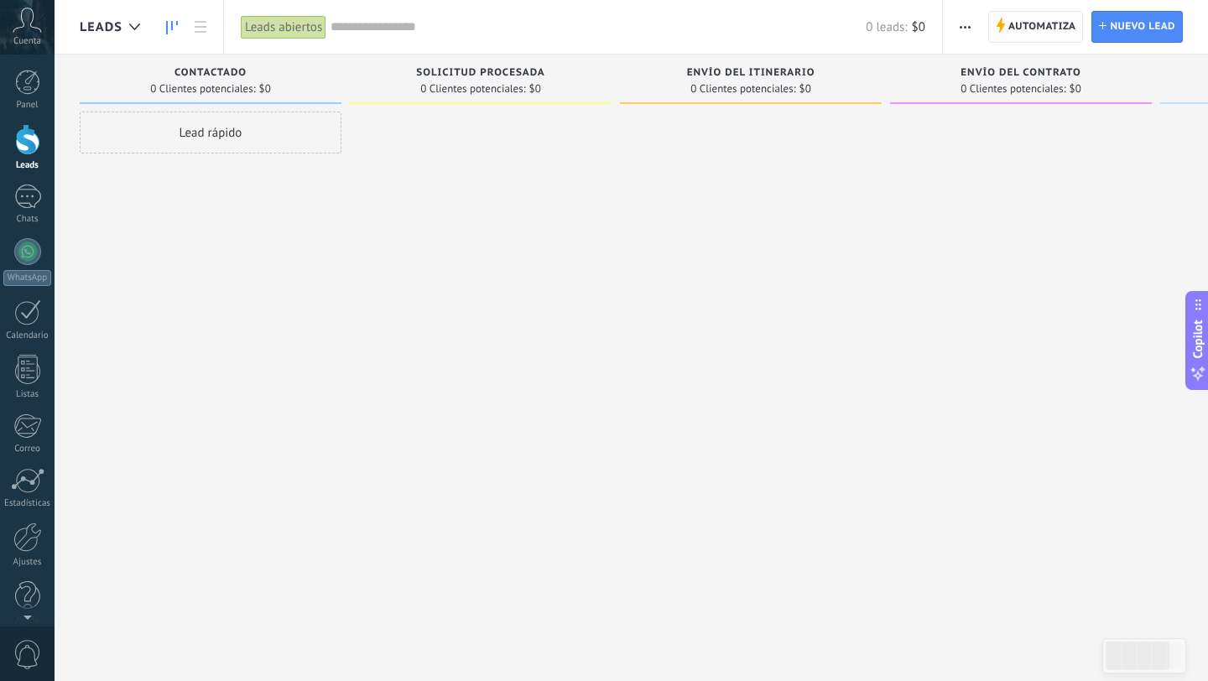
click at [1061, 29] on span "Automatiza" at bounding box center [1042, 27] width 68 height 30
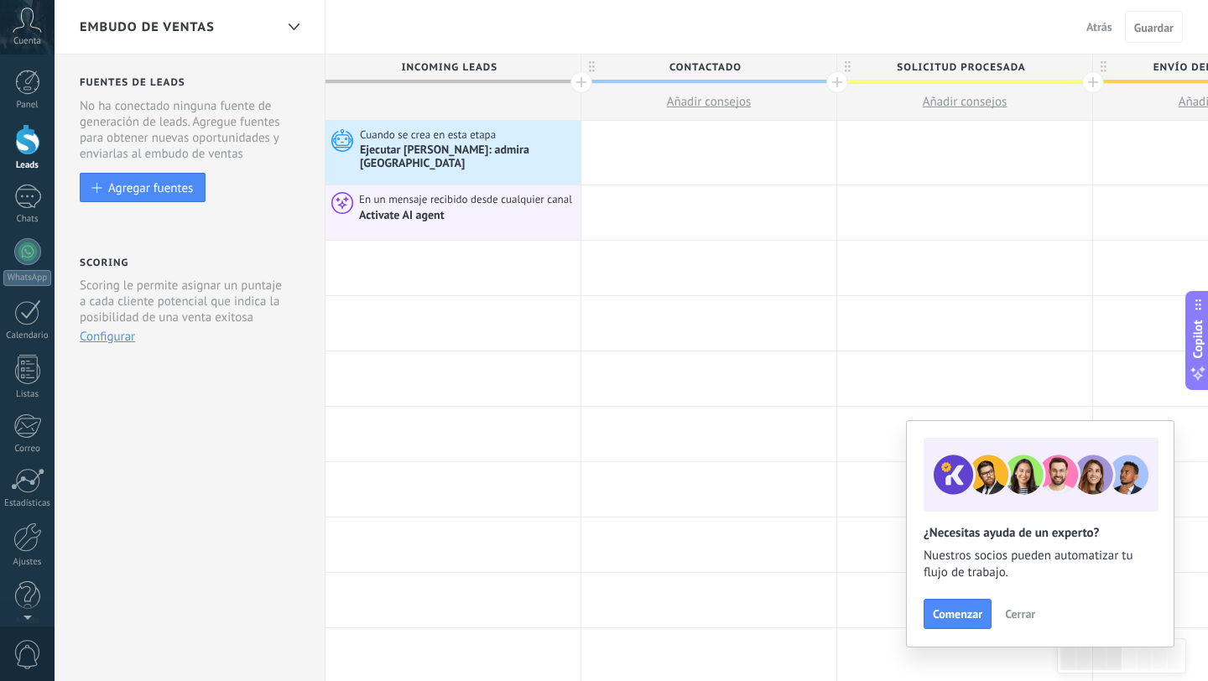
click at [1089, 25] on span "Atrás" at bounding box center [1099, 26] width 26 height 15
click at [27, 89] on div at bounding box center [27, 82] width 25 height 25
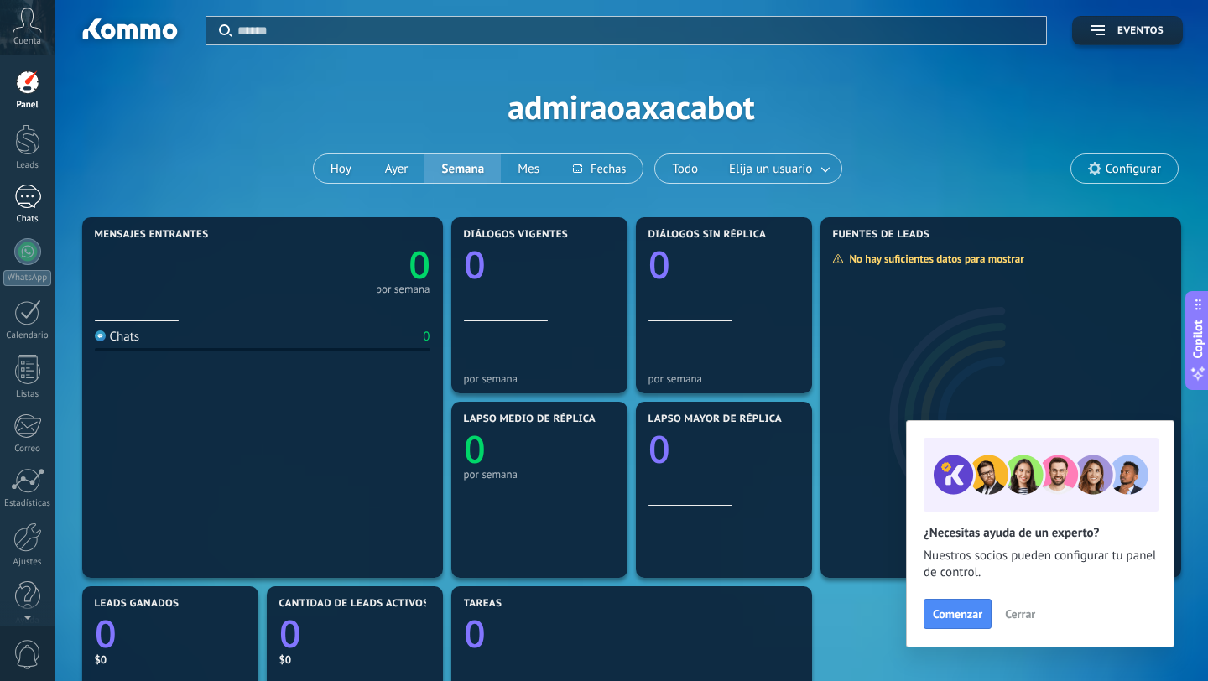
click at [24, 196] on div at bounding box center [27, 197] width 27 height 24
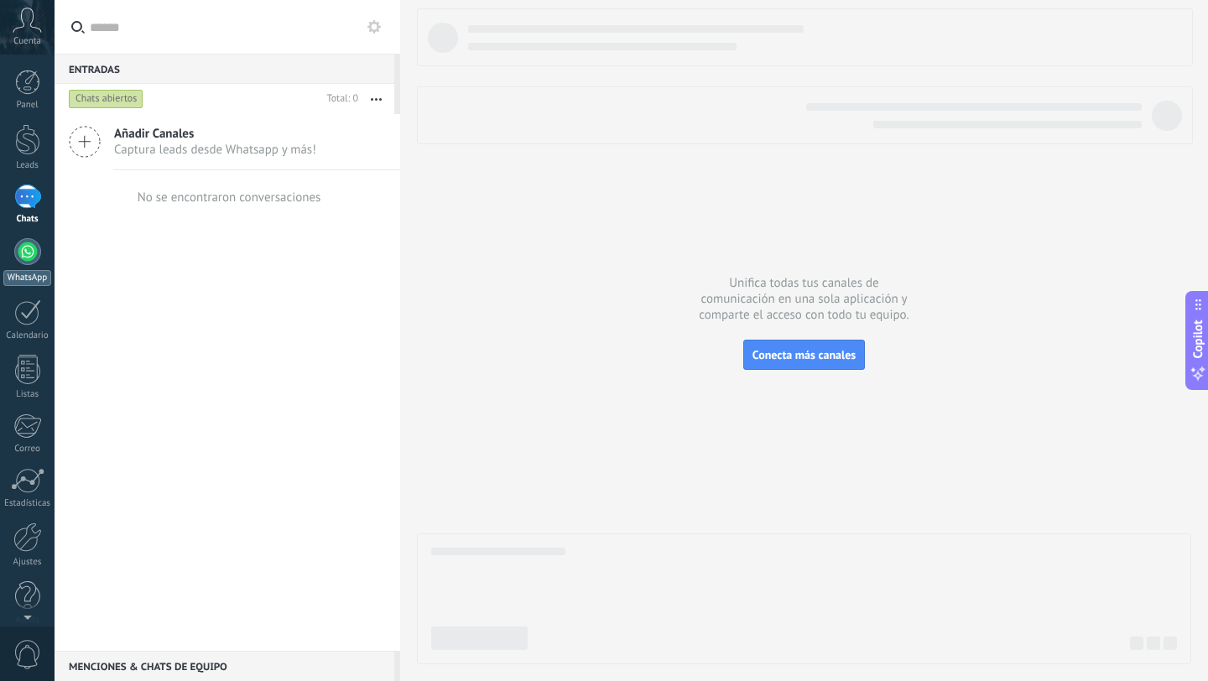
click at [18, 275] on div "WhatsApp" at bounding box center [27, 278] width 48 height 16
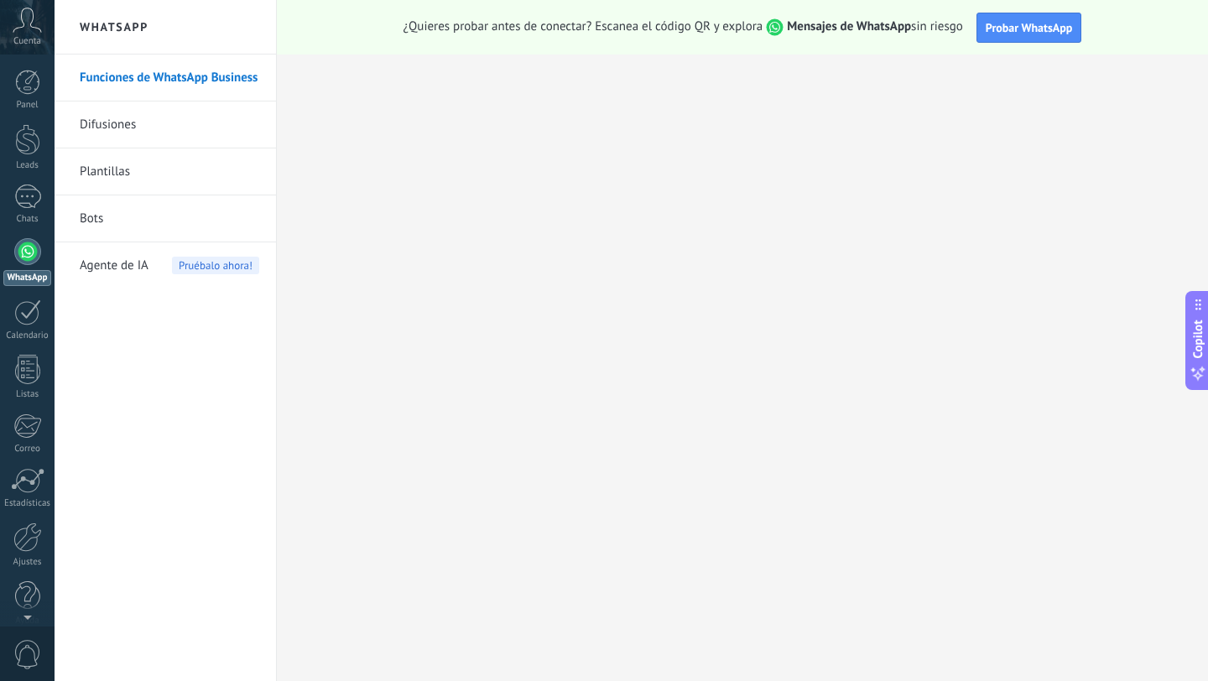
click at [25, 243] on div at bounding box center [27, 251] width 27 height 27
click at [95, 273] on span "Agente de IA" at bounding box center [114, 265] width 69 height 47
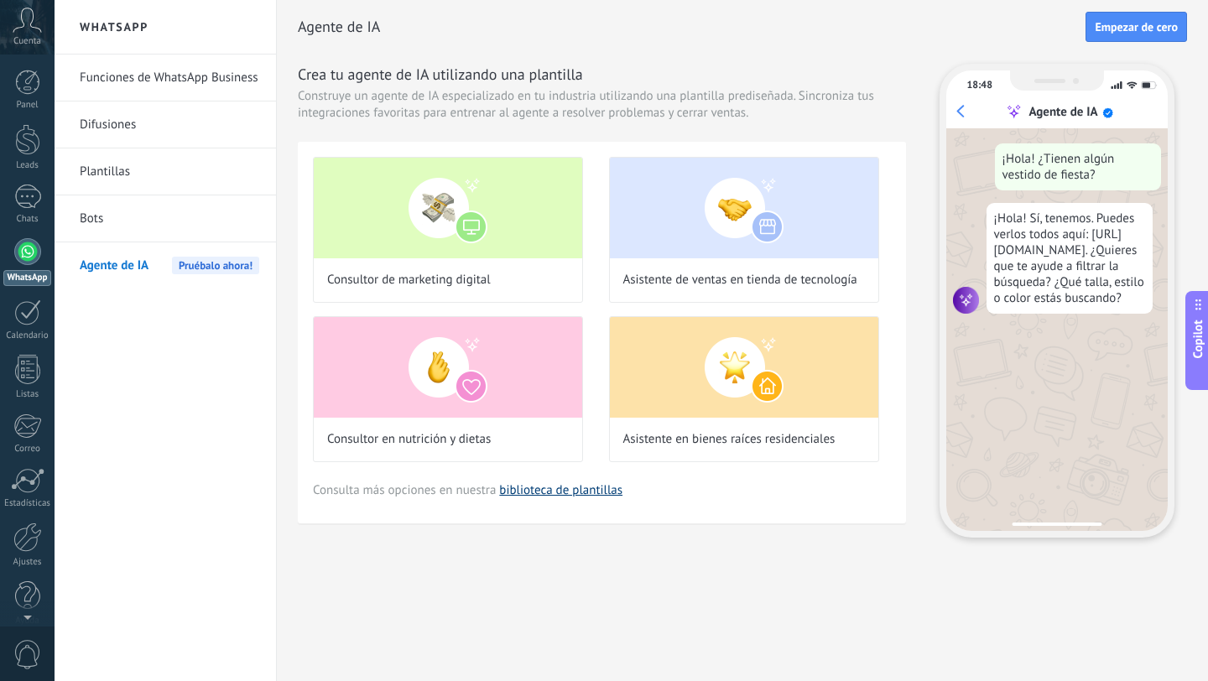
click at [550, 486] on link "biblioteca de plantillas" at bounding box center [560, 490] width 123 height 16
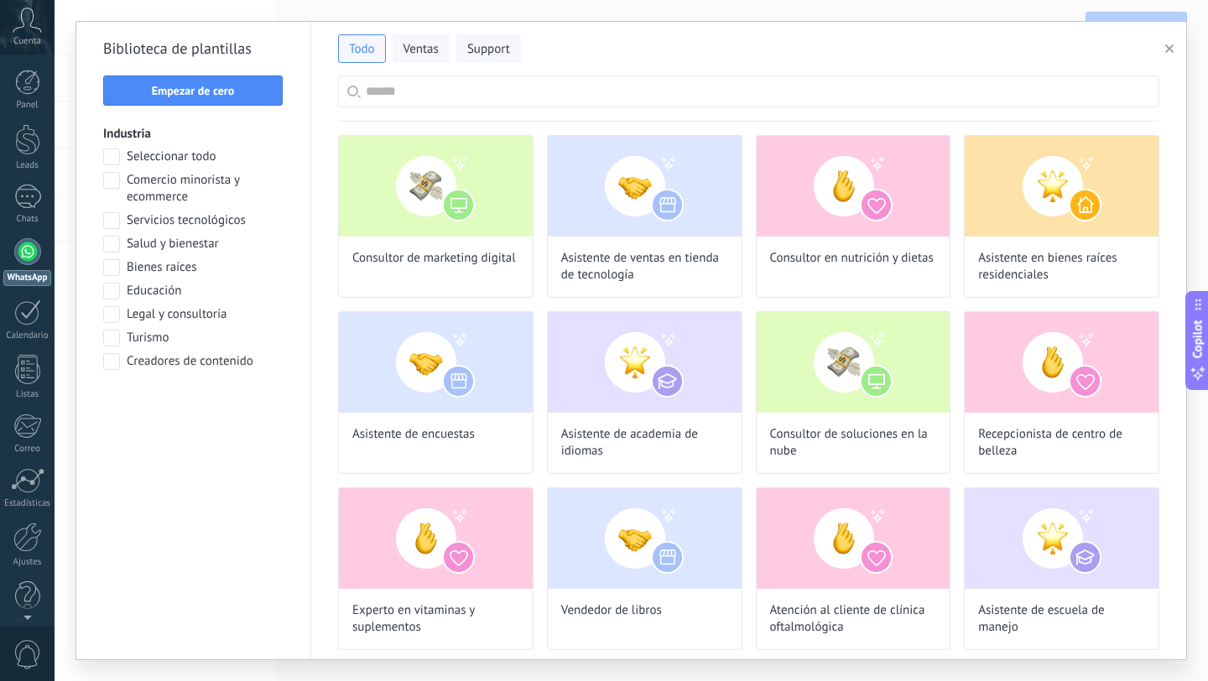
scroll to position [180, 0]
click at [117, 341] on span at bounding box center [111, 338] width 17 height 17
click at [163, 397] on button "Aplicar" at bounding box center [193, 405] width 180 height 30
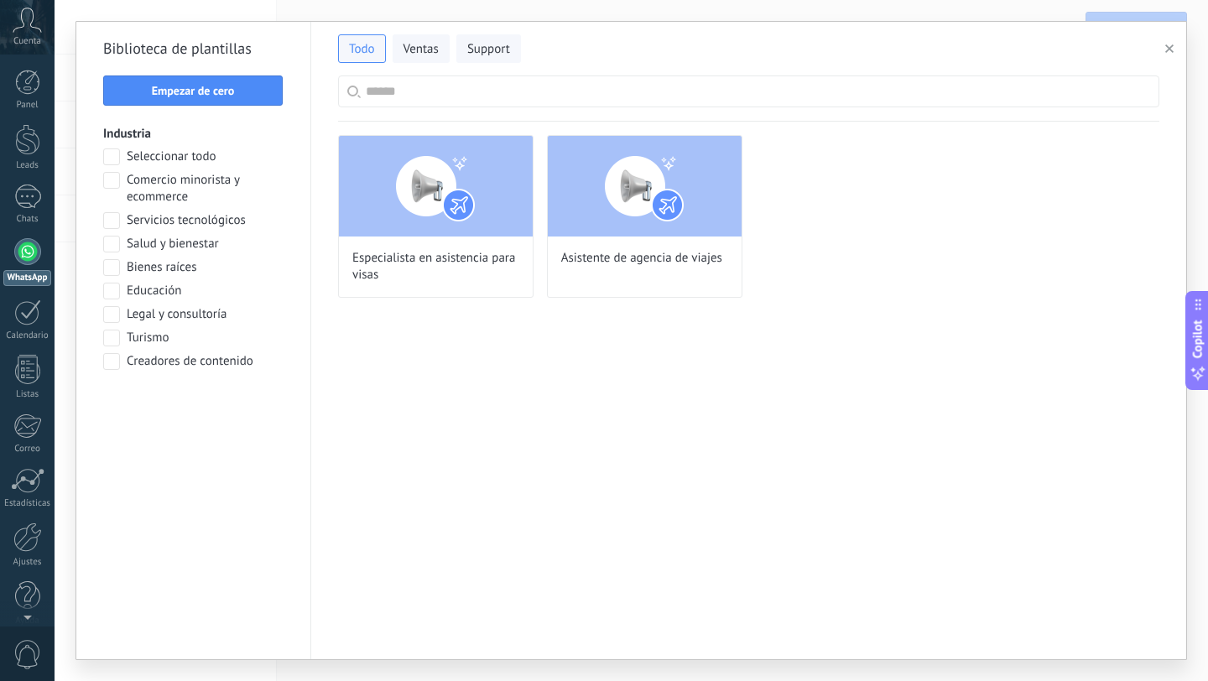
scroll to position [212, 0]
click at [668, 194] on img at bounding box center [645, 186] width 194 height 101
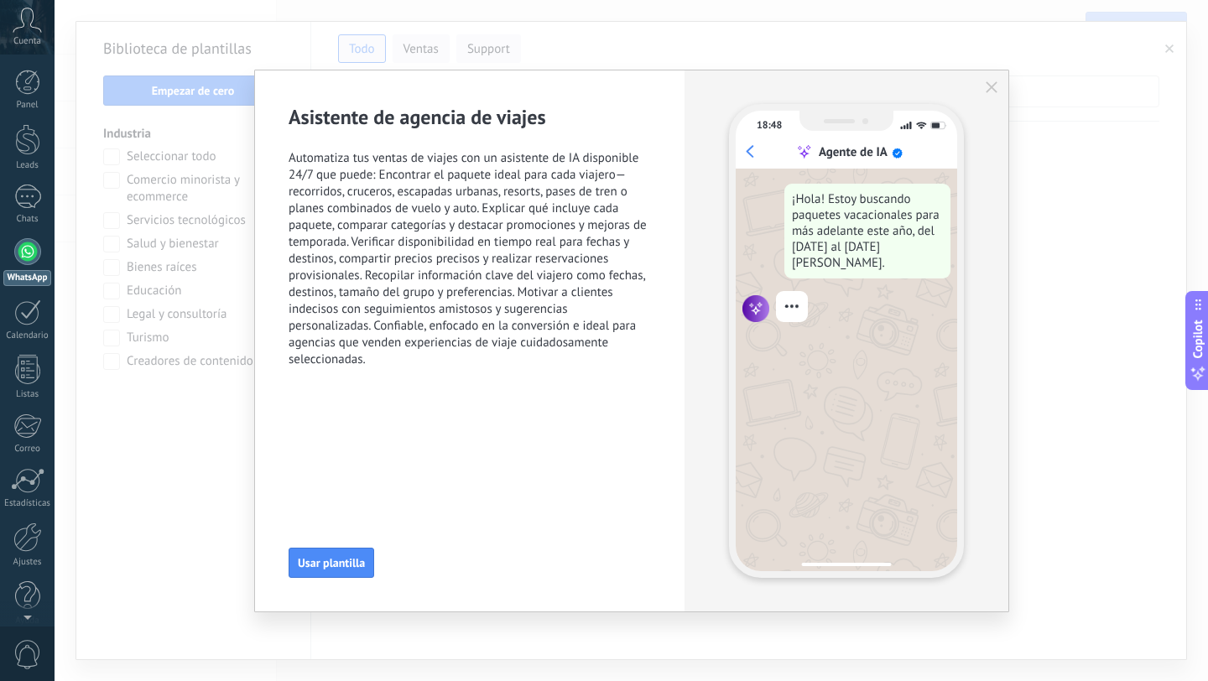
scroll to position [317, 0]
click at [1005, 91] on div "18:48 Agente de IA ¡Hola! Estoy buscando paquetes vacacionales para más adelant…" at bounding box center [847, 340] width 324 height 541
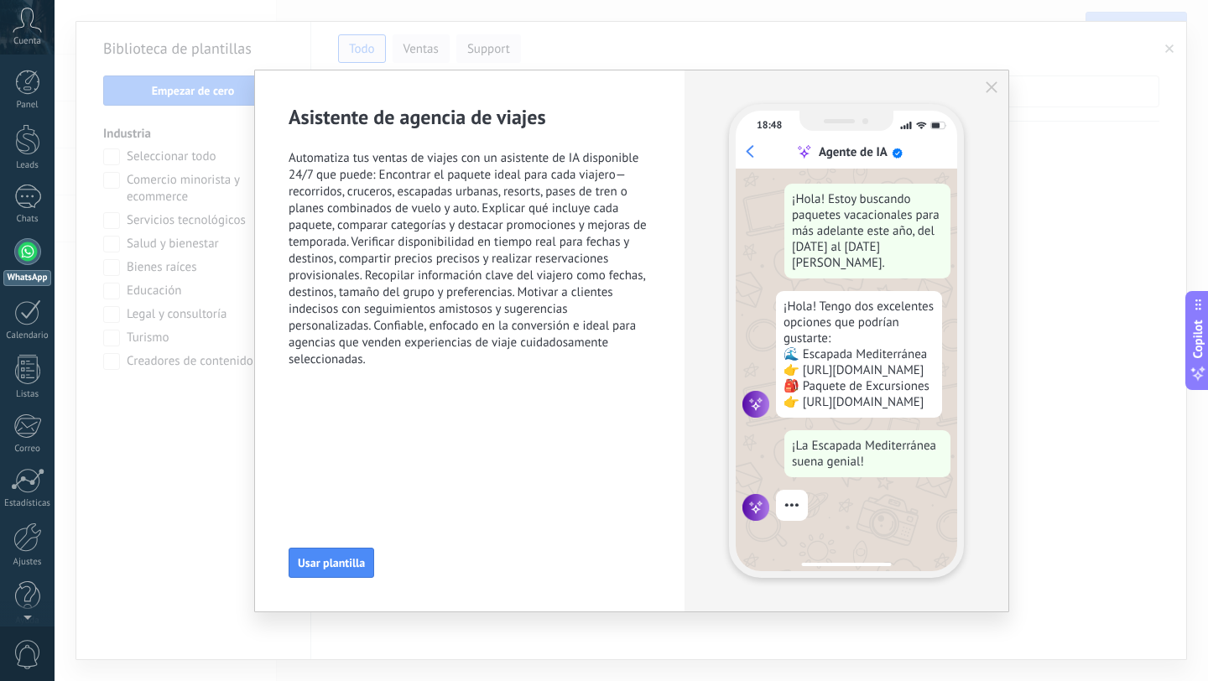
scroll to position [443, 0]
click at [992, 89] on icon "button" at bounding box center [992, 87] width 12 height 12
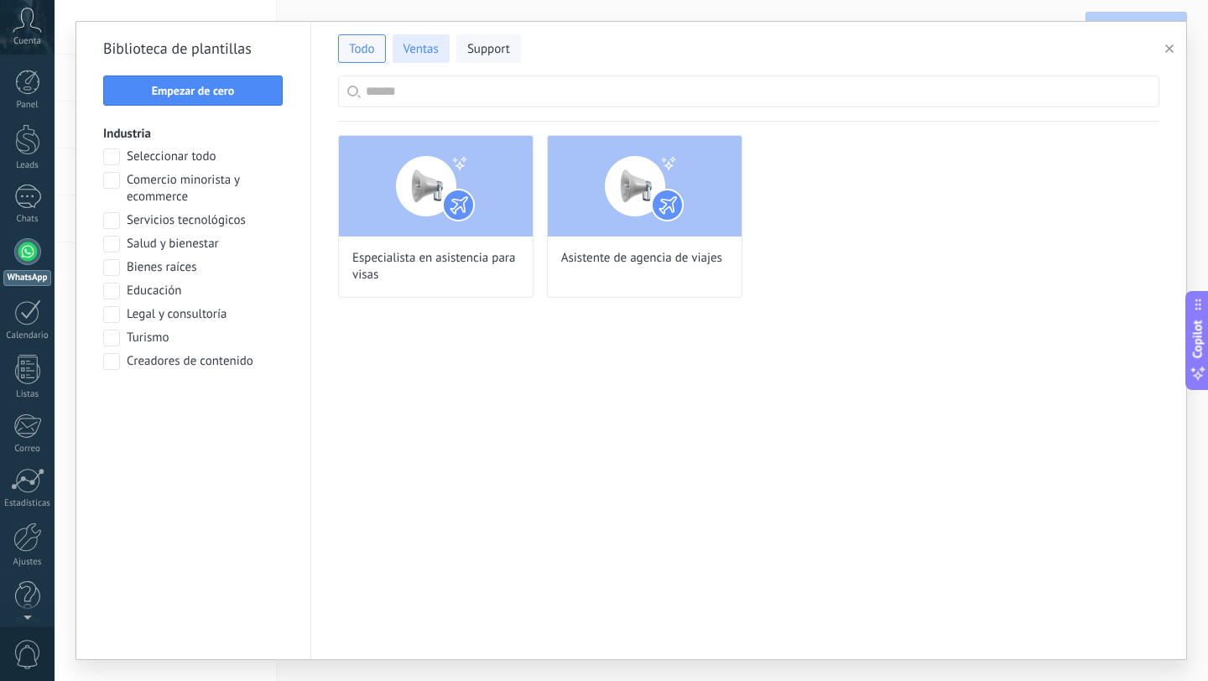
scroll to position [0, 0]
click at [108, 341] on span at bounding box center [111, 338] width 17 height 17
click at [110, 364] on span at bounding box center [111, 361] width 17 height 17
click at [158, 400] on span "Aplicar" at bounding box center [193, 405] width 162 height 12
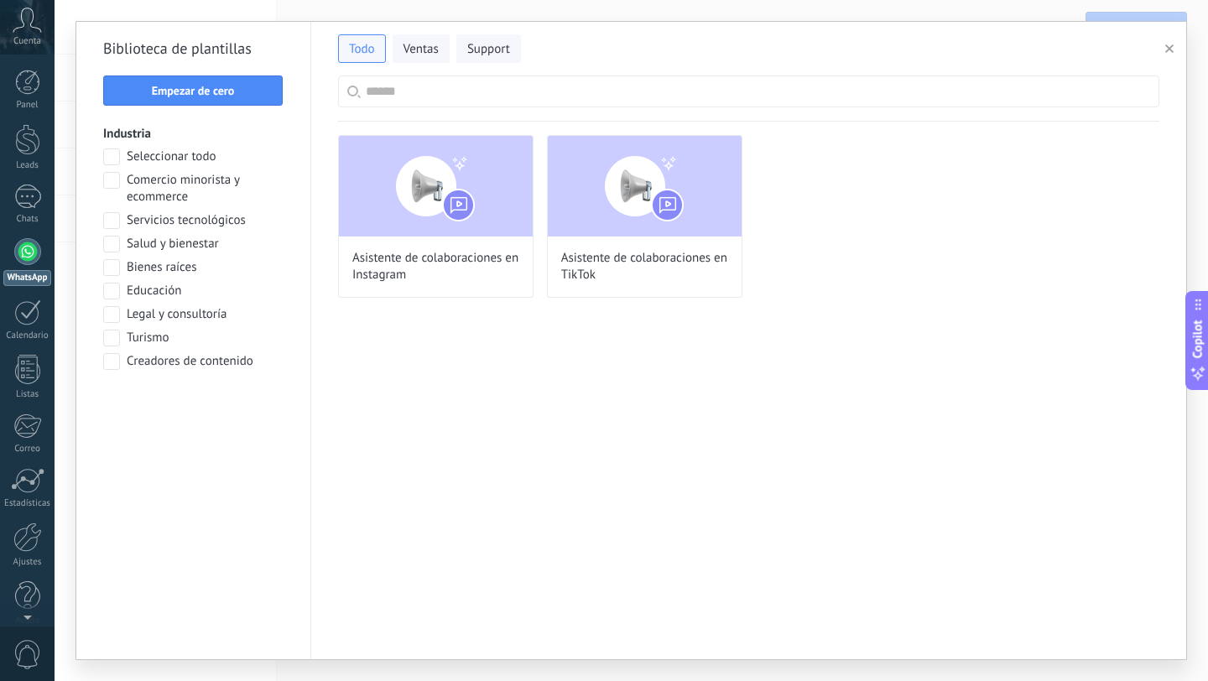
scroll to position [180, 0]
click at [109, 362] on span at bounding box center [111, 361] width 17 height 17
click at [111, 317] on span at bounding box center [111, 314] width 17 height 17
click at [194, 397] on button "Aplicar" at bounding box center [193, 405] width 180 height 30
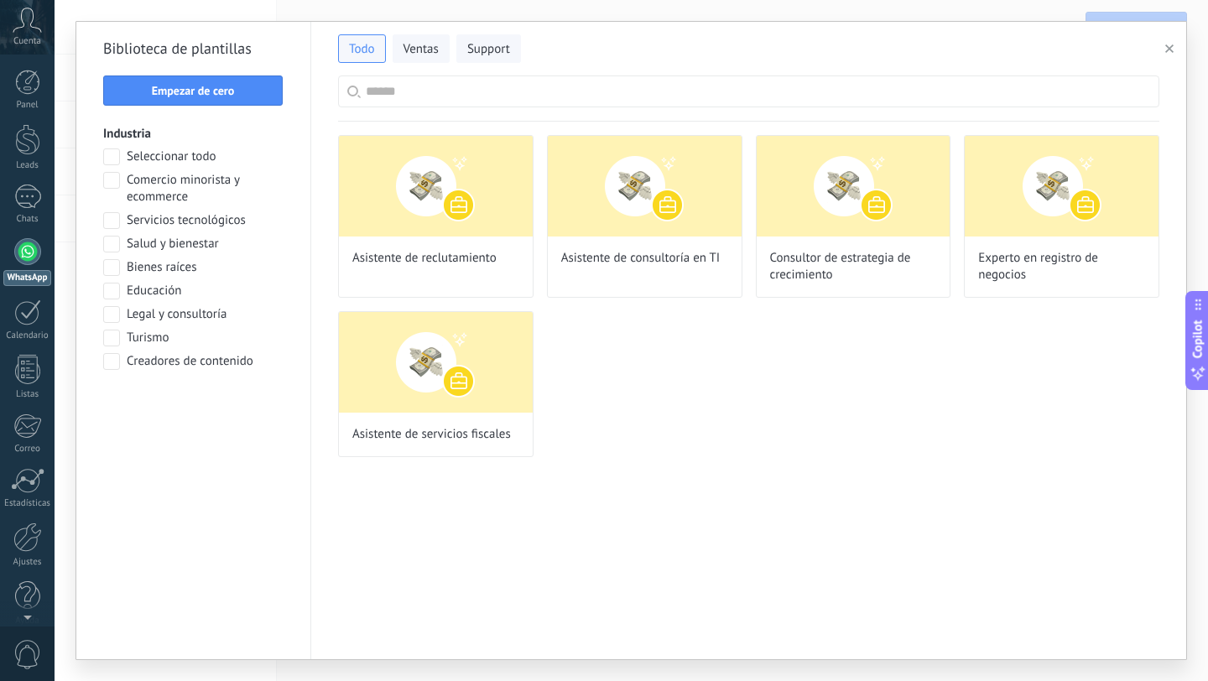
scroll to position [212, 0]
click at [109, 314] on span at bounding box center [111, 314] width 17 height 17
click at [109, 185] on span at bounding box center [111, 180] width 17 height 17
click at [186, 401] on span "Aplicar" at bounding box center [193, 405] width 35 height 12
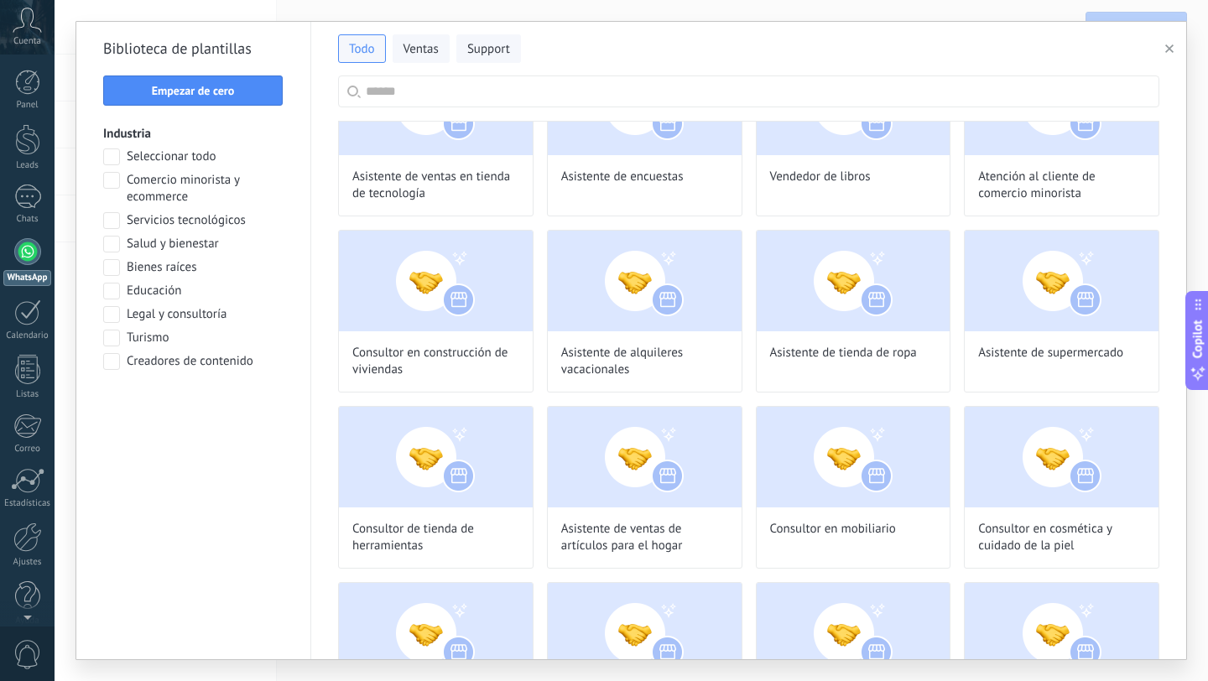
scroll to position [0, 0]
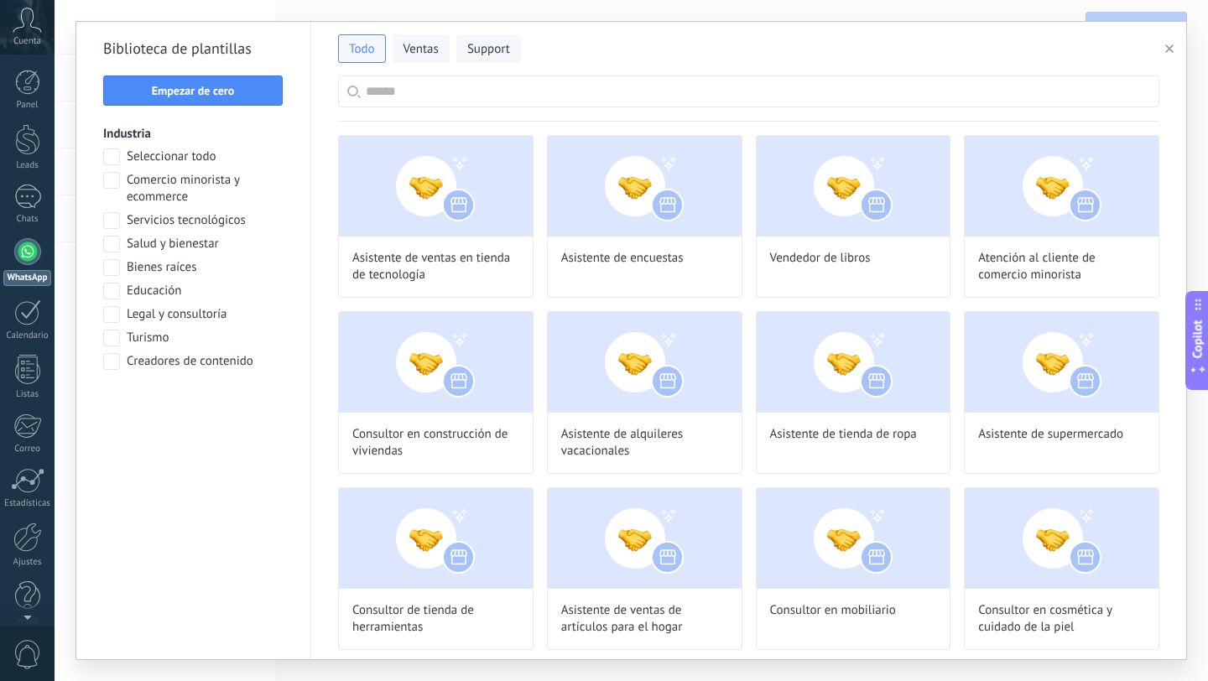
click at [112, 176] on span at bounding box center [111, 180] width 17 height 17
click at [118, 245] on span at bounding box center [111, 244] width 17 height 17
click at [112, 293] on span at bounding box center [111, 291] width 17 height 17
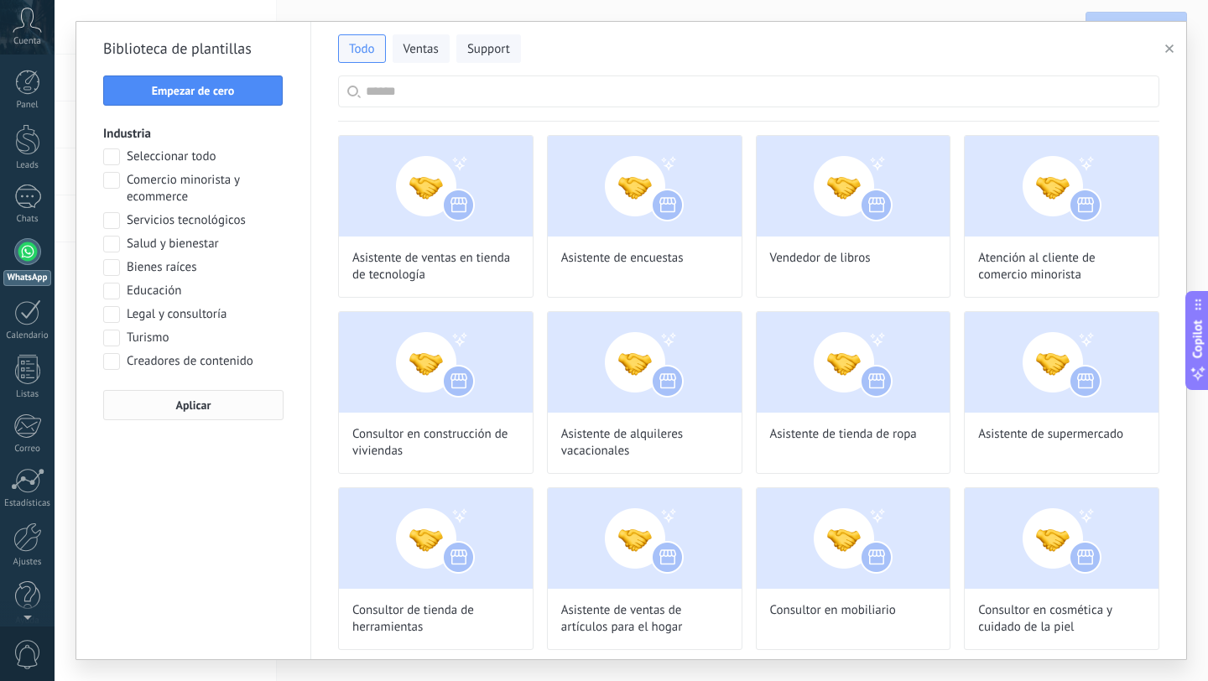
click at [173, 413] on button "Aplicar" at bounding box center [193, 405] width 180 height 30
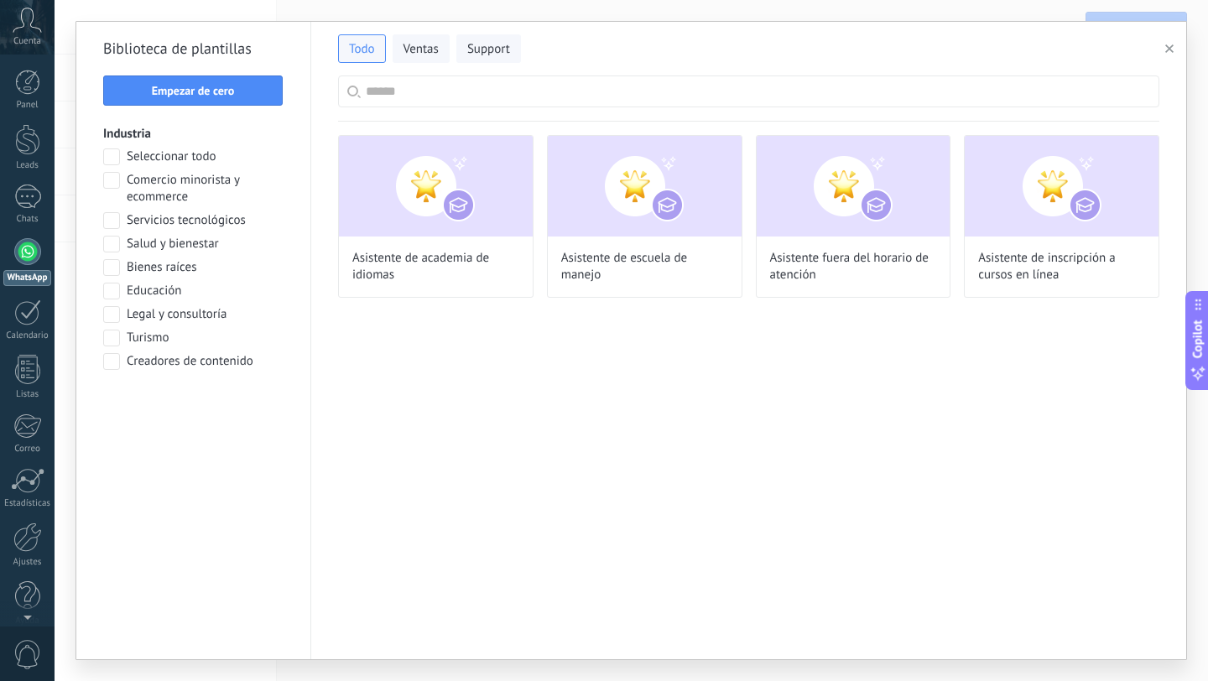
scroll to position [212, 0]
click at [109, 284] on span at bounding box center [111, 291] width 17 height 17
click at [112, 344] on span at bounding box center [111, 338] width 17 height 17
click at [141, 398] on button "Aplicar" at bounding box center [193, 405] width 180 height 30
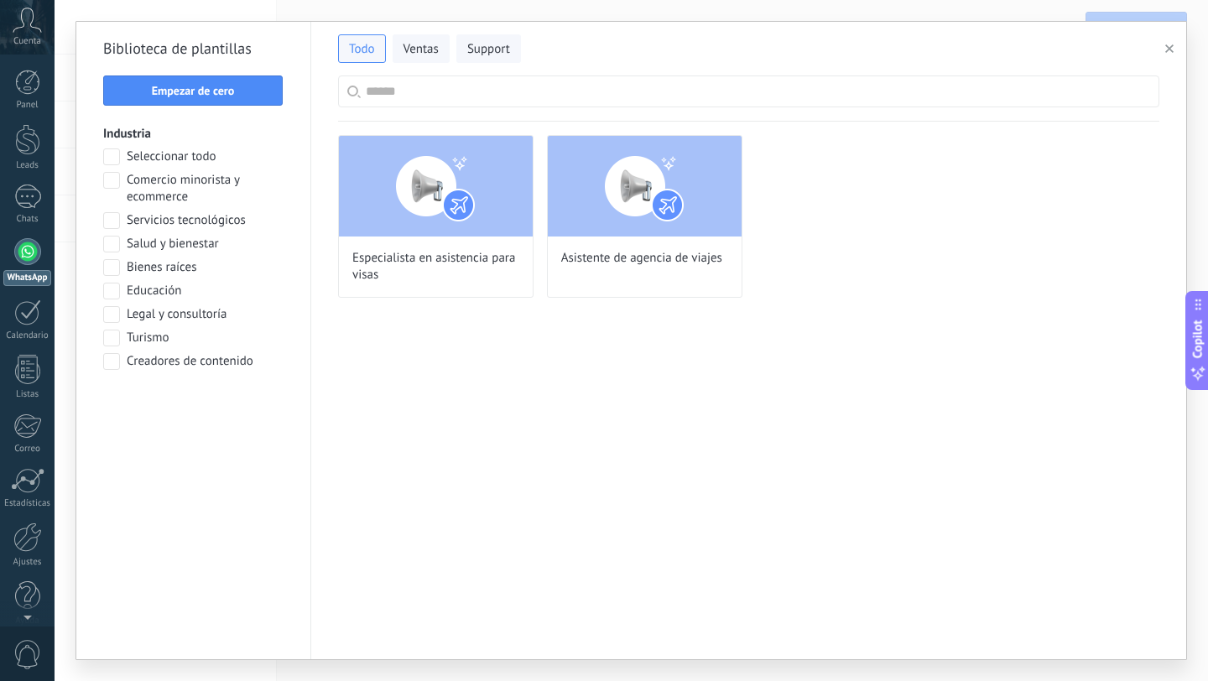
scroll to position [399, 0]
click at [423, 42] on span "Ventas" at bounding box center [421, 49] width 35 height 17
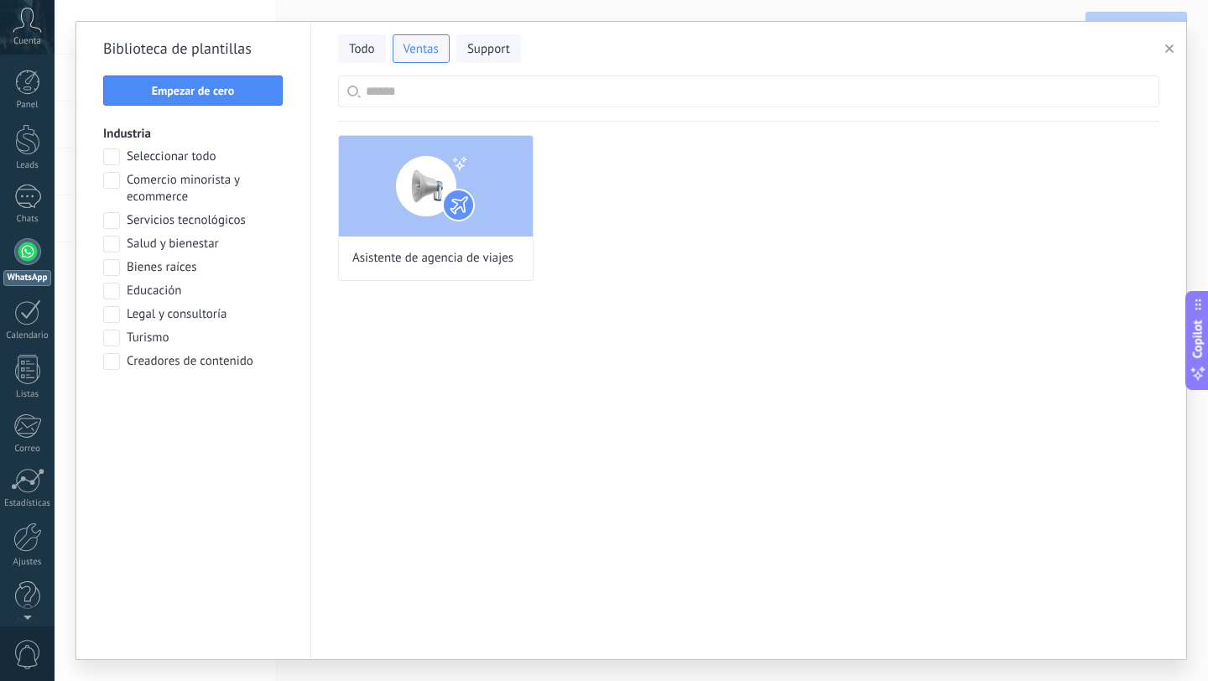
scroll to position [443, 0]
click at [112, 338] on span at bounding box center [111, 338] width 17 height 17
click at [117, 222] on span at bounding box center [111, 220] width 17 height 17
click at [169, 393] on button "Aplicar" at bounding box center [193, 405] width 180 height 30
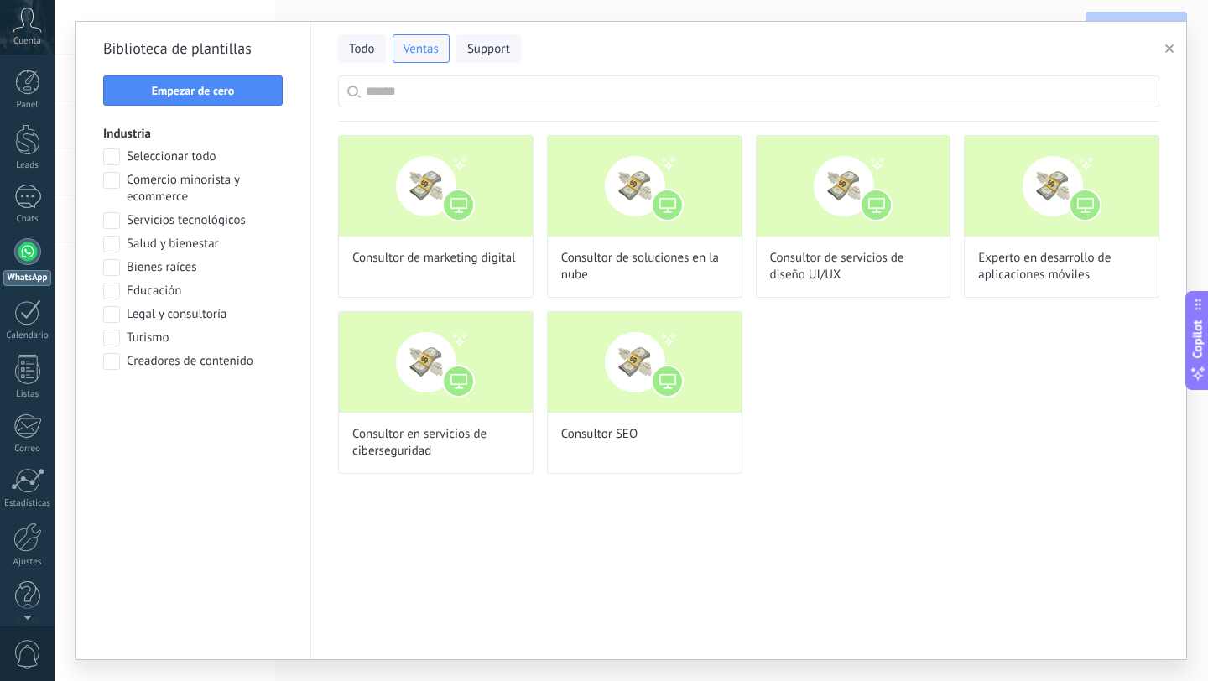
click at [112, 219] on span at bounding box center [111, 220] width 17 height 17
click at [112, 242] on span at bounding box center [111, 244] width 17 height 17
click at [113, 241] on span at bounding box center [111, 244] width 17 height 17
click at [118, 337] on span at bounding box center [111, 338] width 17 height 17
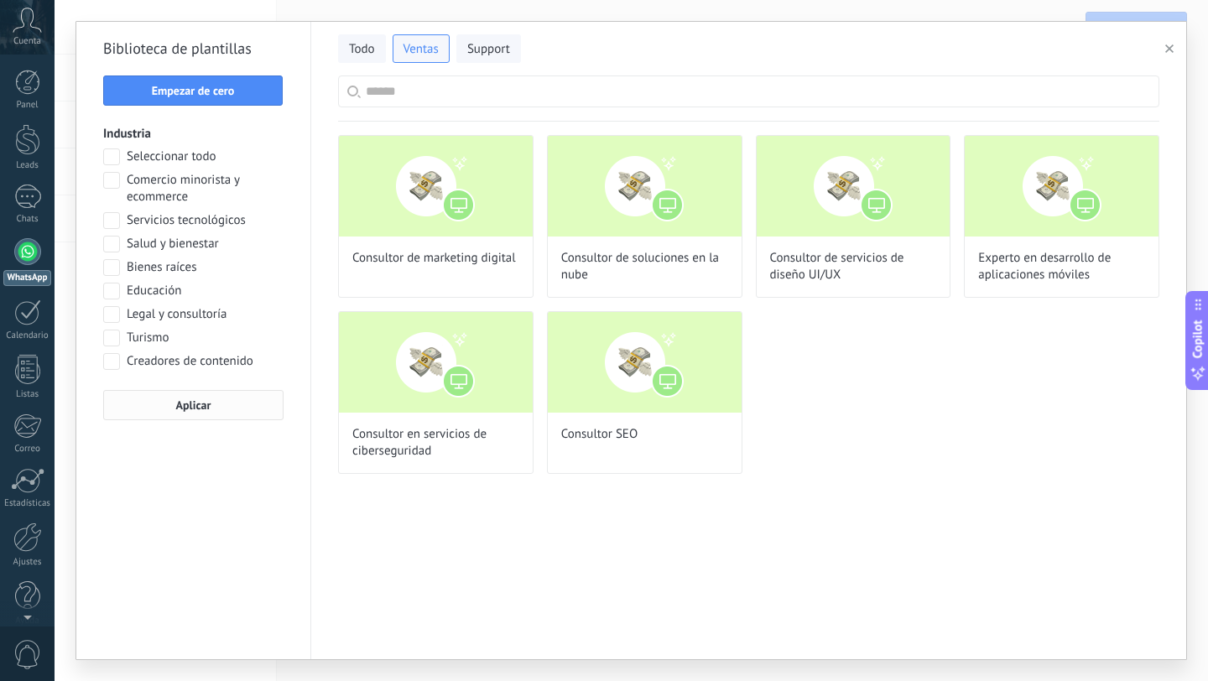
click at [195, 408] on span "Aplicar" at bounding box center [193, 405] width 35 height 12
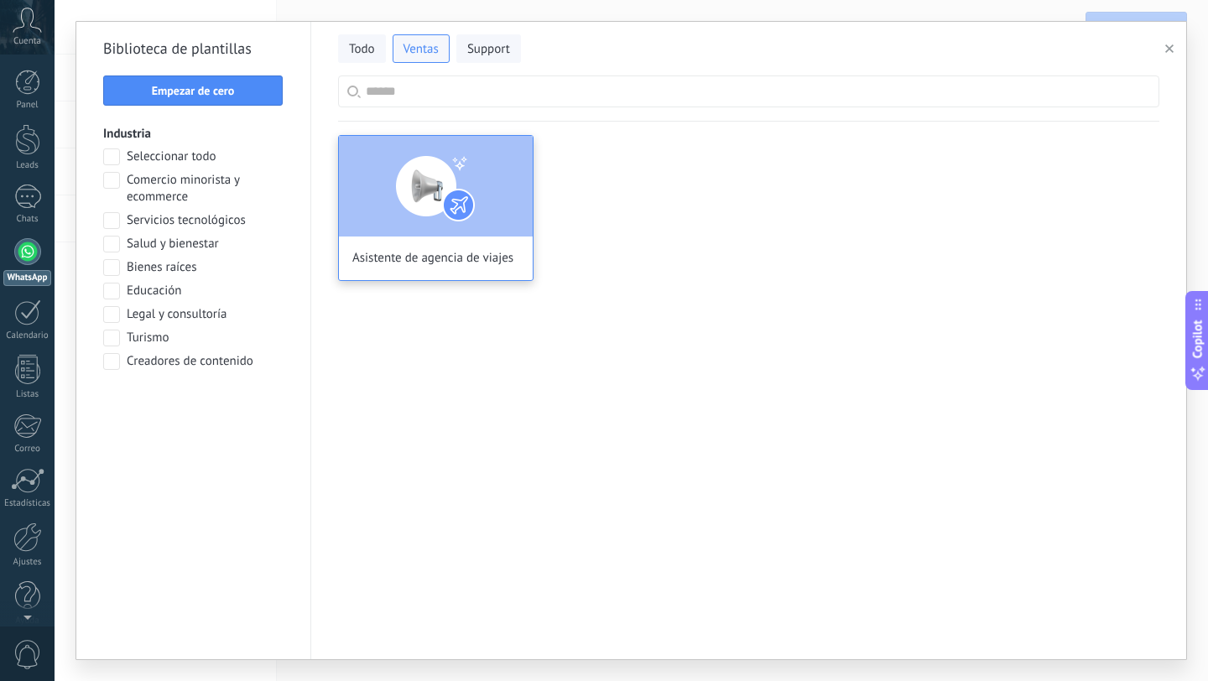
click at [400, 214] on img at bounding box center [436, 186] width 194 height 101
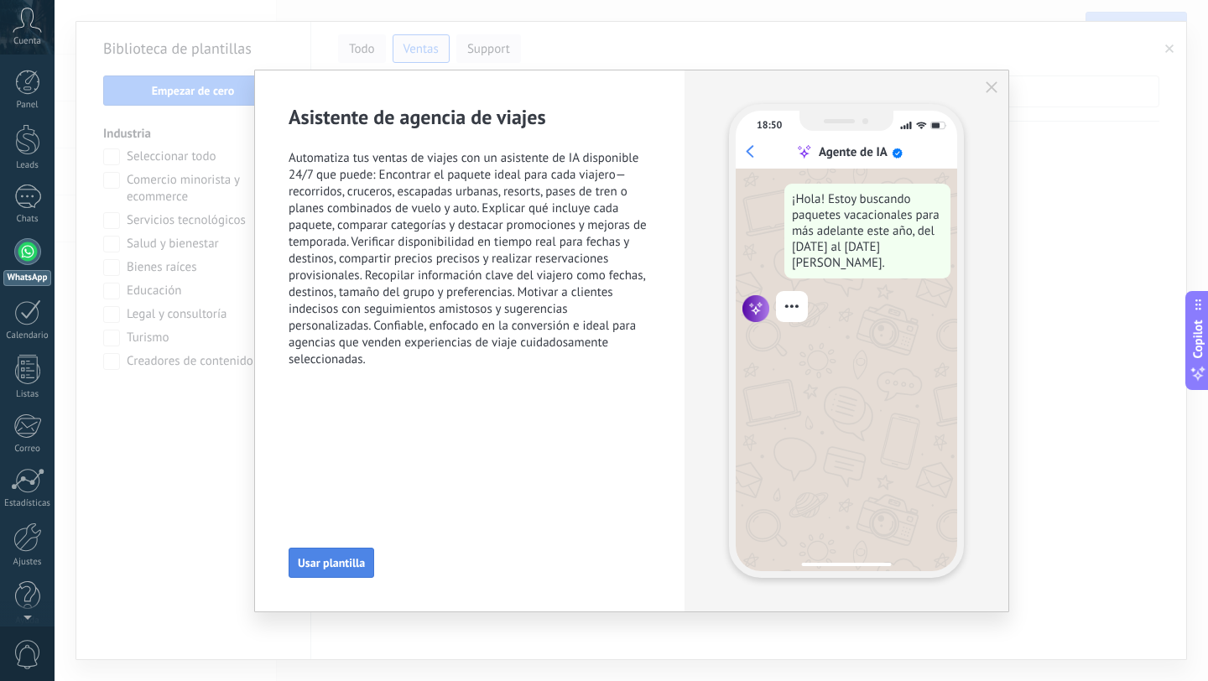
click at [348, 561] on span "Usar plantilla" at bounding box center [331, 563] width 67 height 12
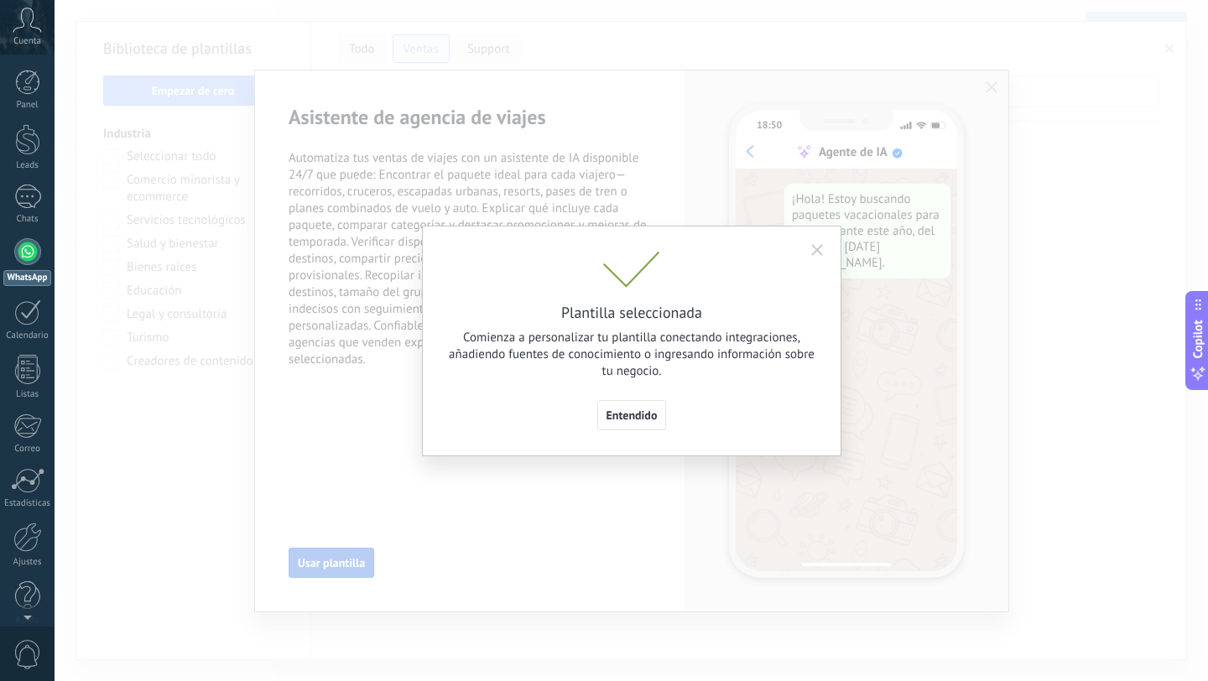
scroll to position [180, 0]
click at [641, 409] on span "Entendido" at bounding box center [632, 415] width 51 height 12
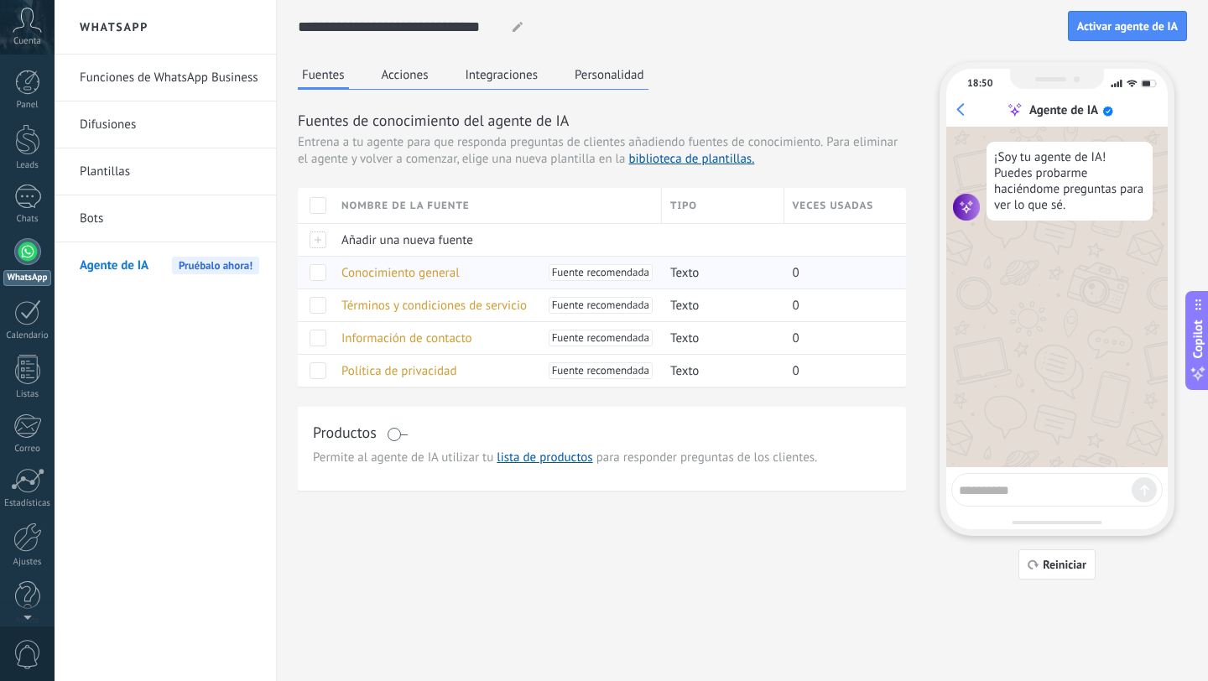
click at [447, 273] on span "Conocimiento general" at bounding box center [400, 273] width 118 height 16
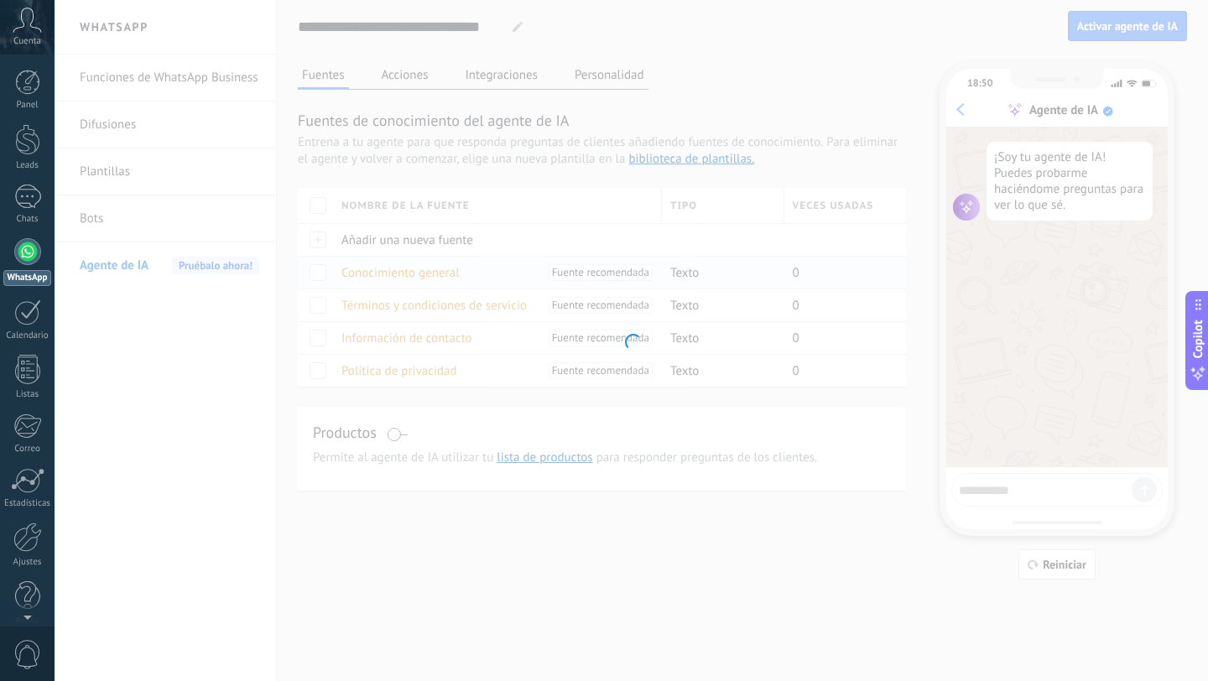
type input "**********"
type textarea "**********"
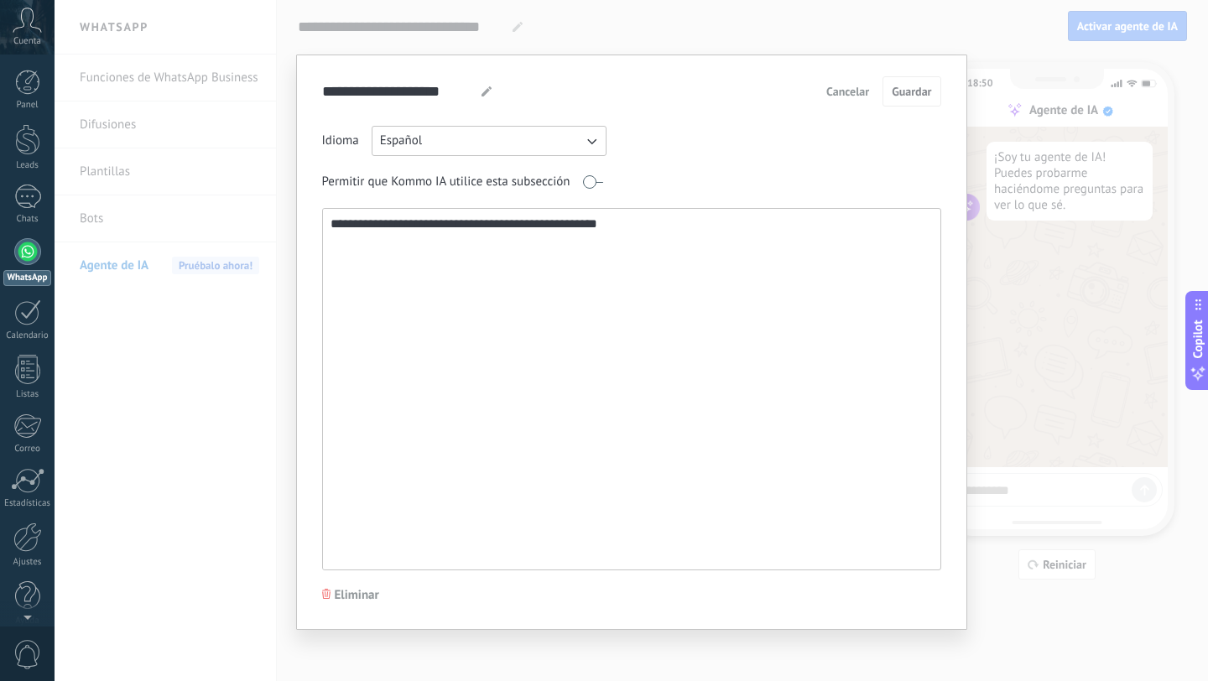
click at [852, 96] on span "Cancelar" at bounding box center [847, 92] width 43 height 12
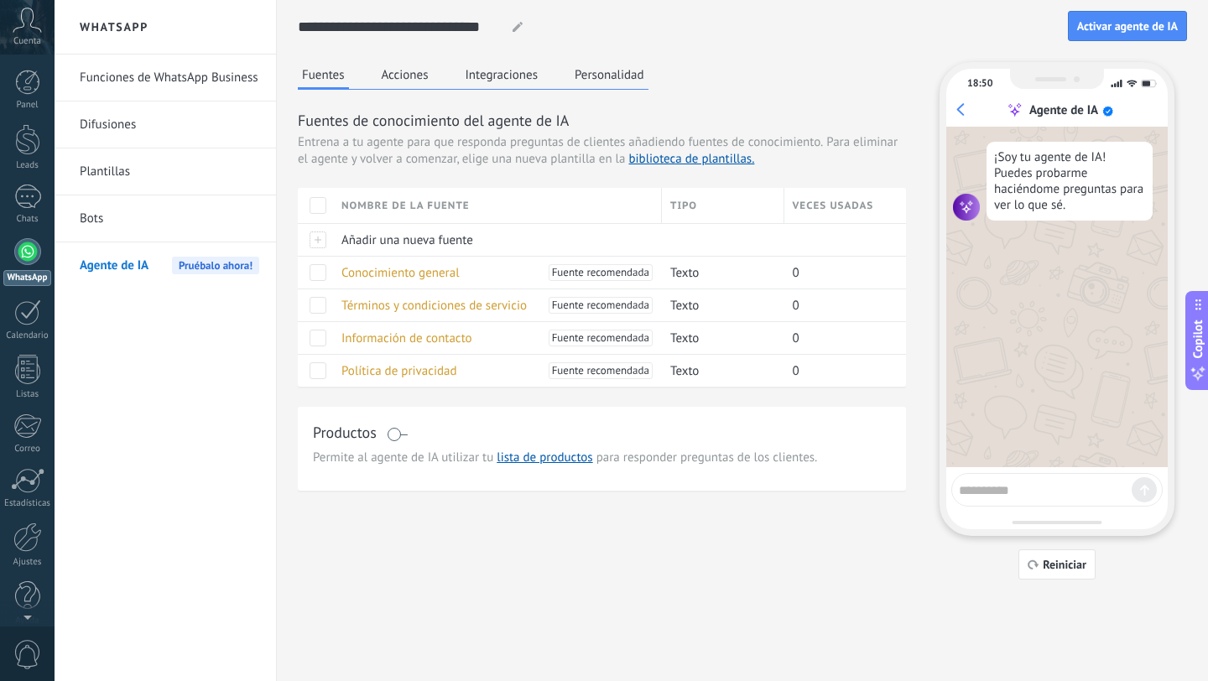
click at [596, 68] on button "Personalidad" at bounding box center [609, 74] width 78 height 25
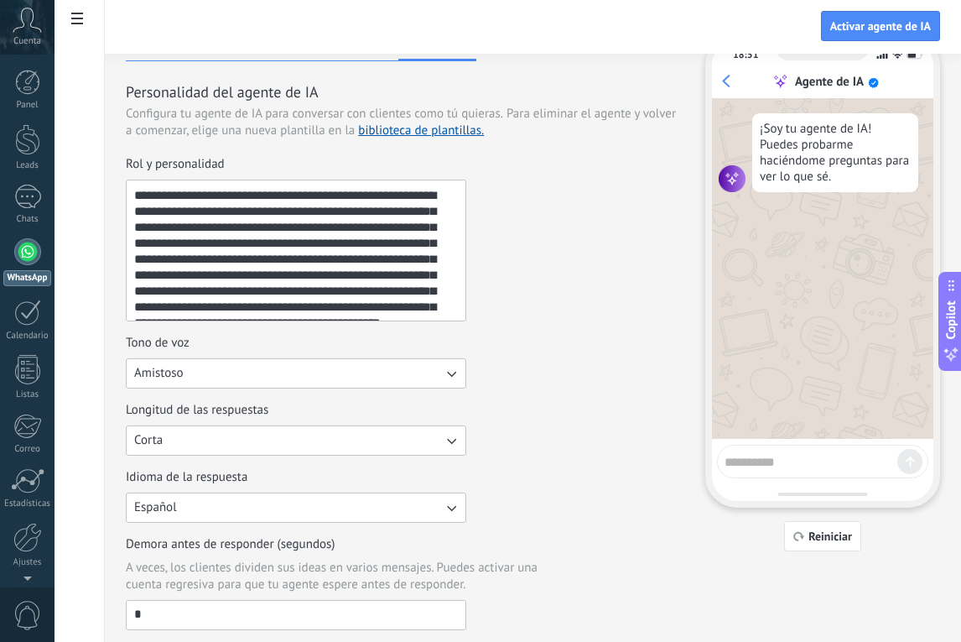
scroll to position [25, 0]
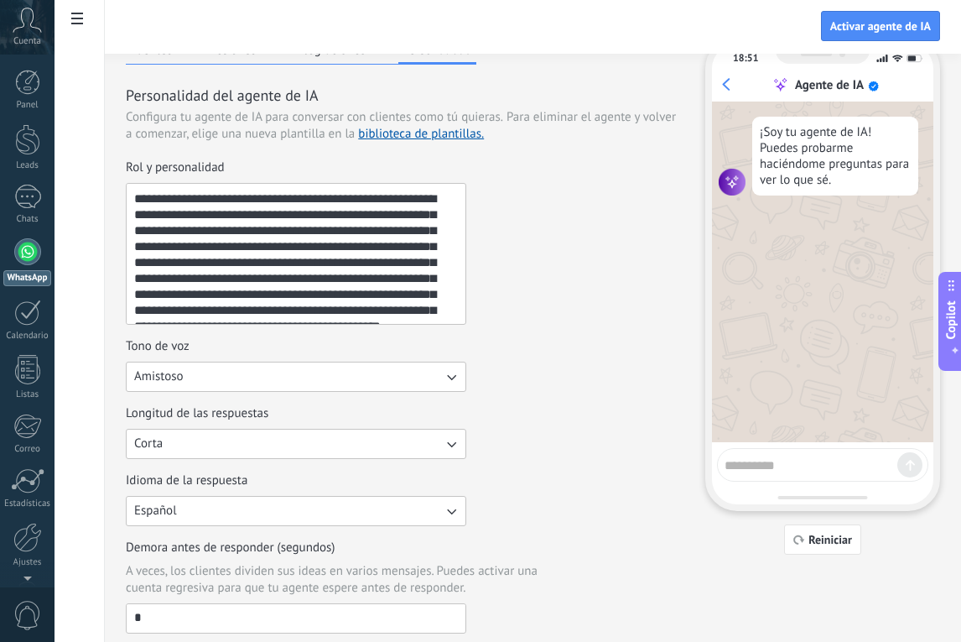
drag, startPoint x: 277, startPoint y: 199, endPoint x: 180, endPoint y: 195, distance: 96.6
click at [180, 194] on textarea "**********" at bounding box center [295, 254] width 336 height 140
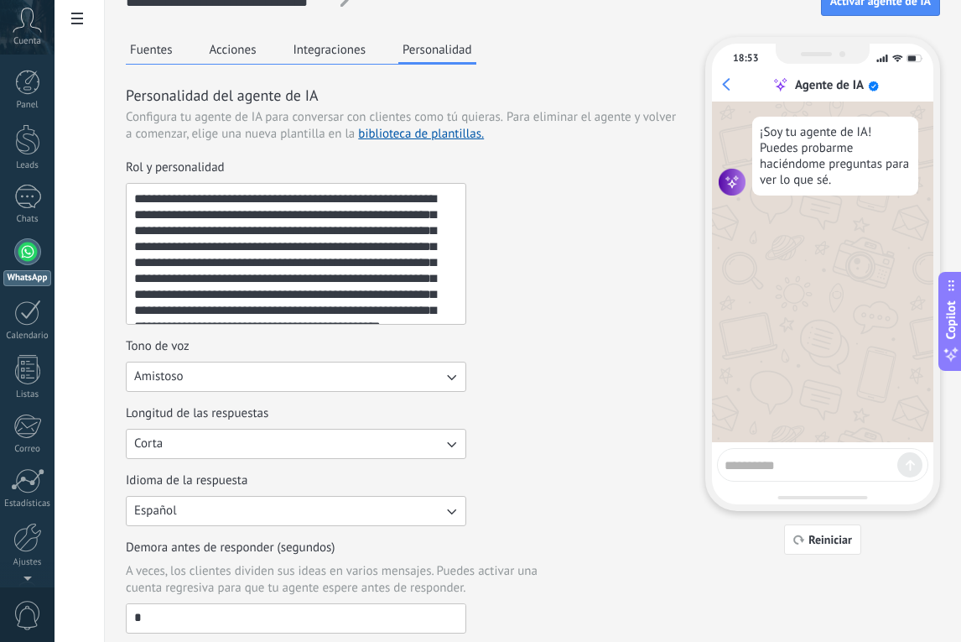
scroll to position [0, 0]
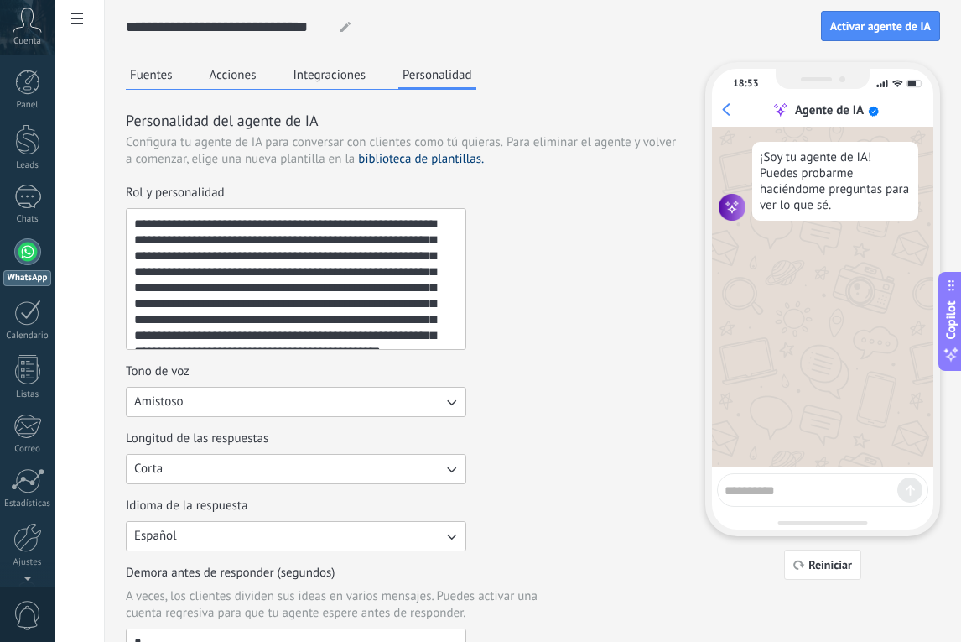
click at [408, 160] on link "biblioteca de plantillas." at bounding box center [421, 159] width 126 height 16
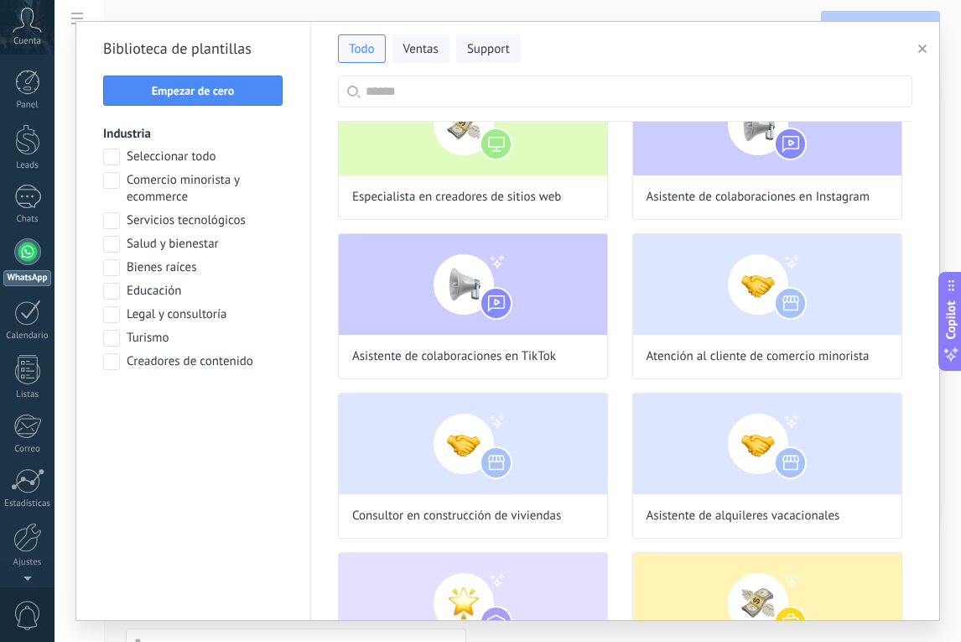
scroll to position [1504, 0]
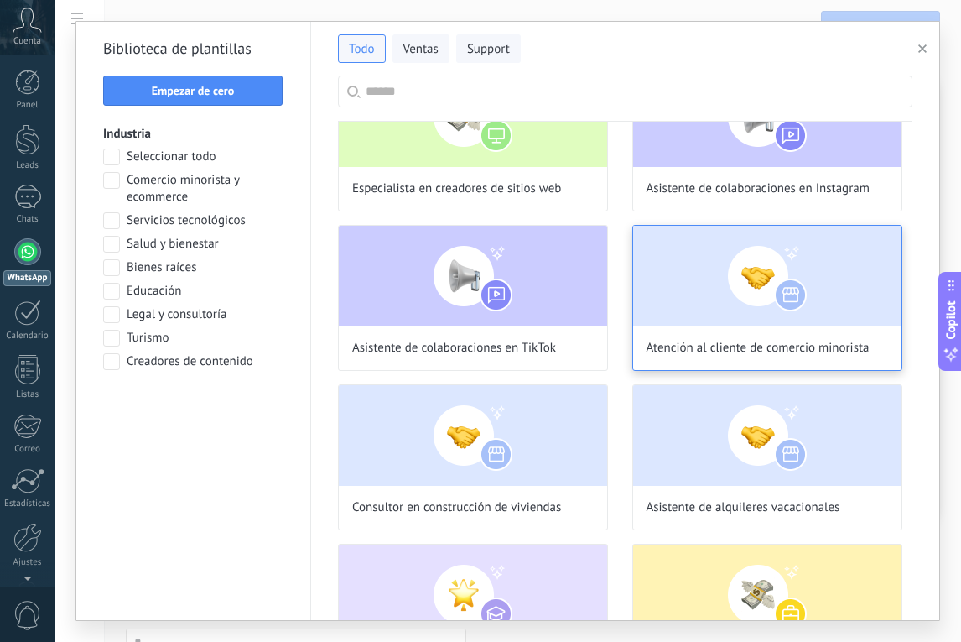
click at [675, 244] on img at bounding box center [767, 276] width 268 height 101
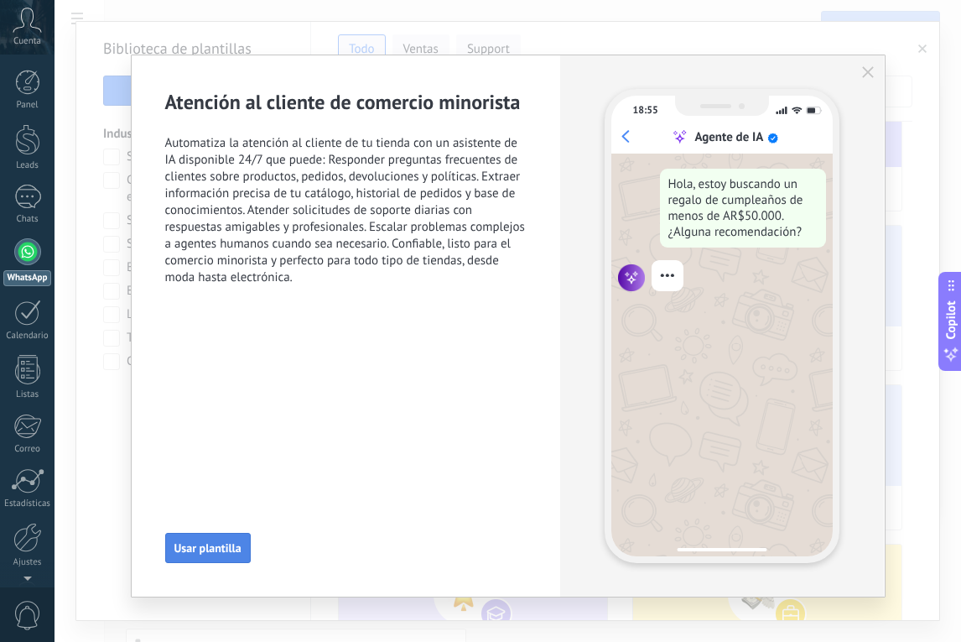
click at [205, 544] on span "Usar plantilla" at bounding box center [208, 548] width 67 height 12
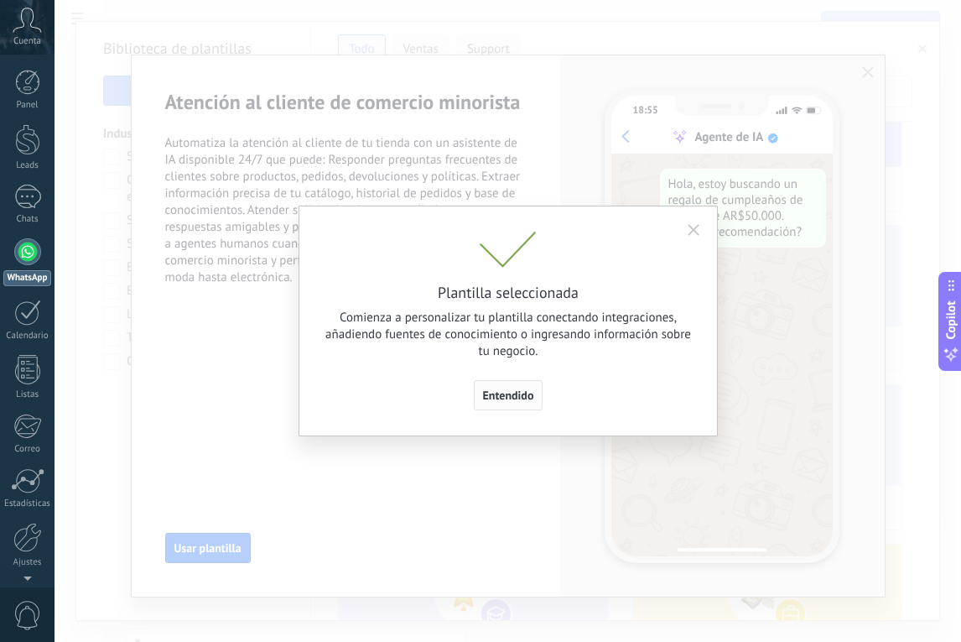
click at [536, 392] on button "Entendido" at bounding box center [509, 395] width 70 height 30
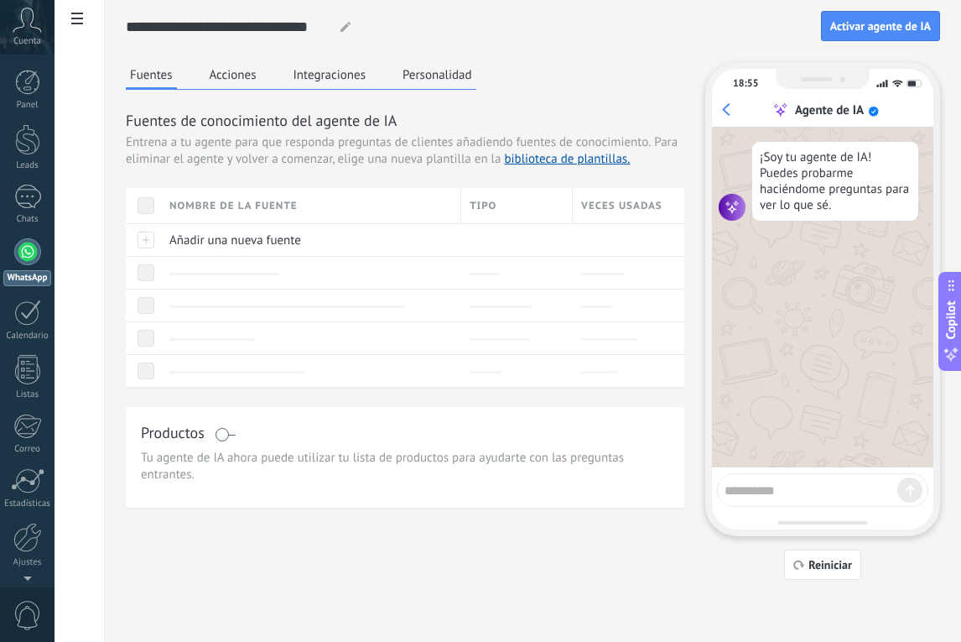
type input "**********"
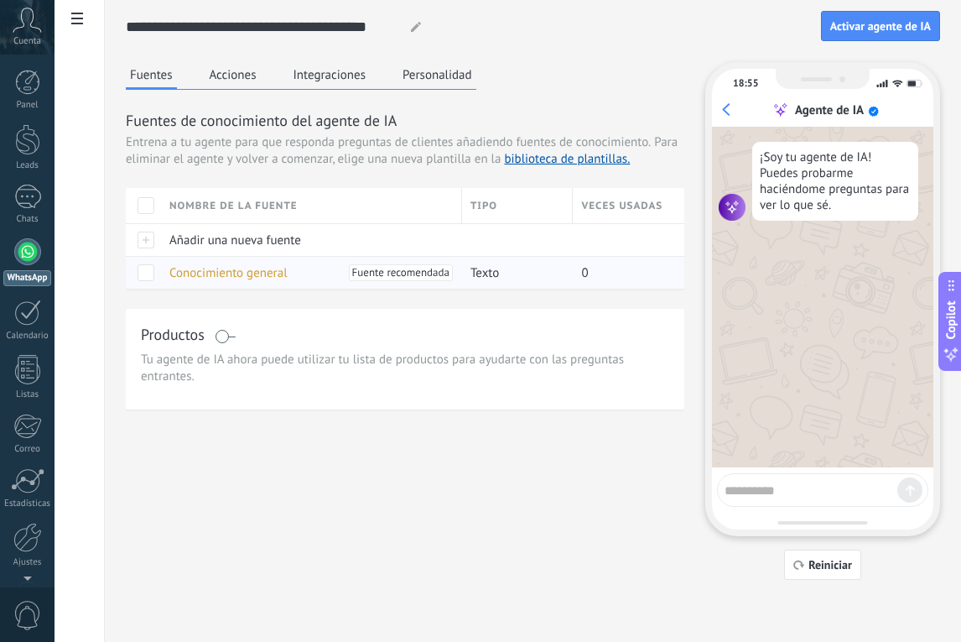
click at [258, 275] on span "Conocimiento general" at bounding box center [228, 273] width 118 height 16
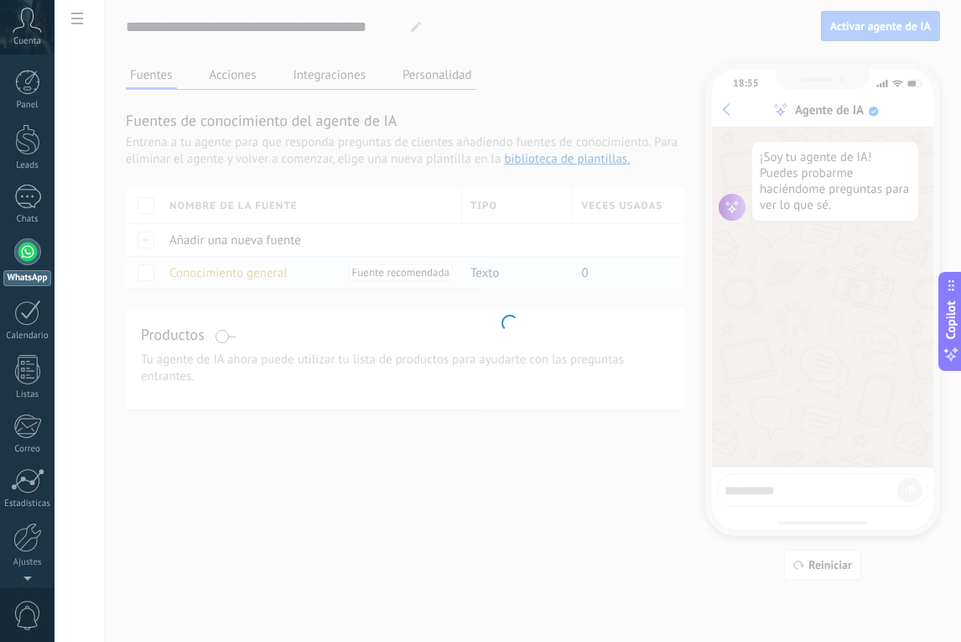
type input "**********"
type textarea "**********"
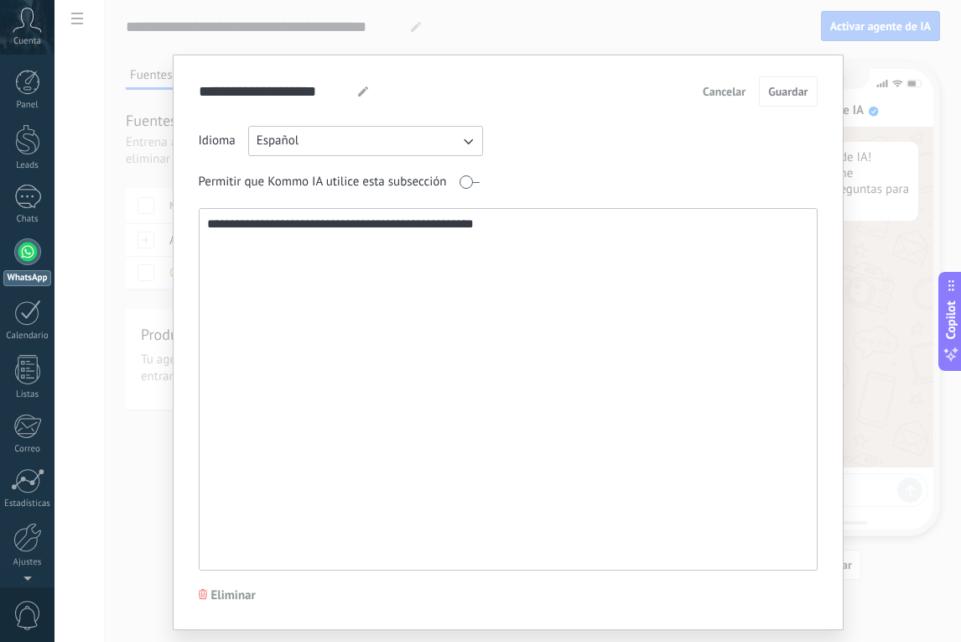
click at [727, 90] on span "Cancelar" at bounding box center [724, 92] width 43 height 12
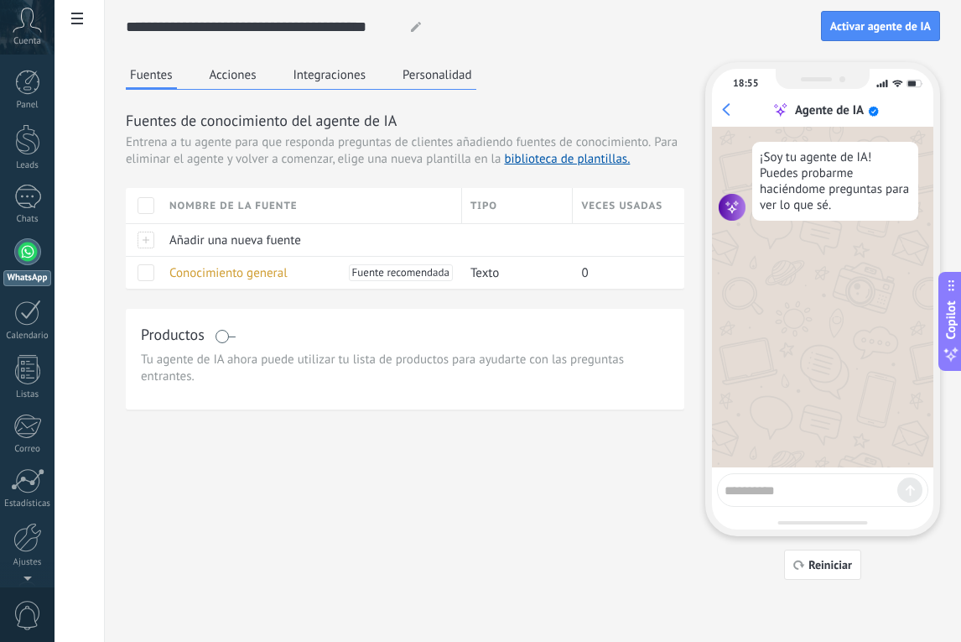
click at [245, 76] on button "Acciones" at bounding box center [233, 74] width 55 height 25
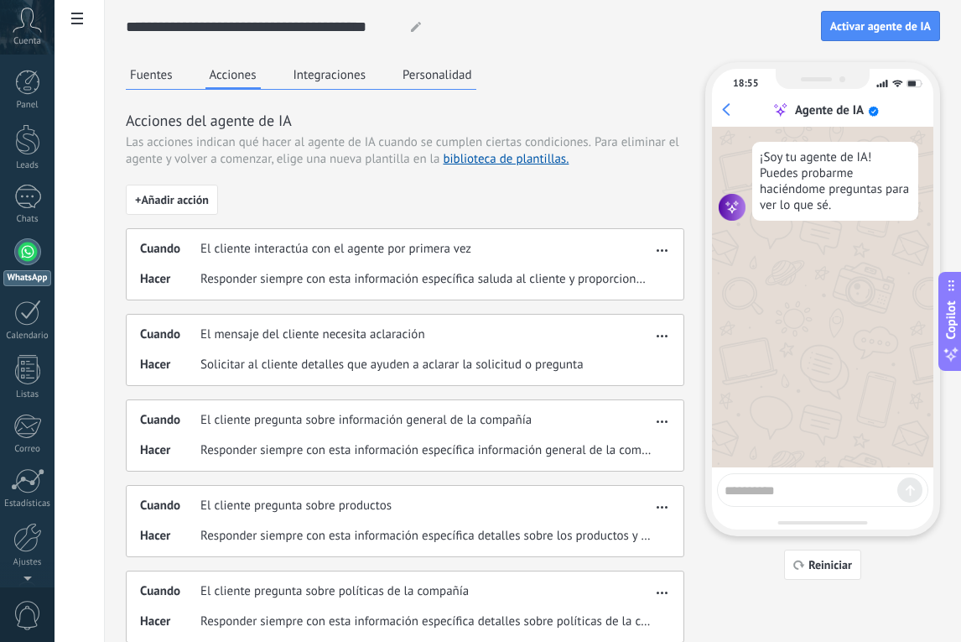
click at [526, 273] on span "Responder siempre con esta información específica saluda al cliente y proporcio…" at bounding box center [426, 279] width 451 height 17
click at [519, 284] on span "Responder siempre con esta información específica saluda al cliente y proporcio…" at bounding box center [426, 279] width 451 height 17
click at [664, 251] on icon "button" at bounding box center [662, 250] width 11 height 3
click at [326, 69] on button "Integraciones" at bounding box center [329, 74] width 81 height 25
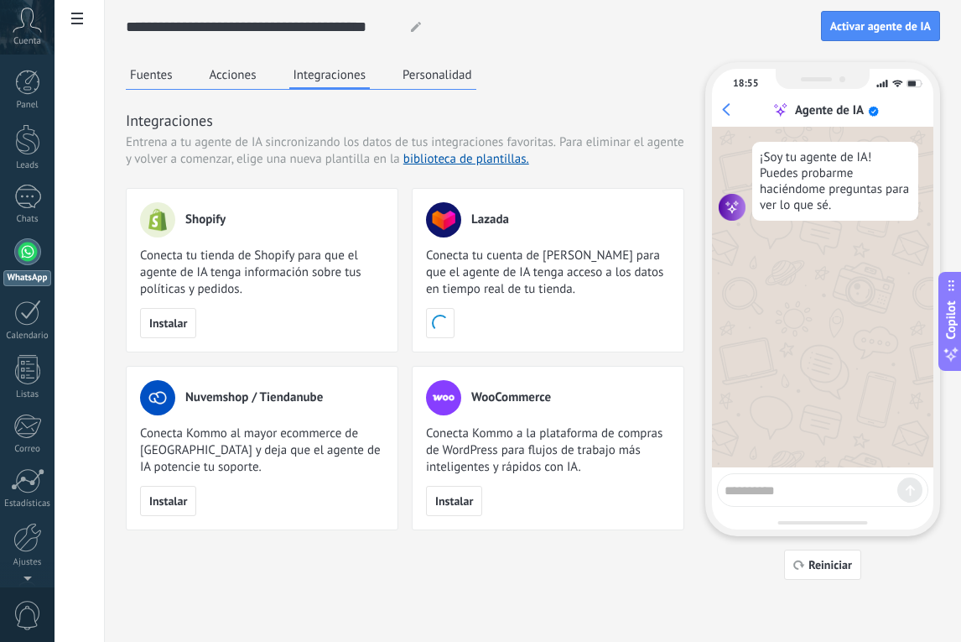
click at [444, 73] on button "Personalidad" at bounding box center [438, 74] width 78 height 25
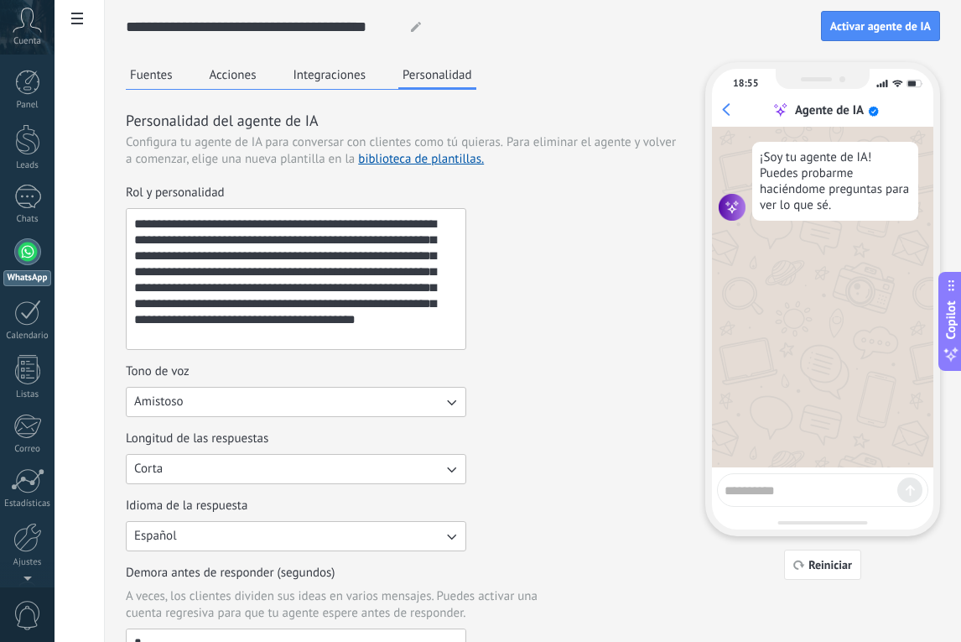
click at [782, 488] on textarea at bounding box center [811, 487] width 173 height 21
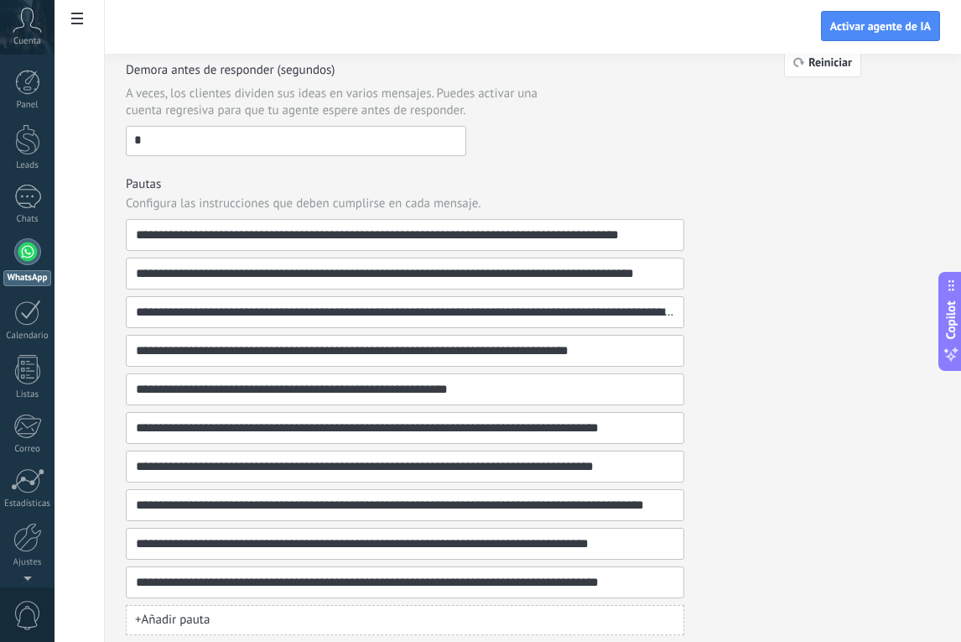
scroll to position [515, 0]
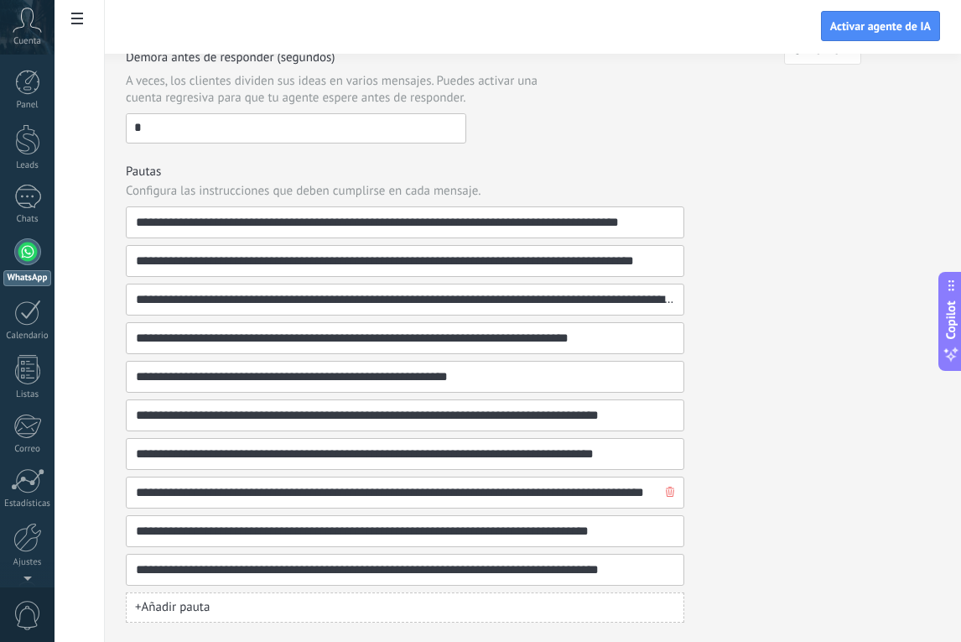
click at [591, 488] on input "**********" at bounding box center [398, 492] width 527 height 30
click at [196, 606] on span "+ Añadir pauta" at bounding box center [172, 607] width 75 height 17
type input "**********"
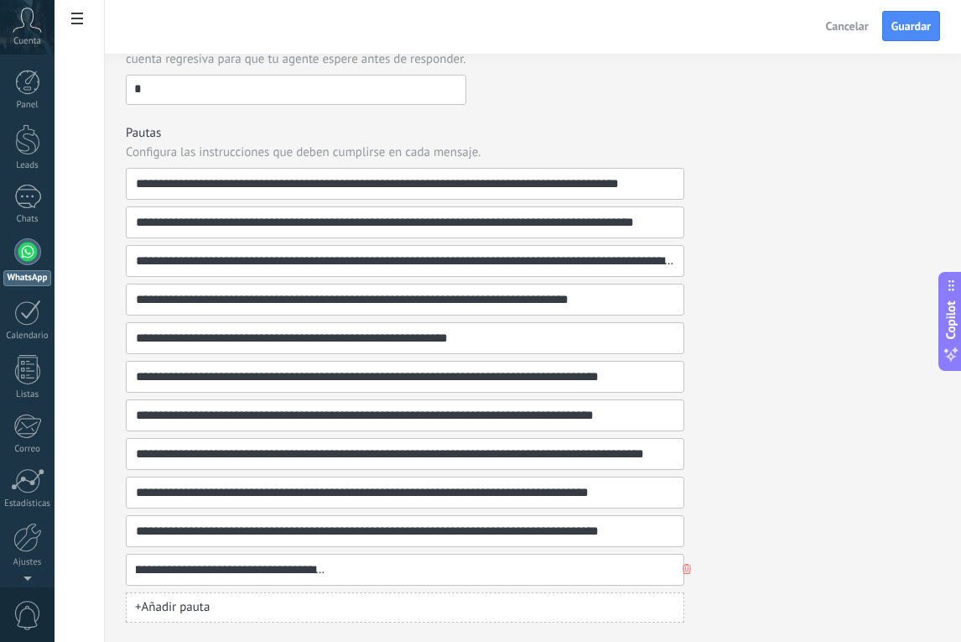
scroll to position [0, 419]
click at [143, 574] on input "**********" at bounding box center [398, 570] width 527 height 30
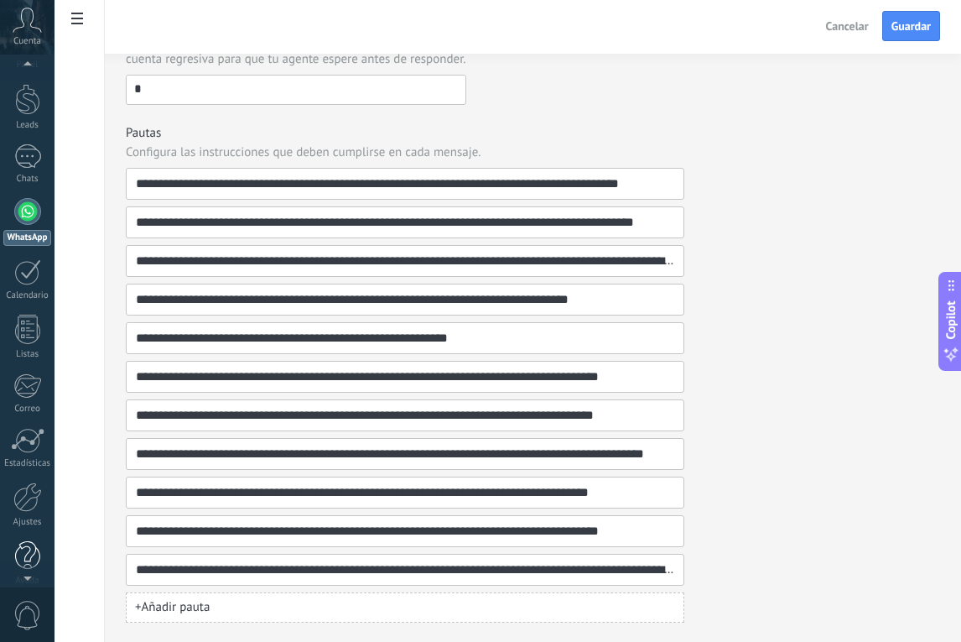
scroll to position [56, 0]
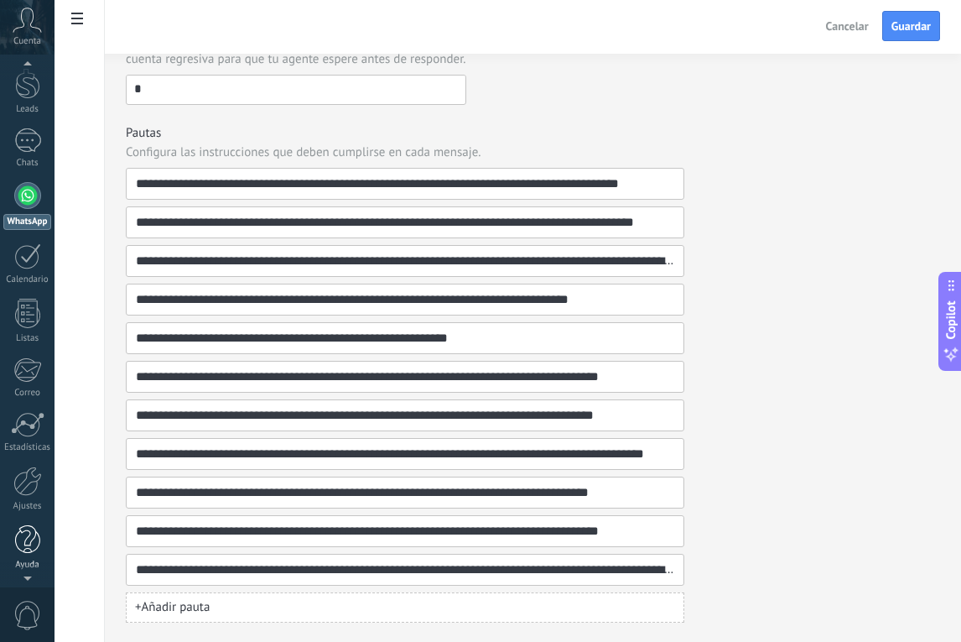
drag, startPoint x: 184, startPoint y: 570, endPoint x: 48, endPoint y: 570, distance: 135.9
click at [240, 602] on button "+ Añadir pauta" at bounding box center [405, 607] width 559 height 30
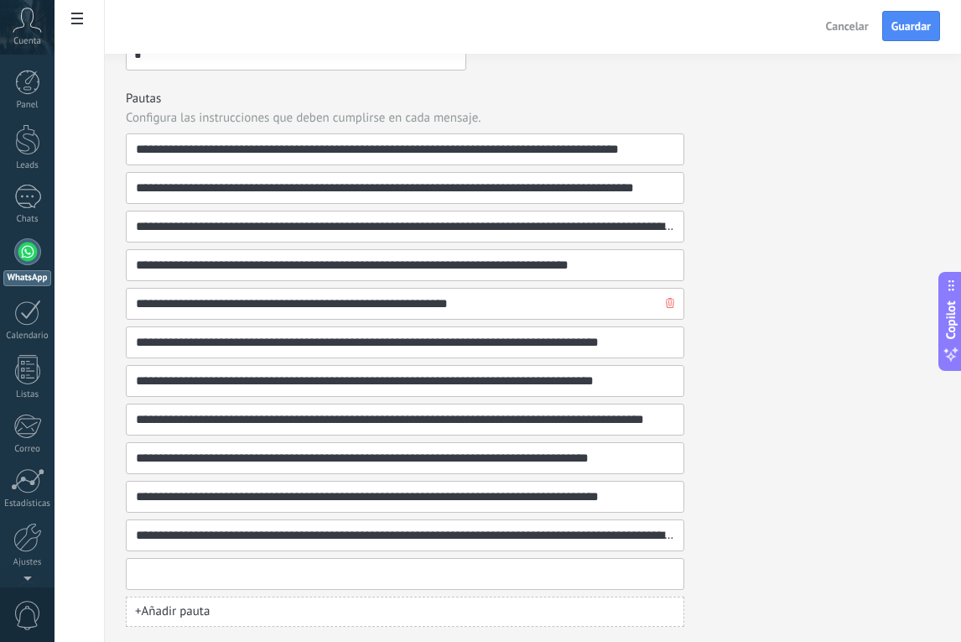
scroll to position [592, 0]
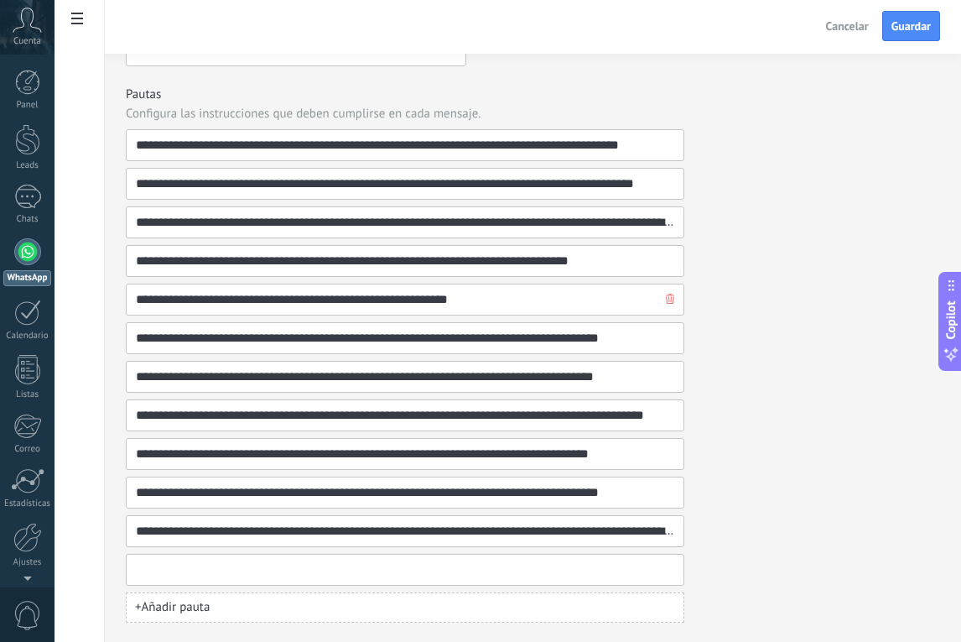
paste input "**********"
type input "**********"
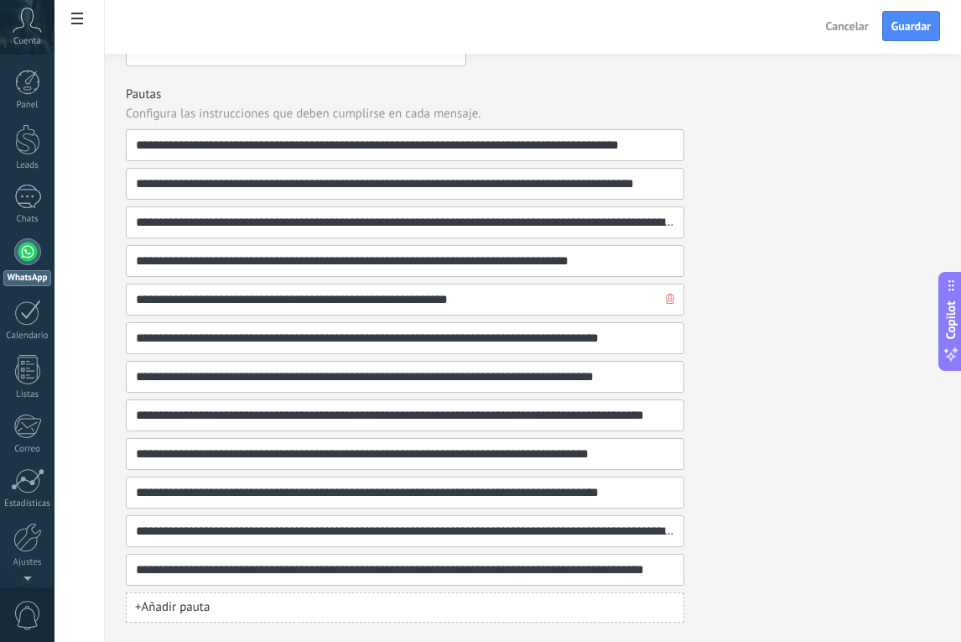
scroll to position [0, 0]
click at [204, 607] on span "+ Añadir pauta" at bounding box center [172, 607] width 75 height 17
click at [202, 607] on input at bounding box center [398, 608] width 527 height 30
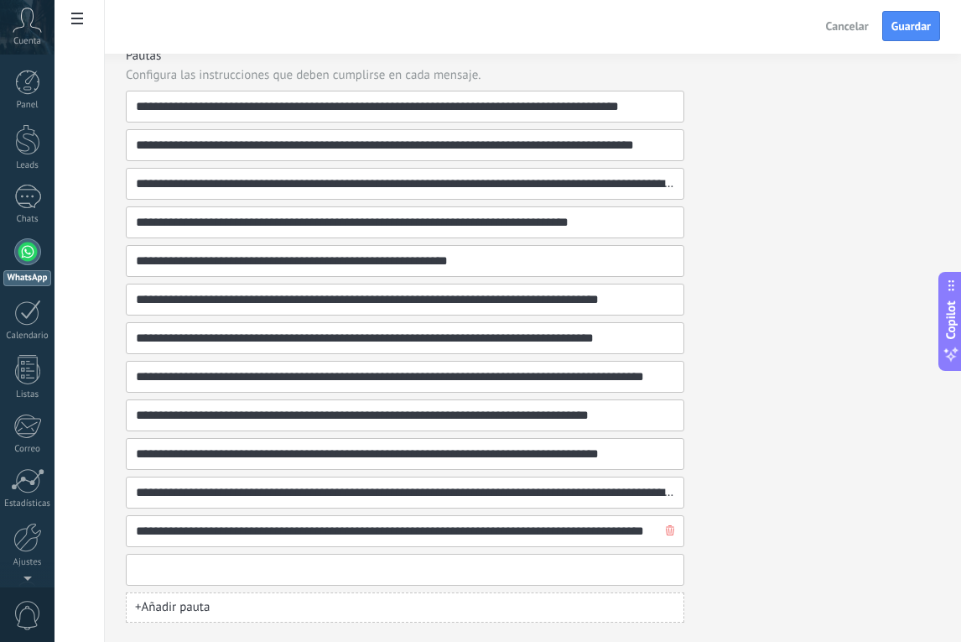
paste input "**********"
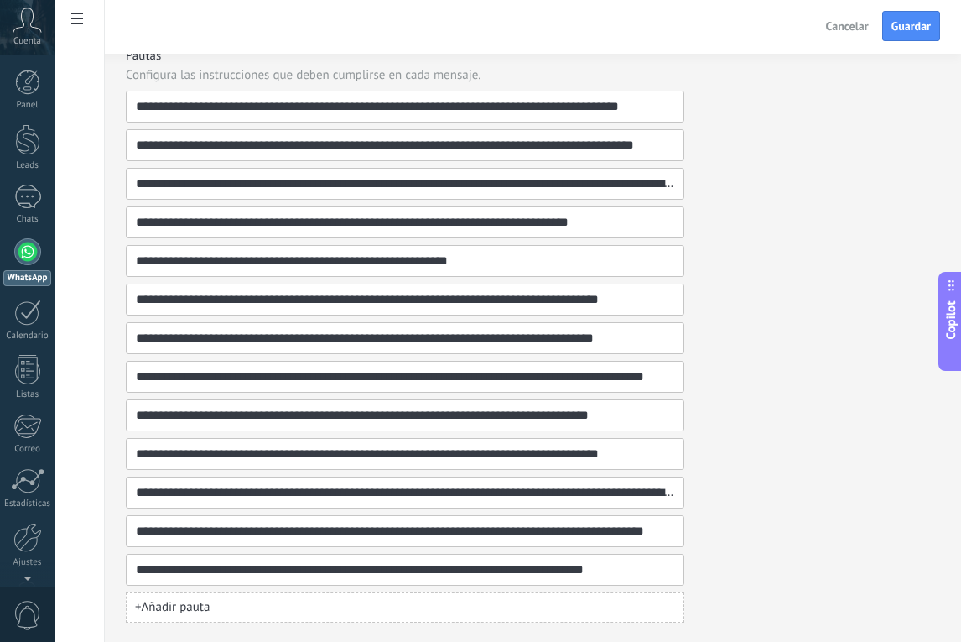
type input "**********"
click at [206, 610] on span "+ Añadir pauta" at bounding box center [172, 607] width 75 height 17
paste input "**********"
type input "**********"
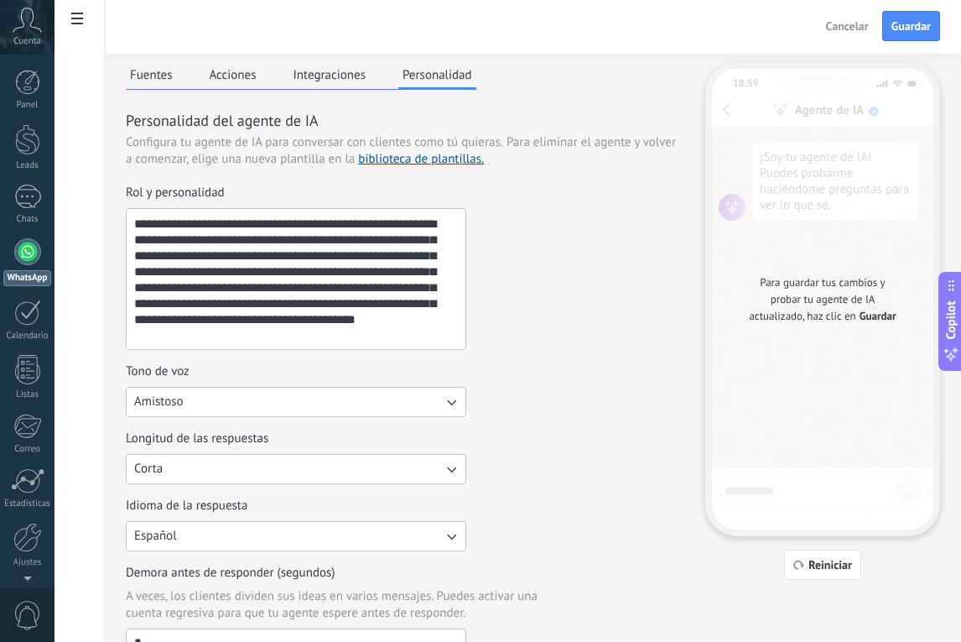
scroll to position [16, 0]
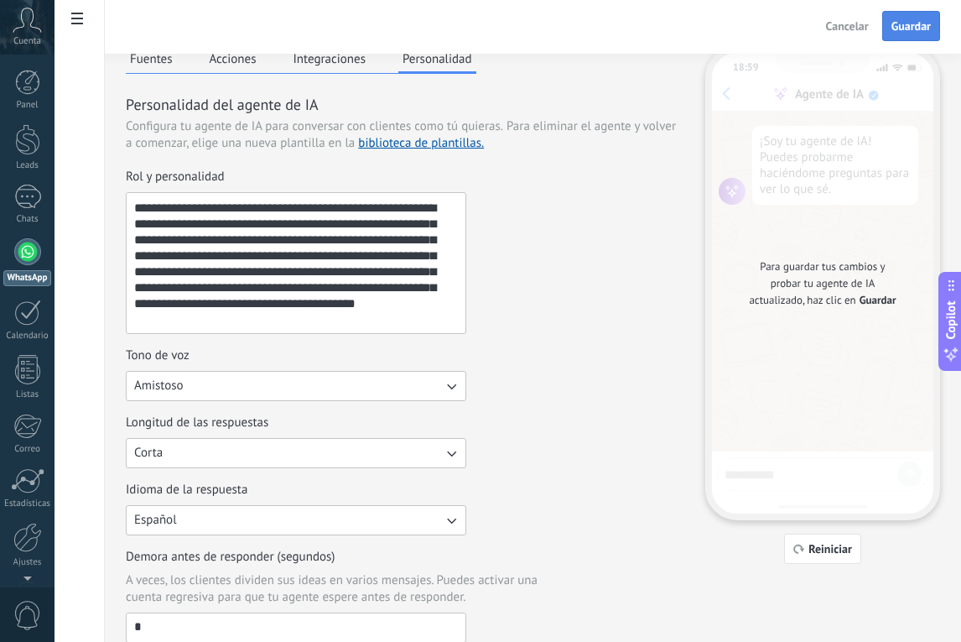
click at [922, 23] on span "Guardar" at bounding box center [911, 26] width 39 height 12
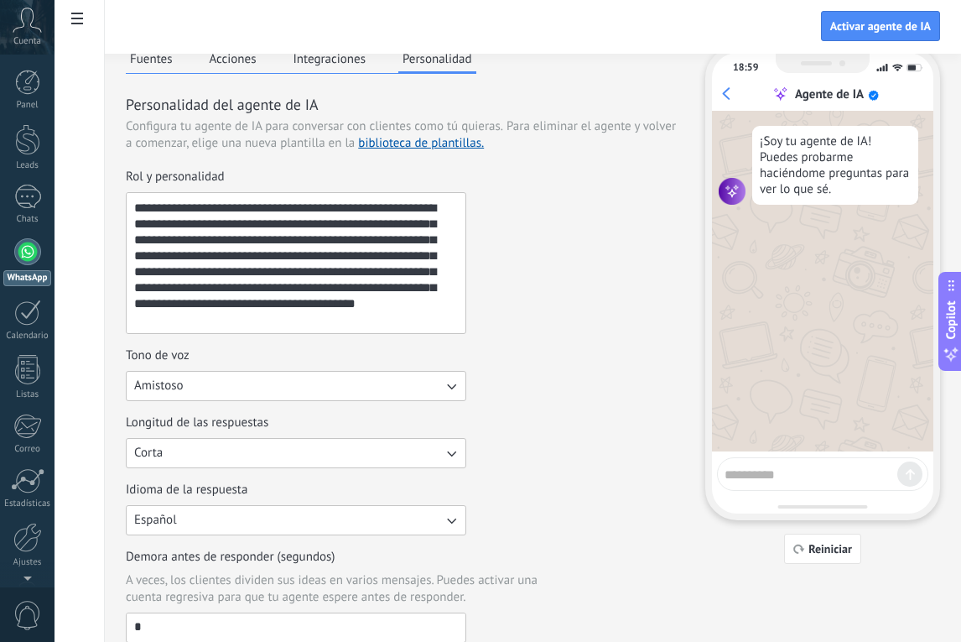
click at [377, 386] on button "Amistoso" at bounding box center [296, 386] width 341 height 30
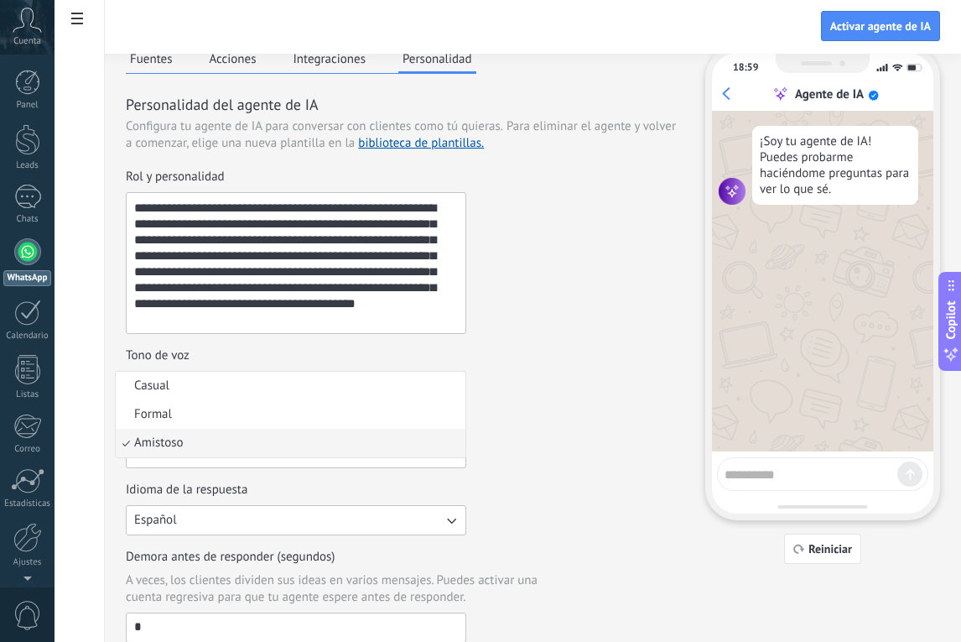
click at [562, 338] on div "**********" at bounding box center [405, 406] width 559 height 474
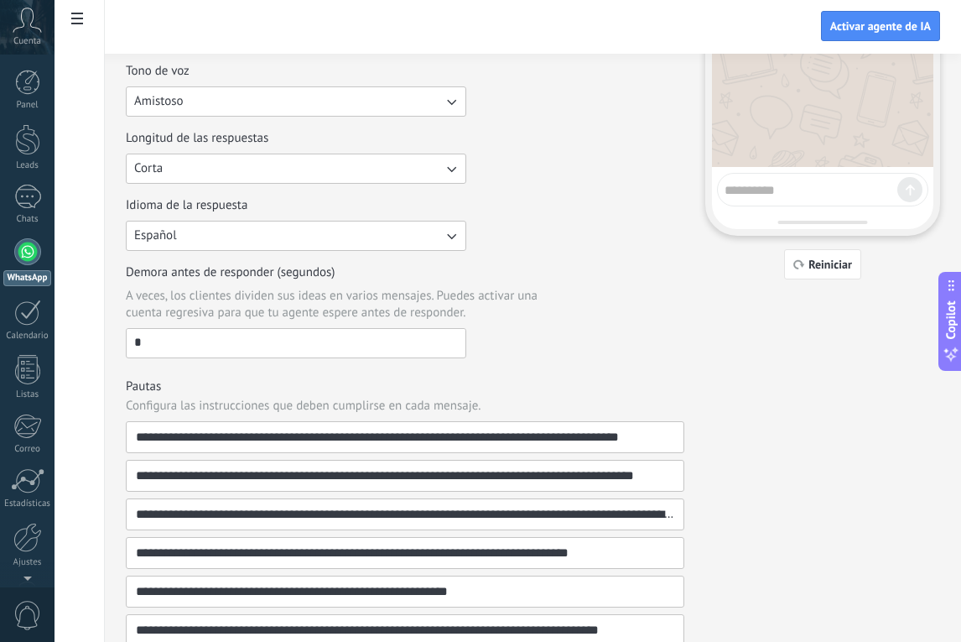
scroll to position [669, 0]
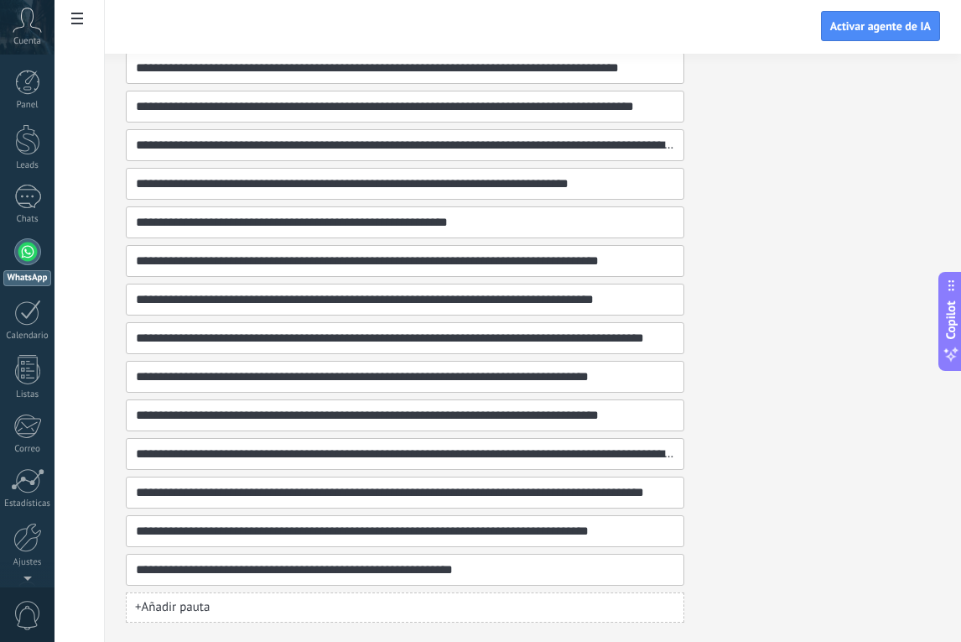
click at [185, 608] on span "+ Añadir pauta" at bounding box center [172, 607] width 75 height 17
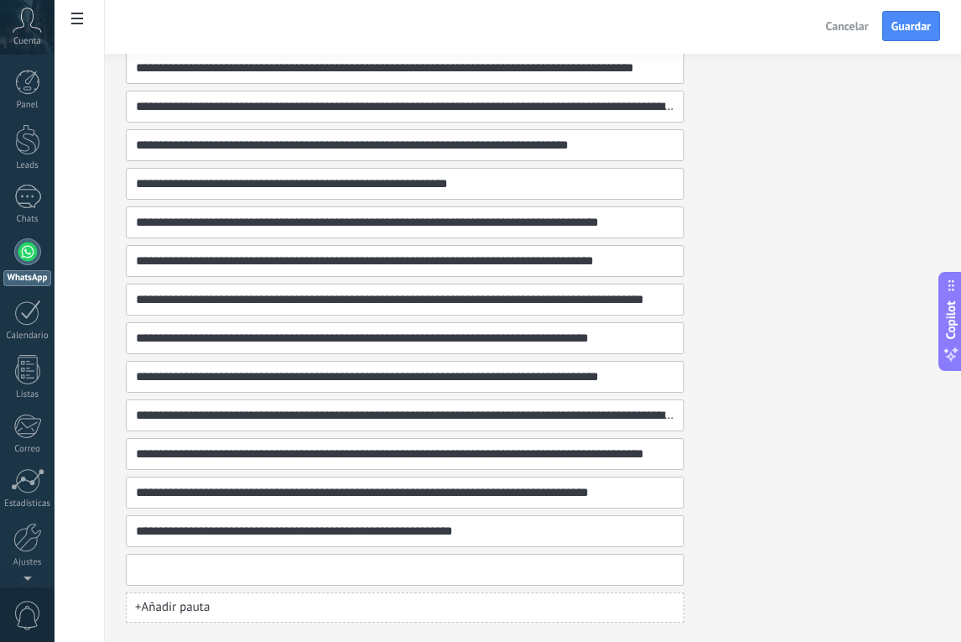
paste input "**********"
type input "**********"
click at [163, 612] on span "+ Añadir pauta" at bounding box center [172, 607] width 75 height 17
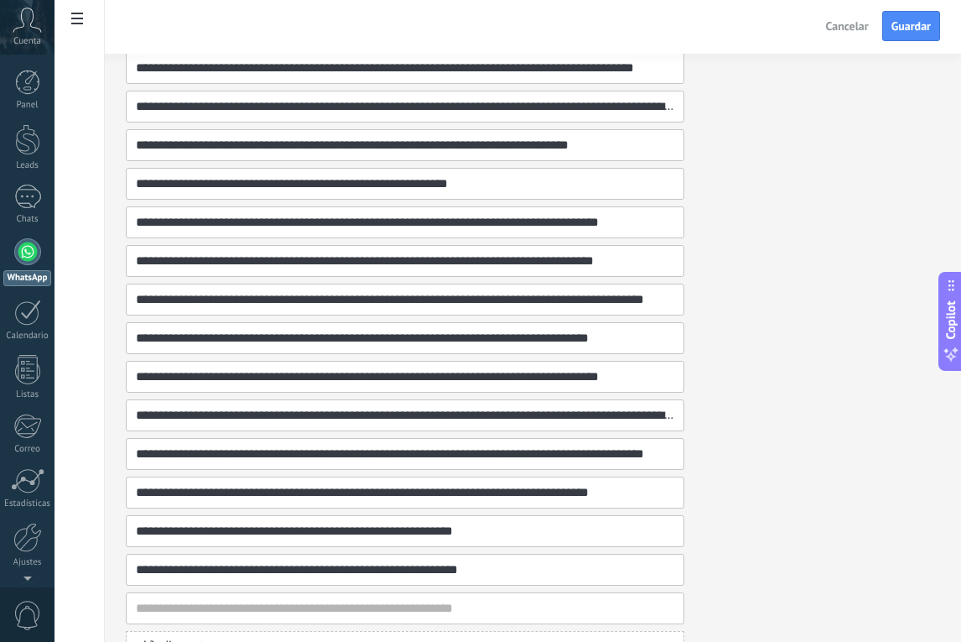
type input "**********"
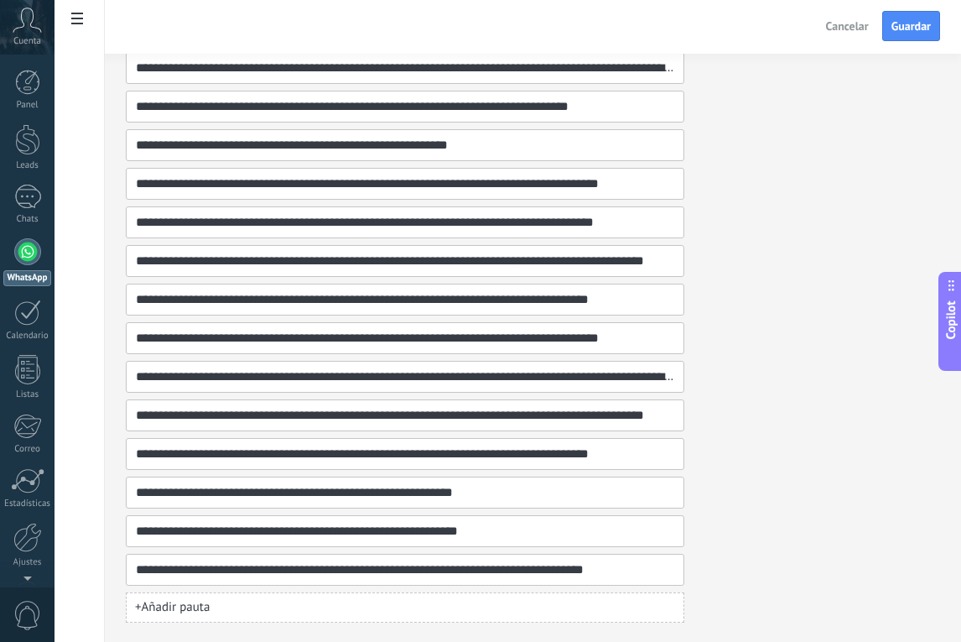
click at [180, 607] on span "+ Añadir pauta" at bounding box center [172, 607] width 75 height 17
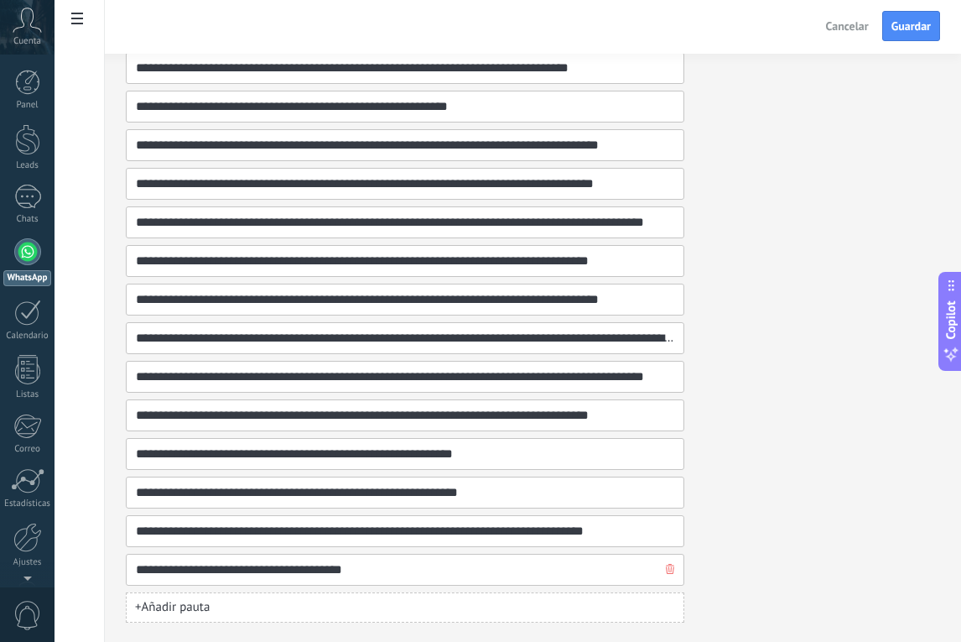
click at [135, 570] on input "**********" at bounding box center [398, 570] width 527 height 30
type input "**********"
click at [184, 608] on span "+ Añadir pauta" at bounding box center [172, 607] width 75 height 17
paste input "**********"
type input "**********"
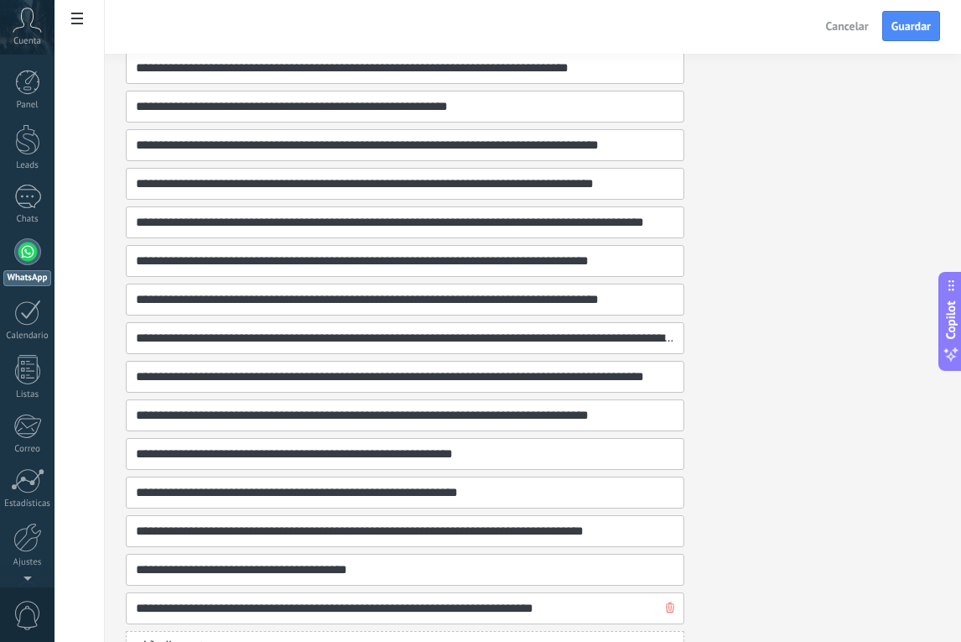
scroll to position [824, 0]
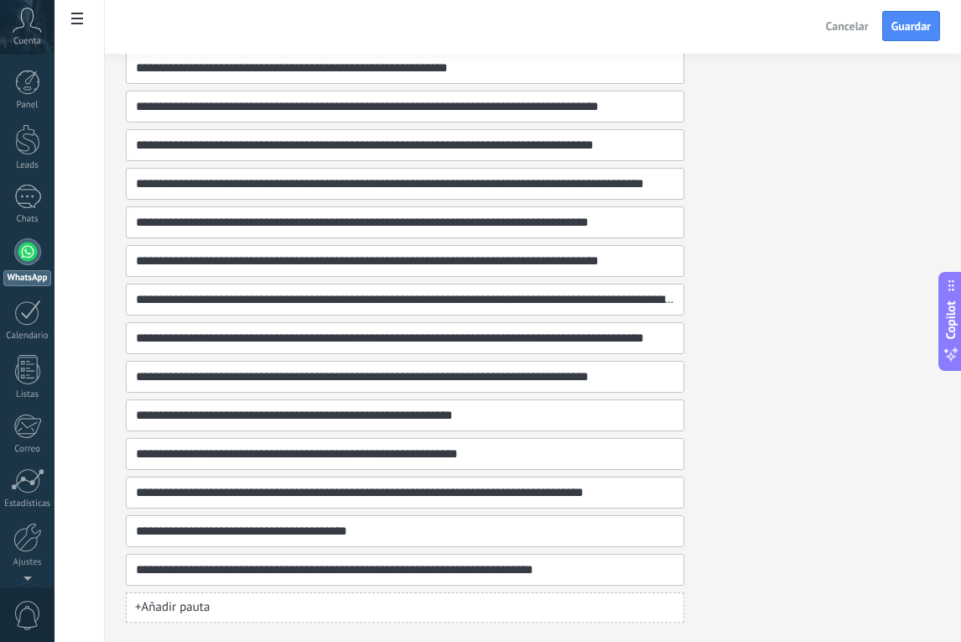
click at [188, 605] on span "+ Añadir pauta" at bounding box center [172, 607] width 75 height 17
paste input "**********"
type input "**********"
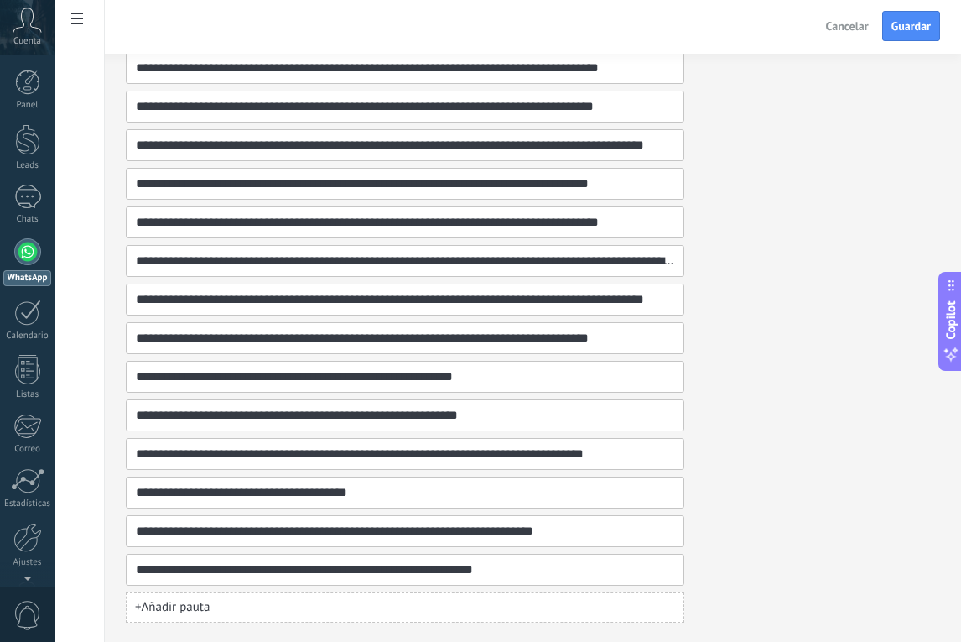
click at [197, 607] on span "+ Añadir pauta" at bounding box center [172, 607] width 75 height 17
type input "**********"
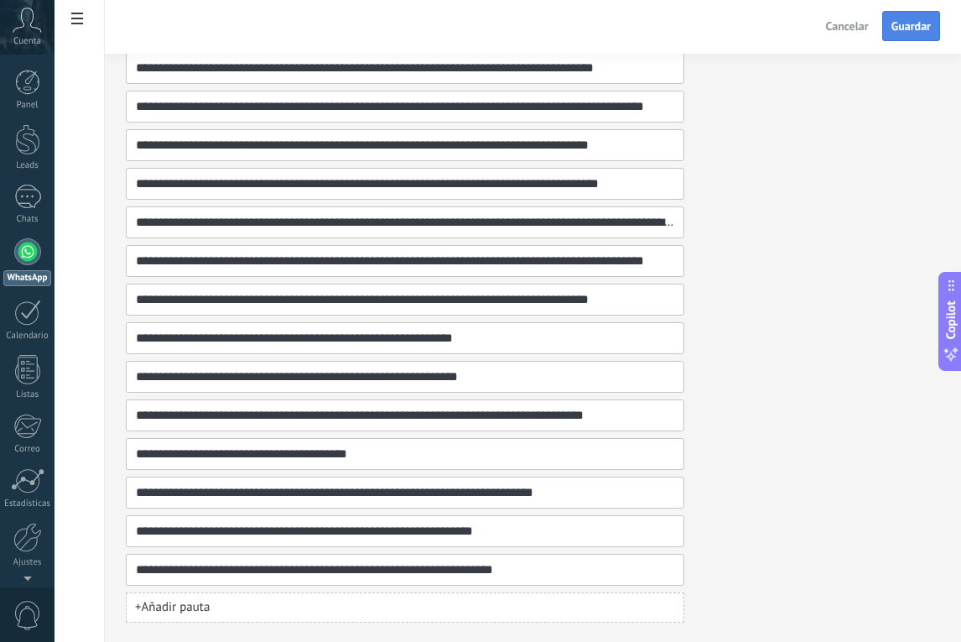
click at [915, 21] on span "Guardar" at bounding box center [911, 26] width 39 height 12
click at [190, 607] on span "+ Añadir pauta" at bounding box center [172, 607] width 75 height 17
paste input "**********"
type input "**********"
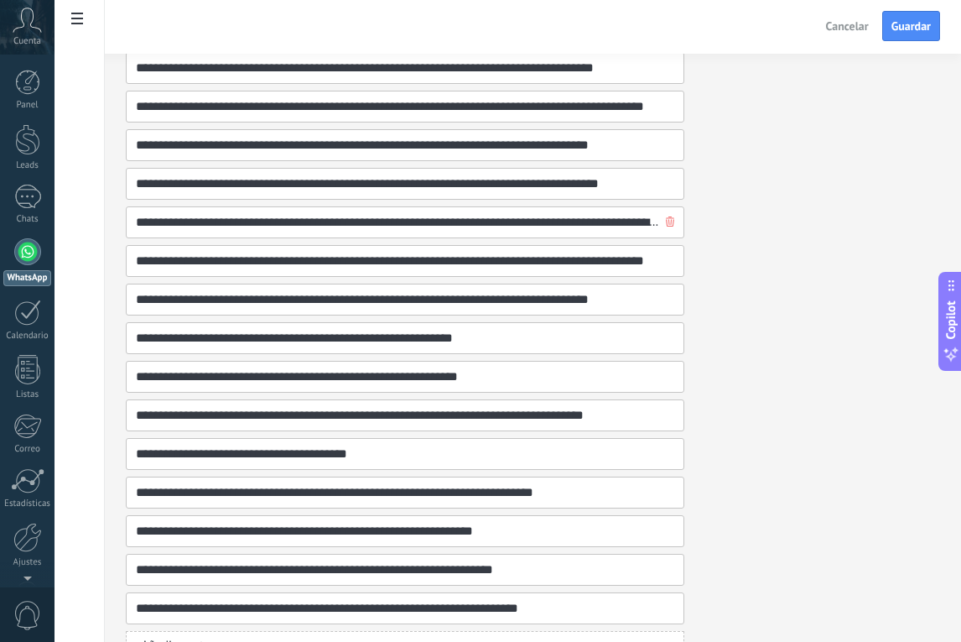
scroll to position [940, 0]
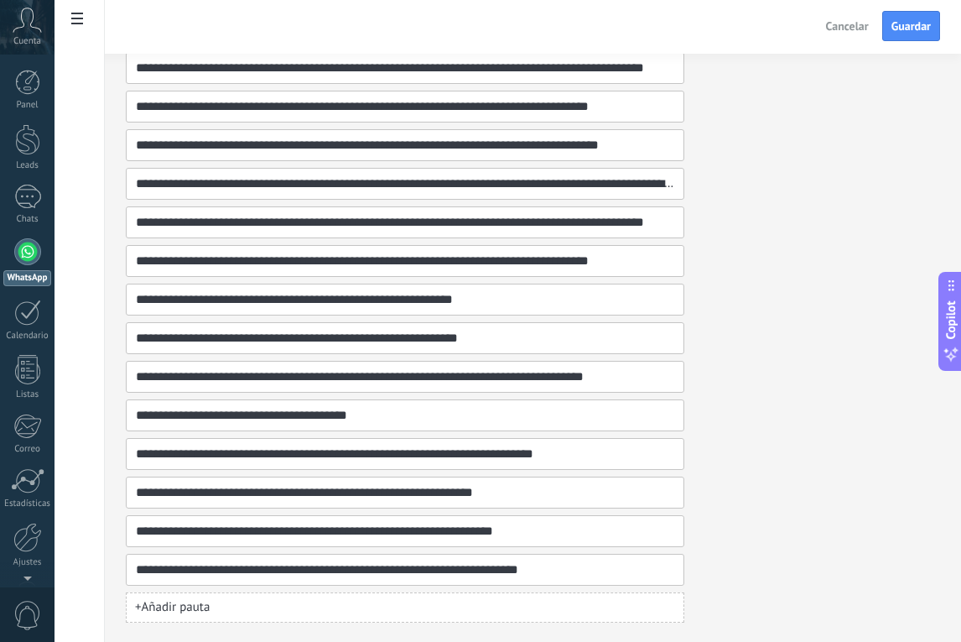
click at [171, 600] on span "+ Añadir pauta" at bounding box center [172, 607] width 75 height 17
type input "**********"
click at [912, 29] on span "Guardar" at bounding box center [911, 26] width 39 height 12
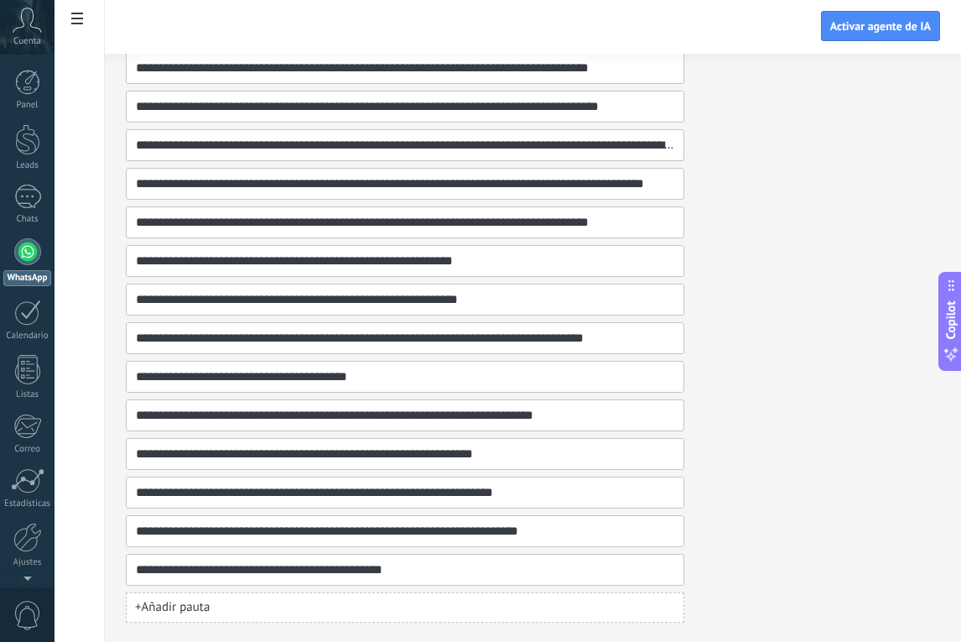
click at [220, 606] on button "+ Añadir pauta" at bounding box center [405, 607] width 559 height 30
type input "**********"
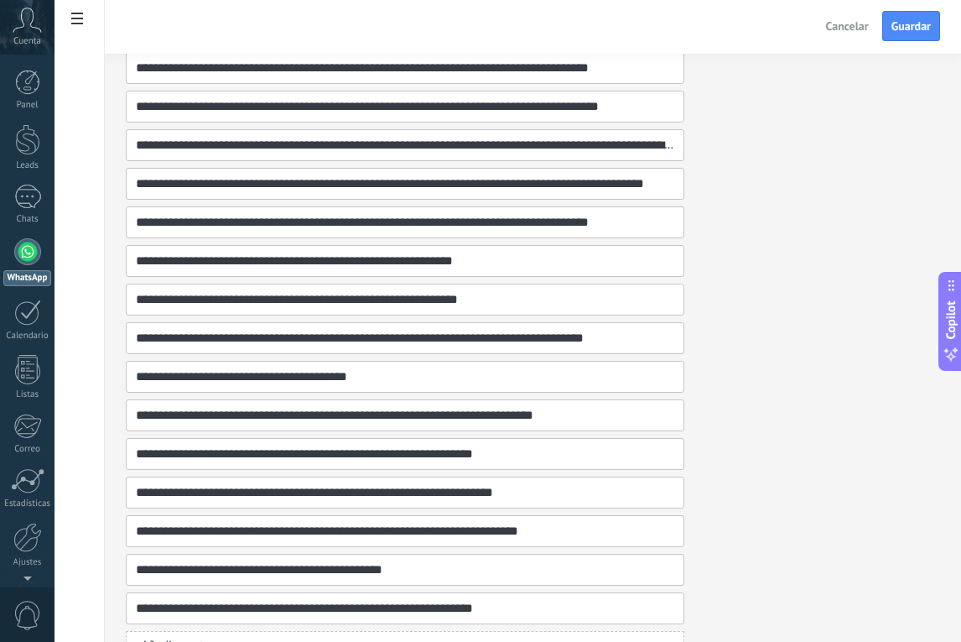
scroll to position [1017, 0]
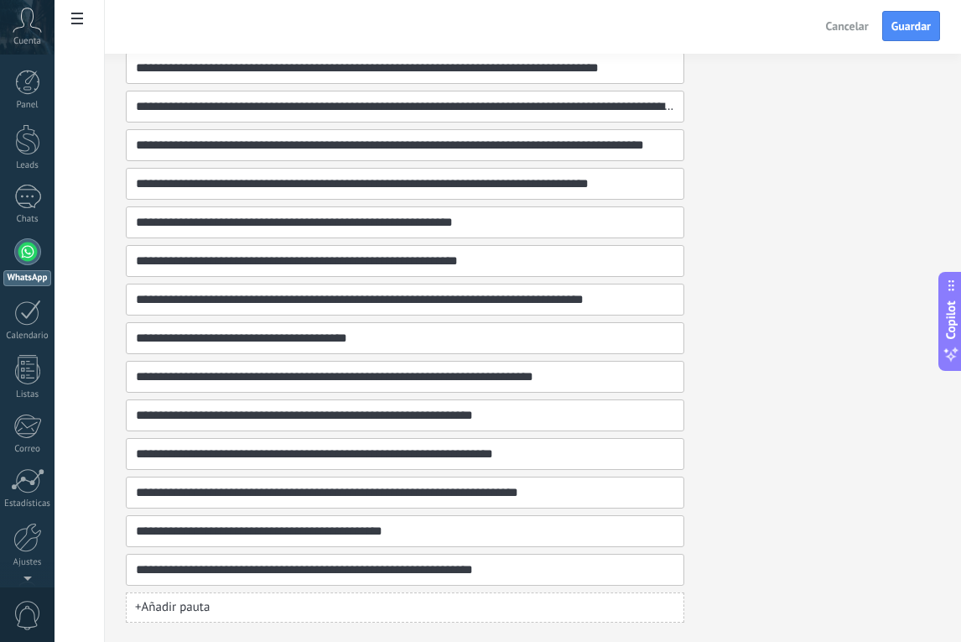
click at [186, 612] on span "+ Añadir pauta" at bounding box center [172, 607] width 75 height 17
type input "**********"
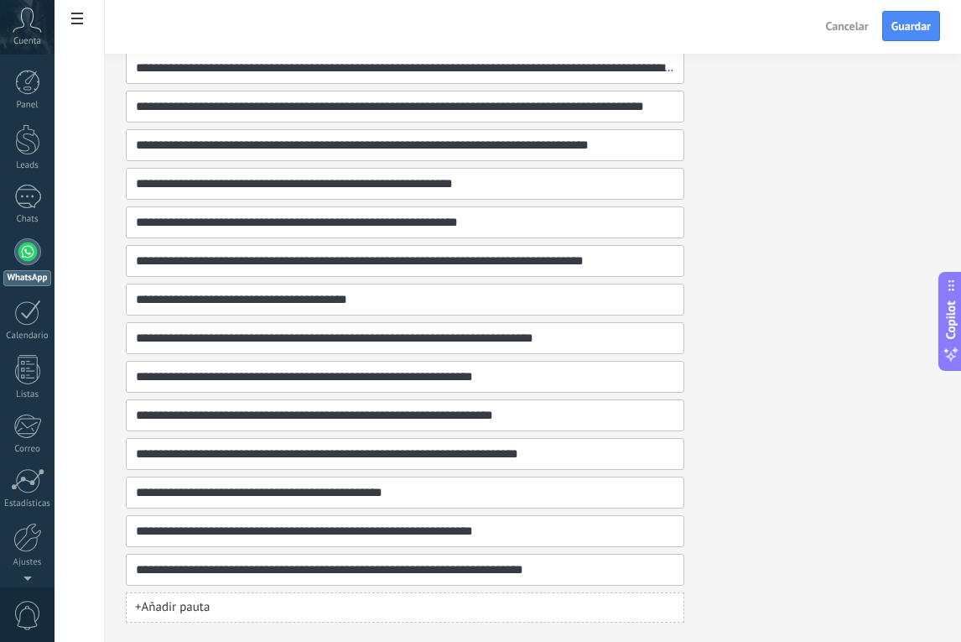
click at [164, 606] on span "+ Añadir pauta" at bounding box center [172, 607] width 75 height 17
type input "**********"
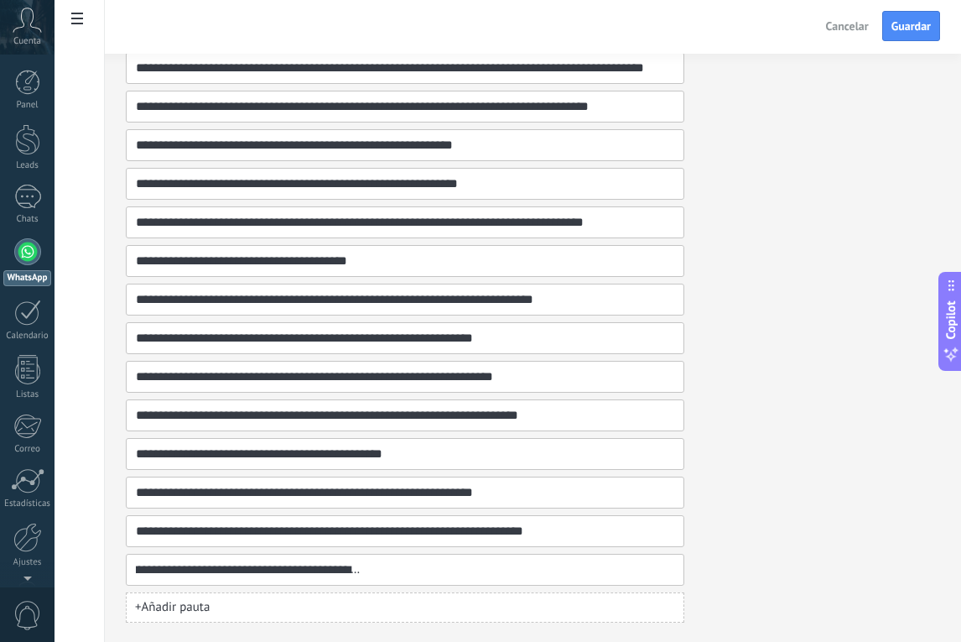
click at [222, 607] on button "+ Añadir pauta" at bounding box center [405, 607] width 559 height 30
paste input "**********"
type input "**********"
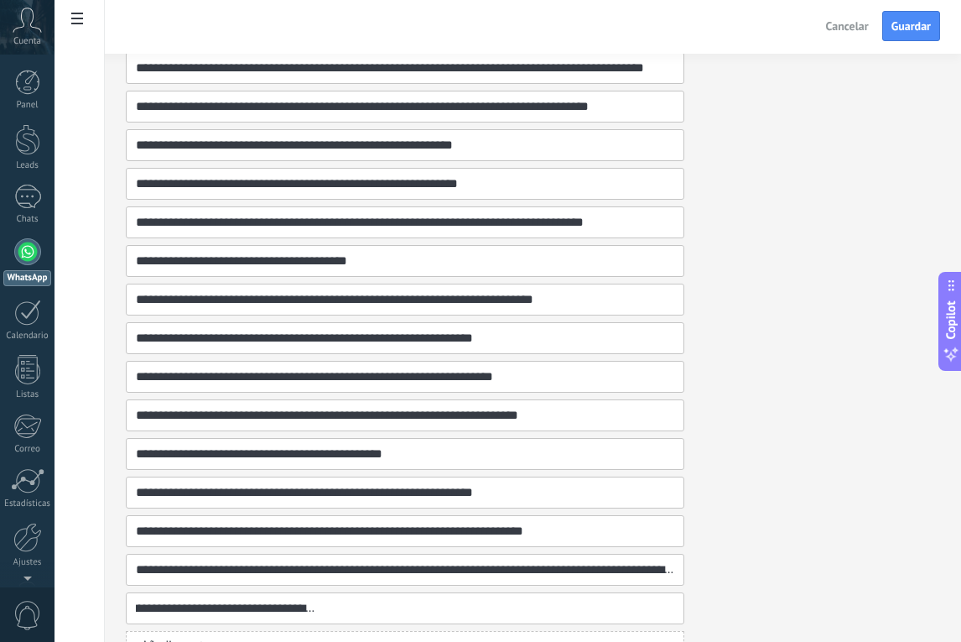
scroll to position [1133, 0]
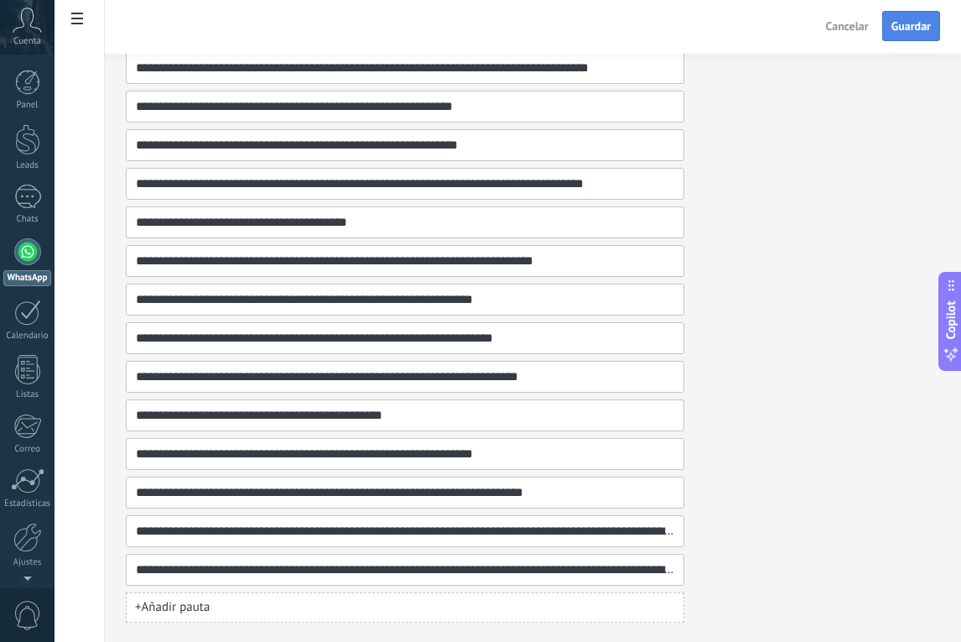
click at [912, 29] on span "Guardar" at bounding box center [911, 26] width 39 height 12
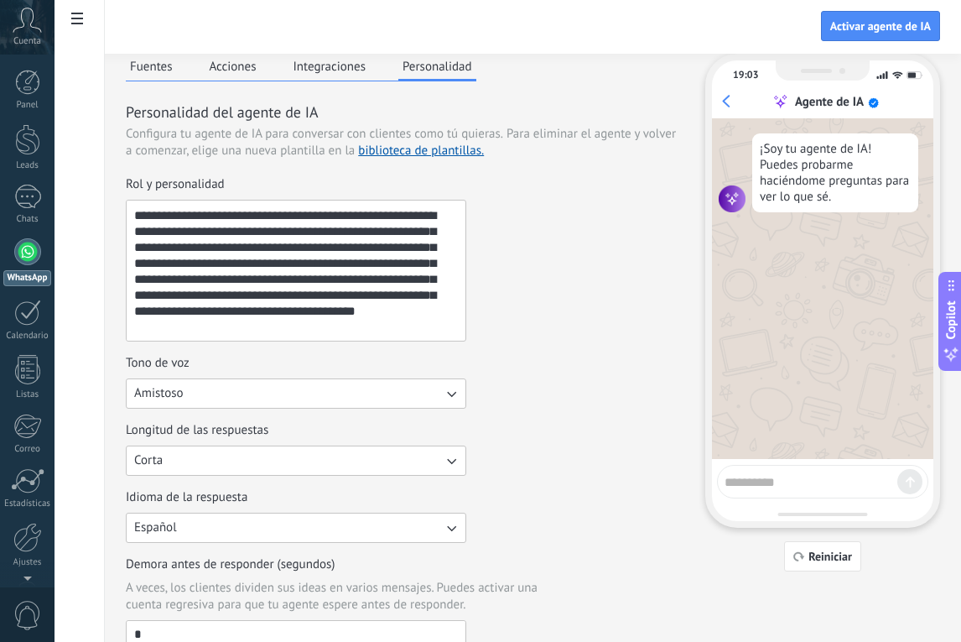
scroll to position [0, 0]
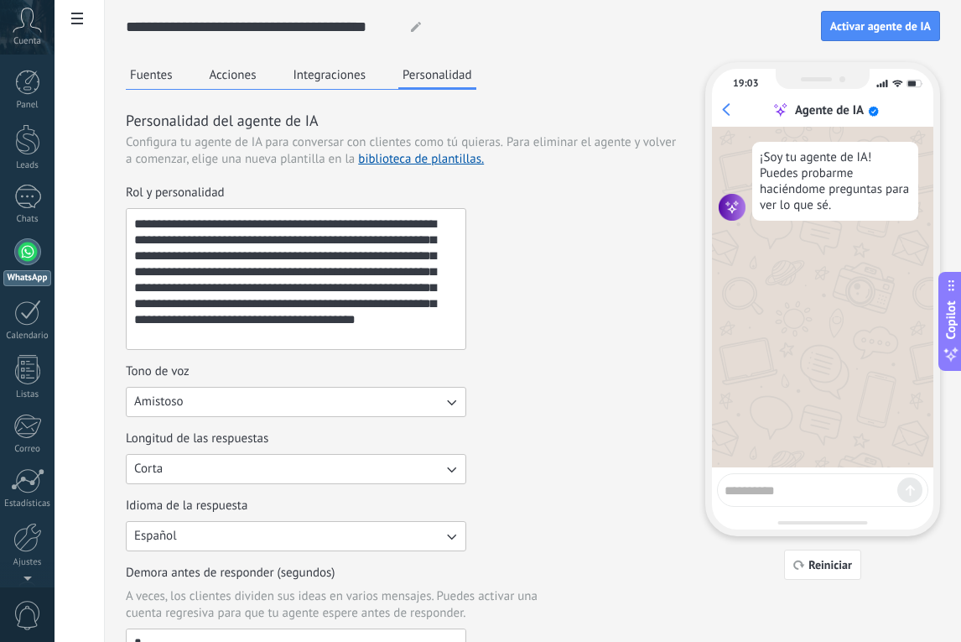
click at [332, 82] on button "Integraciones" at bounding box center [329, 74] width 81 height 25
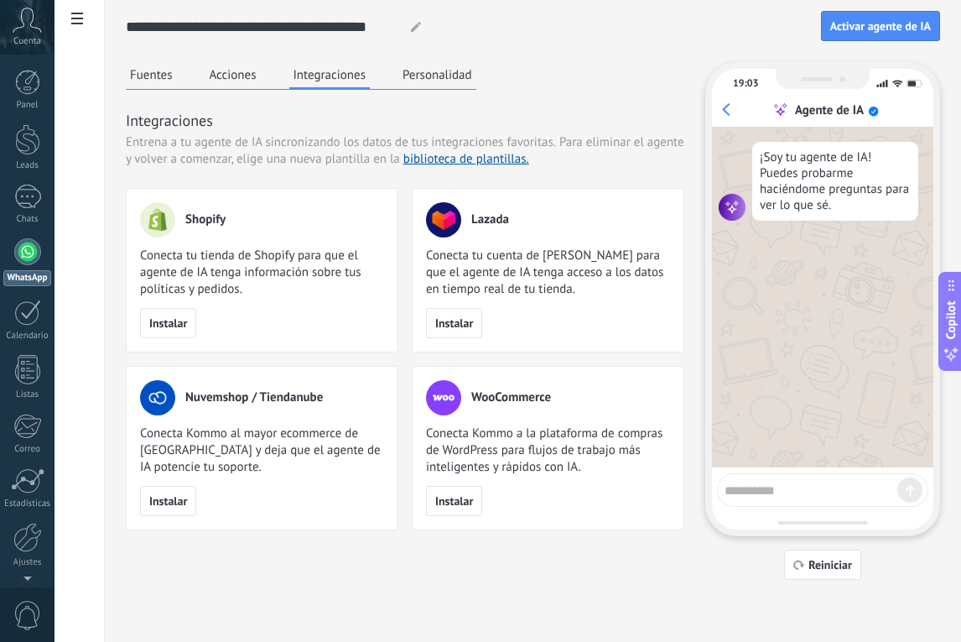
click at [164, 83] on button "Fuentes" at bounding box center [151, 74] width 51 height 25
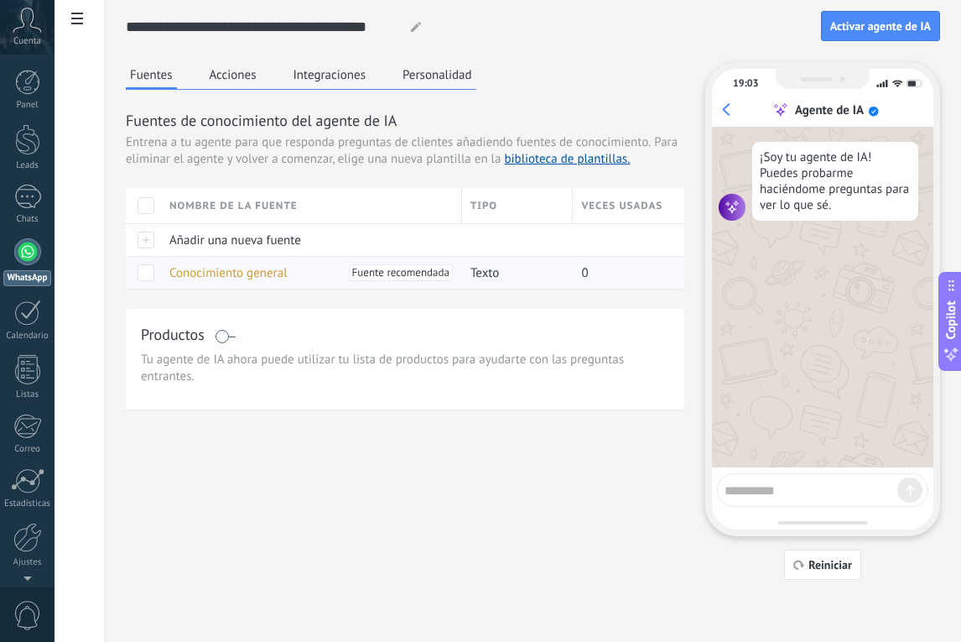
click at [232, 271] on span "Conocimiento general" at bounding box center [228, 273] width 118 height 16
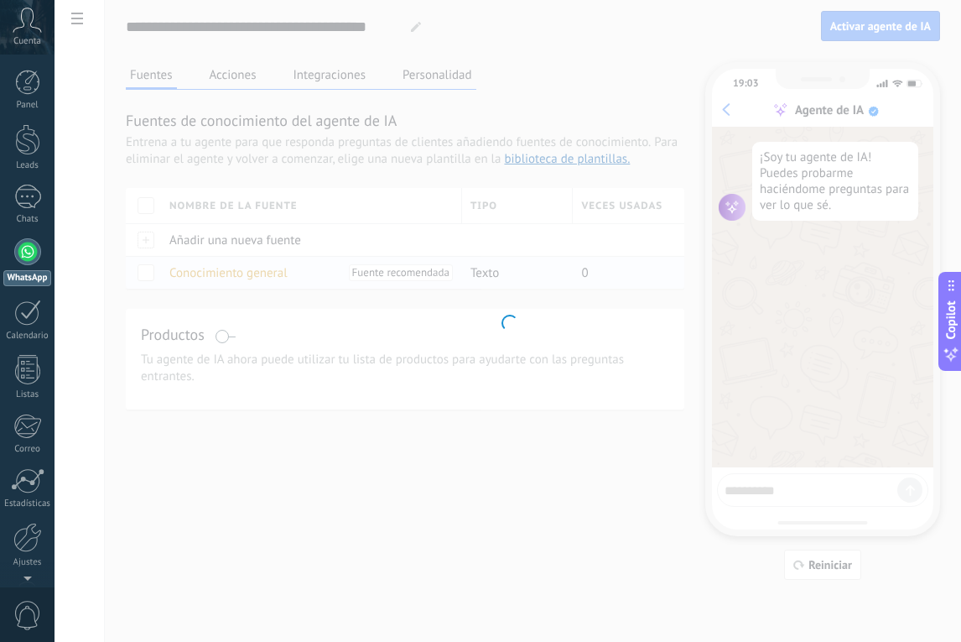
type input "**********"
type textarea "**********"
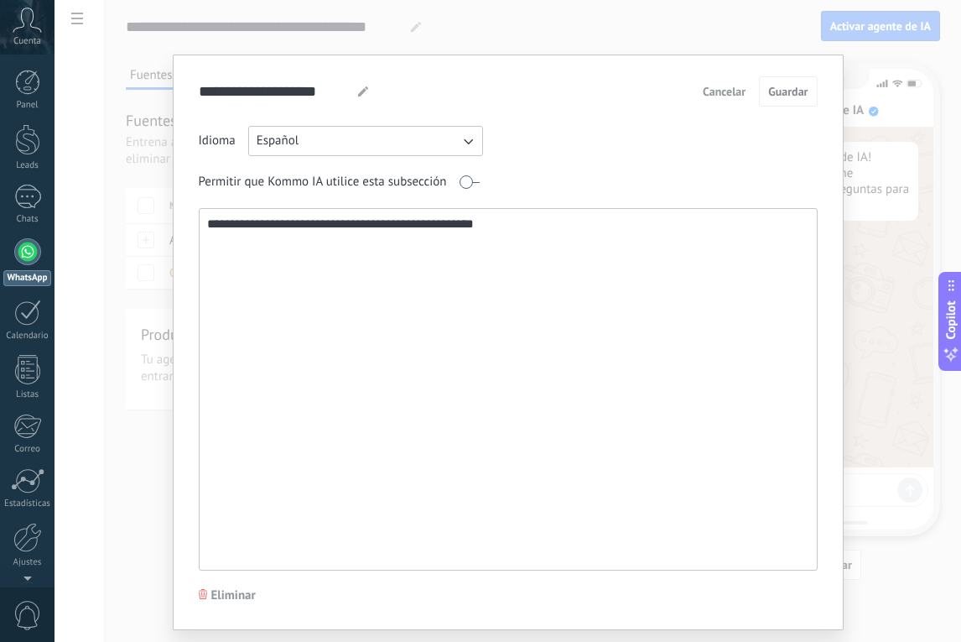
click at [252, 258] on textarea "**********" at bounding box center [507, 389] width 614 height 361
drag, startPoint x: 540, startPoint y: 221, endPoint x: 144, endPoint y: 221, distance: 396.0
click at [144, 221] on div "**********" at bounding box center [508, 321] width 907 height 642
paste textarea "**********"
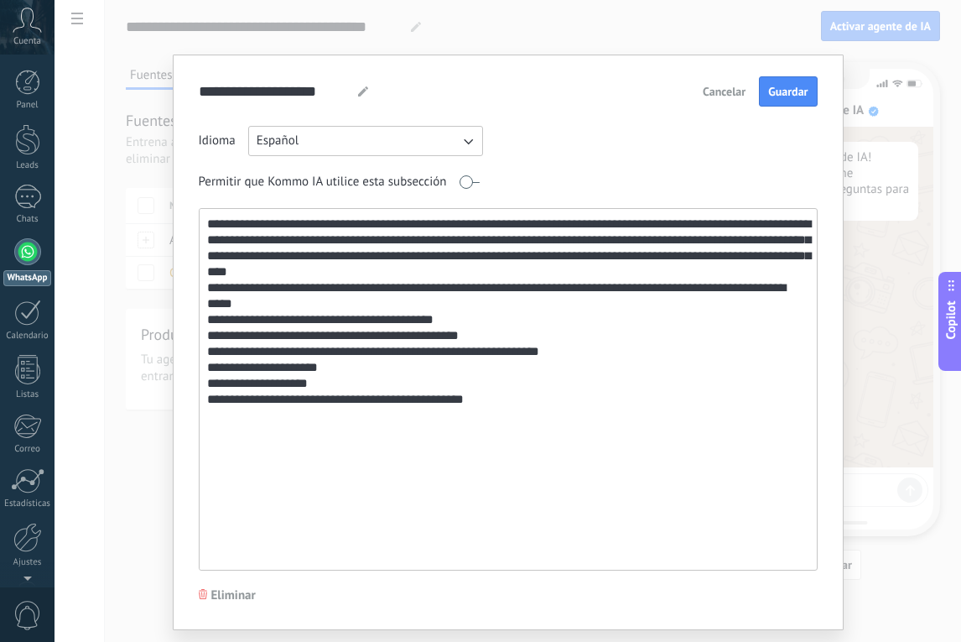
paste textarea "**********"
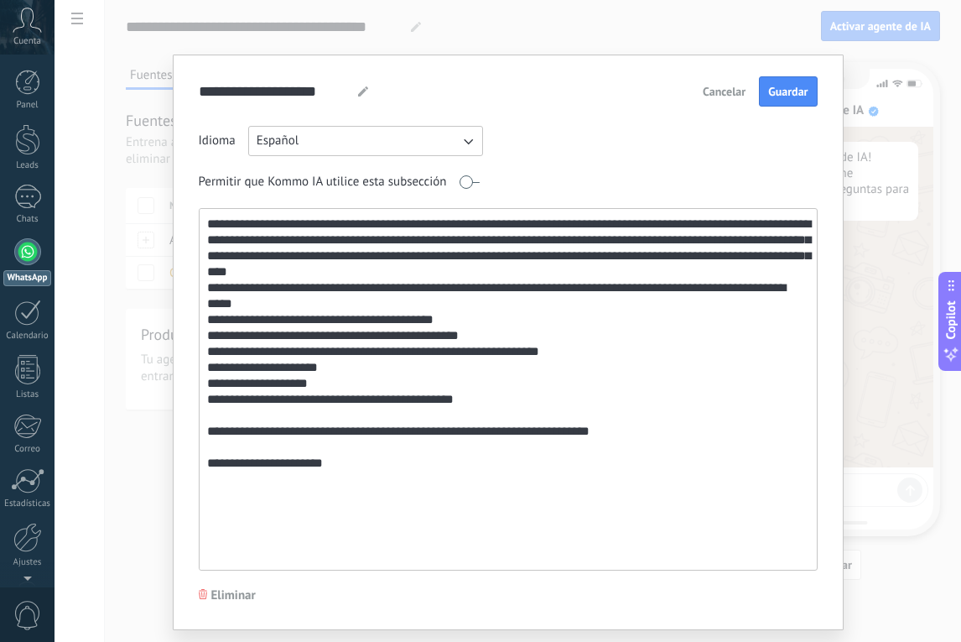
click at [348, 461] on textarea "**********" at bounding box center [507, 389] width 614 height 361
paste textarea "**********"
click at [606, 464] on textarea "**********" at bounding box center [507, 389] width 614 height 361
click at [589, 356] on textarea "**********" at bounding box center [507, 389] width 614 height 361
click at [534, 410] on textarea "**********" at bounding box center [507, 389] width 614 height 361
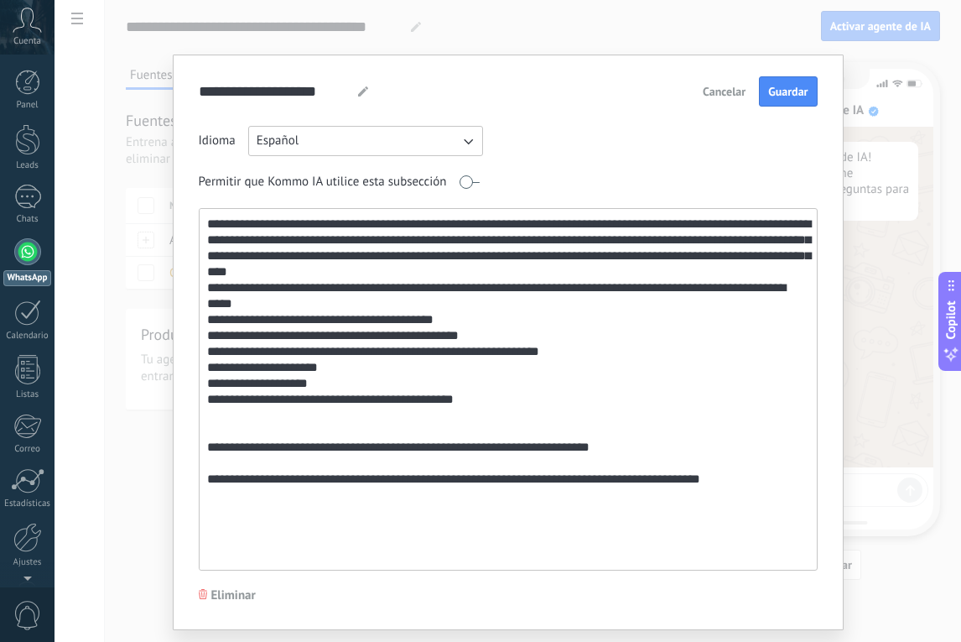
paste textarea "**********"
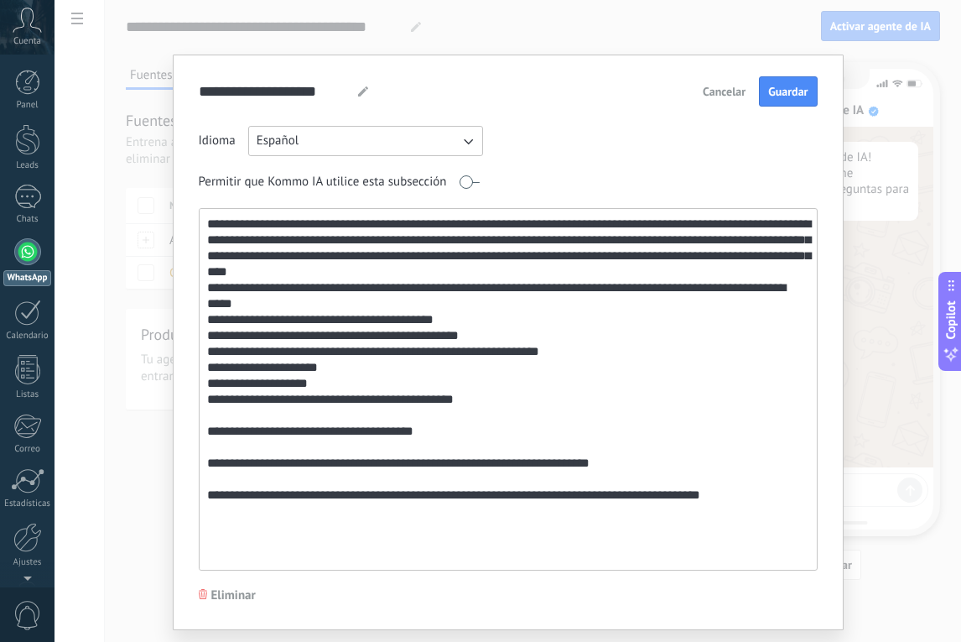
click at [421, 432] on textarea "**********" at bounding box center [507, 389] width 614 height 361
click at [599, 409] on textarea "**********" at bounding box center [507, 389] width 614 height 361
click at [258, 522] on textarea "**********" at bounding box center [507, 389] width 614 height 361
paste textarea "**********"
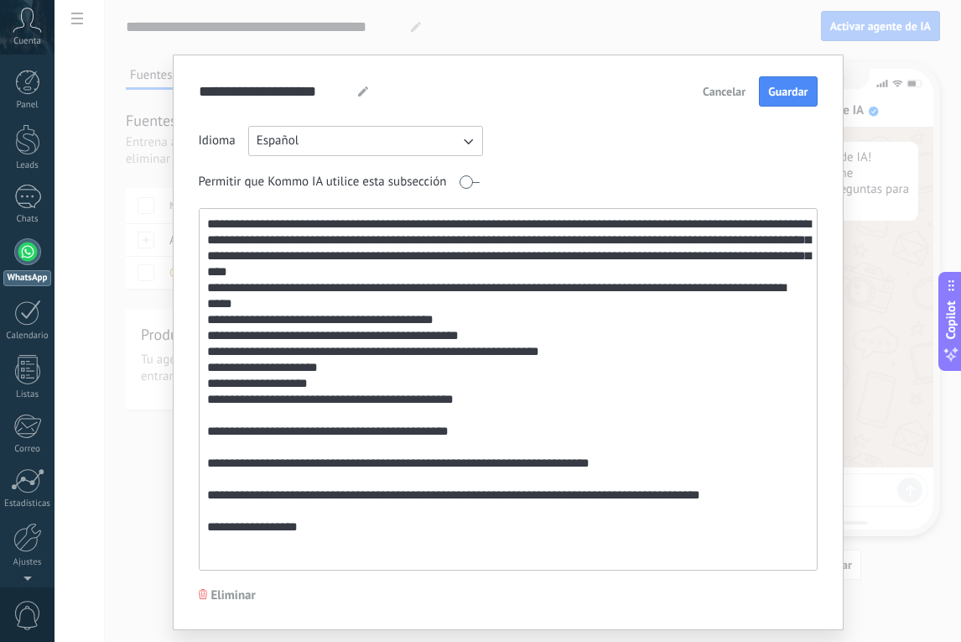
paste textarea "**********"
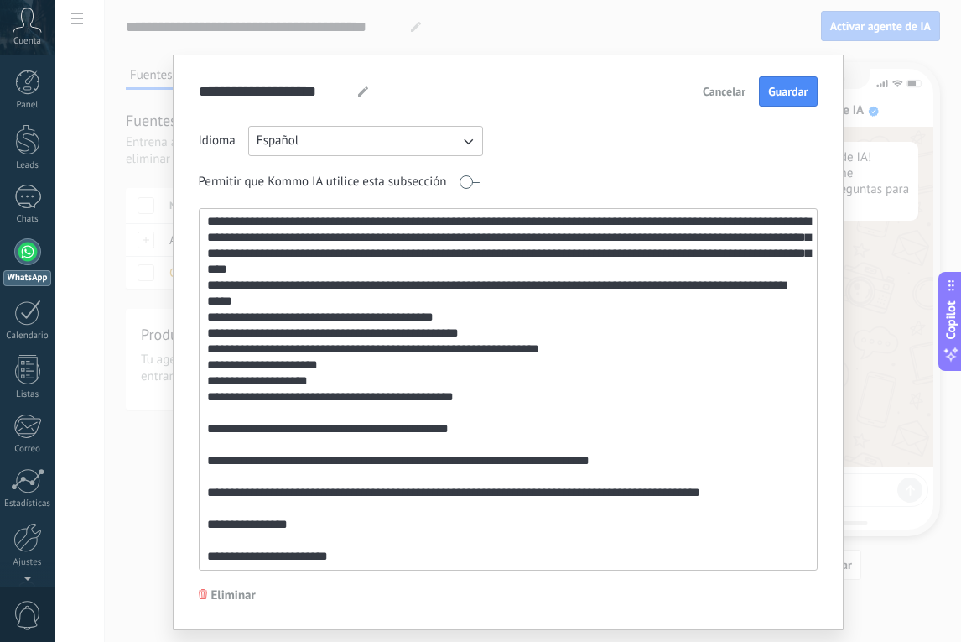
scroll to position [92, 0]
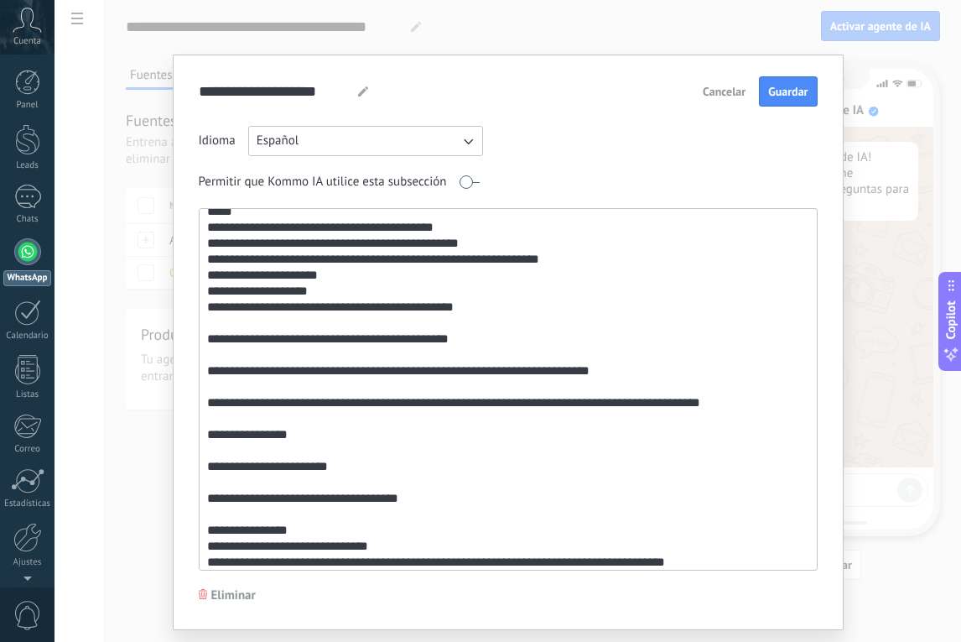
click at [201, 470] on textarea at bounding box center [507, 389] width 614 height 361
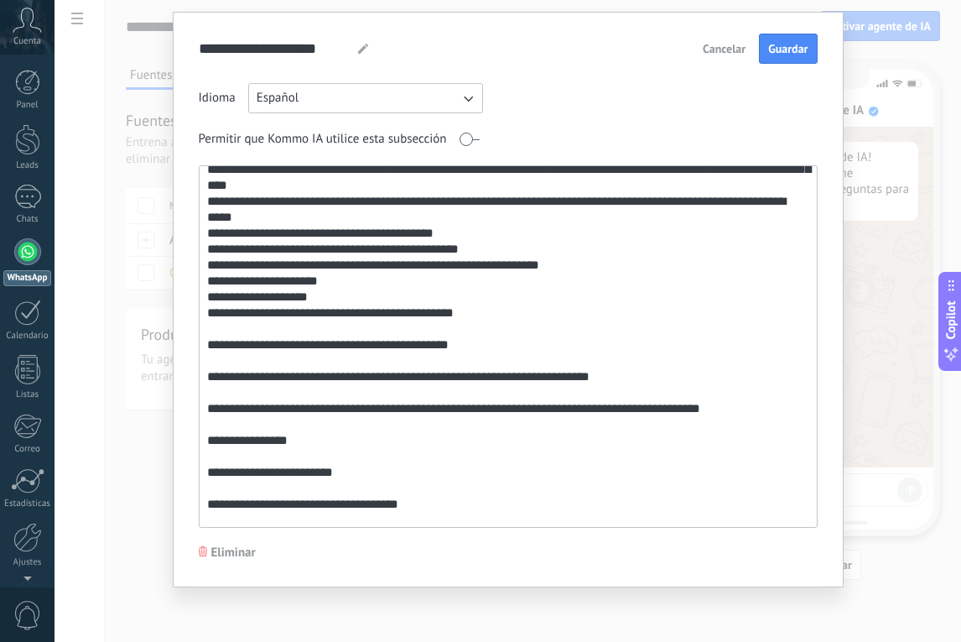
scroll to position [98, 0]
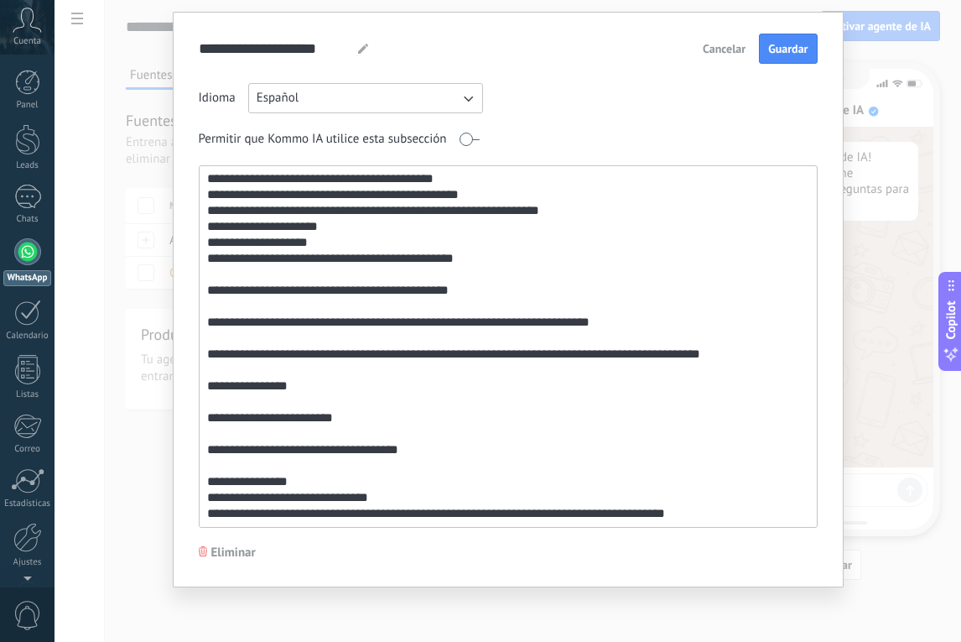
click at [731, 506] on textarea at bounding box center [507, 346] width 614 height 361
type textarea "**********"
click at [789, 47] on span "Guardar" at bounding box center [787, 49] width 39 height 12
click at [908, 306] on div "**********" at bounding box center [508, 321] width 907 height 642
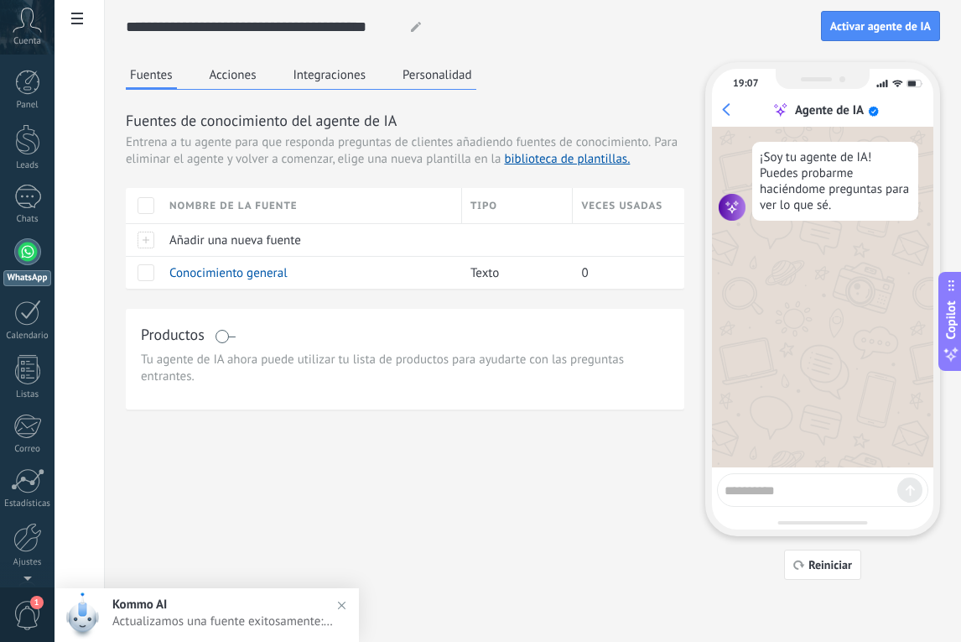
scroll to position [0, 0]
click at [242, 271] on span "Conocimiento general" at bounding box center [228, 273] width 118 height 16
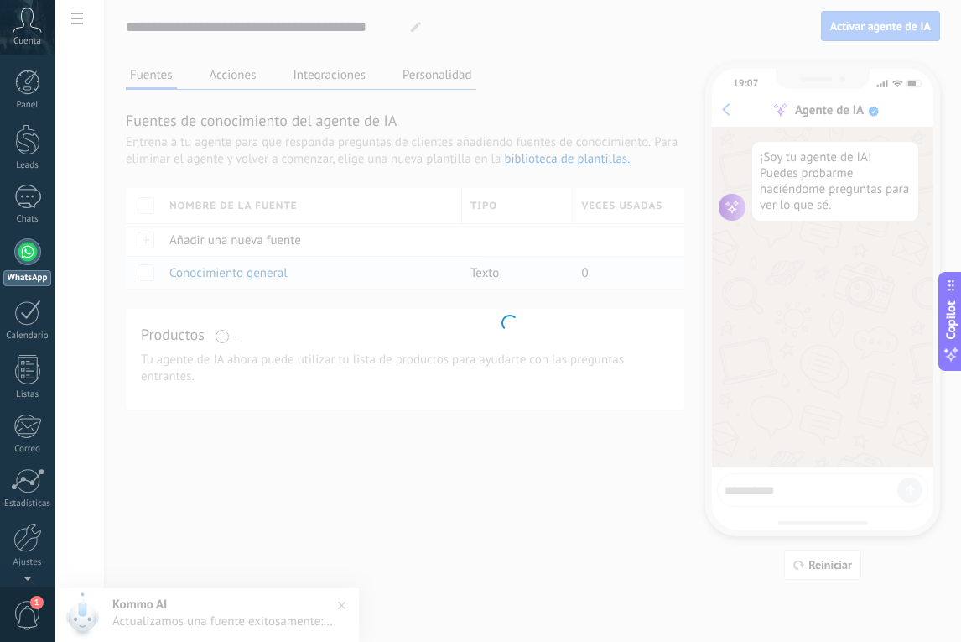
type input "**********"
type textarea "**********"
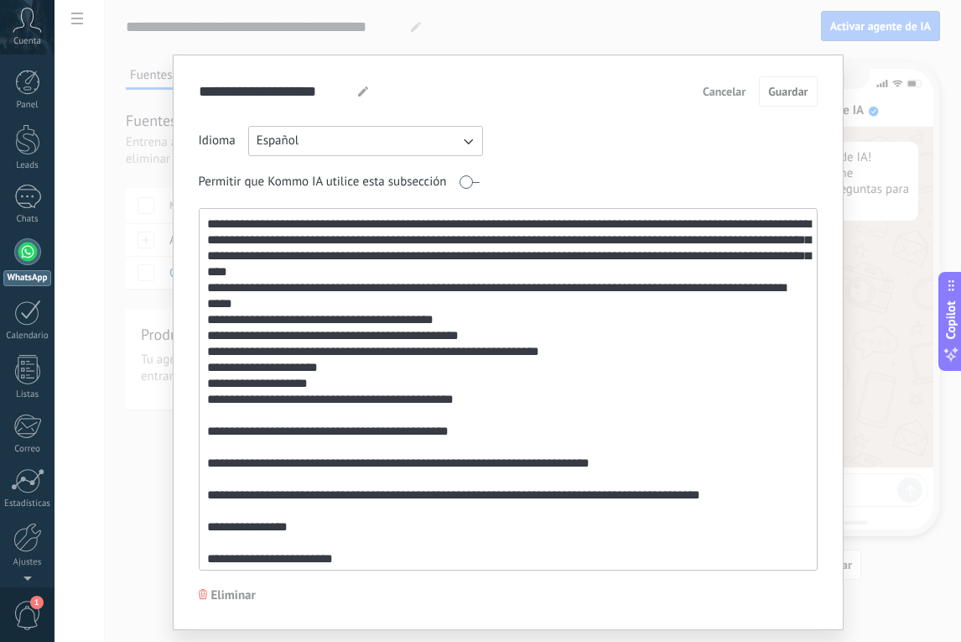
click at [727, 97] on span "Cancelar" at bounding box center [724, 92] width 43 height 12
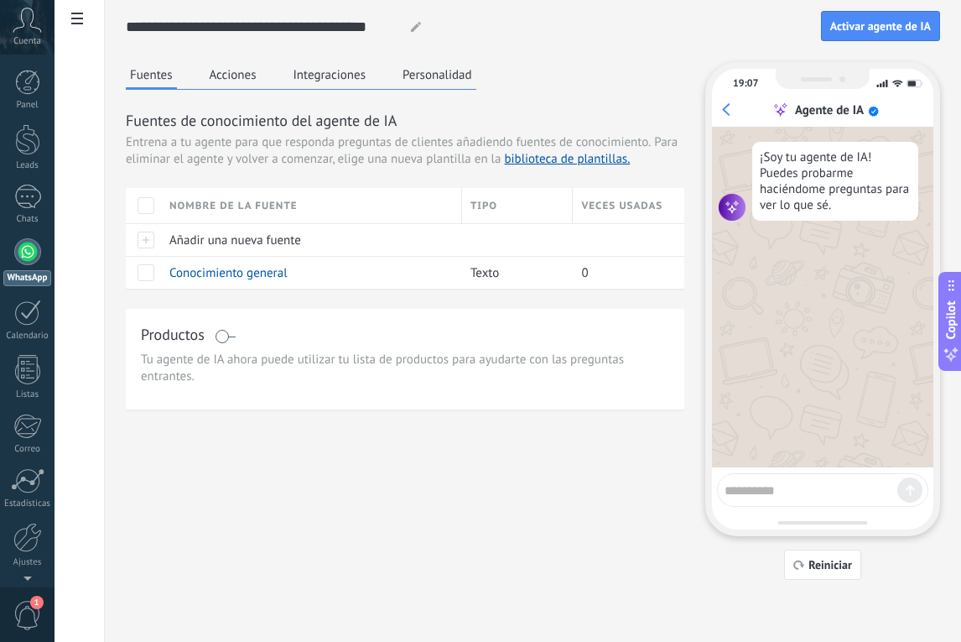
click at [239, 83] on button "Acciones" at bounding box center [233, 74] width 55 height 25
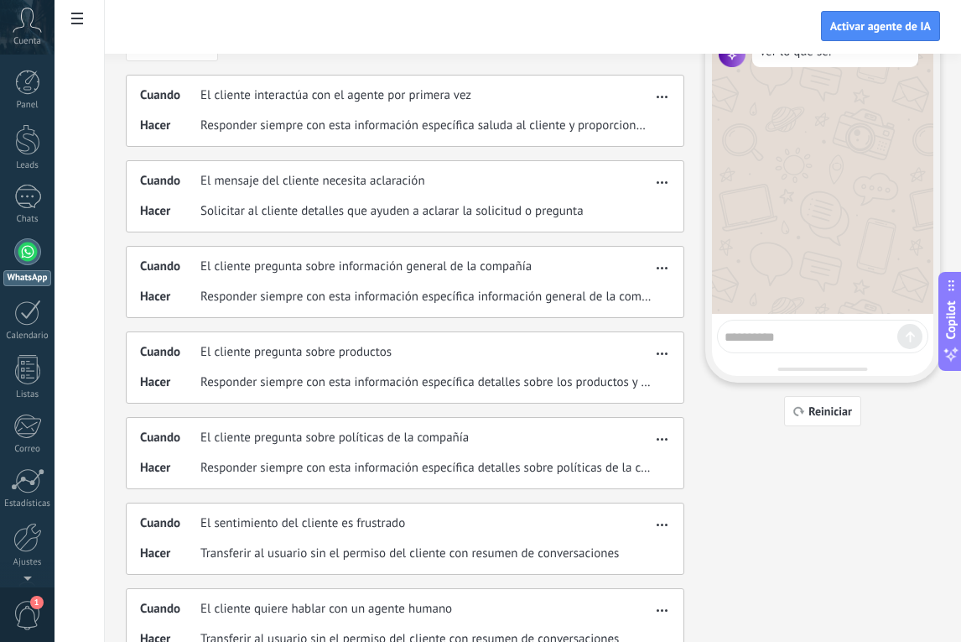
scroll to position [157, 0]
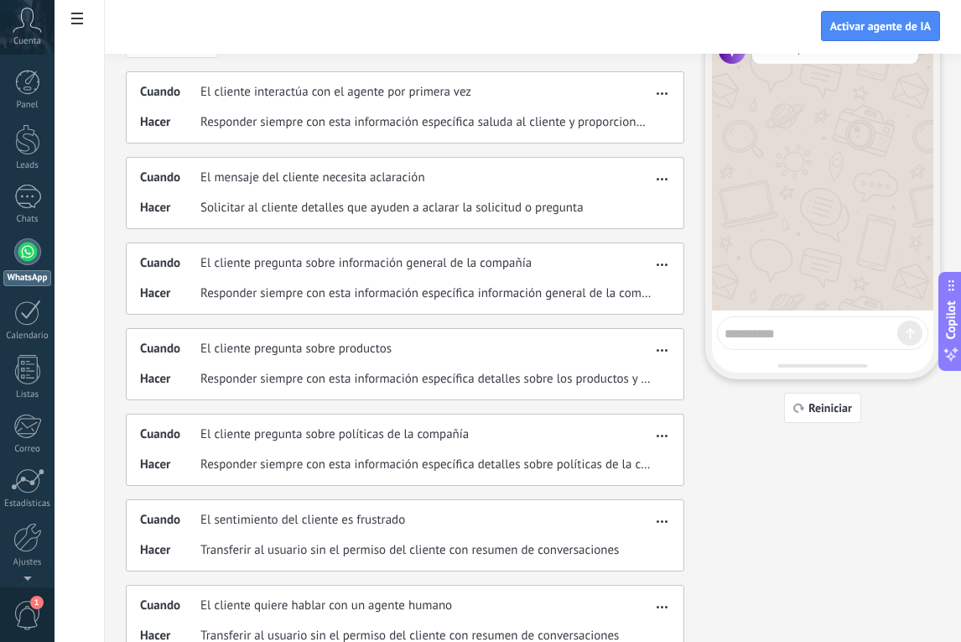
click at [664, 350] on icon "button" at bounding box center [662, 350] width 11 height 3
click at [634, 378] on span "Editar" at bounding box center [629, 375] width 32 height 17
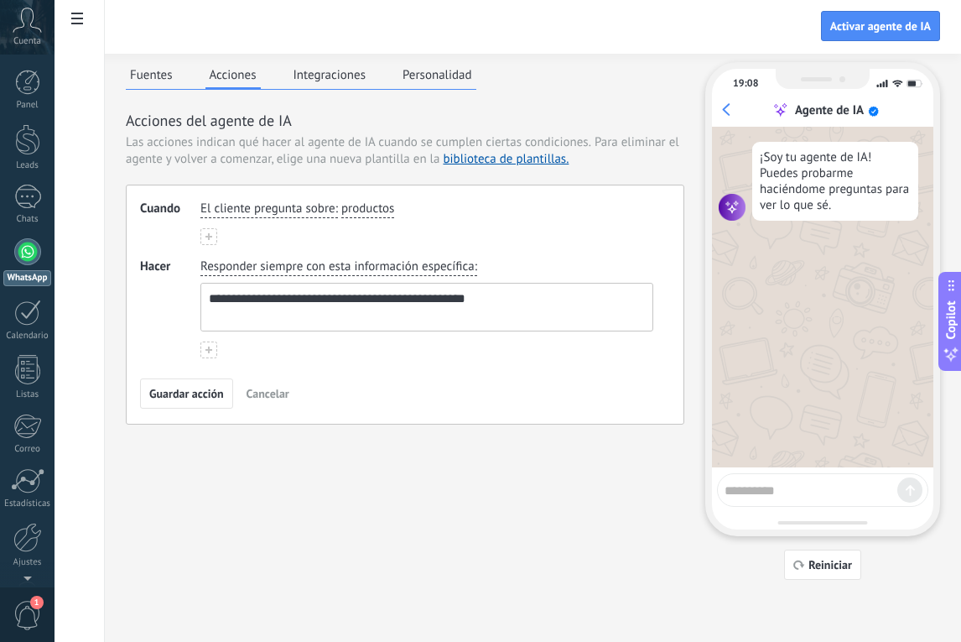
scroll to position [0, 0]
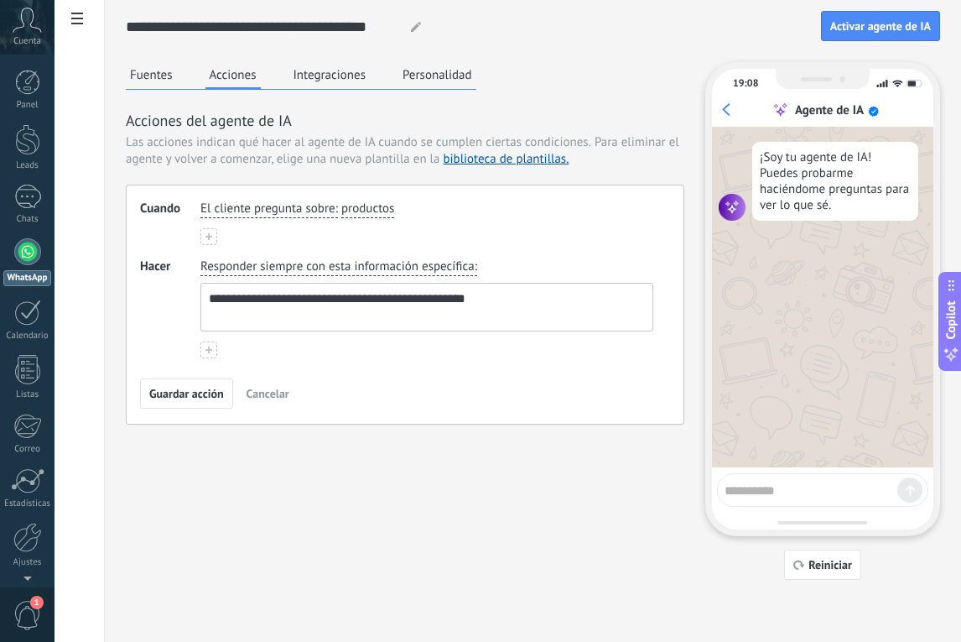
click at [448, 270] on span "Responder siempre con esta información específica" at bounding box center [338, 266] width 274 height 17
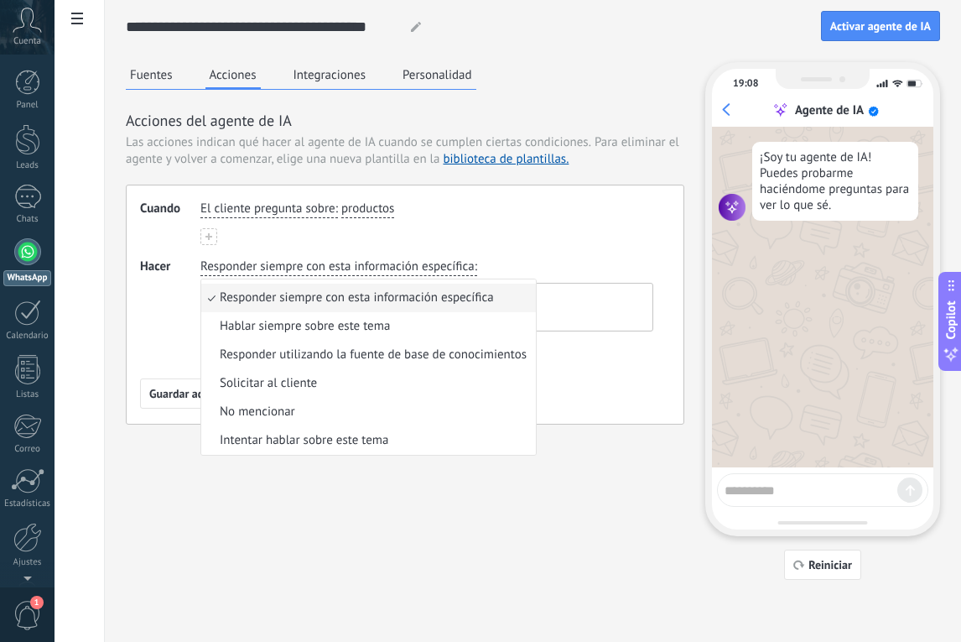
scroll to position [52, 0]
click at [372, 358] on span "Responder utilizando la fuente de base de conocimientos" at bounding box center [373, 355] width 307 height 17
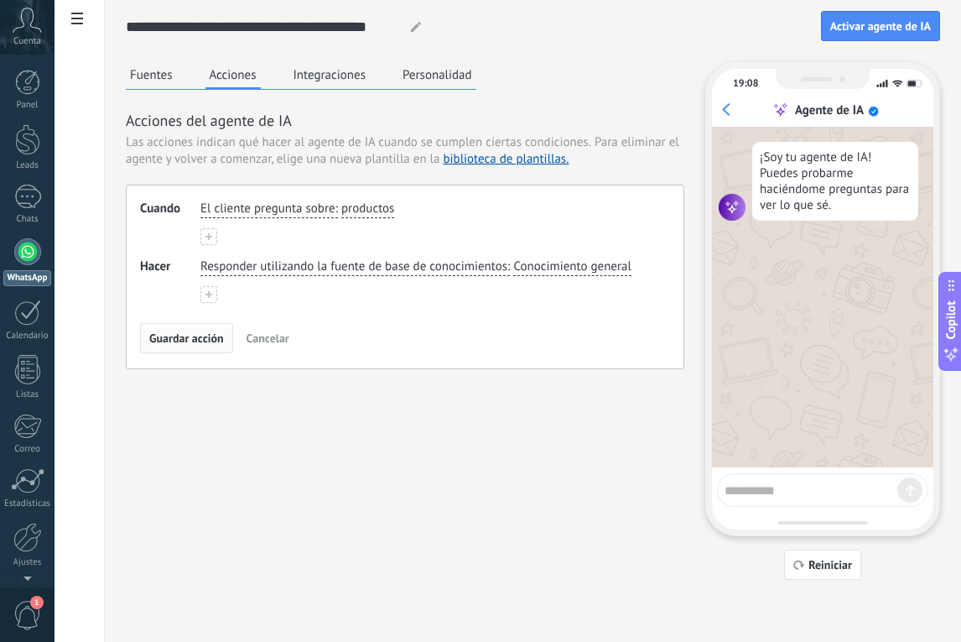
click at [192, 332] on span "Guardar acción" at bounding box center [186, 338] width 75 height 12
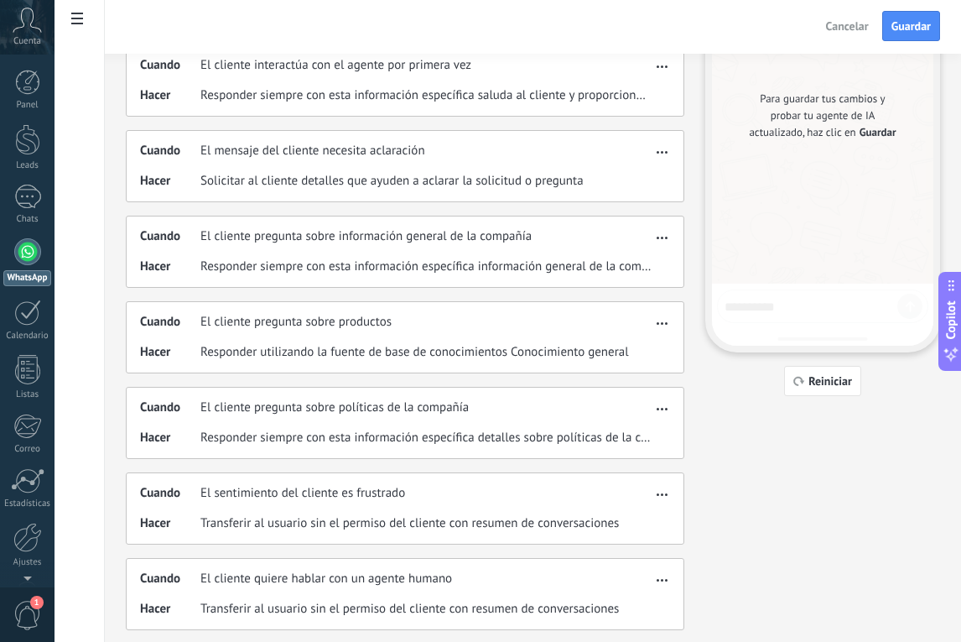
scroll to position [185, 0]
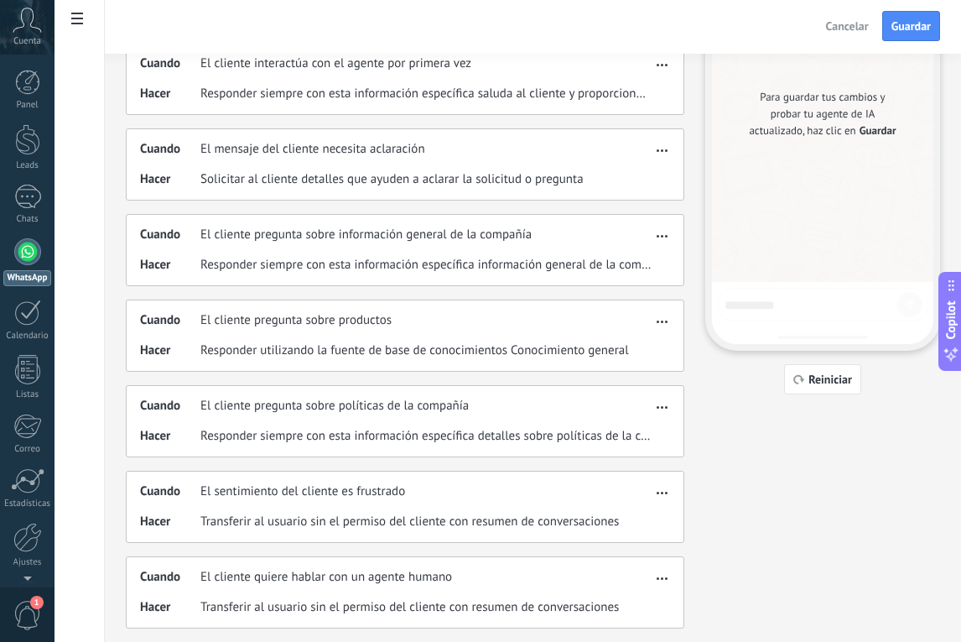
click at [662, 409] on span "button" at bounding box center [662, 405] width 11 height 12
click at [614, 430] on span "Editar" at bounding box center [629, 432] width 32 height 17
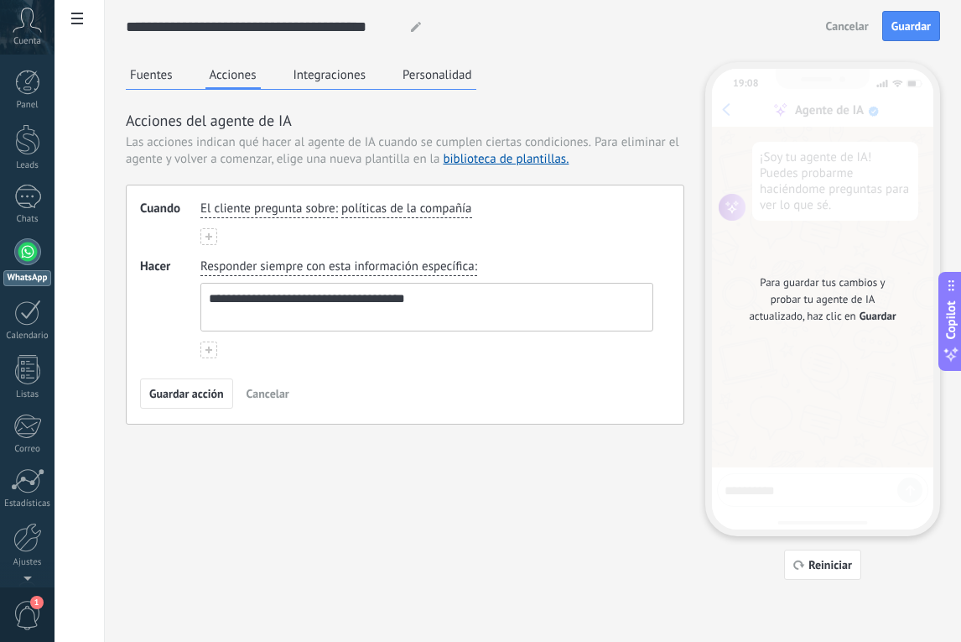
click at [416, 265] on span "Responder siempre con esta información específica" at bounding box center [338, 266] width 274 height 17
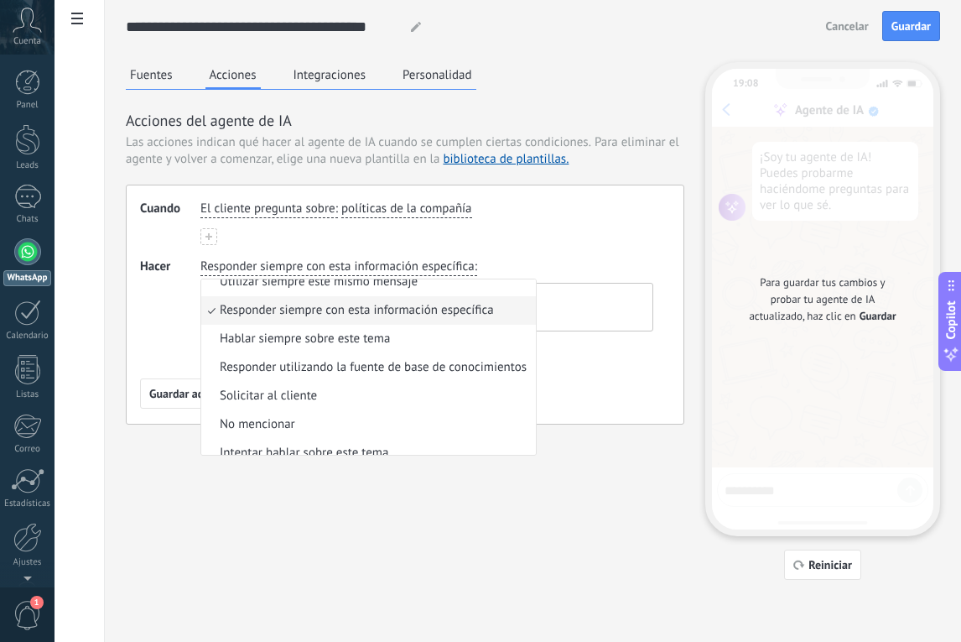
scroll to position [53, 0]
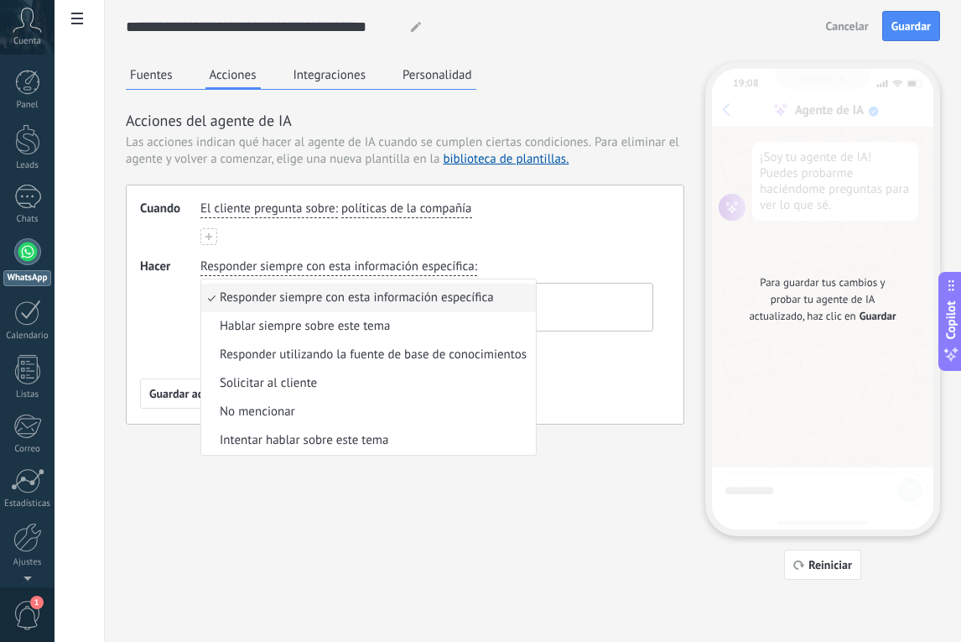
click at [351, 357] on span "Responder utilizando la fuente de base de conocimientos" at bounding box center [373, 354] width 307 height 17
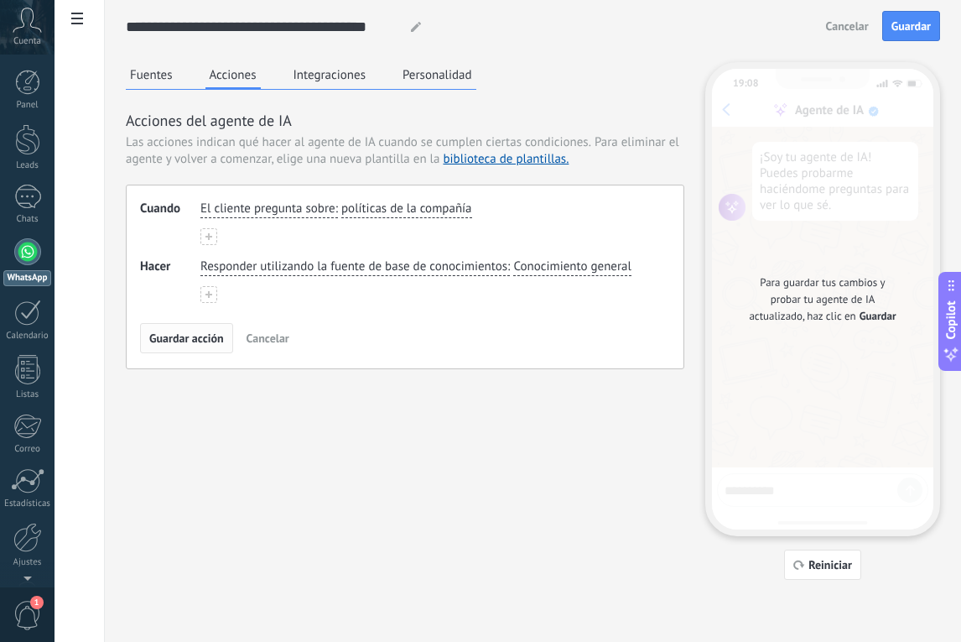
click at [185, 350] on button "Guardar acción" at bounding box center [186, 338] width 93 height 30
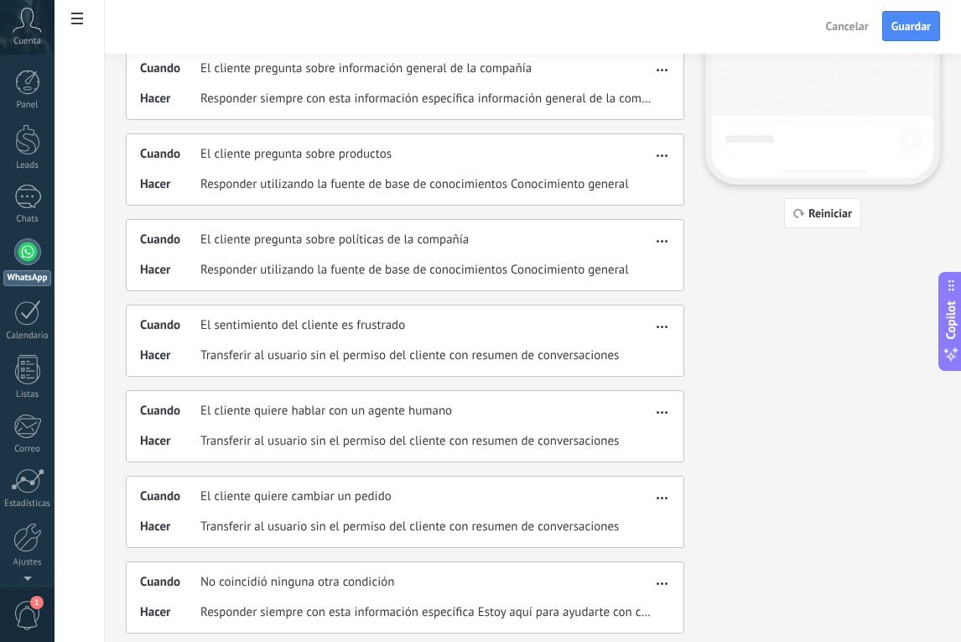
scroll to position [362, 0]
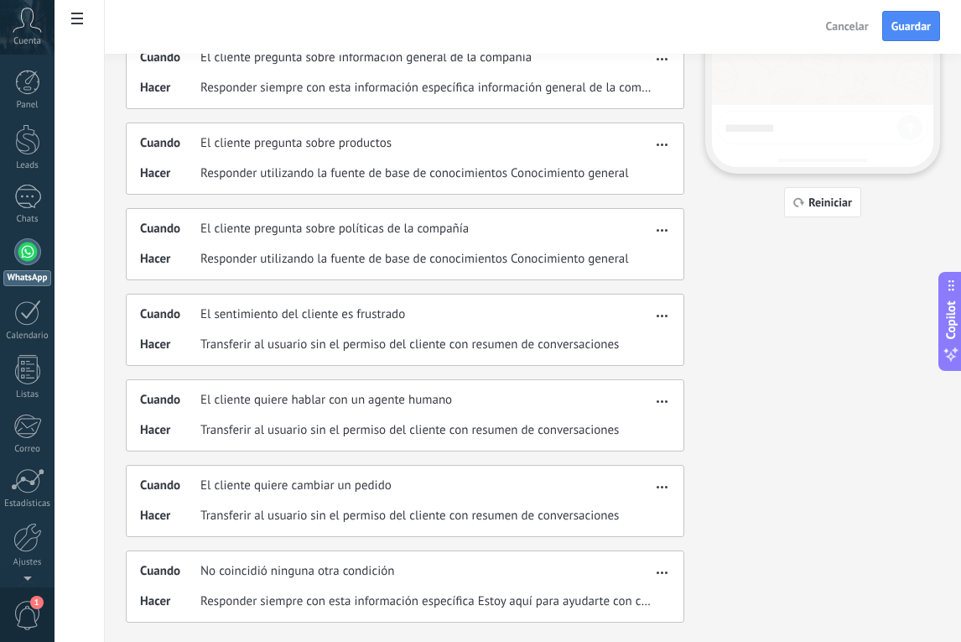
click at [664, 569] on span "button" at bounding box center [662, 570] width 11 height 12
click at [642, 595] on span "Editar" at bounding box center [629, 597] width 32 height 17
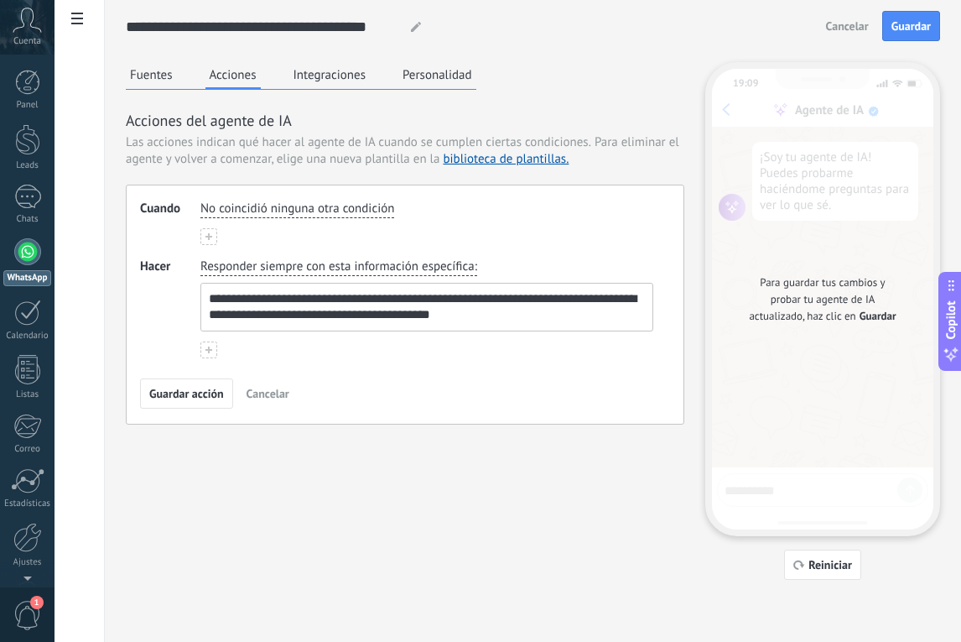
click at [404, 266] on span "Responder siempre con esta información específica" at bounding box center [338, 266] width 274 height 17
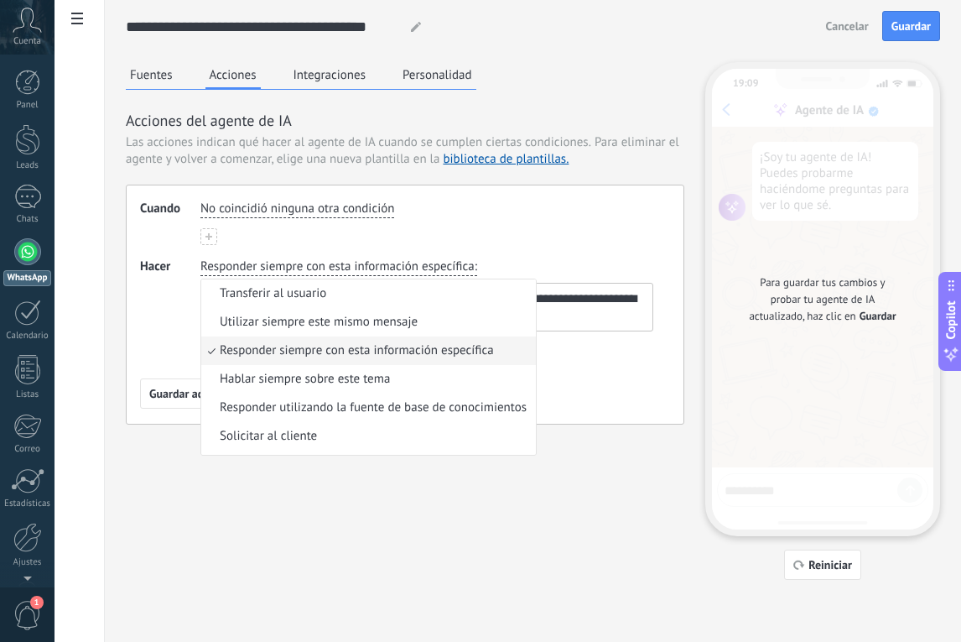
click at [570, 203] on div "No coincidió ninguna otra condición" at bounding box center [427, 209] width 460 height 24
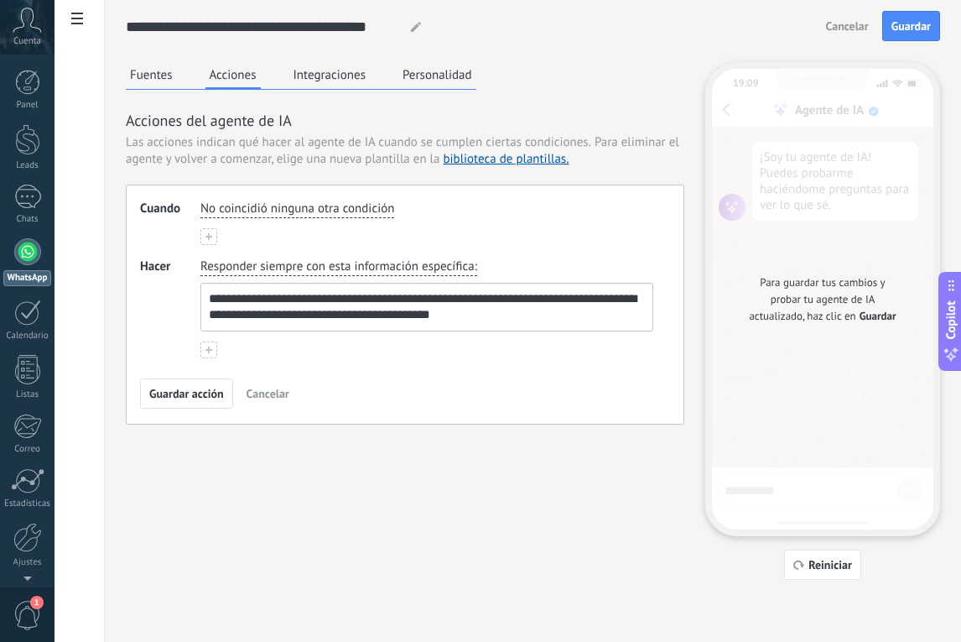
click at [273, 397] on span "Cancelar" at bounding box center [268, 394] width 43 height 12
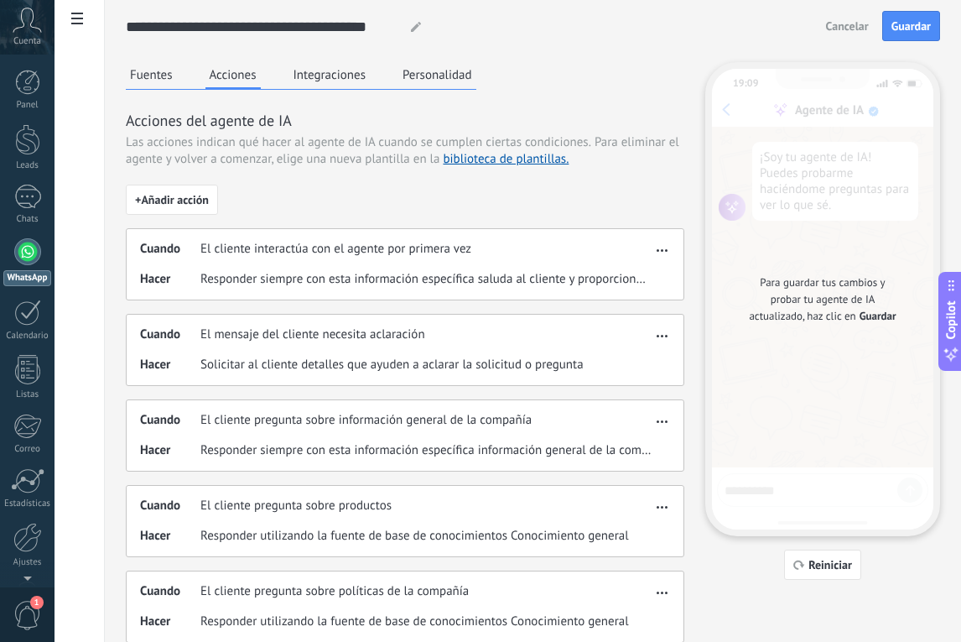
scroll to position [362, 0]
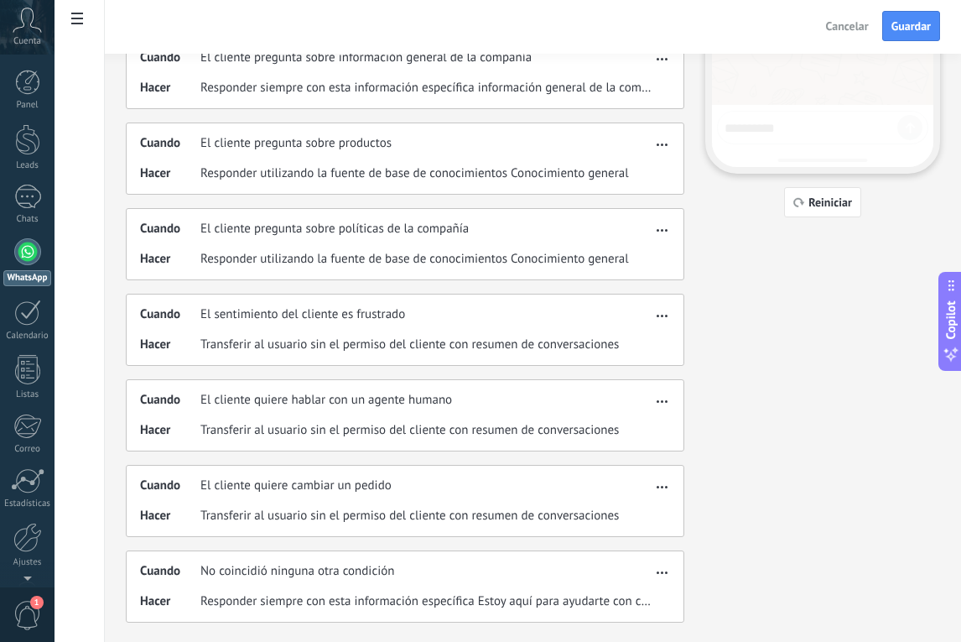
click at [664, 572] on icon "button" at bounding box center [662, 572] width 11 height 3
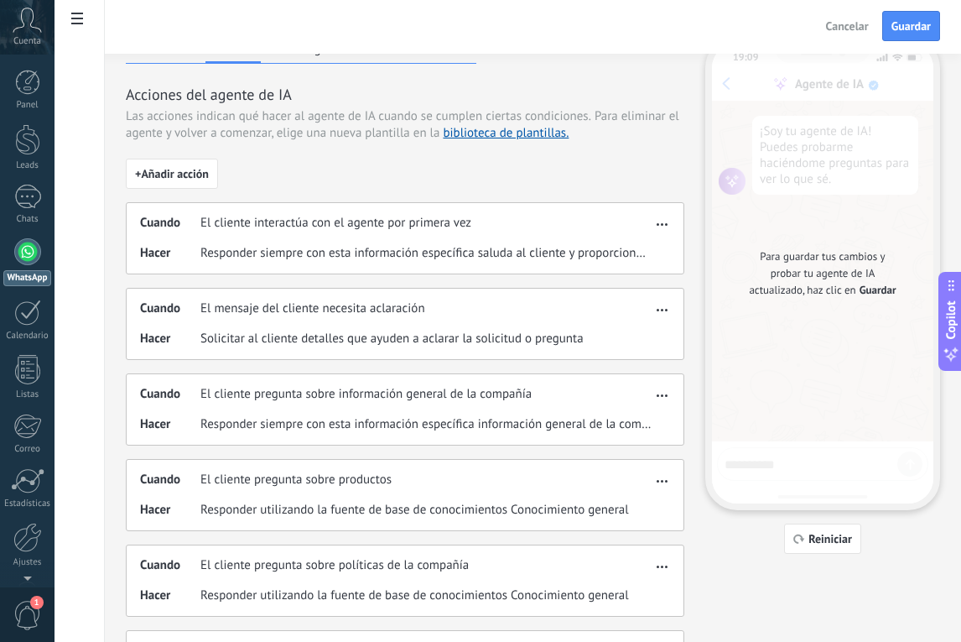
scroll to position [0, 0]
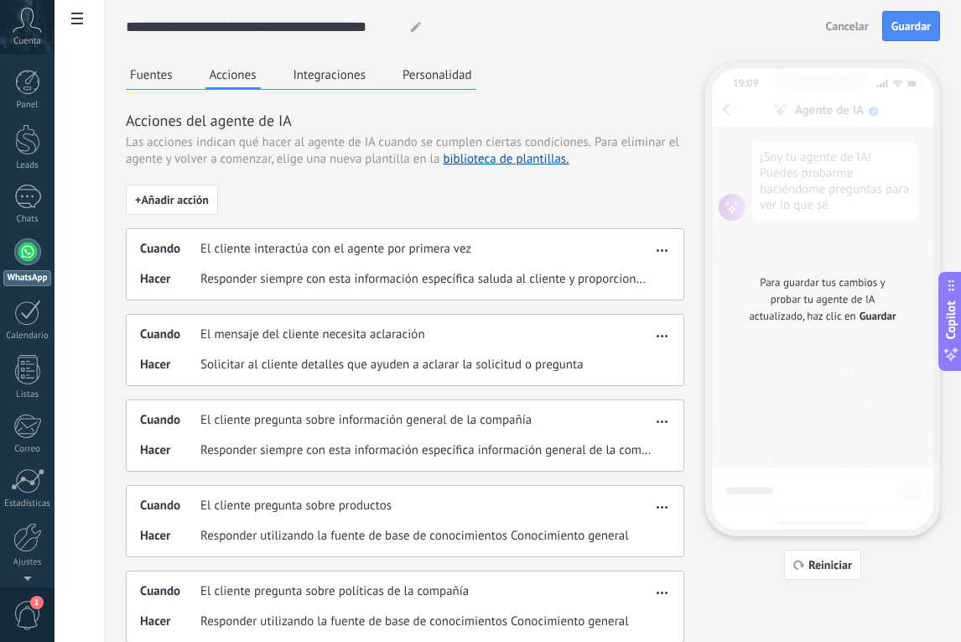
click at [395, 195] on div "+ Añadir acción Cuando El cliente interactúa con el agente por primera vez Hace…" at bounding box center [405, 585] width 559 height 800
click at [158, 197] on span "+ Añadir acción" at bounding box center [172, 200] width 74 height 12
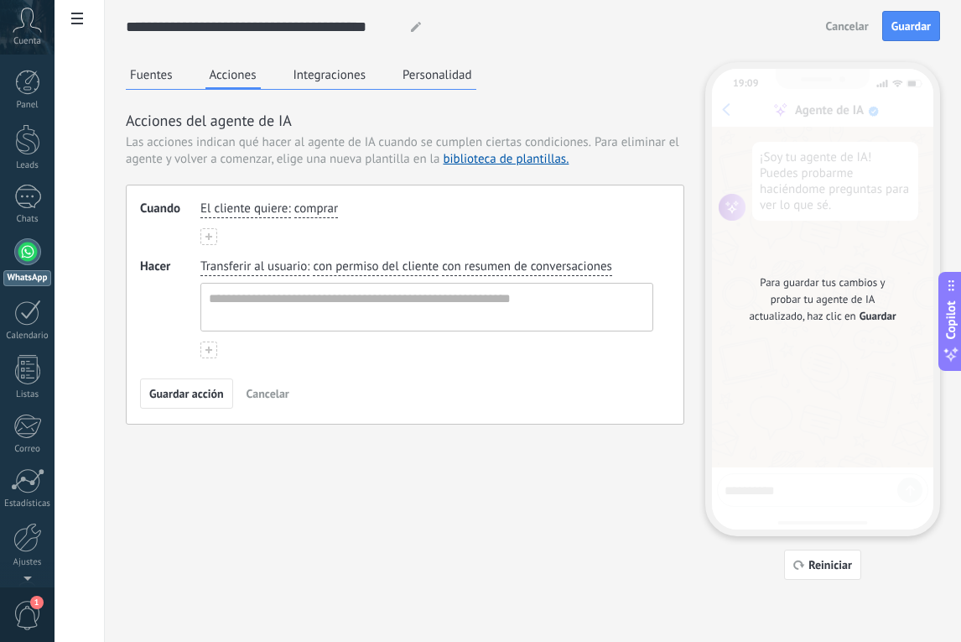
click at [316, 208] on span "comprar" at bounding box center [316, 209] width 44 height 17
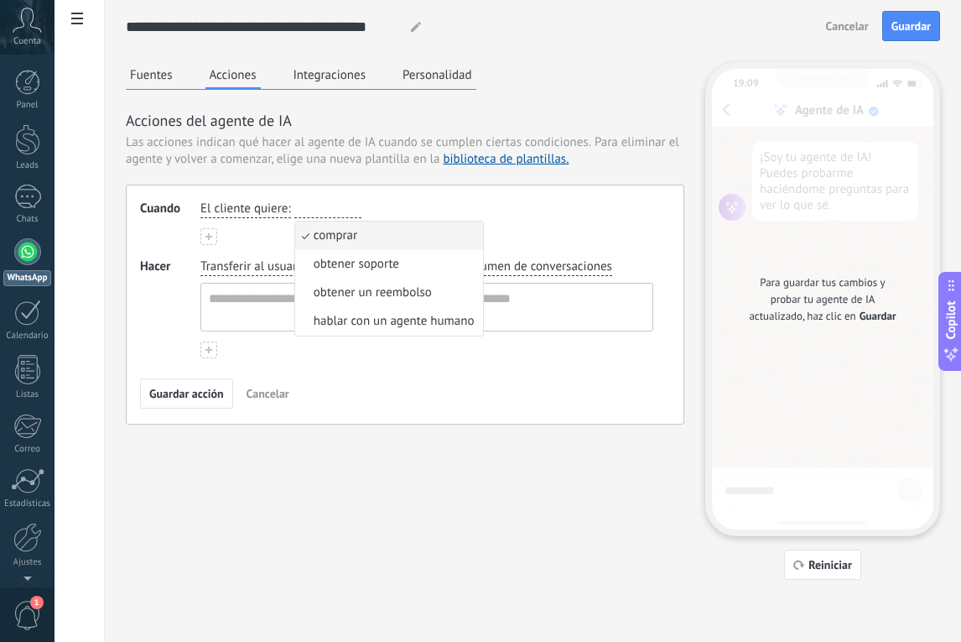
click at [247, 208] on span "El cliente quiere" at bounding box center [244, 209] width 87 height 17
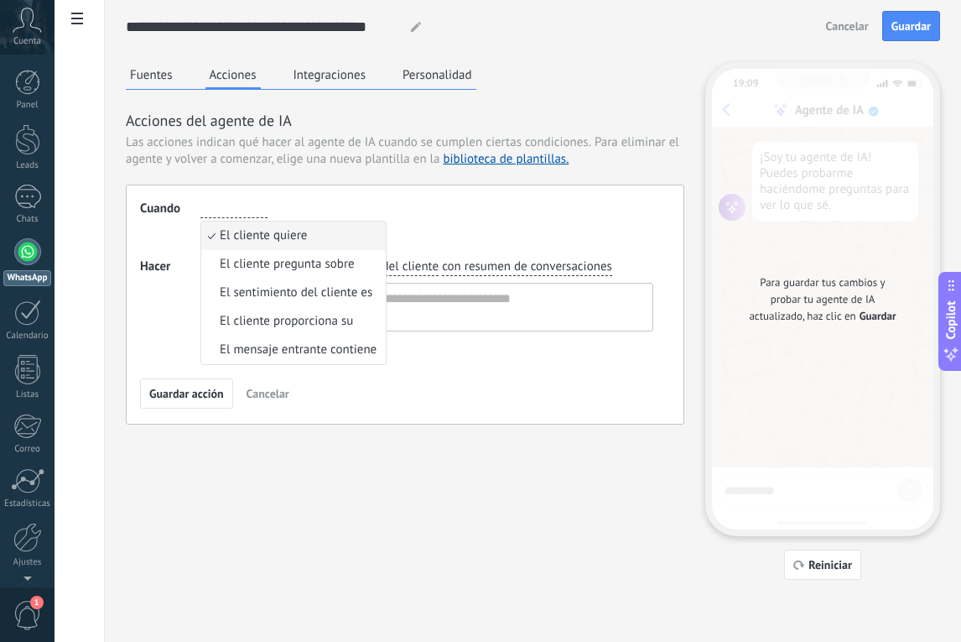
click at [341, 185] on div "Cuando El cliente quiere El cliente quiere El cliente pregunta sobre El sentimi…" at bounding box center [405, 305] width 559 height 240
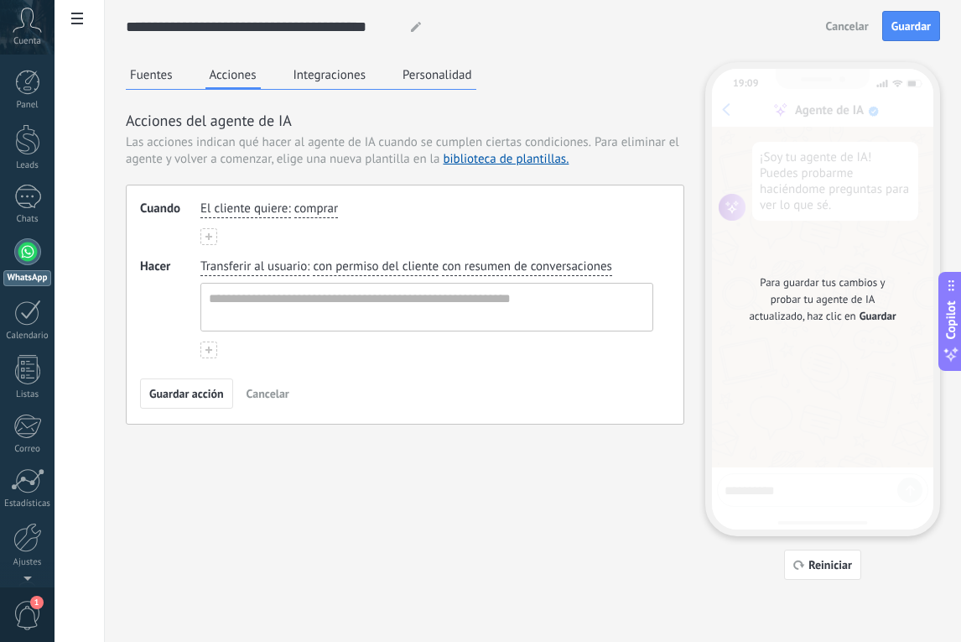
click at [336, 206] on span "comprar" at bounding box center [316, 209] width 44 height 17
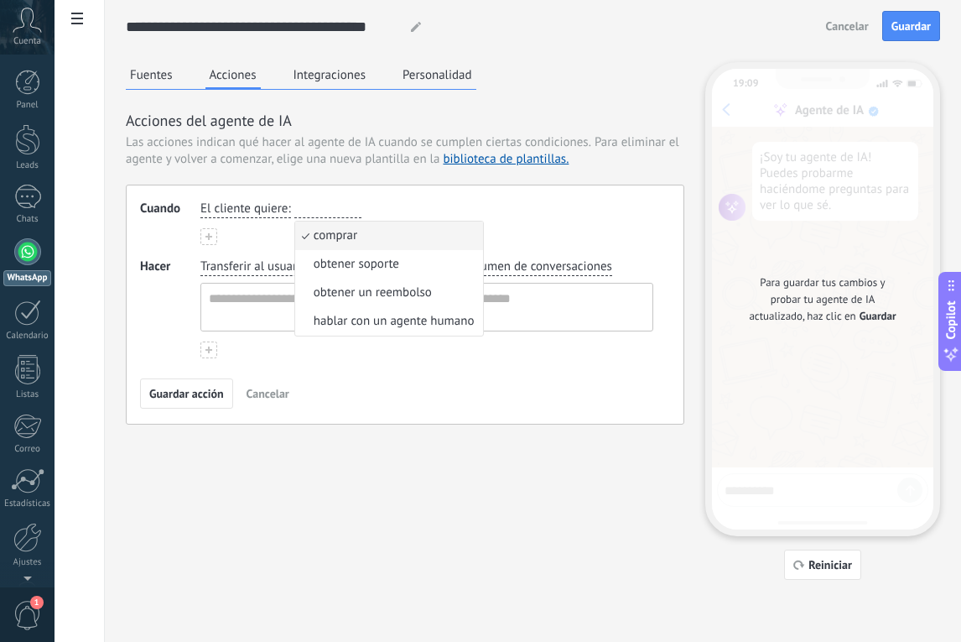
click at [383, 181] on div "Acciones del agente de IA Las acciones indican qué hacer al agente de IA cuando…" at bounding box center [405, 267] width 559 height 315
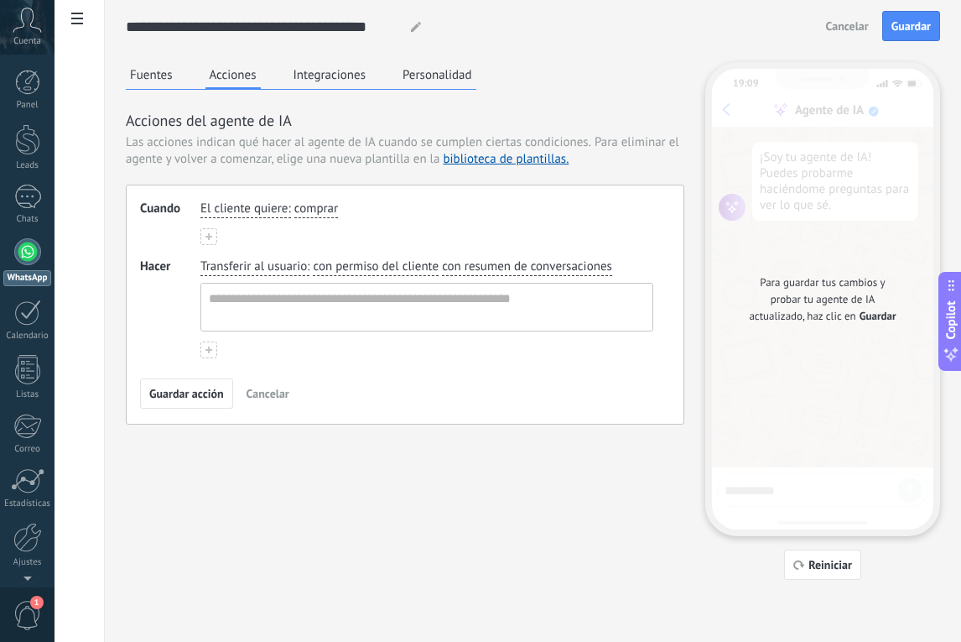
click at [327, 211] on span "comprar" at bounding box center [316, 209] width 44 height 17
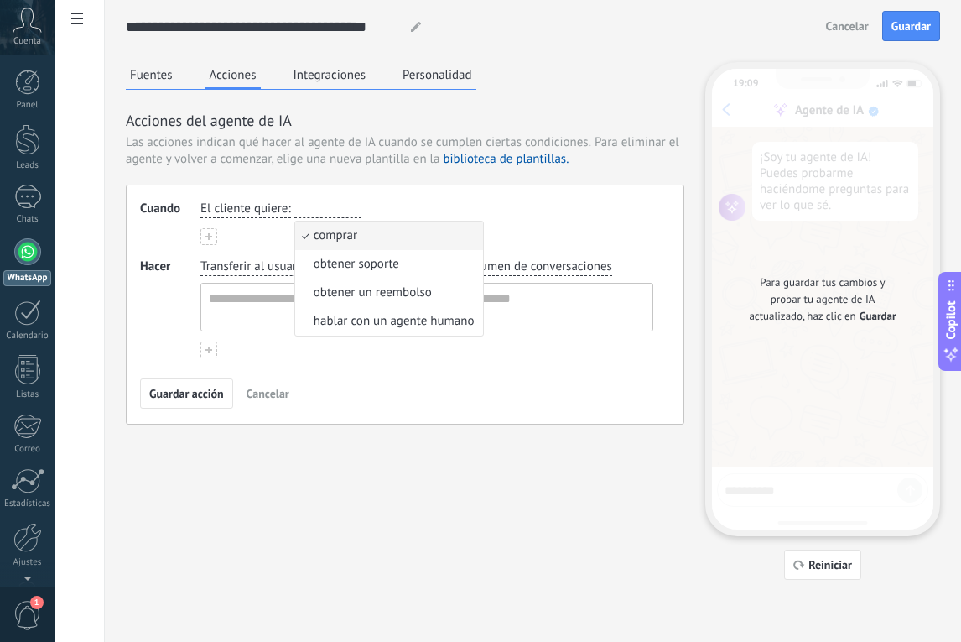
click at [415, 198] on div "El cliente quiere : comprar comprar obtener soporte obtener un reembolso hablar…" at bounding box center [427, 209] width 460 height 24
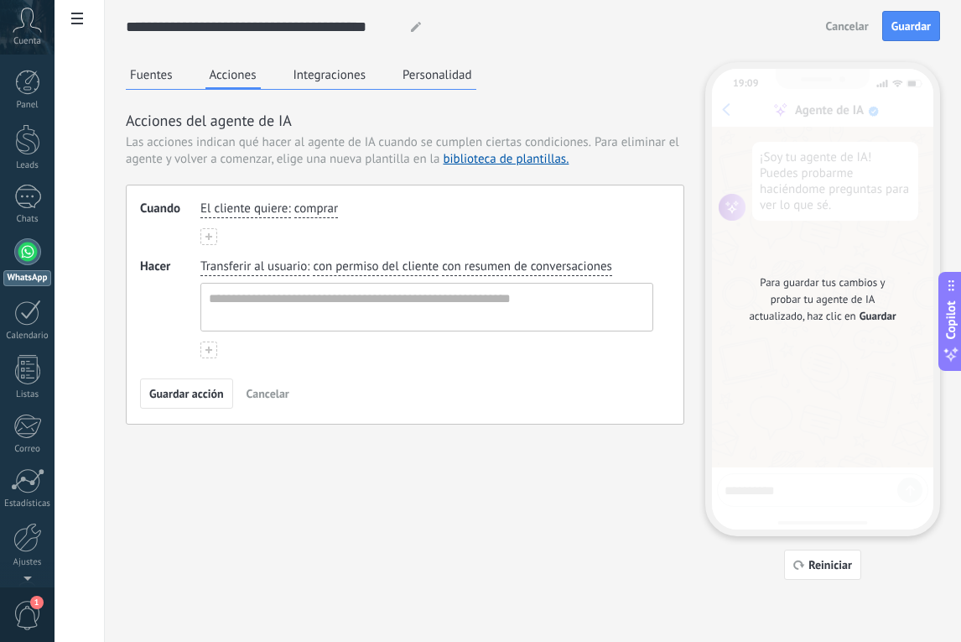
click at [311, 203] on span "comprar" at bounding box center [316, 209] width 44 height 17
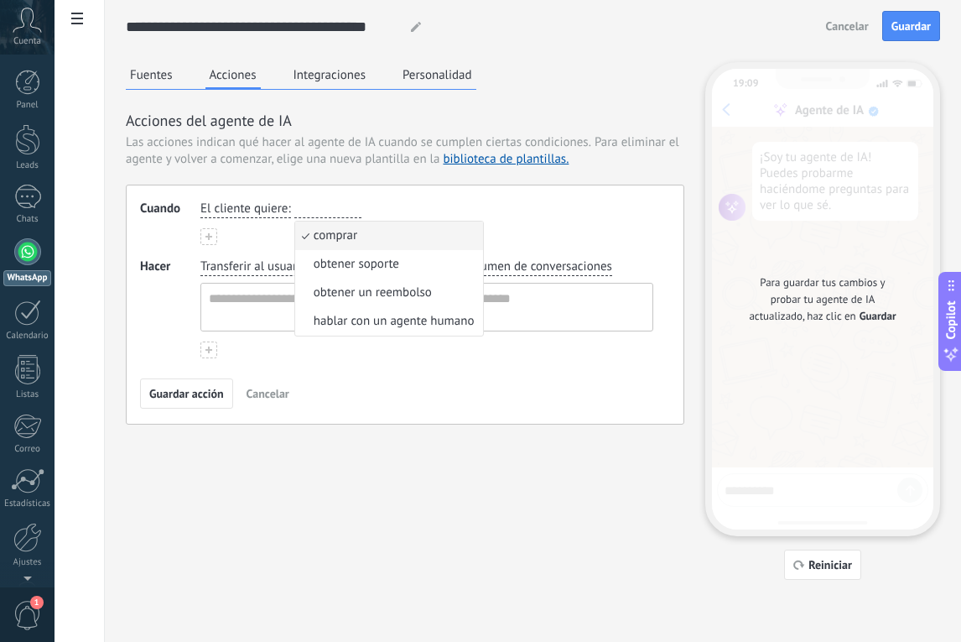
click at [258, 204] on span "El cliente quiere" at bounding box center [244, 209] width 87 height 17
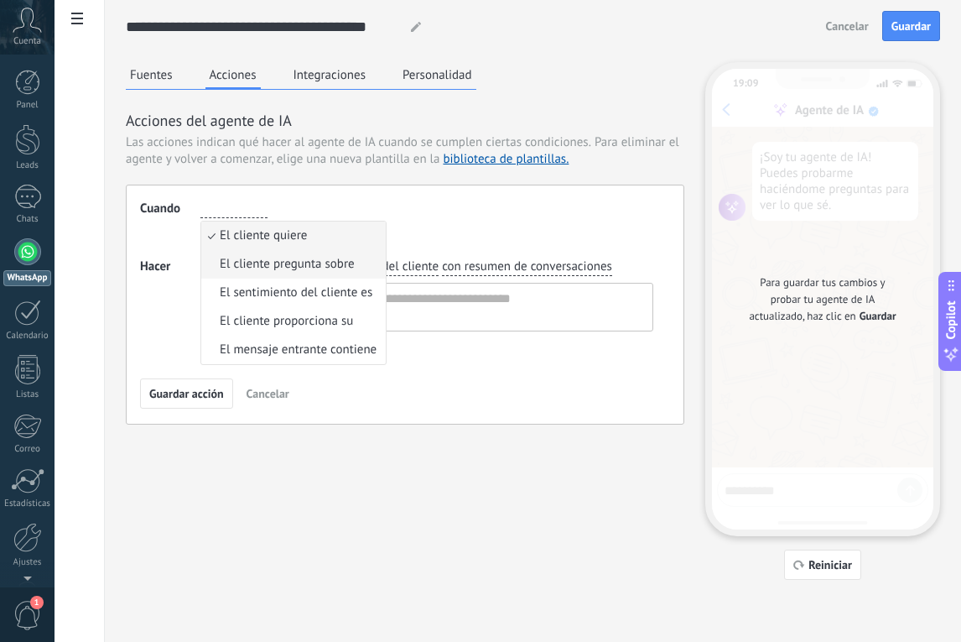
click at [268, 264] on span "El cliente pregunta sobre" at bounding box center [287, 264] width 135 height 17
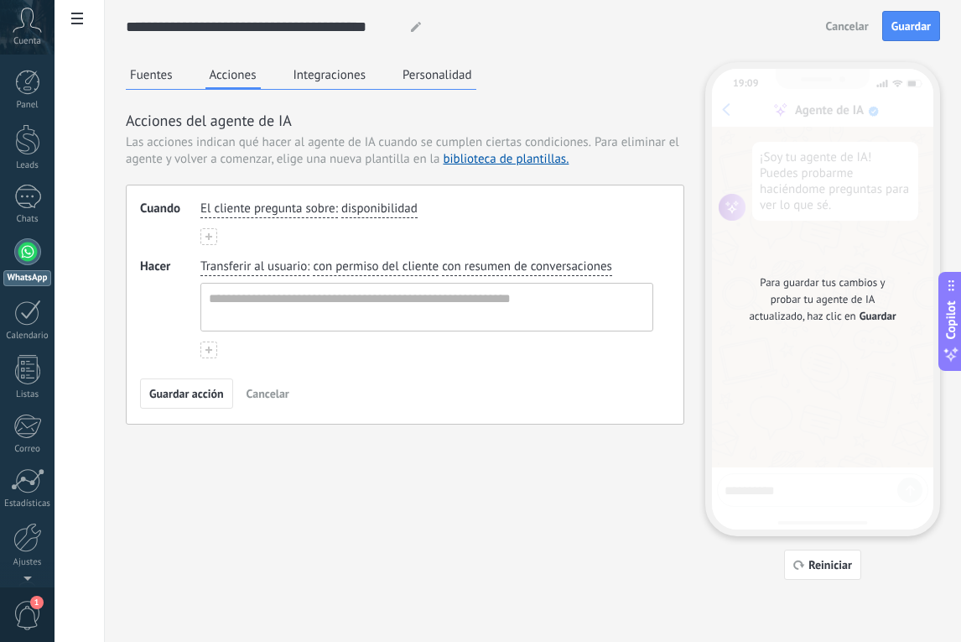
click at [352, 271] on span "con permiso del cliente" at bounding box center [376, 266] width 126 height 17
click at [287, 272] on span "Transferir al usuario" at bounding box center [254, 266] width 107 height 17
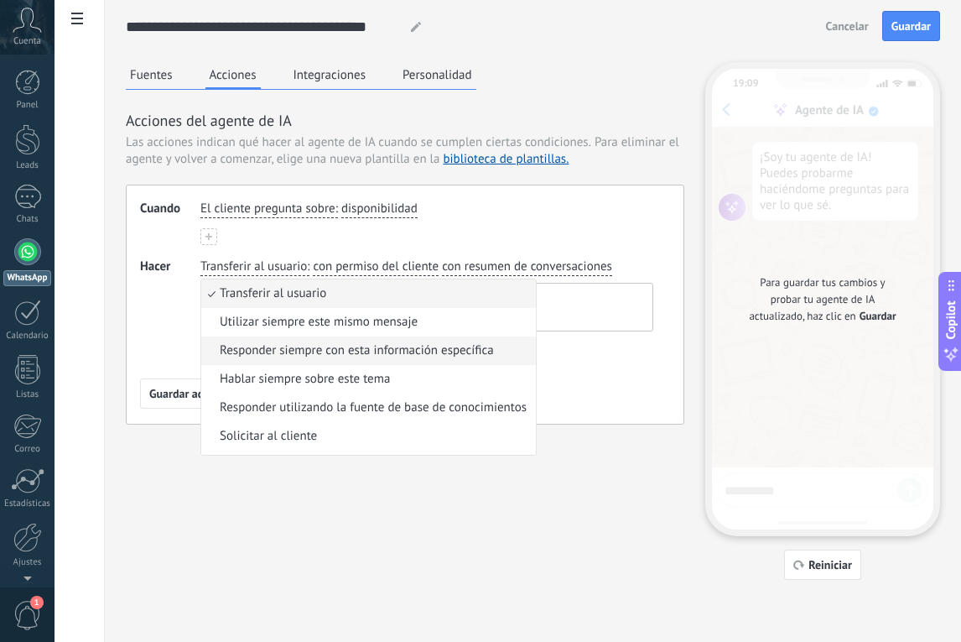
click at [464, 354] on span "Responder siempre con esta información específica" at bounding box center [357, 350] width 274 height 17
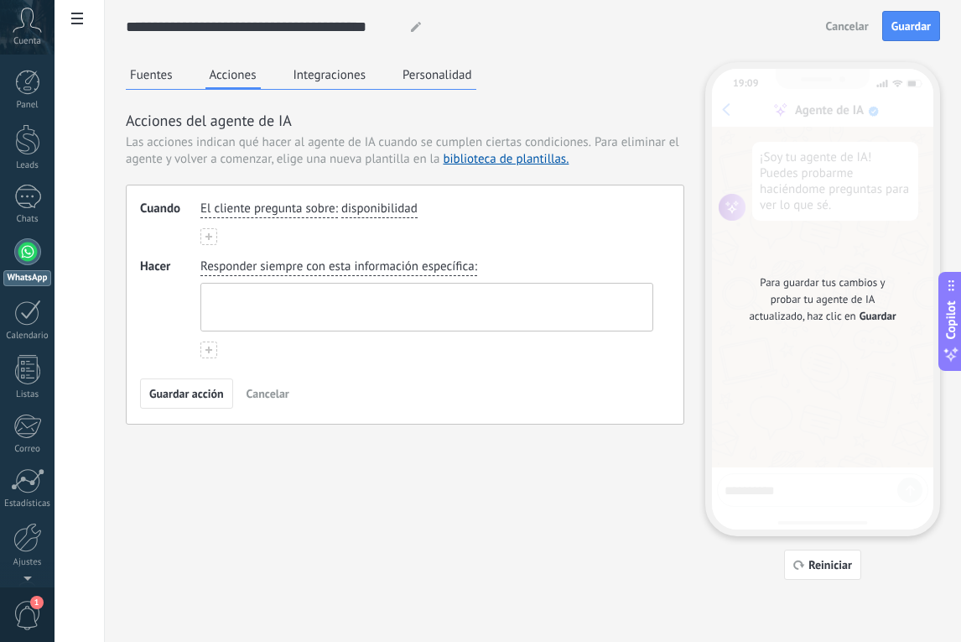
click at [292, 306] on textarea at bounding box center [425, 307] width 448 height 47
click at [328, 272] on span "Responder siempre con esta información específica" at bounding box center [338, 266] width 274 height 17
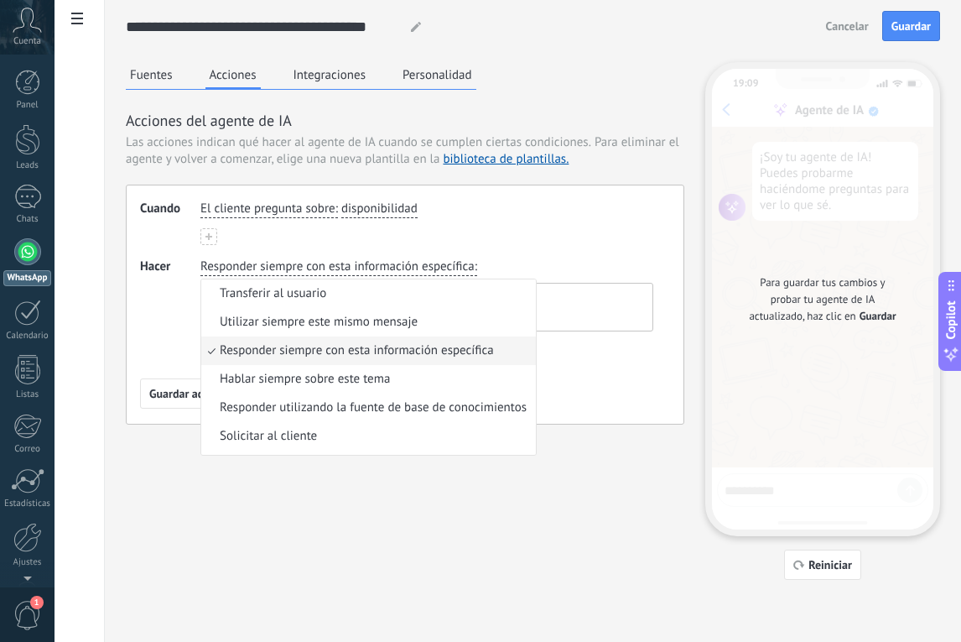
click at [589, 304] on textarea at bounding box center [425, 307] width 448 height 47
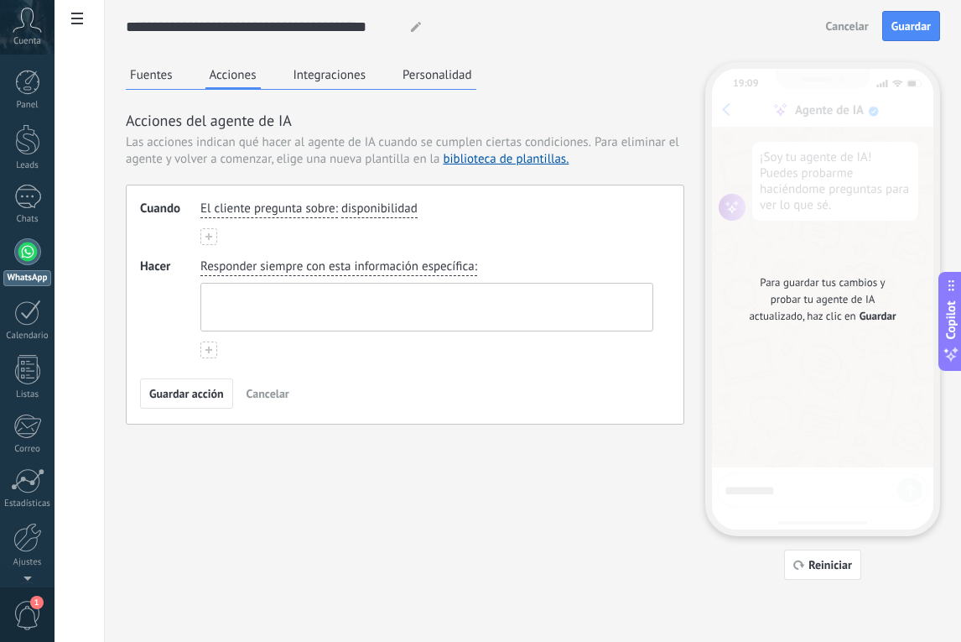
click at [589, 304] on textarea at bounding box center [425, 307] width 448 height 47
paste textarea "**********"
type textarea "**********"
click at [375, 206] on span "disponibilidad" at bounding box center [379, 209] width 76 height 17
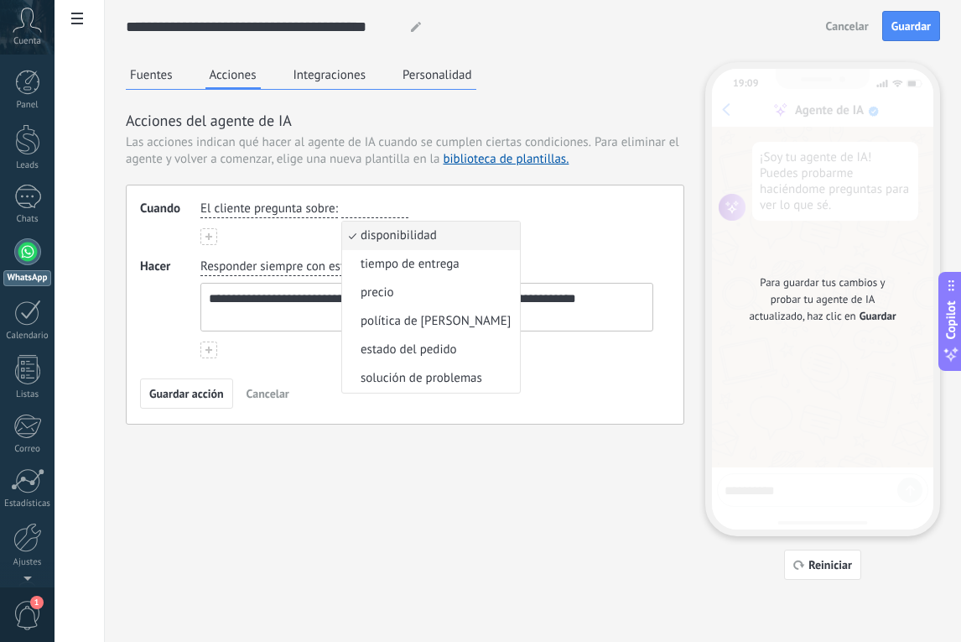
click at [326, 207] on span "El cliente pregunta sobre" at bounding box center [268, 209] width 135 height 17
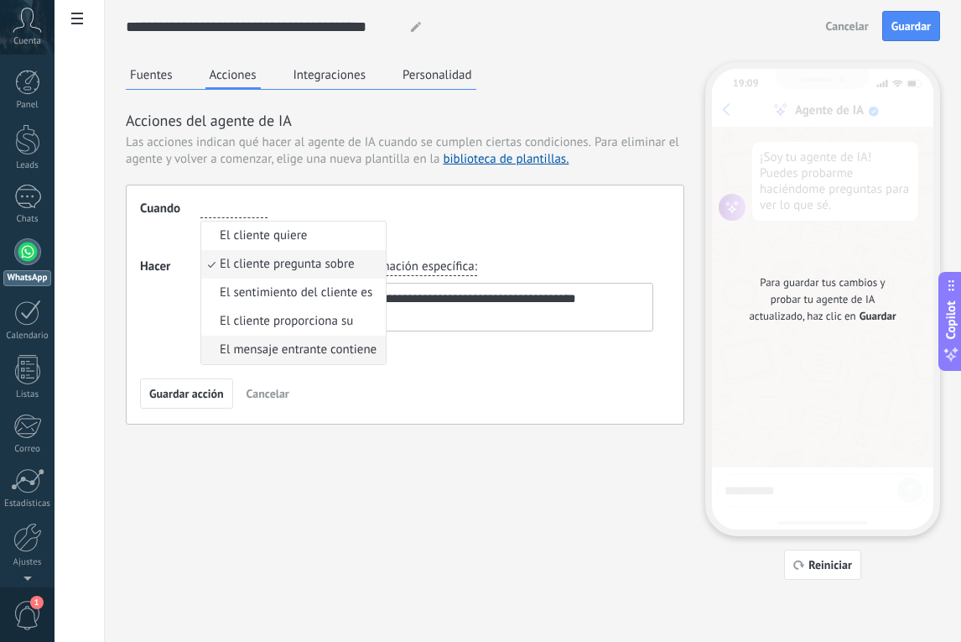
click at [337, 352] on span "El mensaje entrante contiene" at bounding box center [298, 349] width 157 height 17
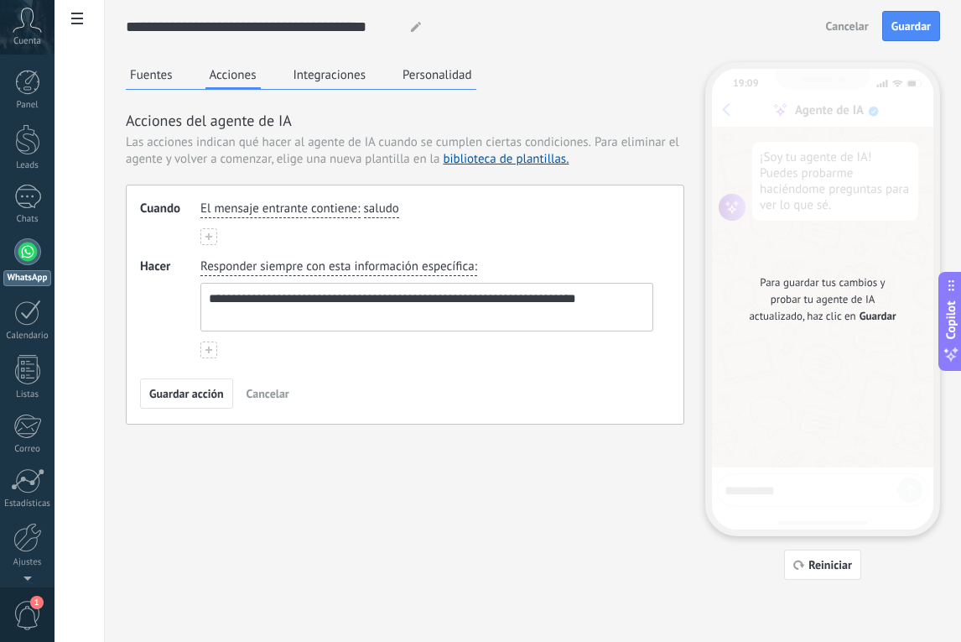
click at [379, 211] on span "saludo" at bounding box center [381, 209] width 35 height 17
click at [245, 236] on div "El mensaje entrante contiene : saludo saludo lenguaje ofensivo url / enlace" at bounding box center [427, 223] width 453 height 44
click at [394, 210] on span "saludo" at bounding box center [381, 209] width 35 height 17
click at [534, 213] on div "El mensaje entrante contiene : saludo saludo lenguaje ofensivo url / enlace" at bounding box center [427, 209] width 460 height 24
click at [307, 211] on span "El mensaje entrante contiene" at bounding box center [279, 209] width 157 height 17
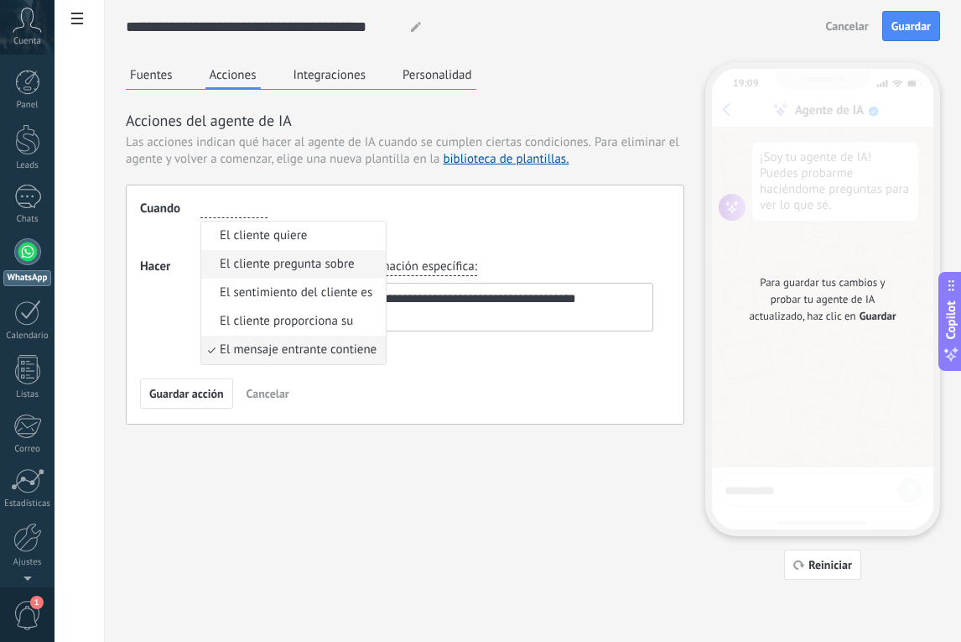
click at [304, 268] on span "El cliente pregunta sobre" at bounding box center [287, 264] width 135 height 17
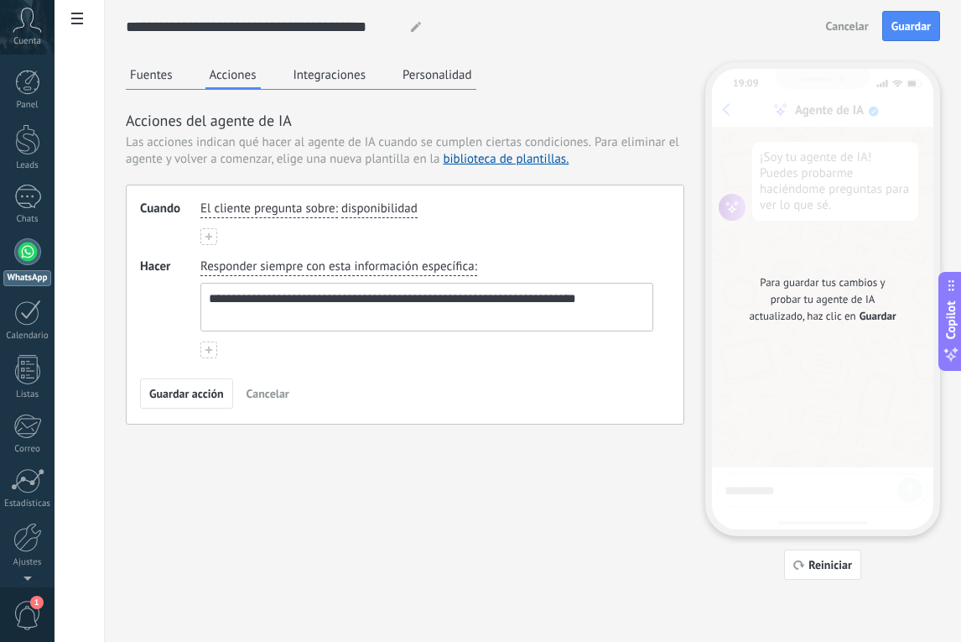
click at [383, 214] on span "disponibilidad" at bounding box center [379, 209] width 76 height 17
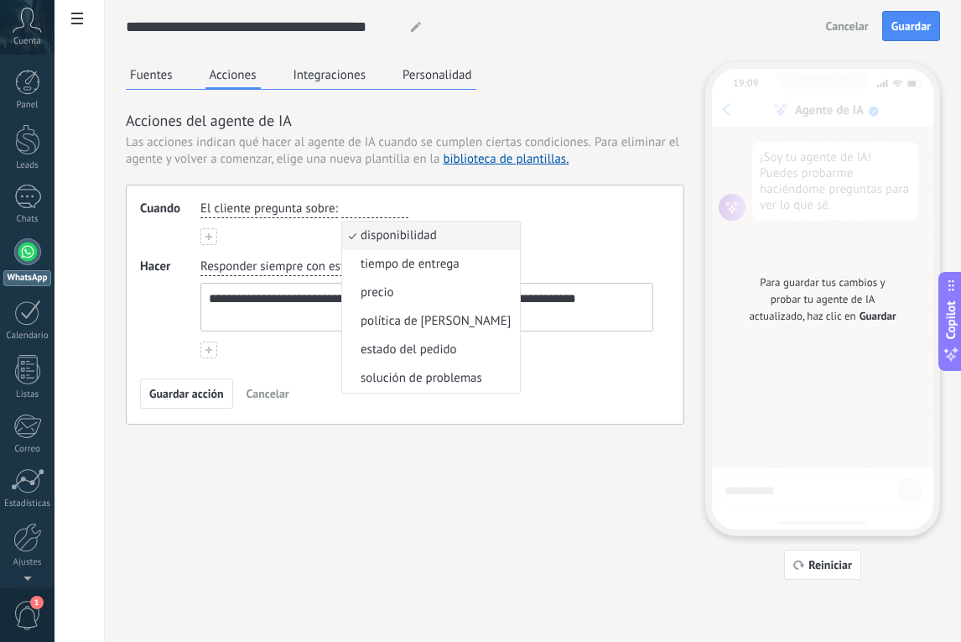
click at [259, 205] on span "El cliente pregunta sobre" at bounding box center [268, 209] width 135 height 17
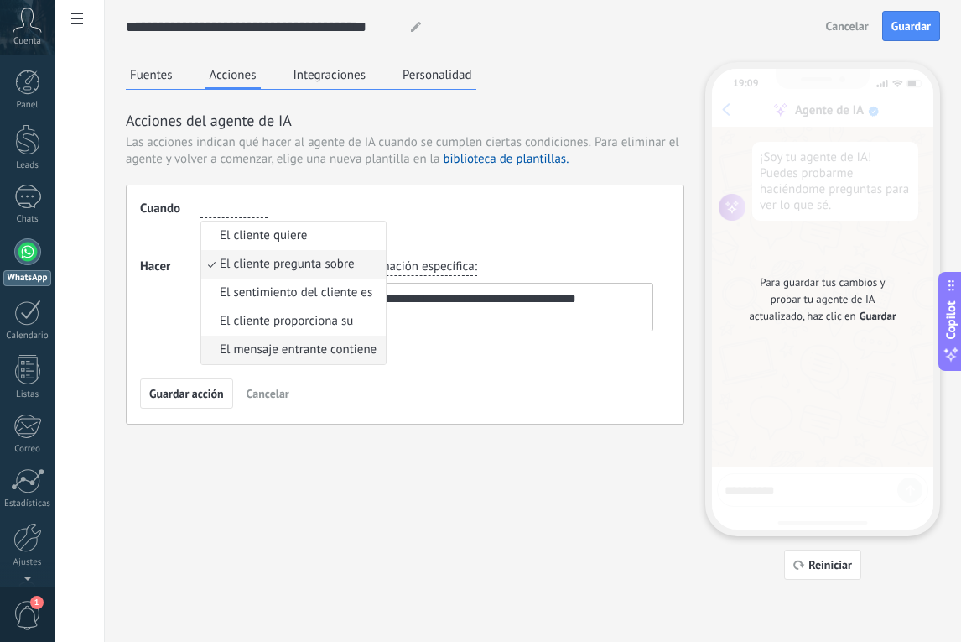
click at [309, 352] on span "El mensaje entrante contiene" at bounding box center [298, 349] width 157 height 17
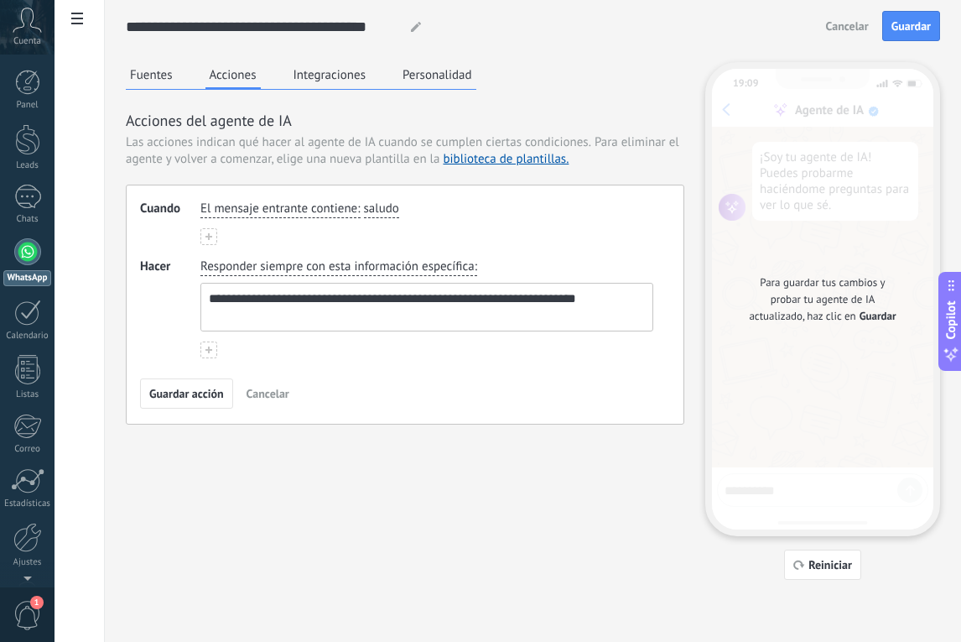
click at [373, 206] on span "saludo" at bounding box center [381, 209] width 35 height 17
click at [414, 299] on span "url / enlace" at bounding box center [413, 292] width 61 height 17
click at [400, 208] on span "url / enlace" at bounding box center [394, 209] width 61 height 17
click at [307, 237] on div "El mensaje entrante contiene : url / enlace saludo lenguaje ofensivo url / enla…" at bounding box center [427, 223] width 453 height 44
click at [297, 204] on span "El mensaje entrante contiene" at bounding box center [279, 209] width 157 height 17
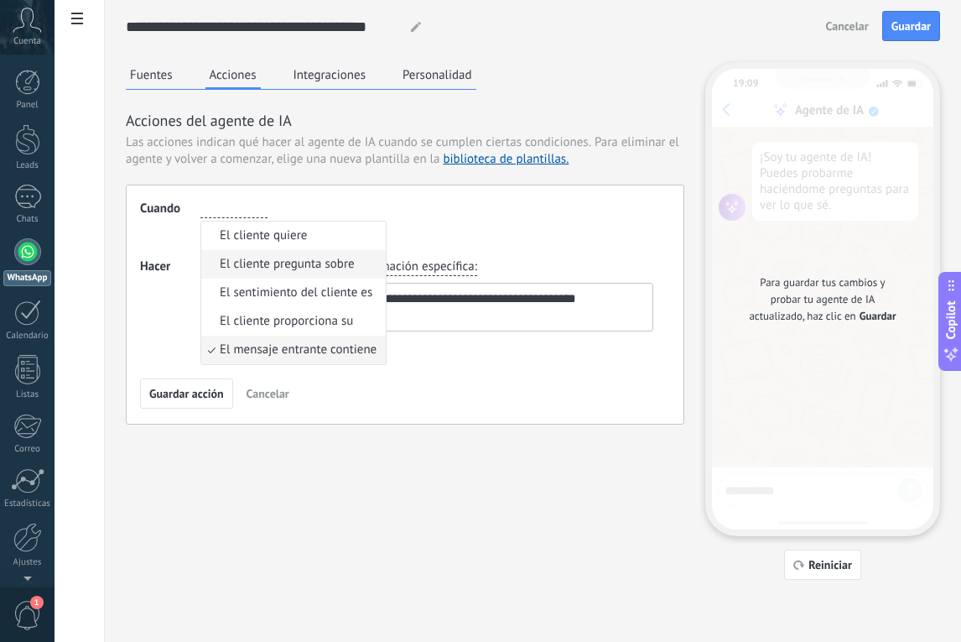
click at [335, 264] on span "El cliente pregunta sobre" at bounding box center [287, 264] width 135 height 17
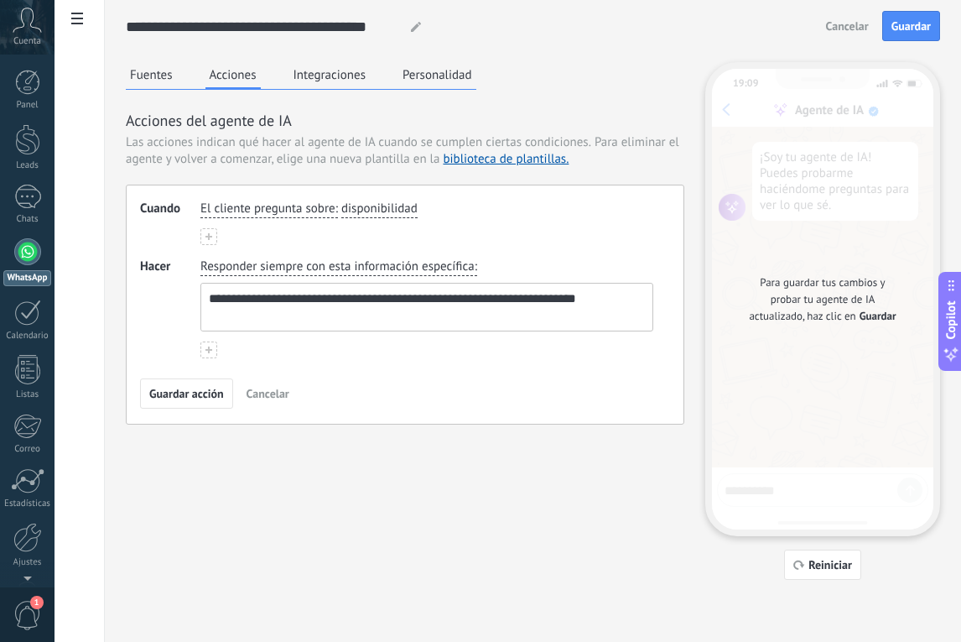
click at [371, 212] on span "disponibilidad" at bounding box center [379, 209] width 76 height 17
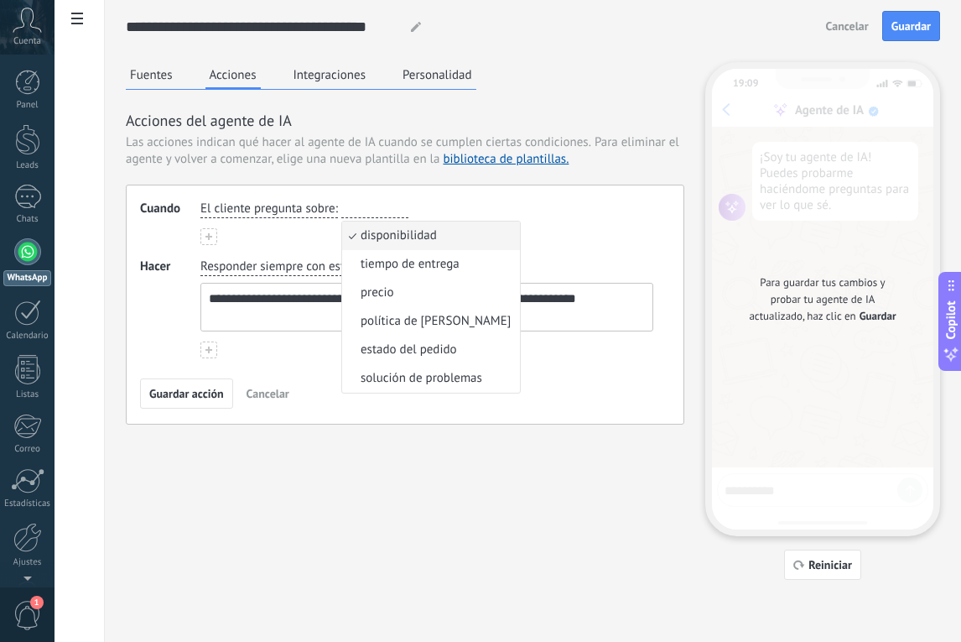
click at [576, 190] on div "**********" at bounding box center [405, 305] width 559 height 240
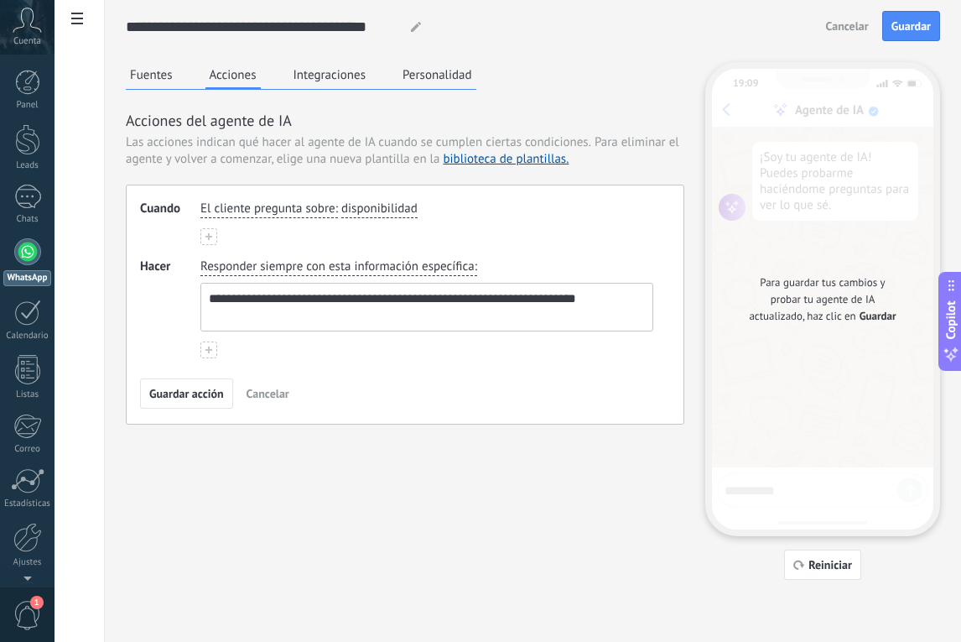
click at [209, 237] on use at bounding box center [209, 236] width 7 height 7
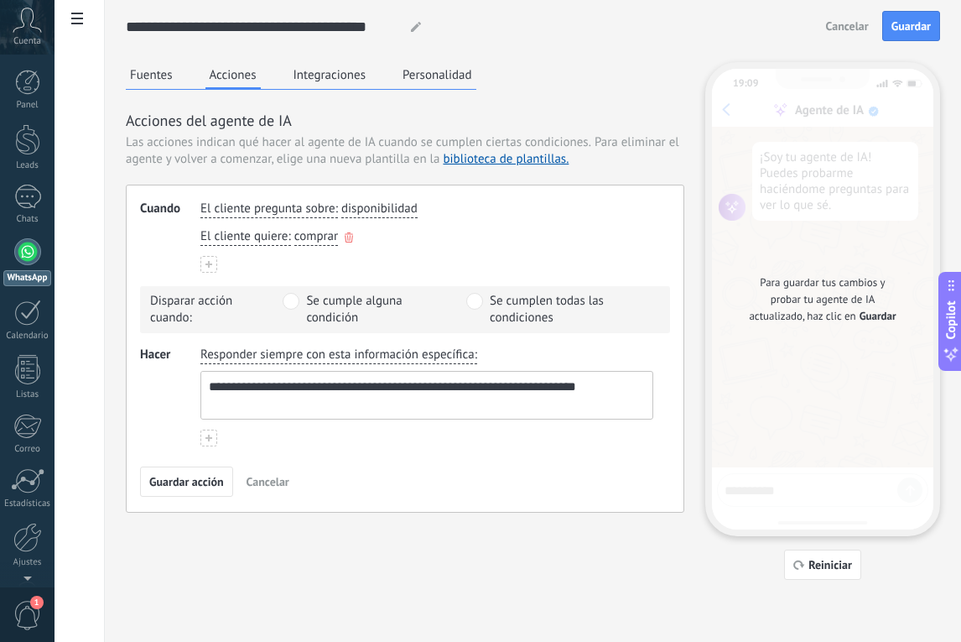
click at [305, 242] on span "comprar" at bounding box center [316, 236] width 44 height 17
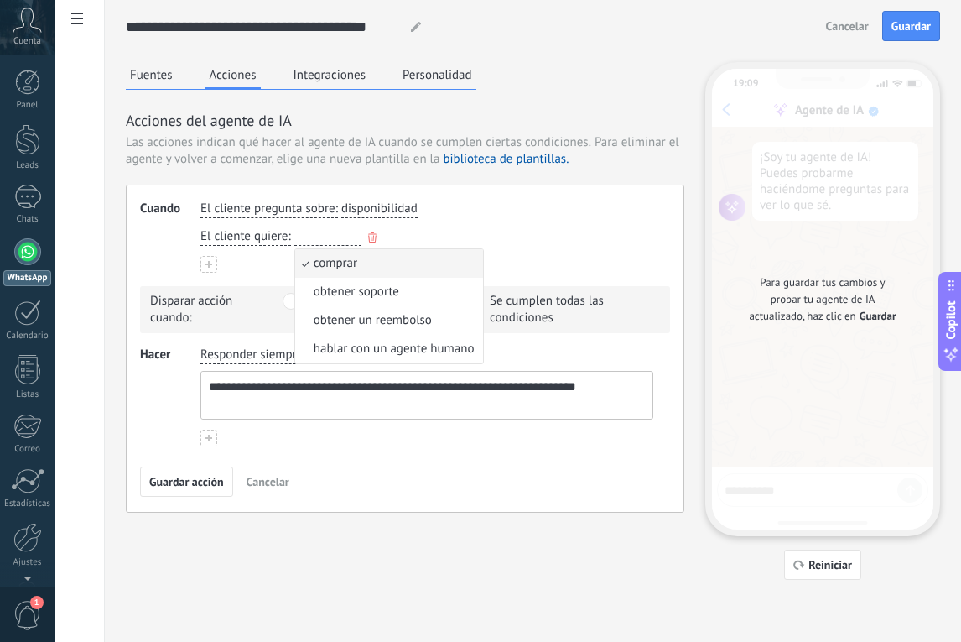
click at [502, 236] on div "El cliente quiere : comprar comprar obtener soporte obtener un reembolso hablar…" at bounding box center [427, 237] width 460 height 24
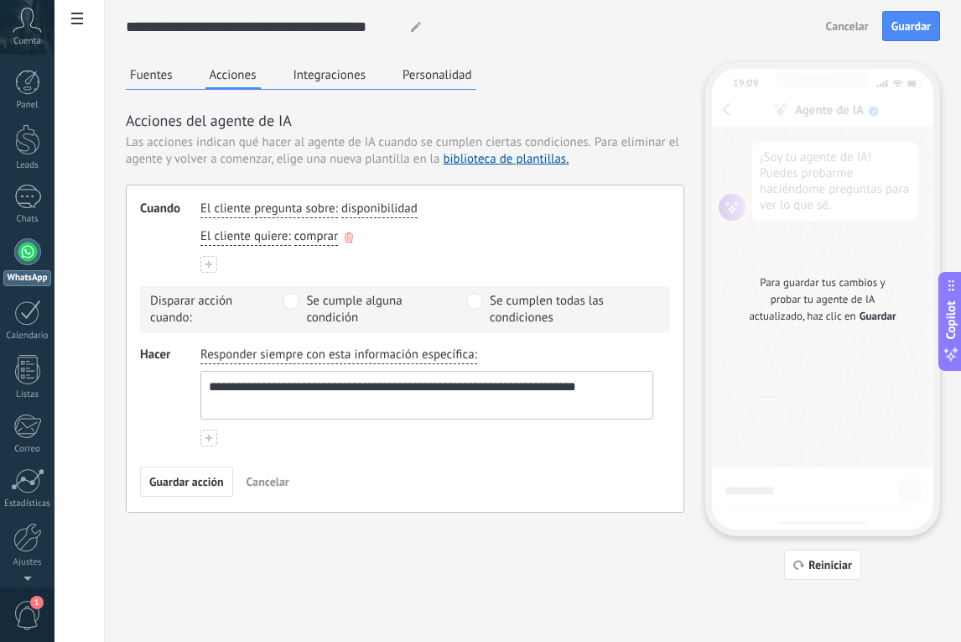
click at [319, 233] on span "comprar" at bounding box center [316, 236] width 44 height 17
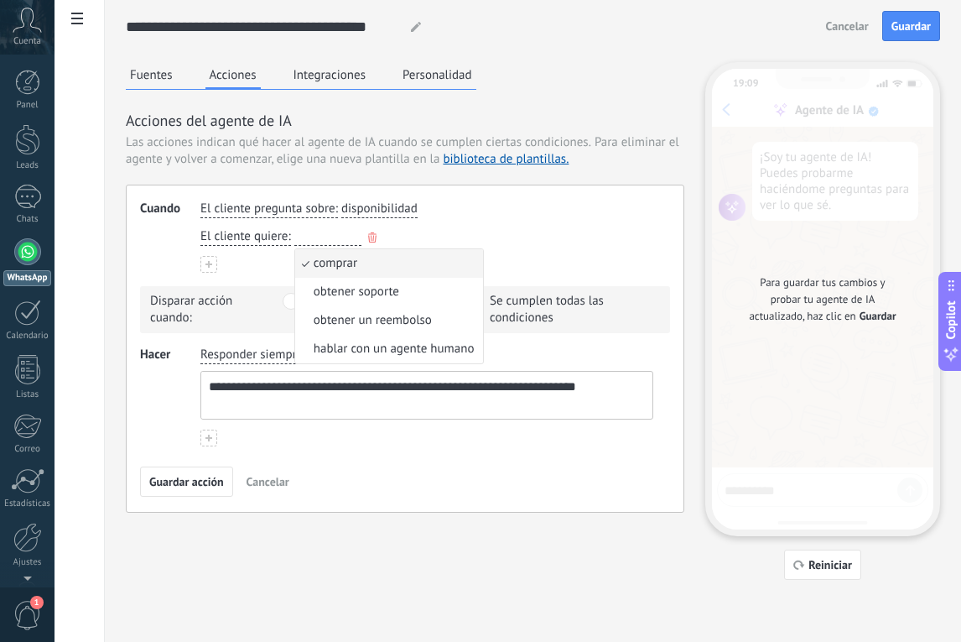
click at [253, 232] on span "El cliente quiere" at bounding box center [244, 236] width 87 height 17
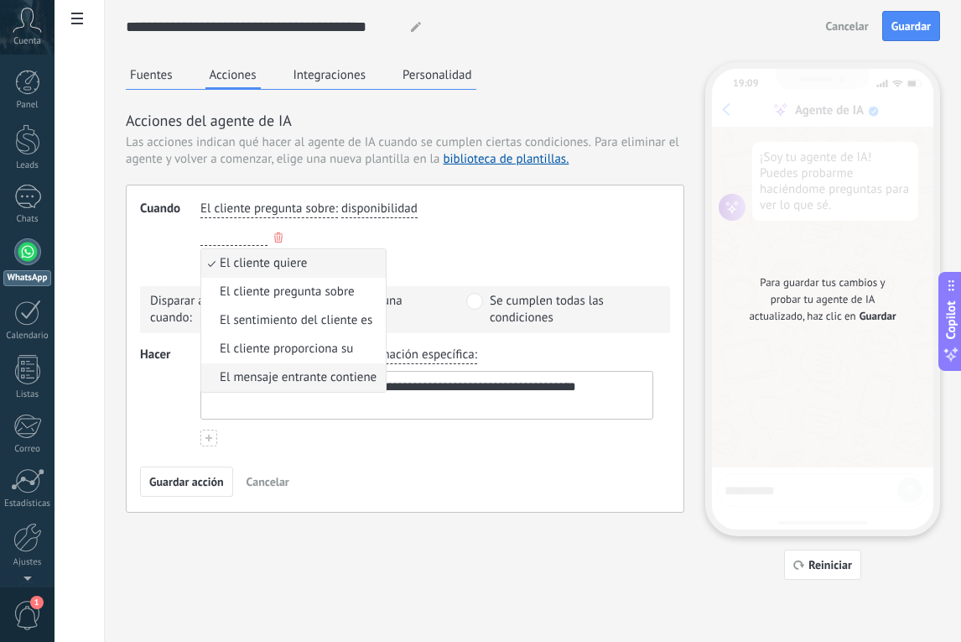
click at [304, 374] on span "El mensaje entrante contiene" at bounding box center [298, 377] width 157 height 17
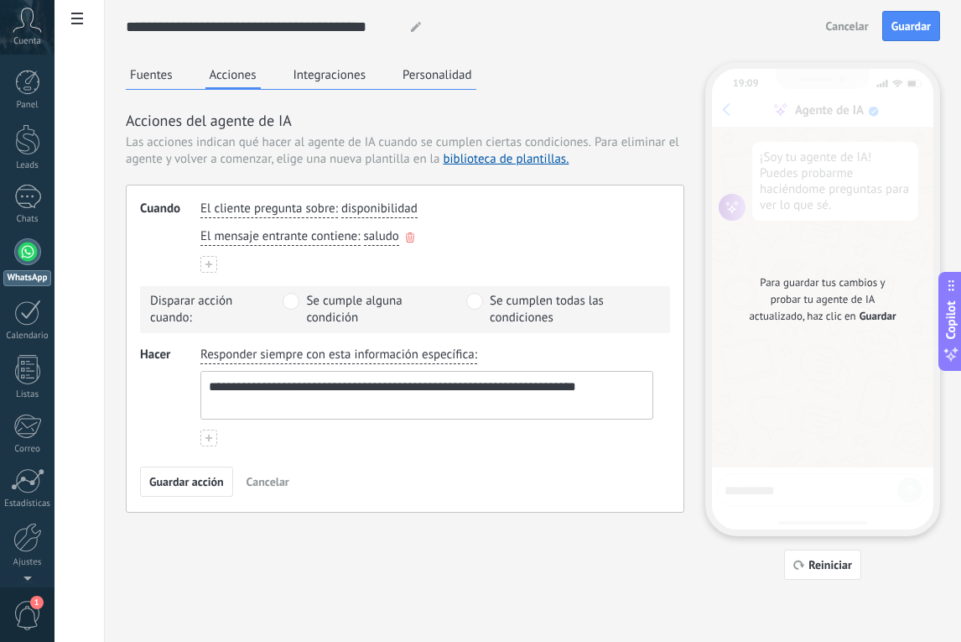
click at [382, 246] on div "El mensaje entrante contiene : saludo" at bounding box center [427, 237] width 460 height 24
click at [382, 235] on span "saludo" at bounding box center [381, 236] width 35 height 17
click at [439, 241] on use "button" at bounding box center [442, 237] width 8 height 10
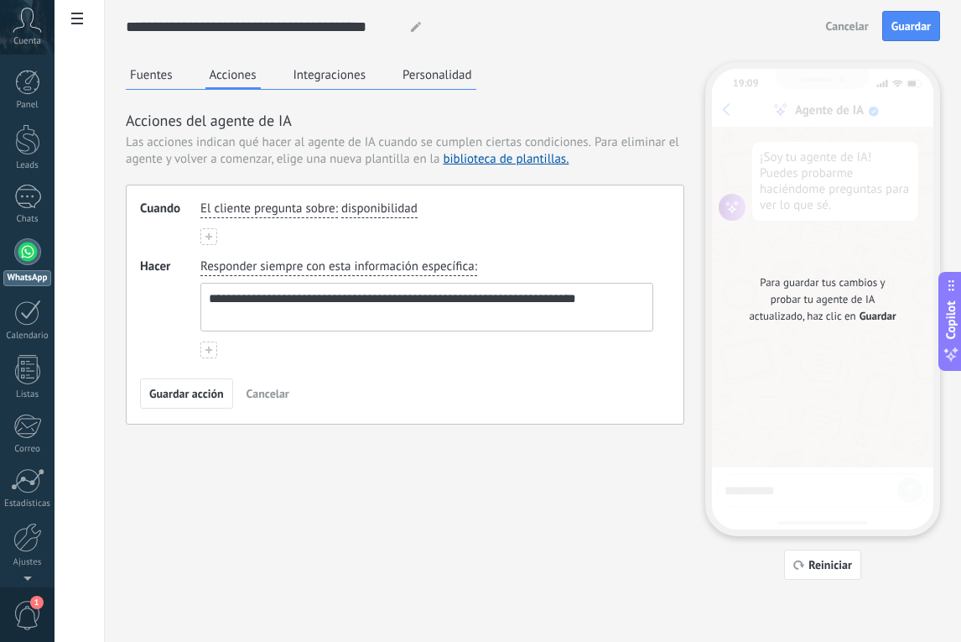
click at [368, 206] on span "disponibilidad" at bounding box center [379, 209] width 76 height 17
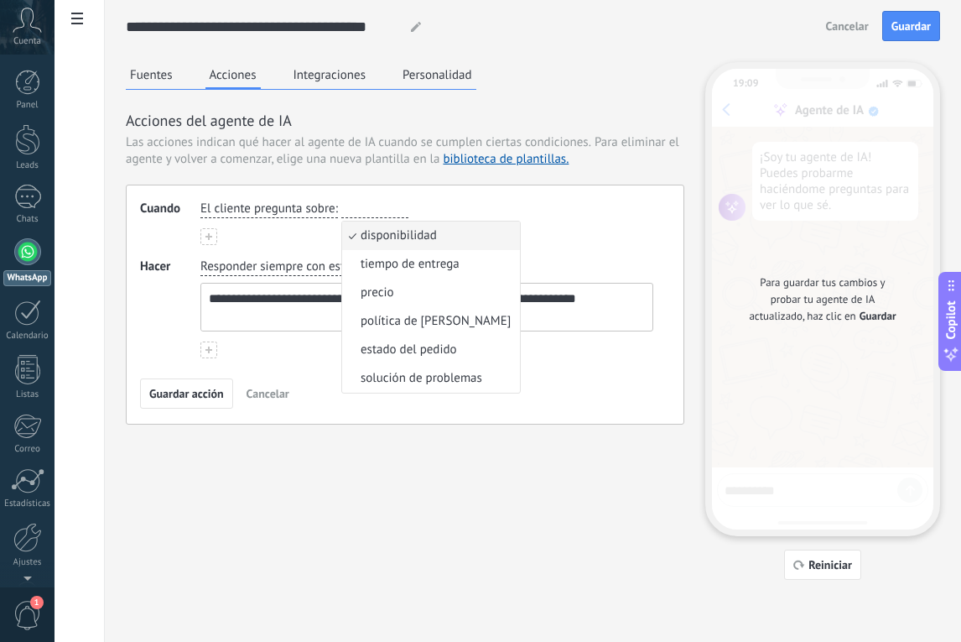
click at [572, 225] on div "El cliente pregunta sobre : disponibilidad disponibilidad tiempo de entrega pre…" at bounding box center [427, 223] width 453 height 44
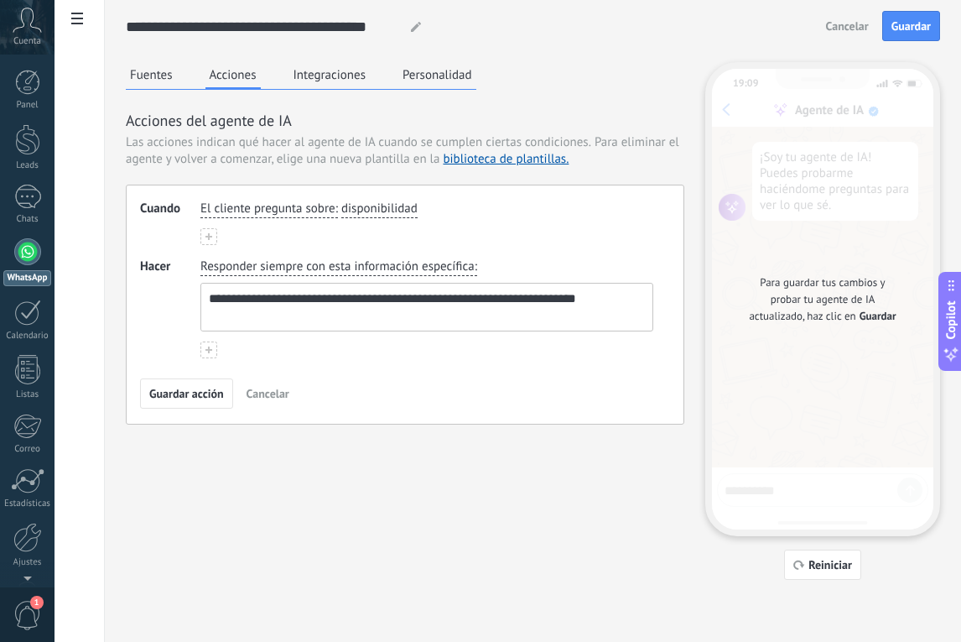
click at [249, 210] on span "El cliente pregunta sobre" at bounding box center [268, 209] width 135 height 17
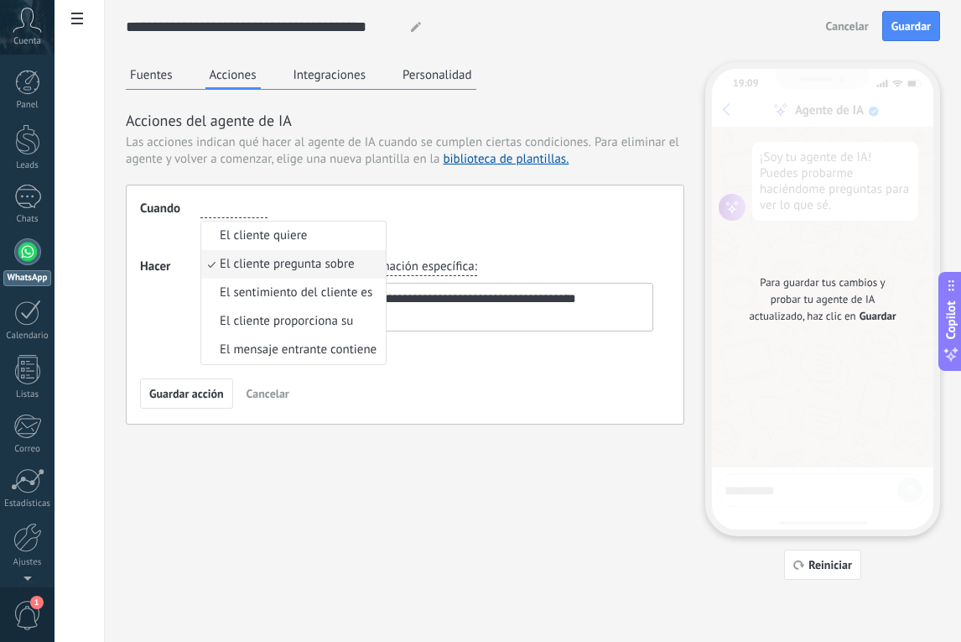
click at [490, 227] on div "El cliente pregunta sobre El cliente quiere El cliente pregunta sobre El sentim…" at bounding box center [427, 223] width 453 height 44
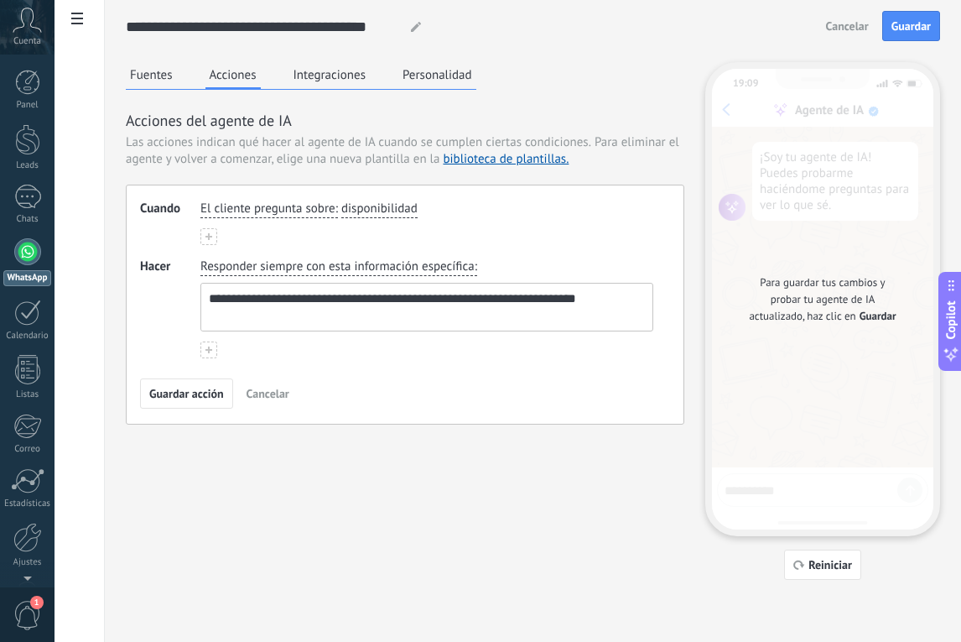
click at [258, 206] on span "El cliente pregunta sobre" at bounding box center [268, 209] width 135 height 17
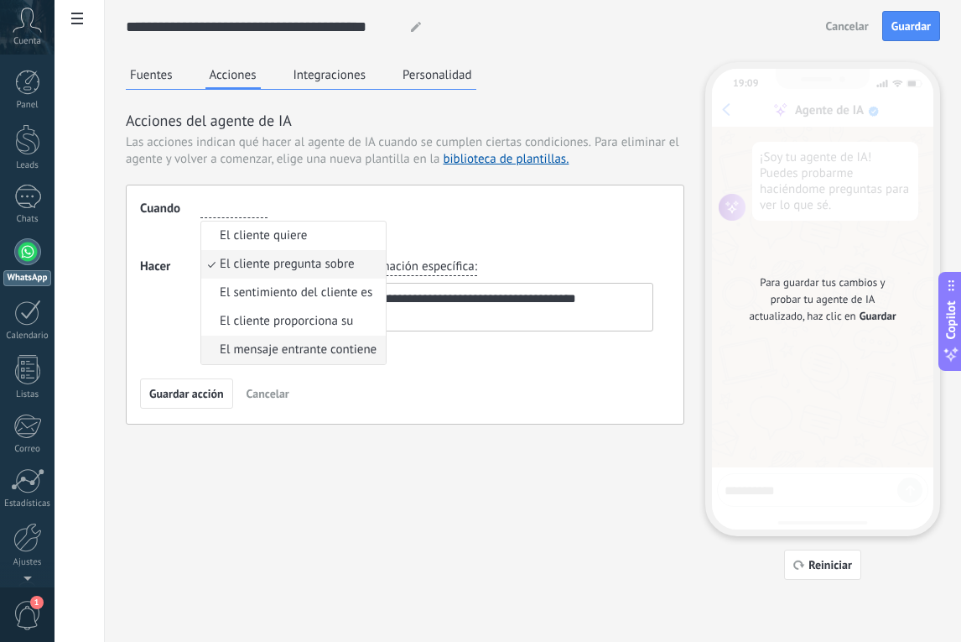
click at [284, 345] on span "El mensaje entrante contiene" at bounding box center [298, 349] width 157 height 17
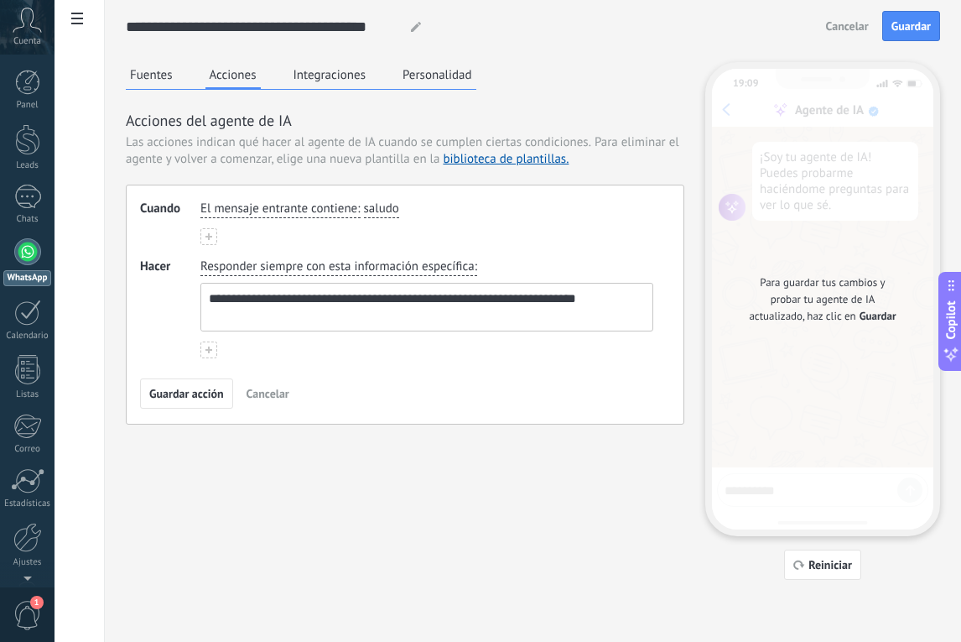
click at [255, 214] on span "El mensaje entrante contiene" at bounding box center [279, 209] width 157 height 17
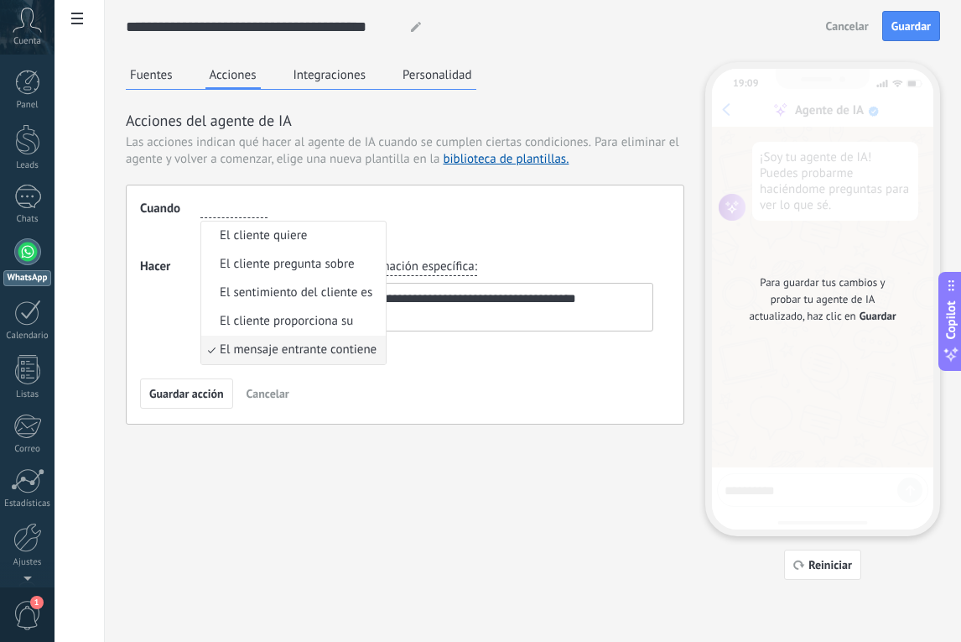
click at [368, 214] on div "El mensaje entrante contiene El cliente quiere El cliente pregunta sobre El sen…" at bounding box center [427, 209] width 460 height 24
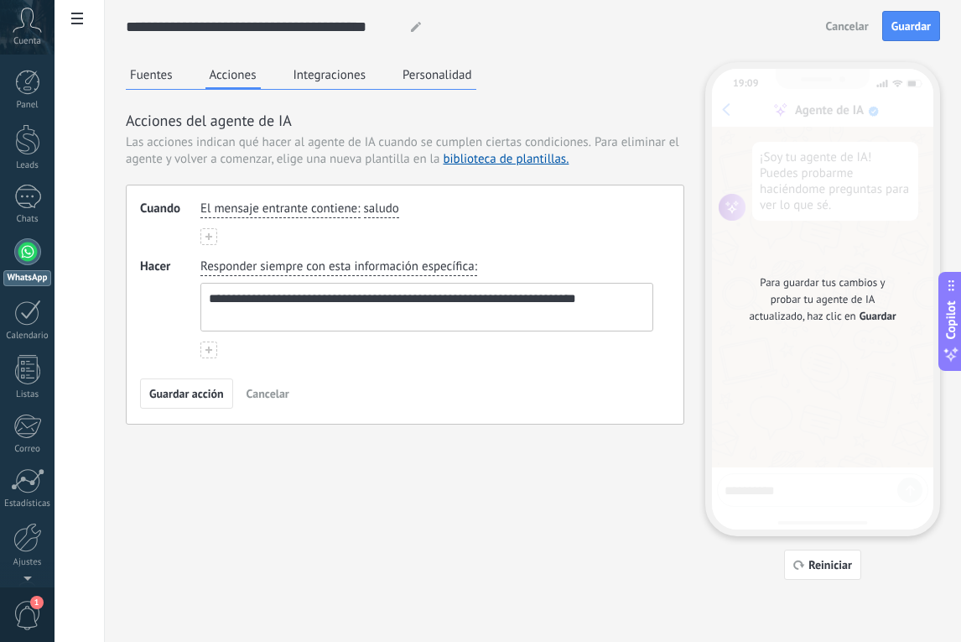
click at [305, 201] on span "El mensaje entrante contiene" at bounding box center [279, 209] width 157 height 17
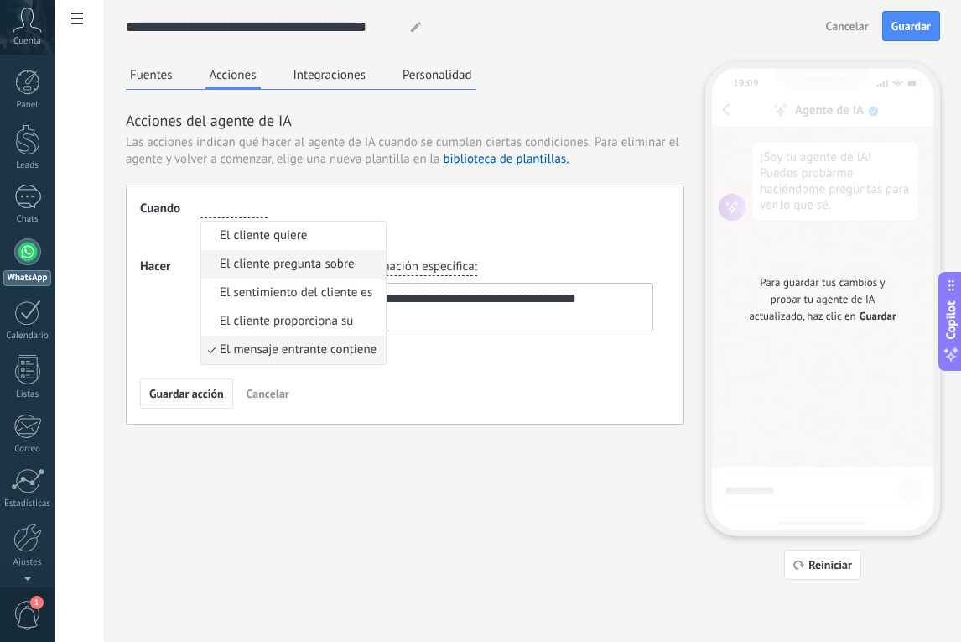
click at [309, 268] on span "El cliente pregunta sobre" at bounding box center [287, 264] width 135 height 17
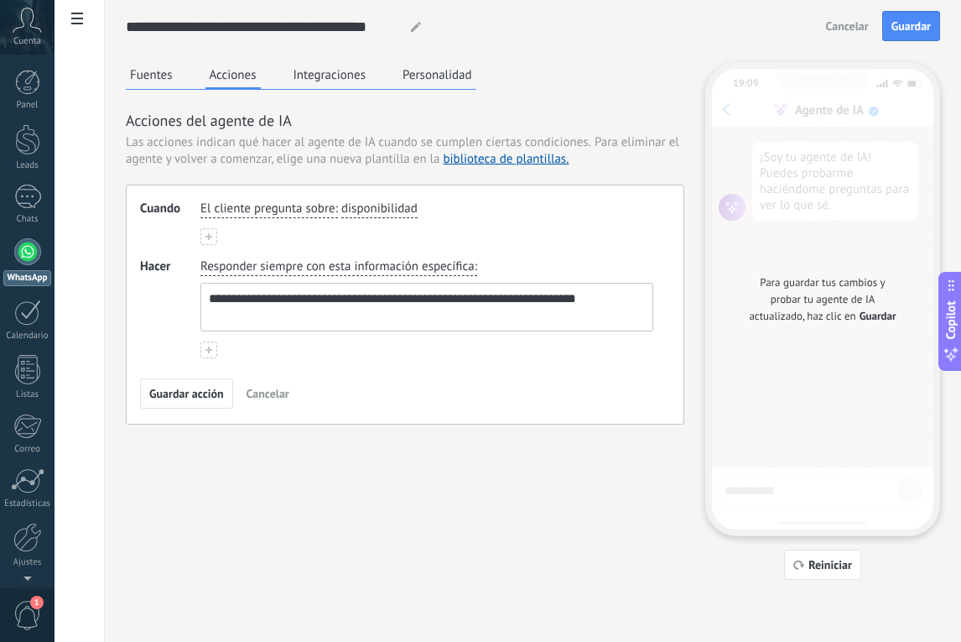
click at [372, 201] on span "disponibilidad" at bounding box center [379, 209] width 76 height 17
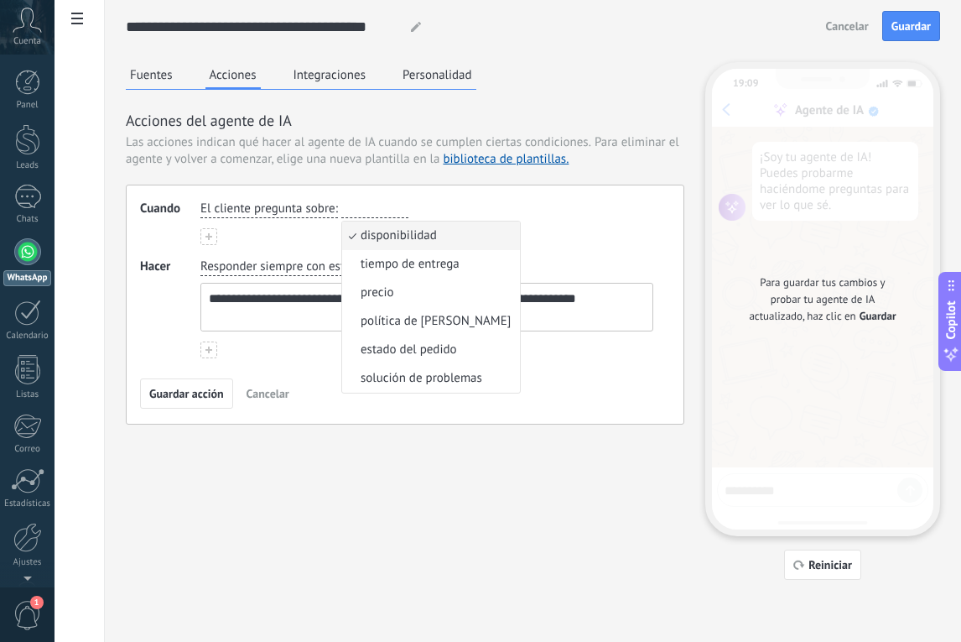
click at [620, 225] on div "El cliente pregunta sobre : disponibilidad disponibilidad tiempo de entrega pre…" at bounding box center [427, 223] width 453 height 44
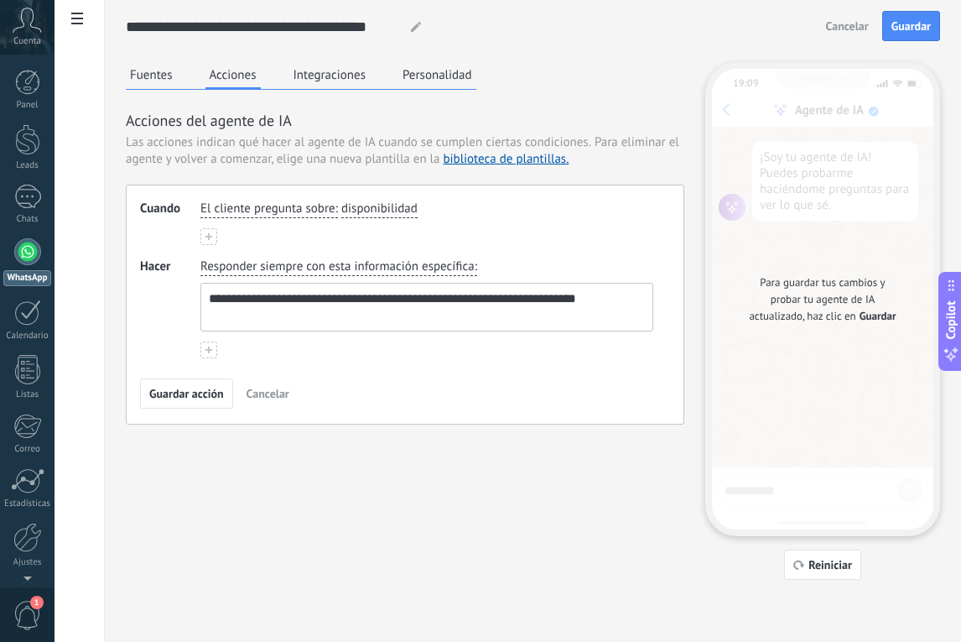
click at [306, 212] on span "El cliente pregunta sobre" at bounding box center [268, 209] width 135 height 17
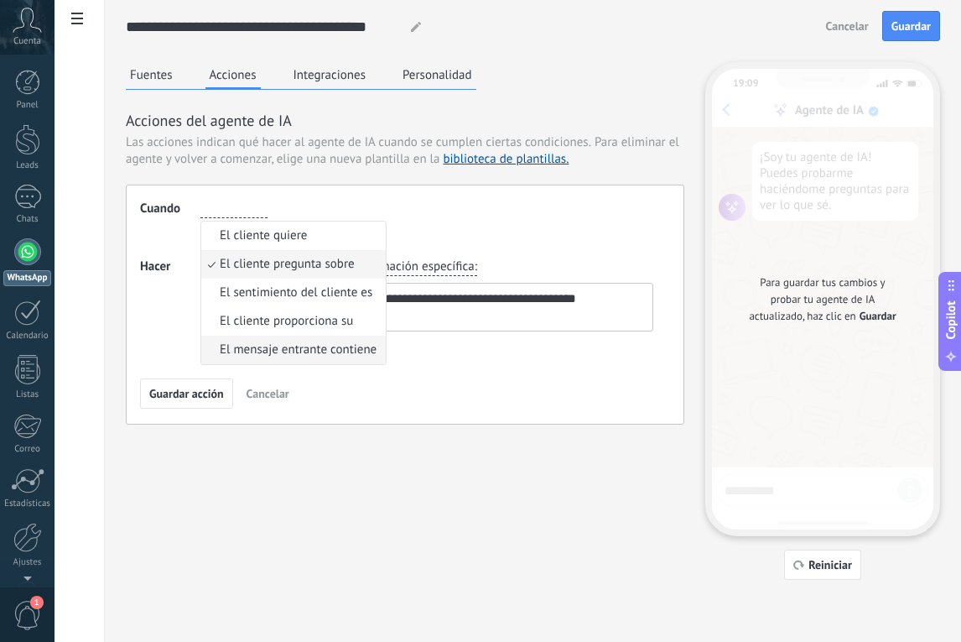
click at [357, 354] on span "El mensaje entrante contiene" at bounding box center [298, 349] width 157 height 17
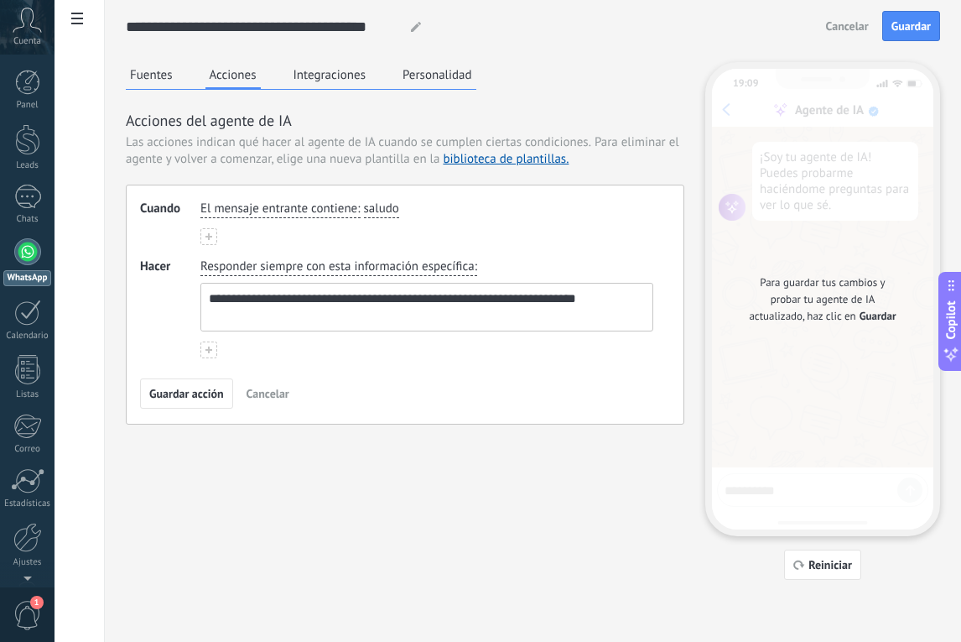
click at [380, 213] on span "saludo" at bounding box center [381, 209] width 35 height 17
type input "*"
click at [364, 201] on button "saludo" at bounding box center [397, 210] width 67 height 18
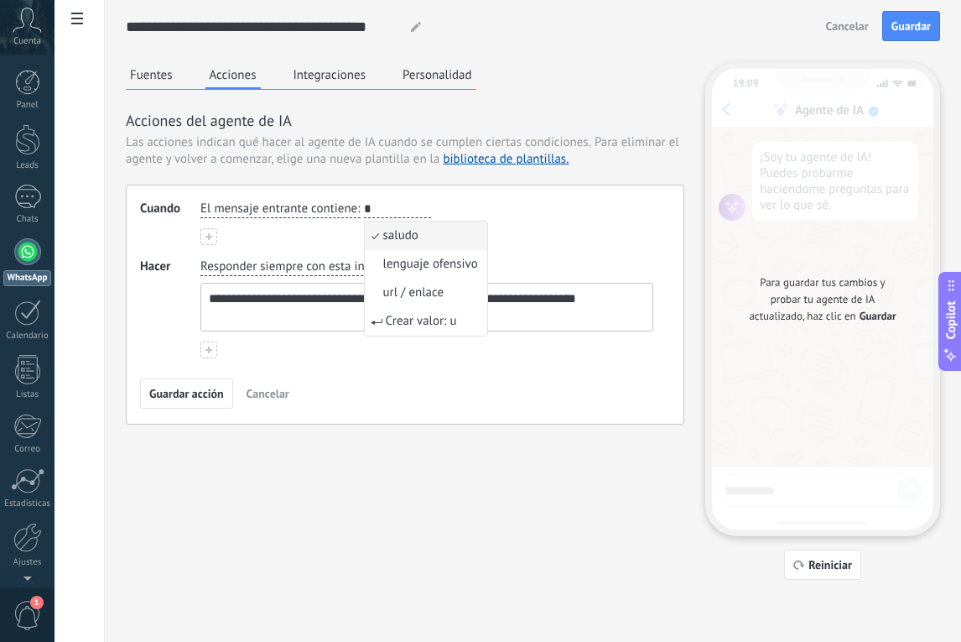
type input "*"
paste input "**********"
type input "**********"
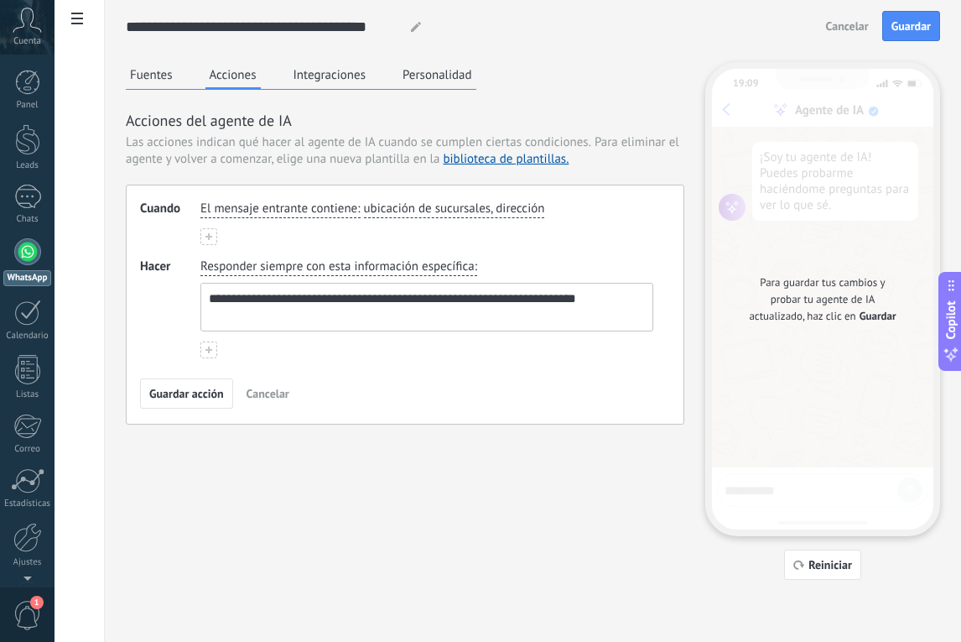
click at [512, 261] on div "**********" at bounding box center [427, 295] width 460 height 80
click at [173, 404] on button "Guardar acción" at bounding box center [186, 393] width 93 height 30
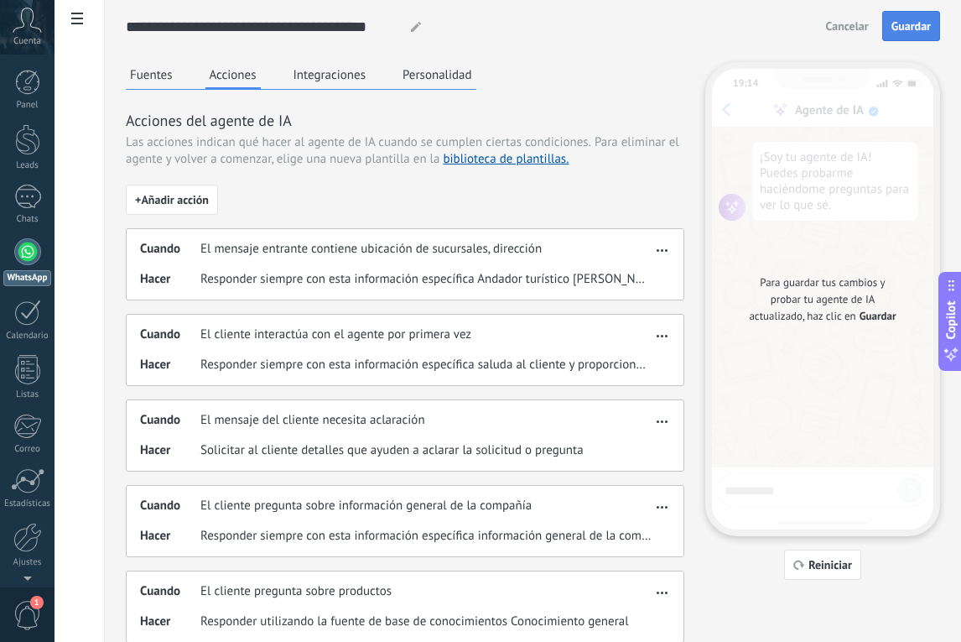
click at [919, 29] on span "Guardar" at bounding box center [911, 26] width 39 height 12
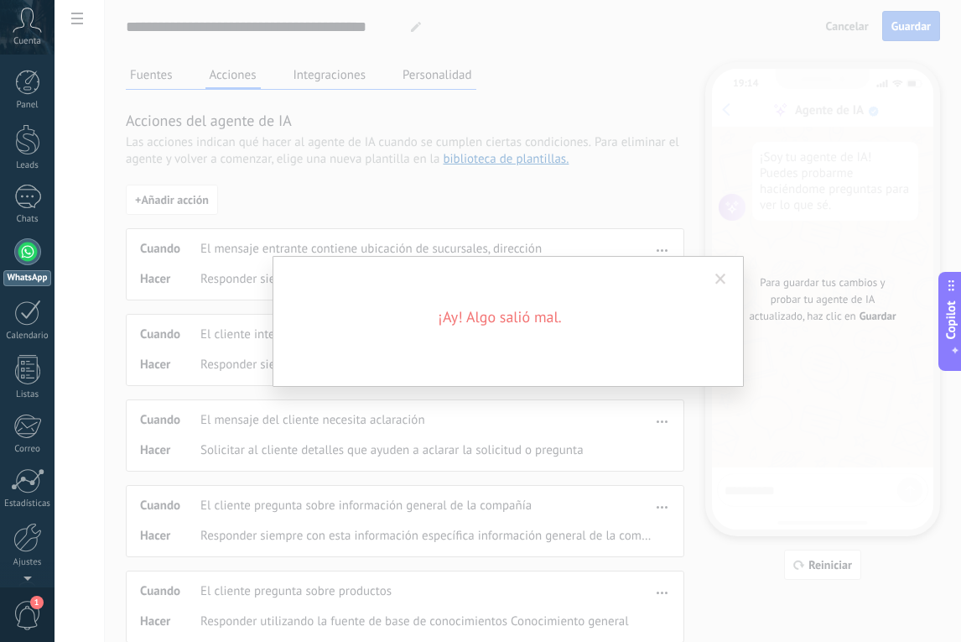
click at [618, 184] on div "¡Ay! Algo salió mal." at bounding box center [508, 321] width 907 height 642
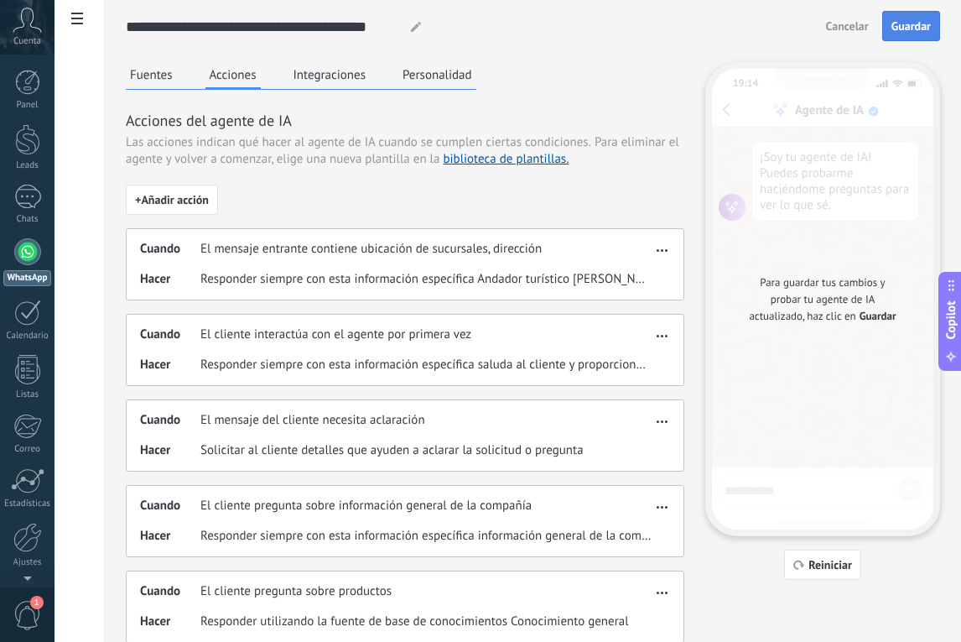
click at [908, 22] on span "Guardar" at bounding box center [911, 26] width 39 height 12
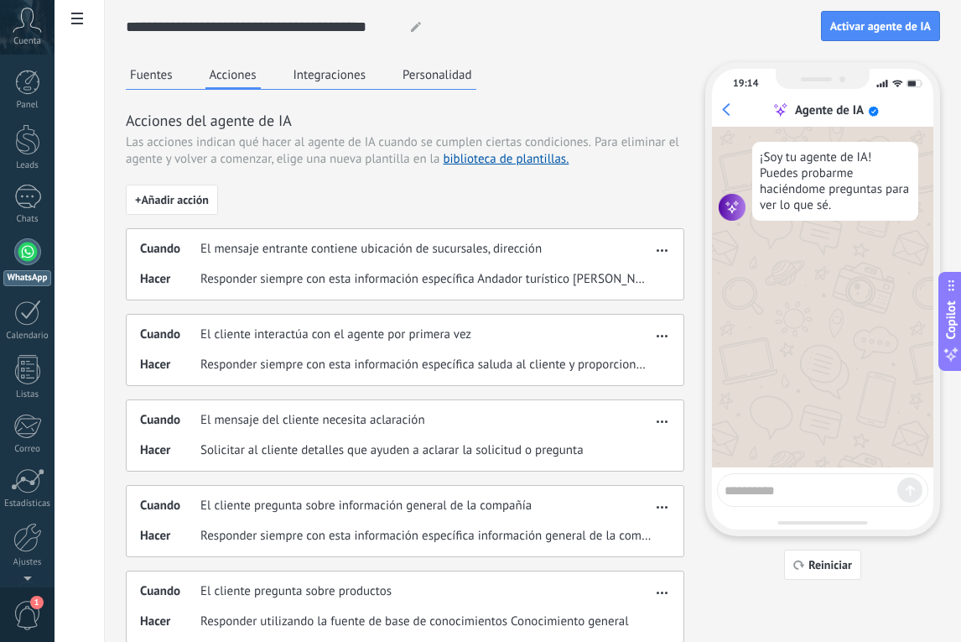
click at [756, 497] on textarea at bounding box center [811, 487] width 173 height 21
type textarea "**********"
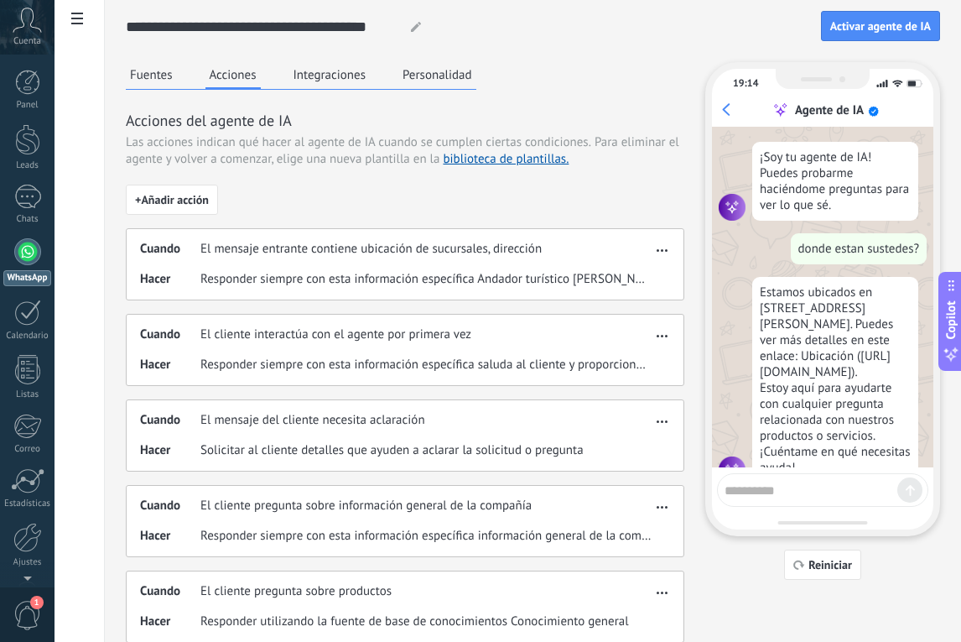
scroll to position [60, 0]
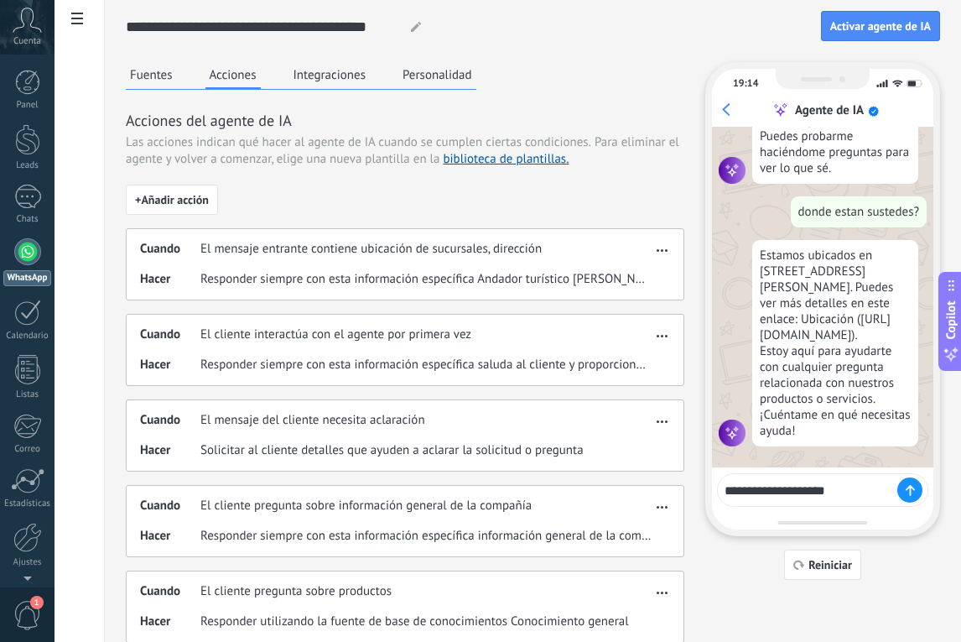
type textarea "**********"
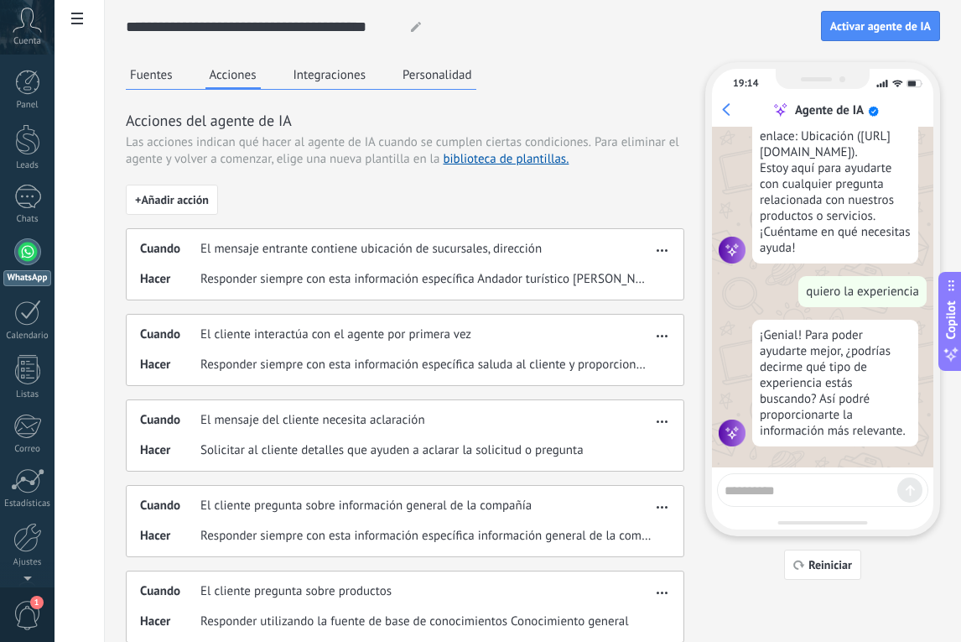
scroll to position [247, 0]
click at [564, 100] on div "Fuentes Acciones Integraciones Personalidad Acciones del agente de IA Las accio…" at bounding box center [405, 566] width 559 height 1008
click at [387, 75] on div "Fuentes Acciones Integraciones Personalidad" at bounding box center [301, 76] width 351 height 28
click at [435, 77] on button "Personalidad" at bounding box center [438, 74] width 78 height 25
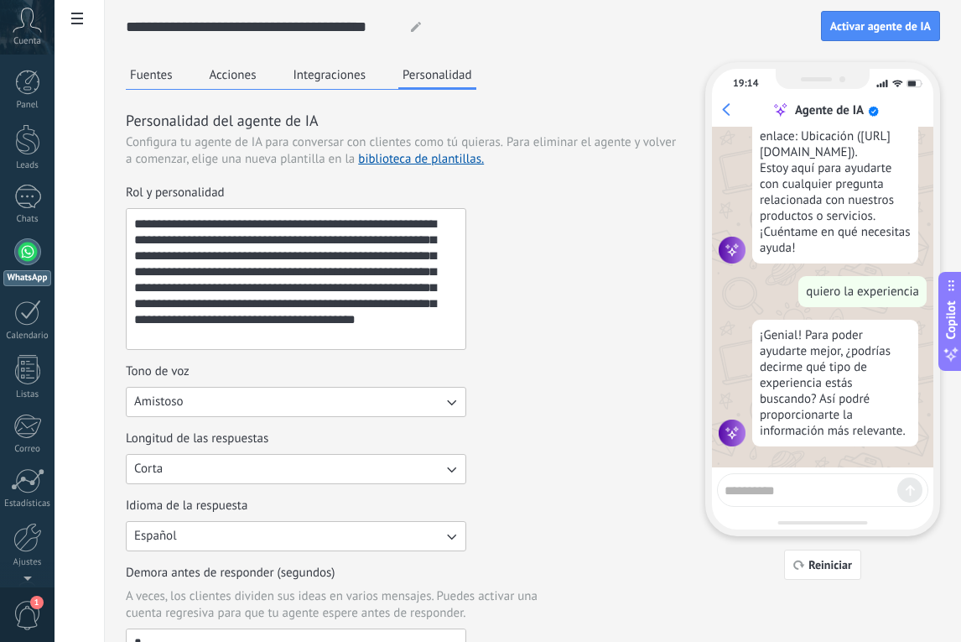
click at [191, 239] on textarea "**********" at bounding box center [295, 279] width 336 height 140
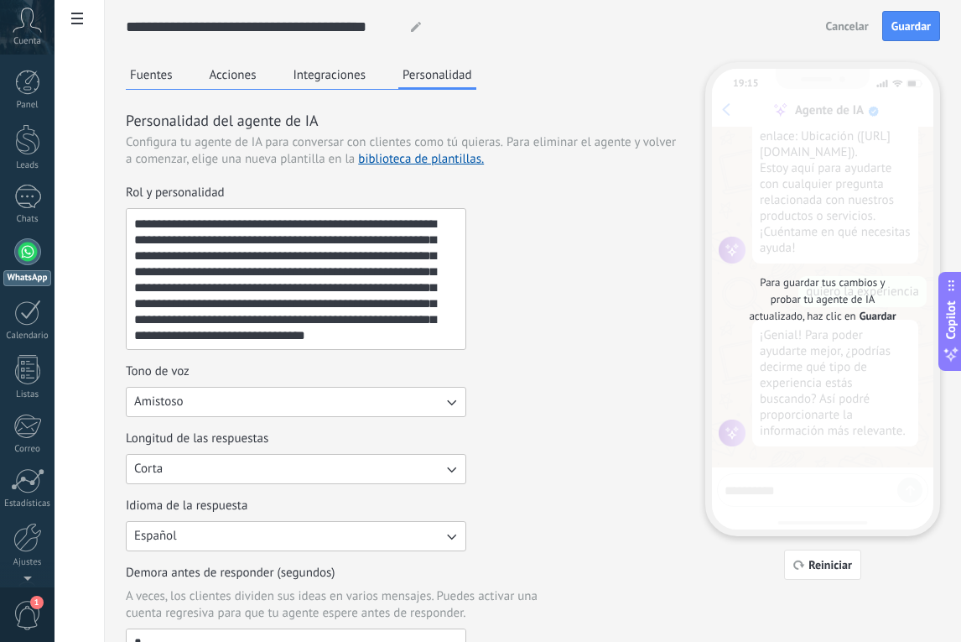
click at [319, 242] on textarea "**********" at bounding box center [295, 279] width 336 height 140
click at [429, 245] on textarea "**********" at bounding box center [295, 279] width 336 height 140
click at [414, 258] on textarea "**********" at bounding box center [295, 279] width 336 height 140
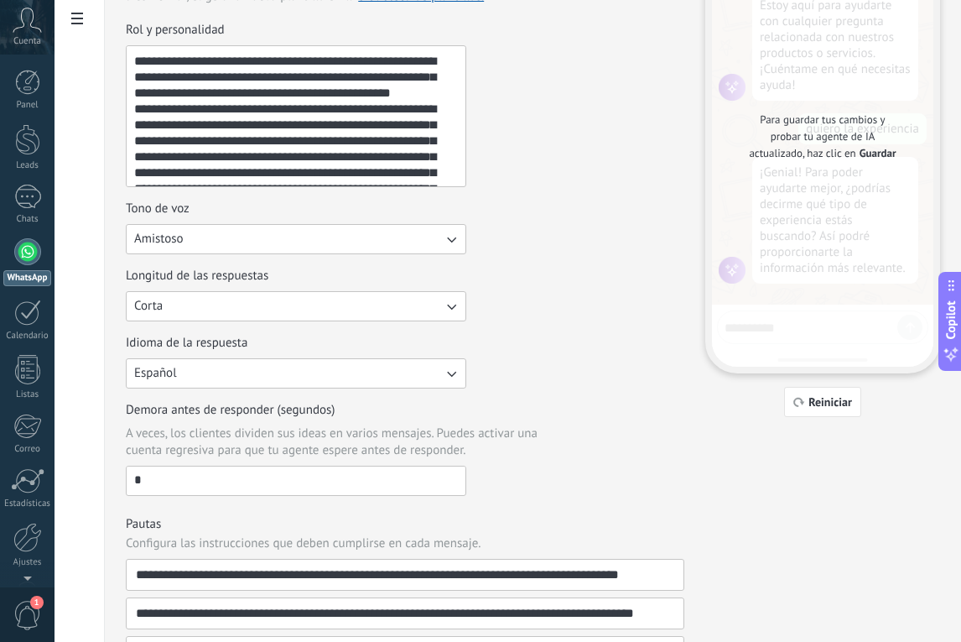
scroll to position [0, 0]
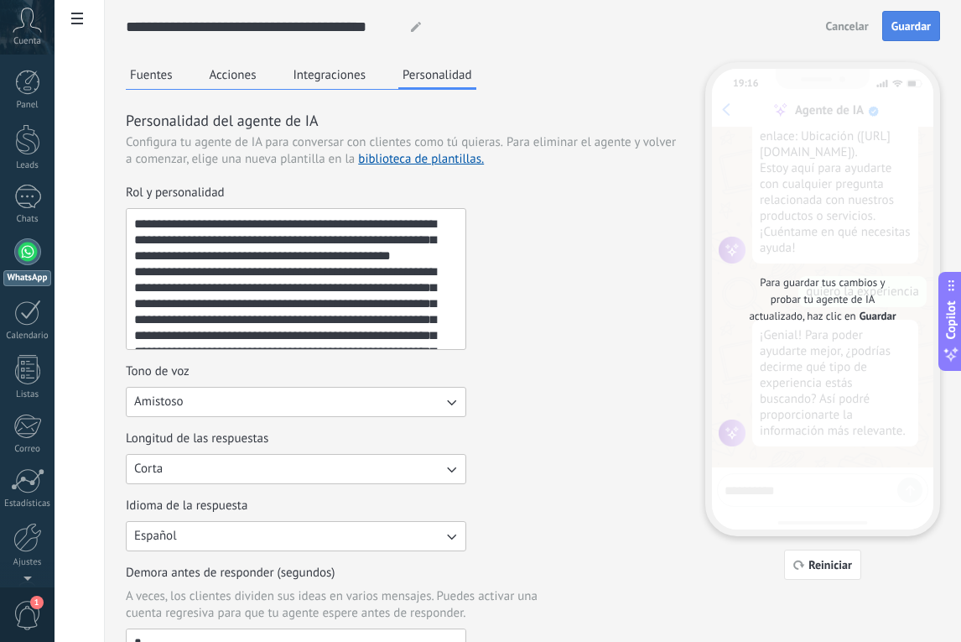
type textarea "**********"
click at [909, 36] on button "Guardar" at bounding box center [912, 26] width 58 height 30
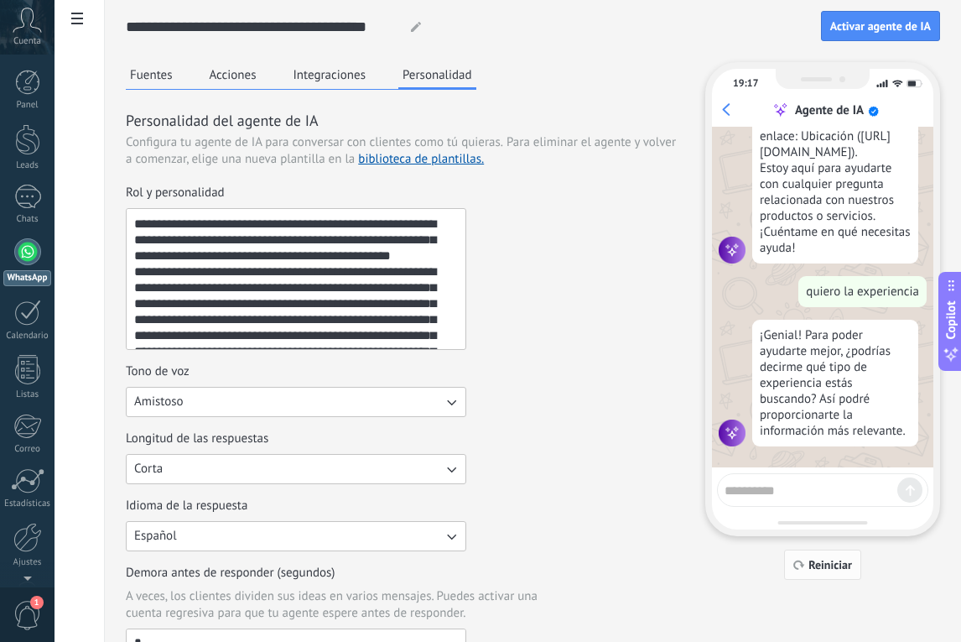
click at [846, 566] on span "Reiniciar" at bounding box center [831, 565] width 44 height 12
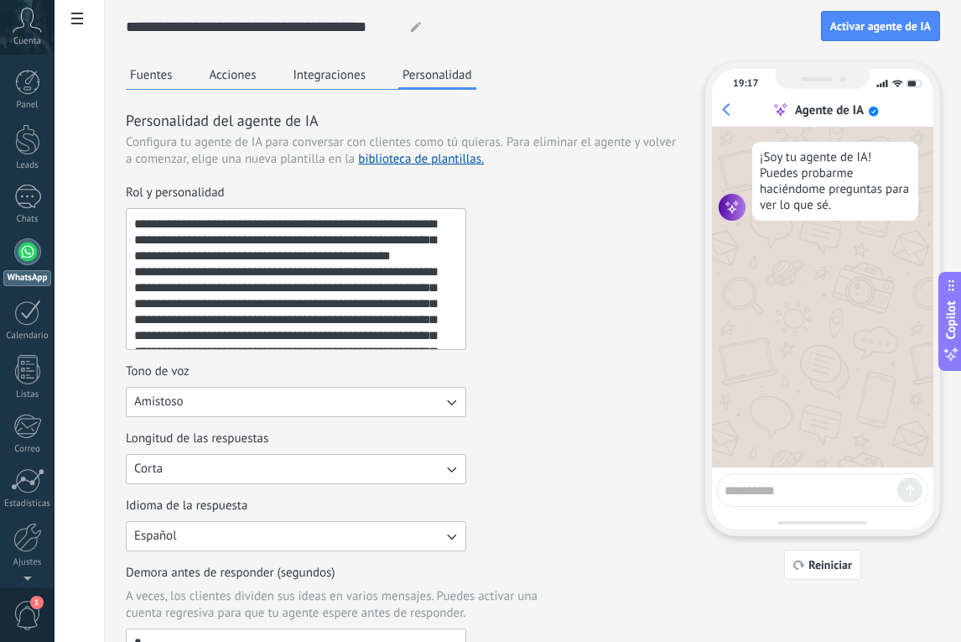
click at [794, 480] on textarea at bounding box center [811, 487] width 173 height 21
type textarea "**********"
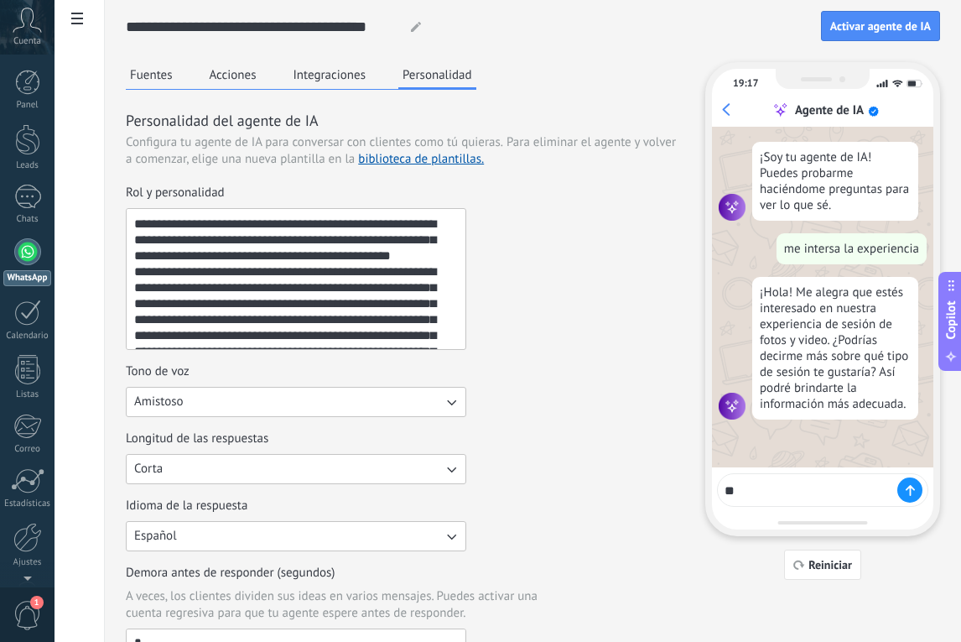
type textarea "*"
click at [246, 77] on button "Acciones" at bounding box center [233, 74] width 55 height 25
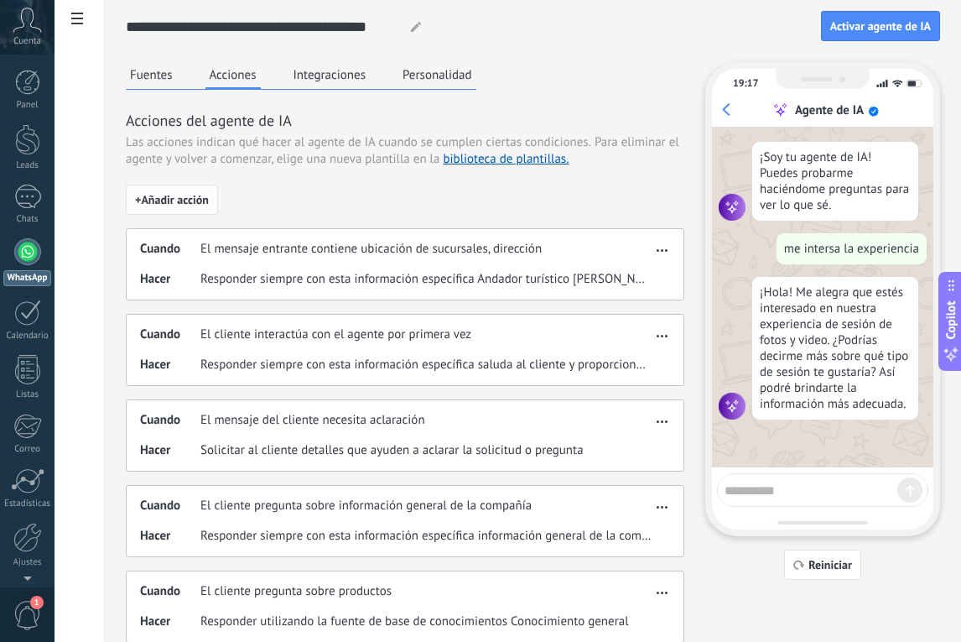
click at [185, 202] on span "+ Añadir acción" at bounding box center [172, 200] width 74 height 12
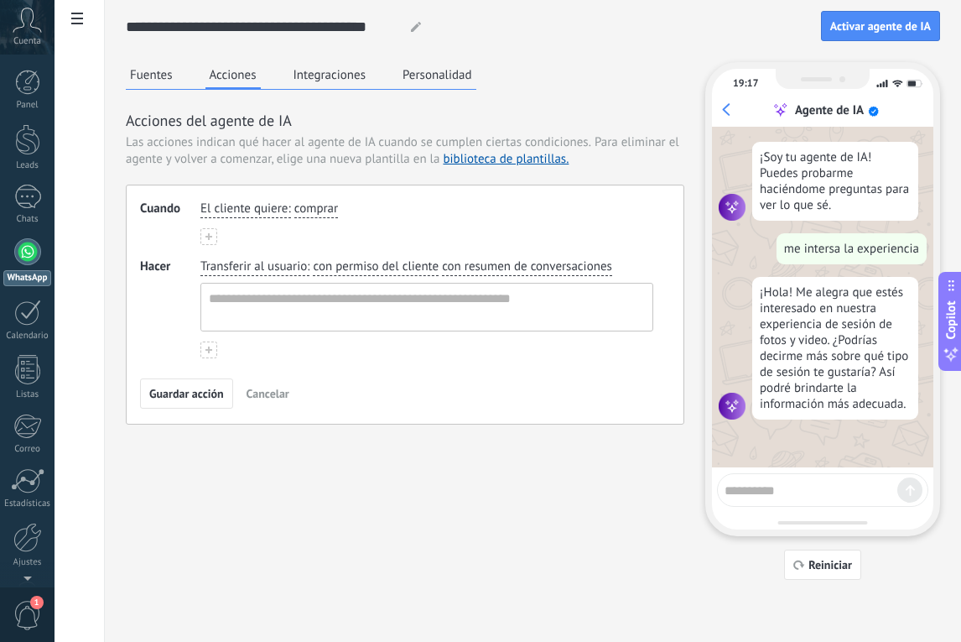
click at [264, 209] on span "El cliente quiere" at bounding box center [244, 209] width 87 height 17
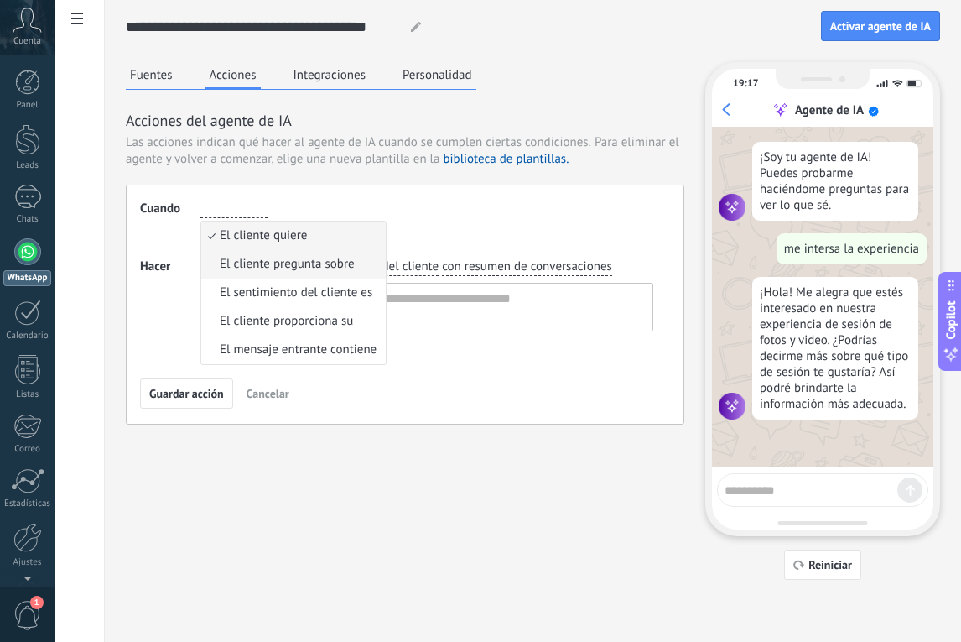
click at [331, 266] on span "El cliente pregunta sobre" at bounding box center [287, 264] width 135 height 17
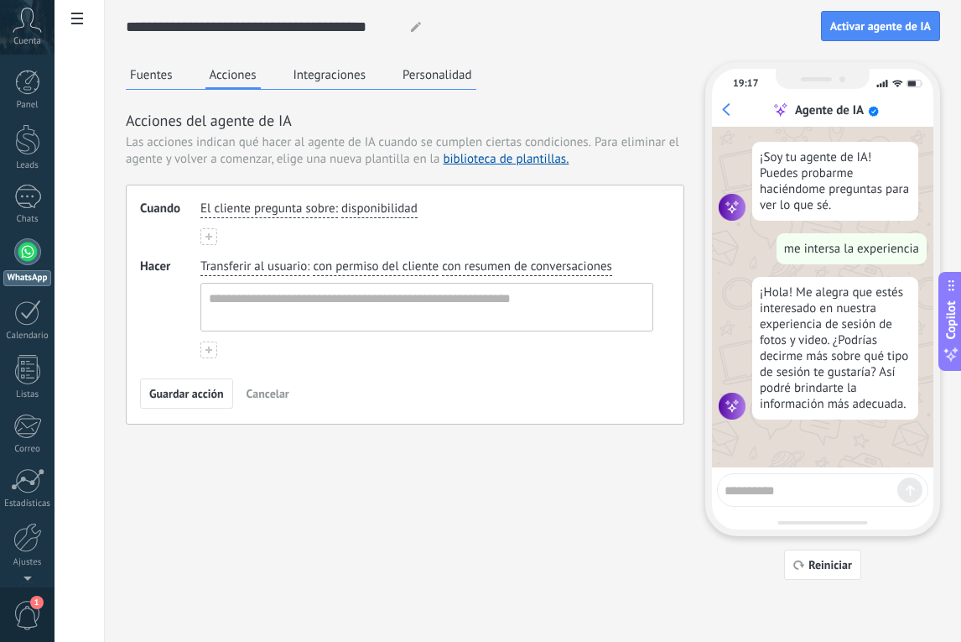
click at [375, 207] on span "disponibilidad" at bounding box center [379, 209] width 76 height 17
type input "**********"
click at [273, 263] on span "Transferir al usuario" at bounding box center [254, 266] width 107 height 17
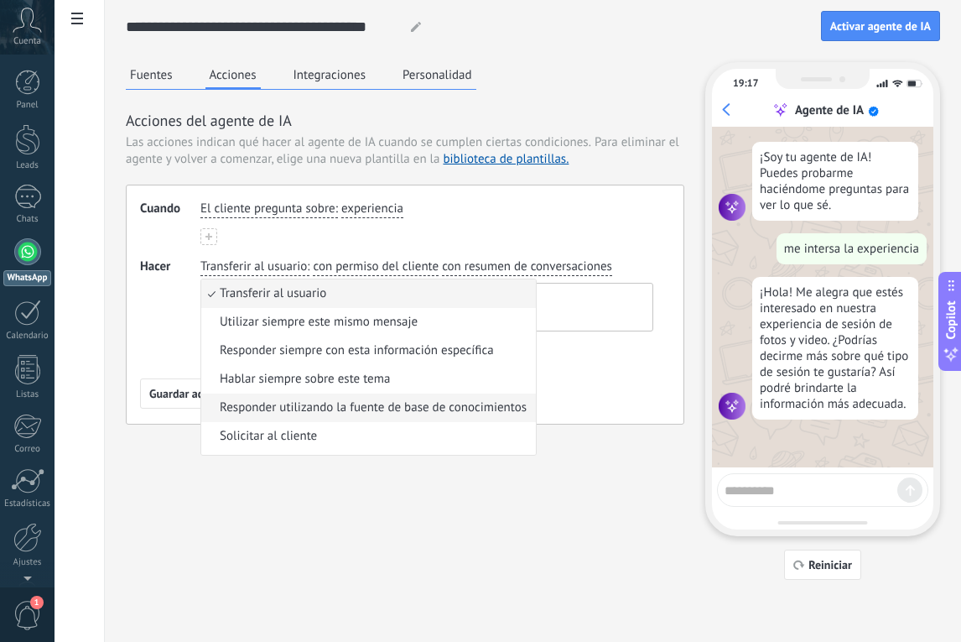
click at [322, 404] on span "Responder utilizando la fuente de base de conocimientos" at bounding box center [373, 407] width 307 height 17
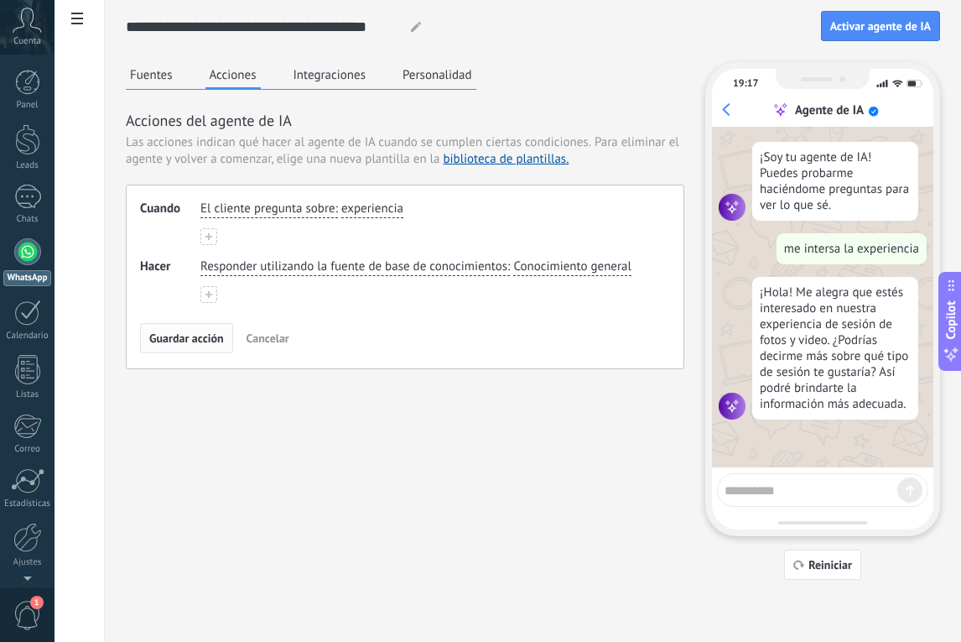
click at [204, 338] on span "Guardar acción" at bounding box center [186, 338] width 75 height 12
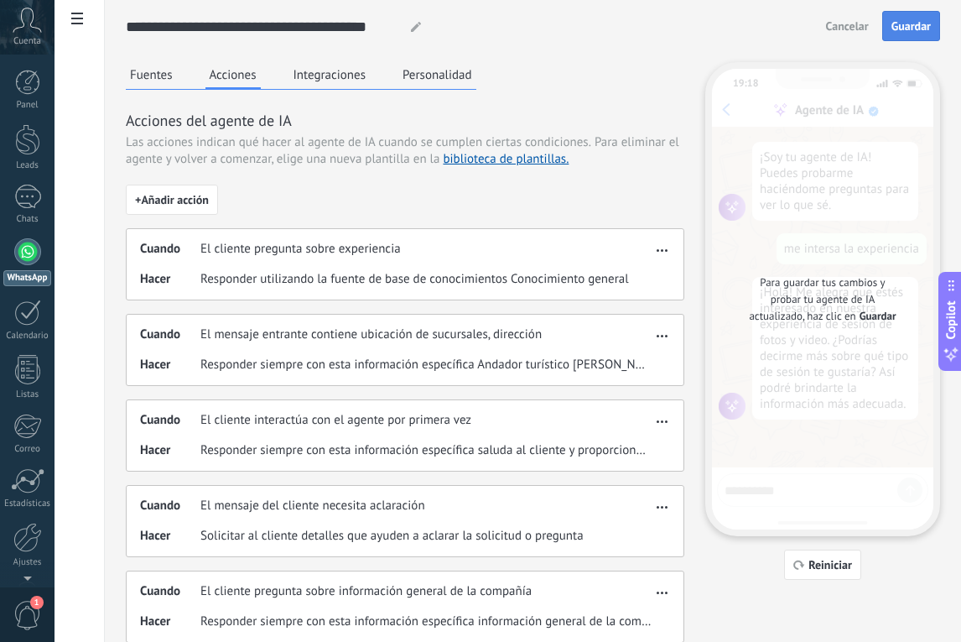
click at [916, 31] on span "Guardar" at bounding box center [911, 26] width 39 height 12
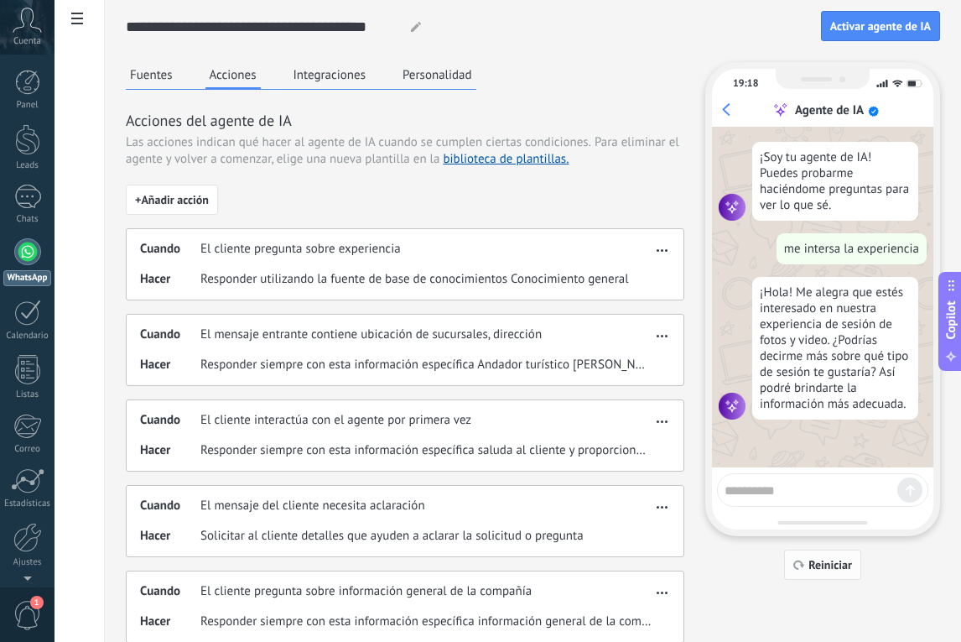
click at [817, 559] on span "Reiniciar" at bounding box center [831, 565] width 44 height 12
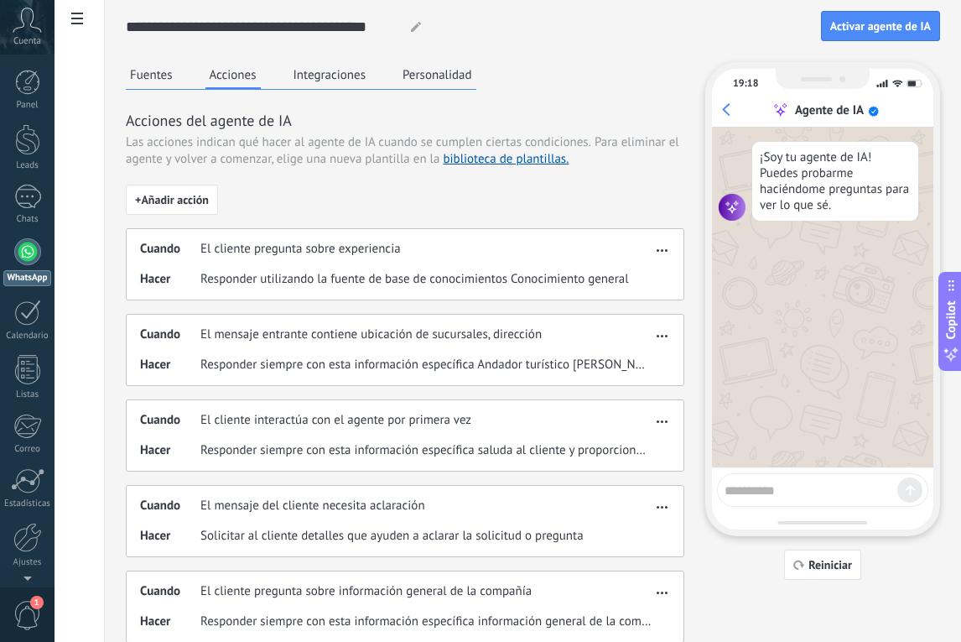
click at [778, 483] on textarea at bounding box center [811, 487] width 173 height 21
type textarea "**********"
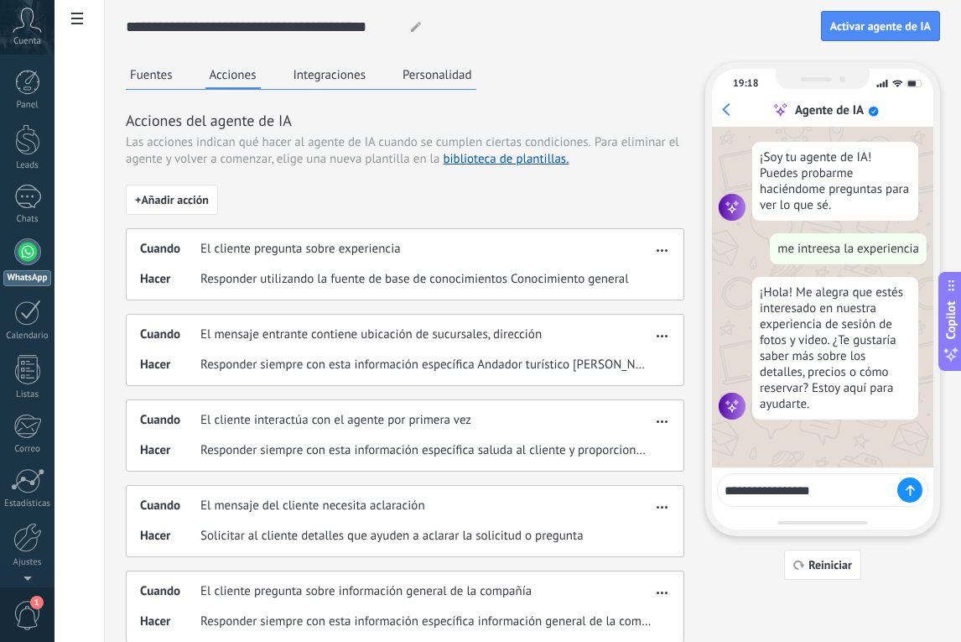
type textarea "**********"
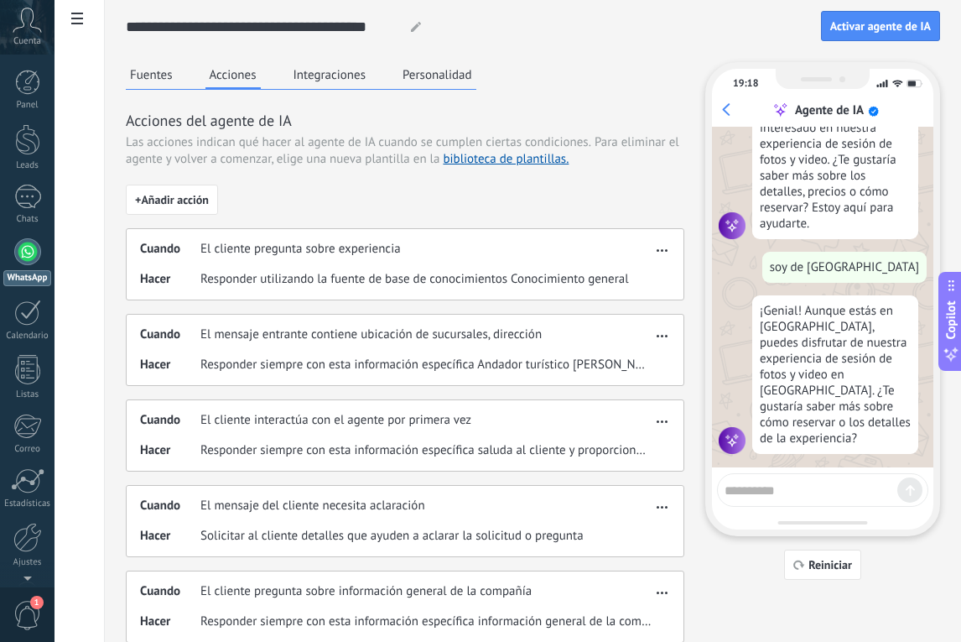
scroll to position [181, 0]
click at [420, 71] on button "Personalidad" at bounding box center [438, 74] width 78 height 25
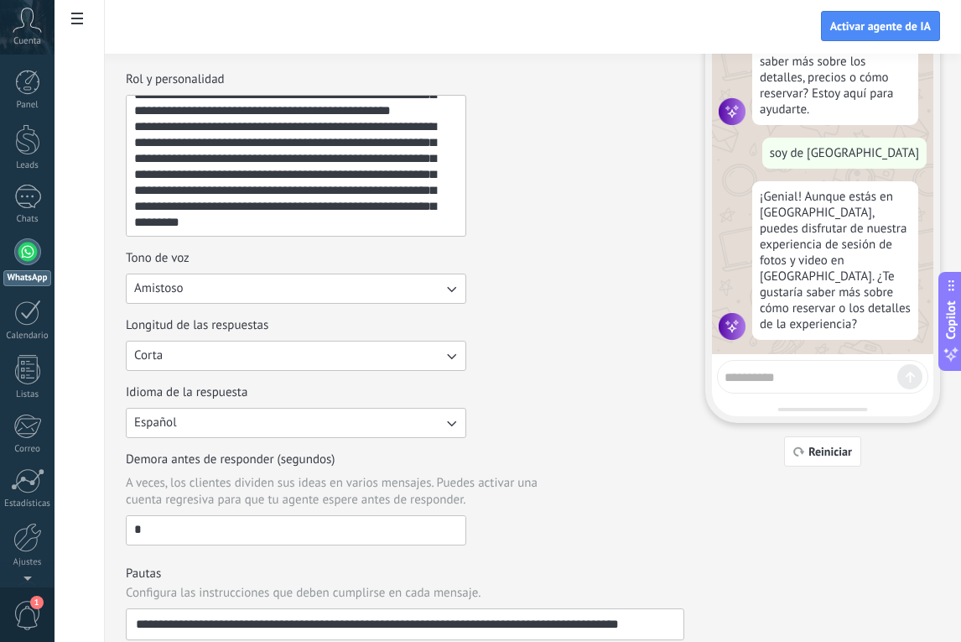
scroll to position [114, 0]
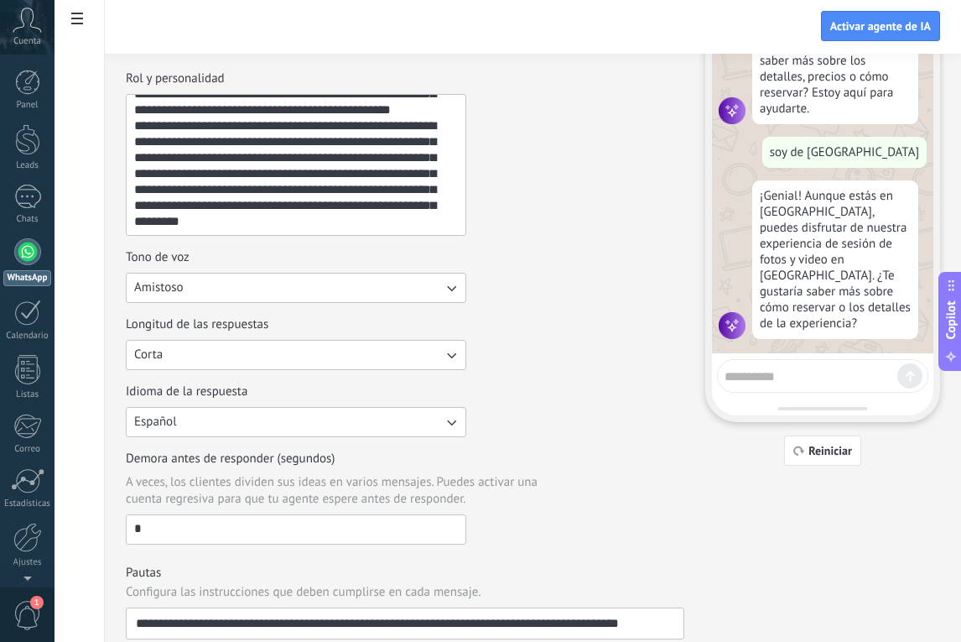
click at [352, 229] on textarea "**********" at bounding box center [295, 165] width 336 height 140
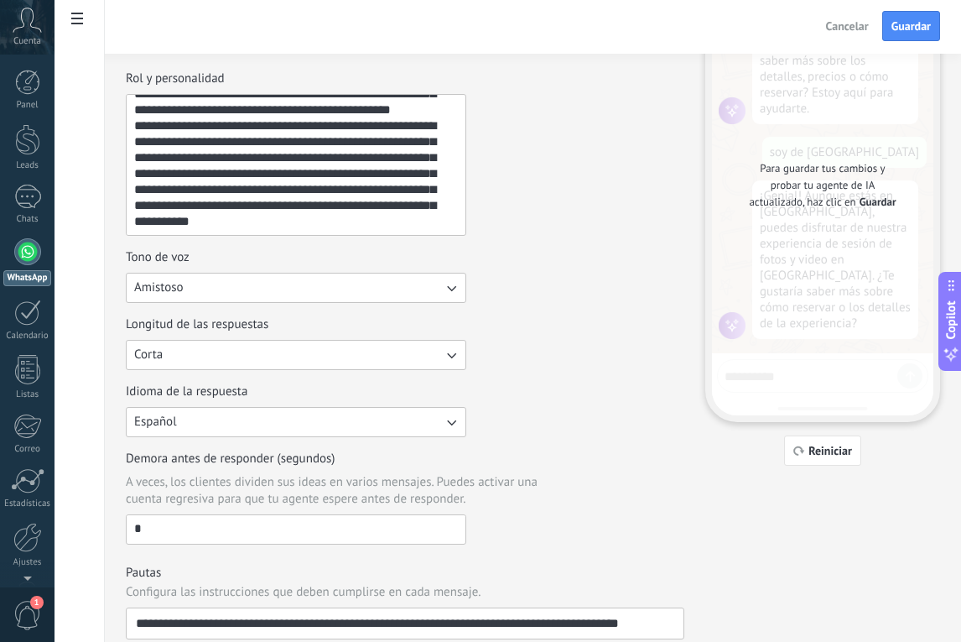
scroll to position [58, 0]
click at [664, 268] on div "Tono de voz Amistoso" at bounding box center [405, 276] width 559 height 54
click at [323, 215] on textarea "**********" at bounding box center [295, 165] width 336 height 140
paste textarea "**********"
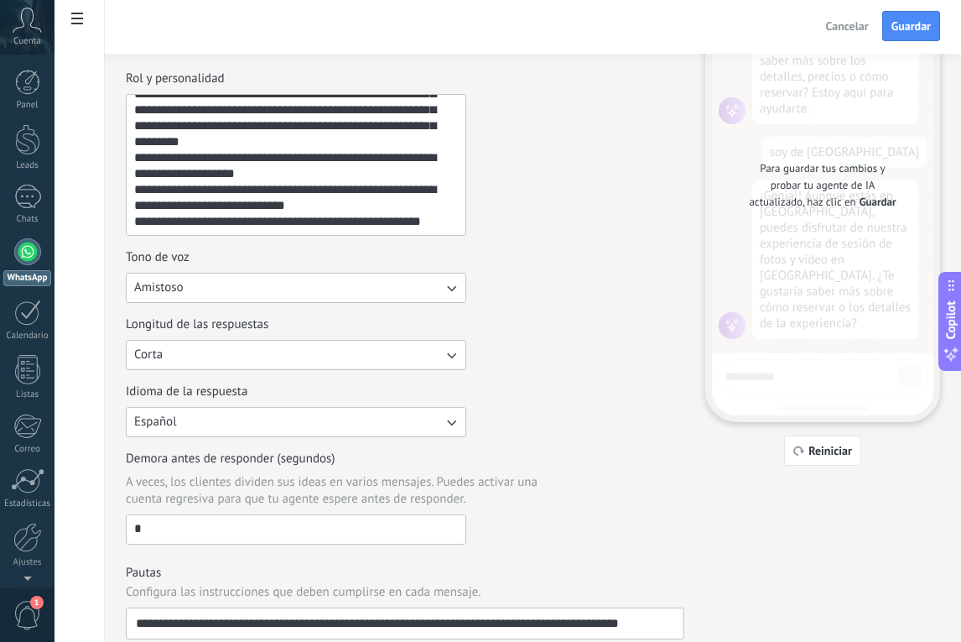
scroll to position [128, 0]
click at [381, 206] on textarea "**********" at bounding box center [295, 165] width 336 height 140
click at [419, 210] on textarea "**********" at bounding box center [295, 165] width 336 height 140
type textarea "**********"
click at [908, 32] on span "Guardar" at bounding box center [911, 26] width 39 height 12
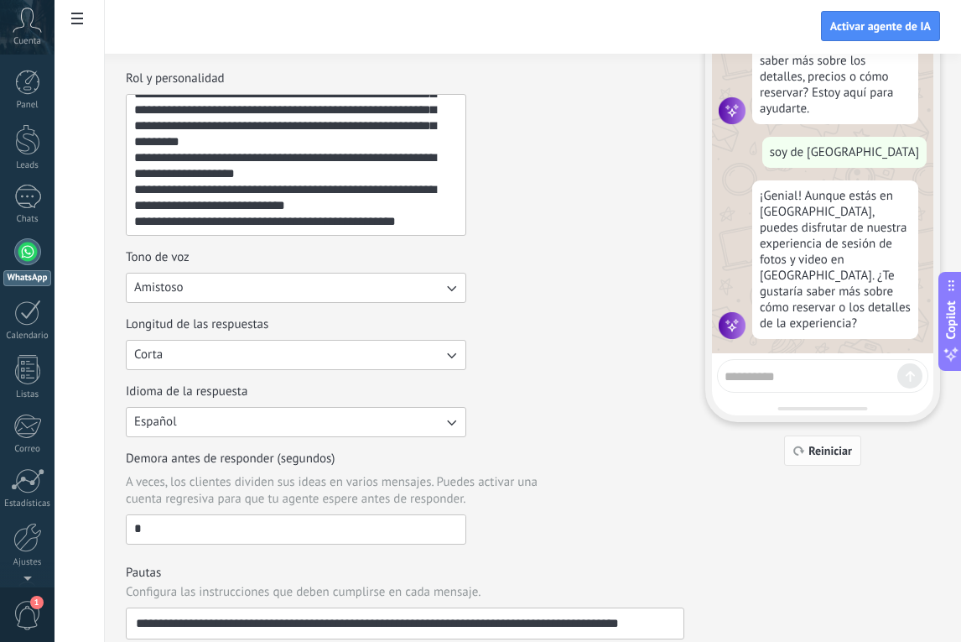
click at [830, 453] on span "Reiniciar" at bounding box center [831, 451] width 44 height 12
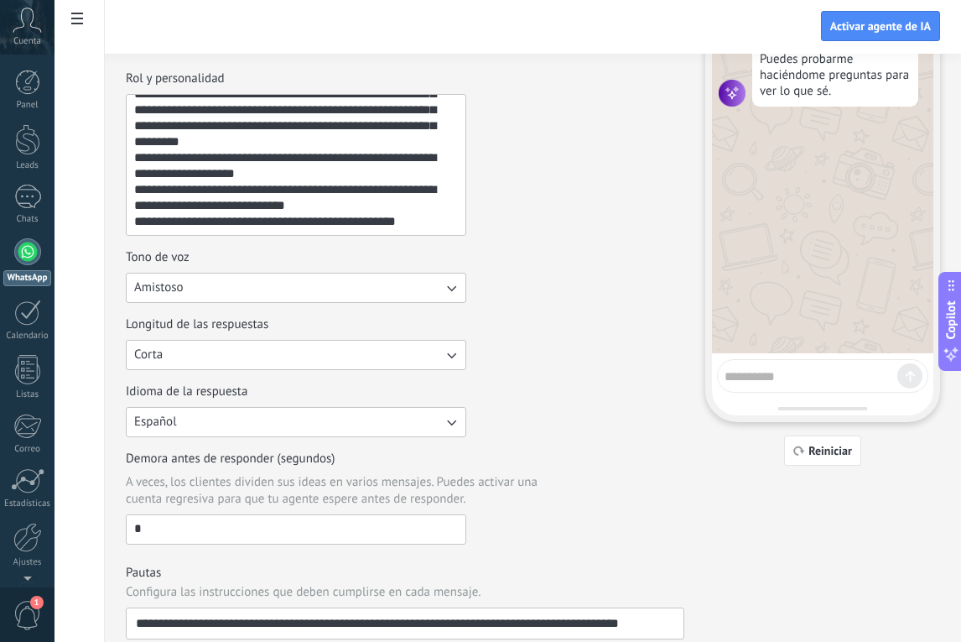
scroll to position [0, 0]
click at [782, 384] on div at bounding box center [822, 376] width 211 height 34
click at [781, 376] on textarea at bounding box center [811, 373] width 173 height 21
type textarea "**********"
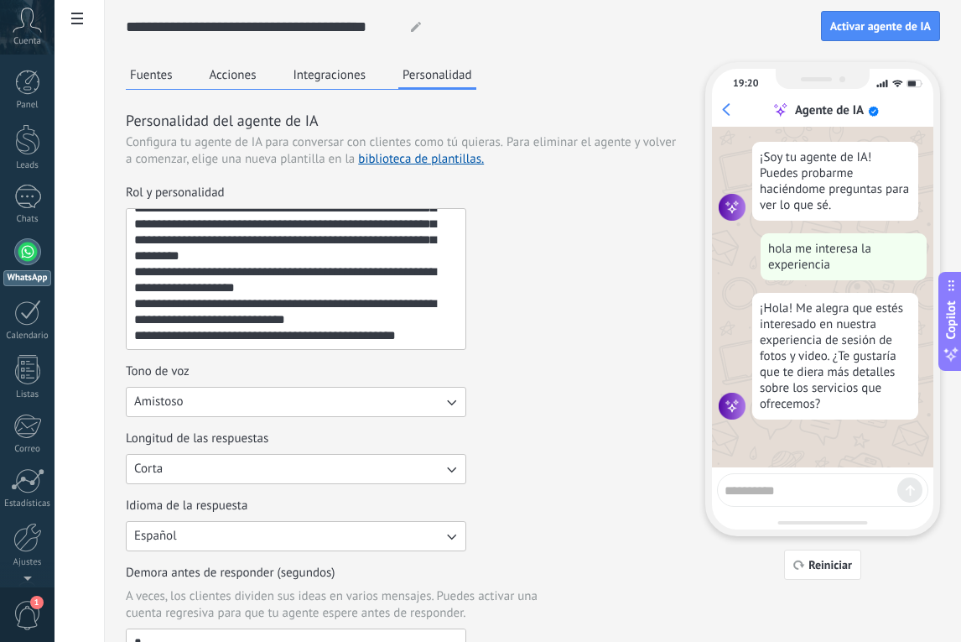
click at [421, 320] on textarea "**********" at bounding box center [295, 279] width 336 height 140
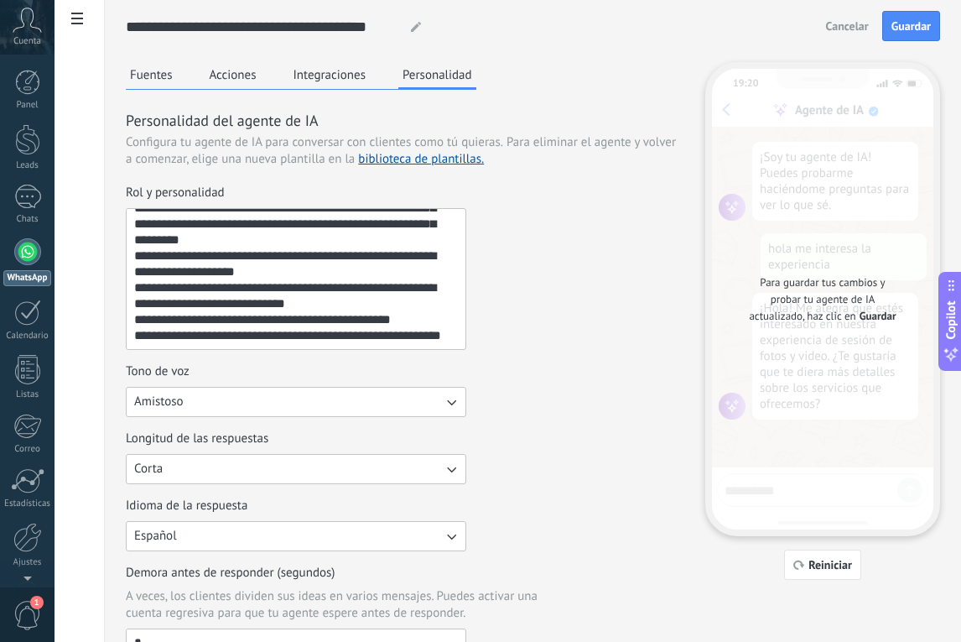
scroll to position [138, 0]
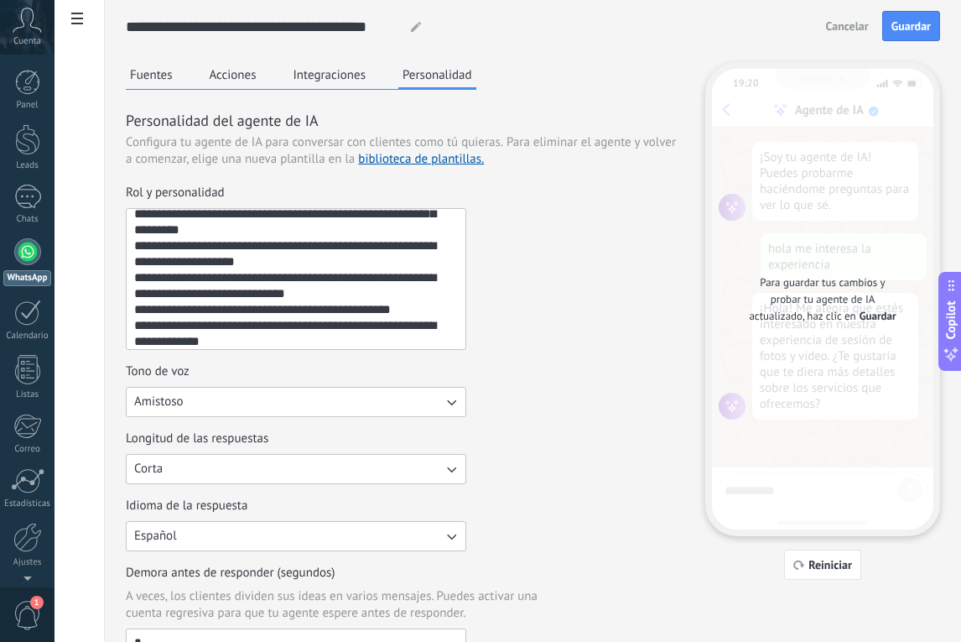
click at [135, 327] on textarea "**********" at bounding box center [295, 279] width 336 height 140
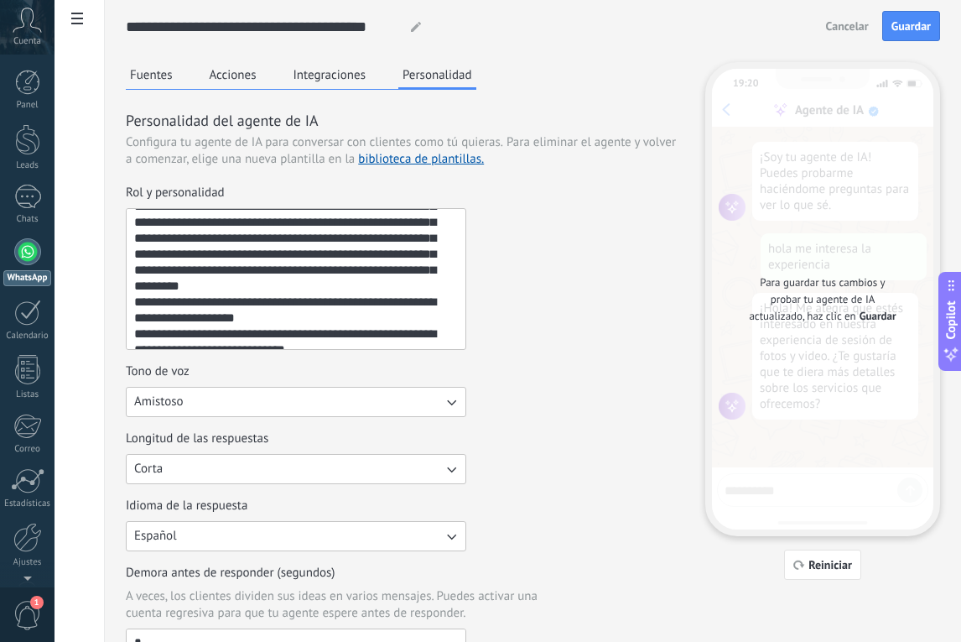
scroll to position [82, 0]
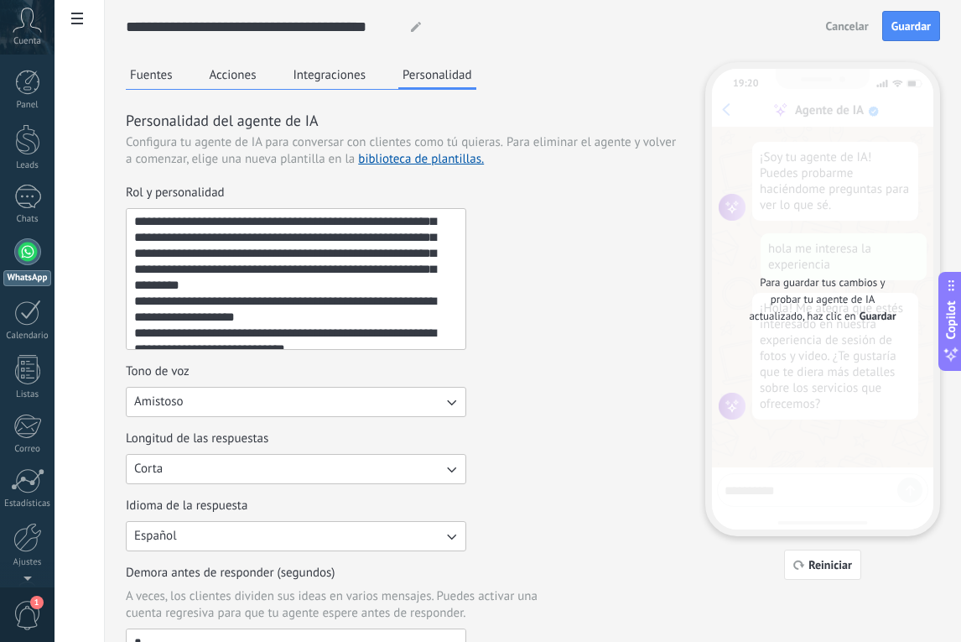
click at [133, 300] on textarea "**********" at bounding box center [295, 279] width 336 height 140
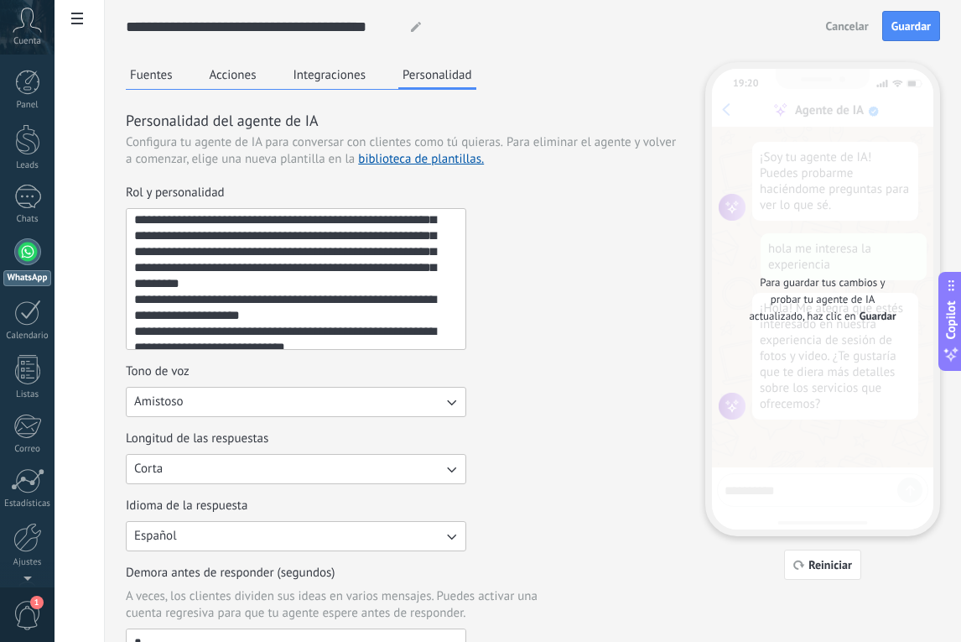
scroll to position [96, 0]
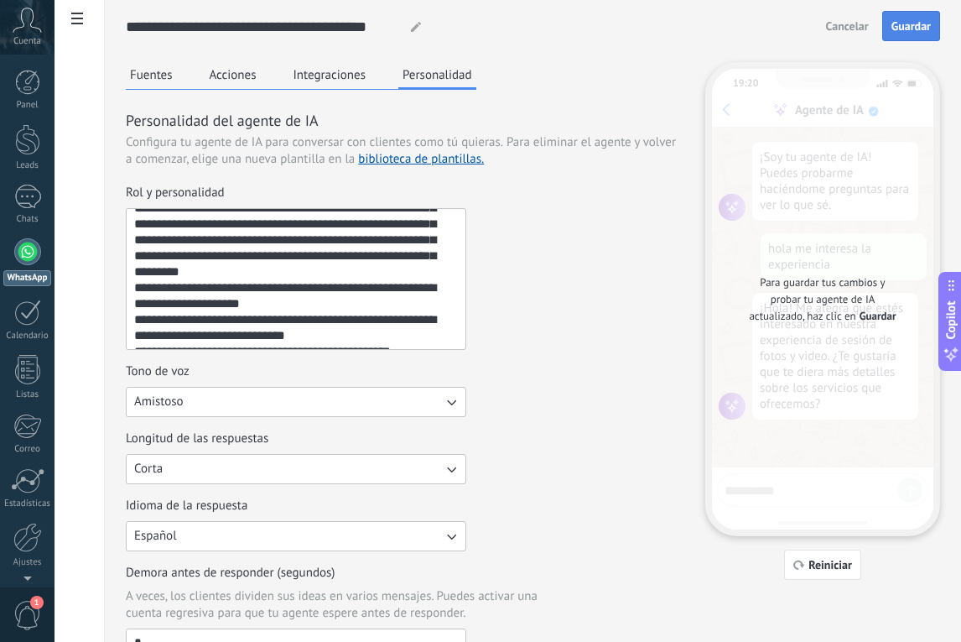
type textarea "**********"
click at [888, 16] on button "Guardar" at bounding box center [912, 26] width 58 height 30
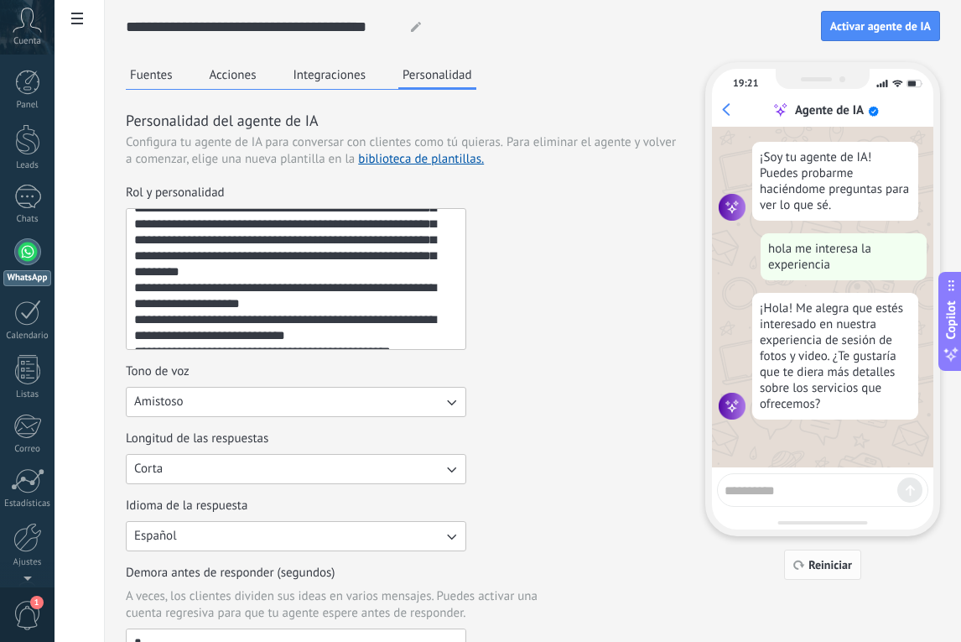
click at [835, 560] on span "Reiniciar" at bounding box center [831, 565] width 44 height 12
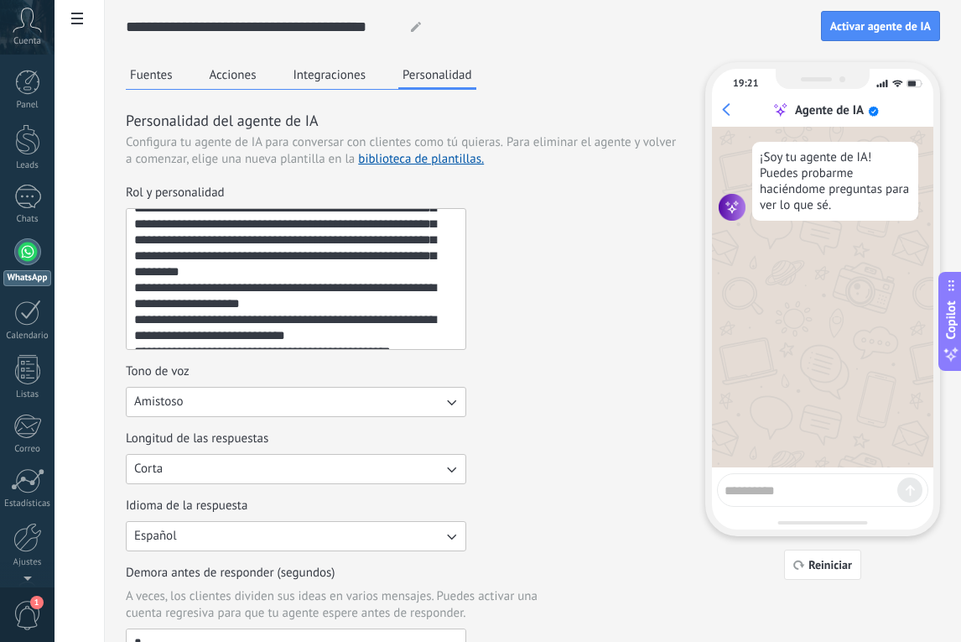
click at [784, 487] on textarea at bounding box center [811, 487] width 173 height 21
type textarea "**********"
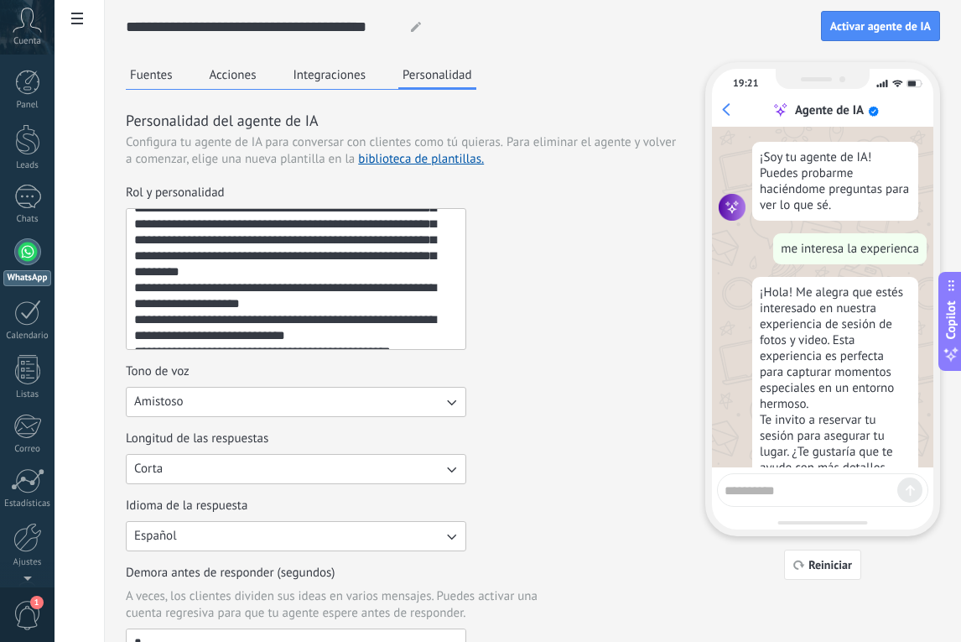
scroll to position [60, 0]
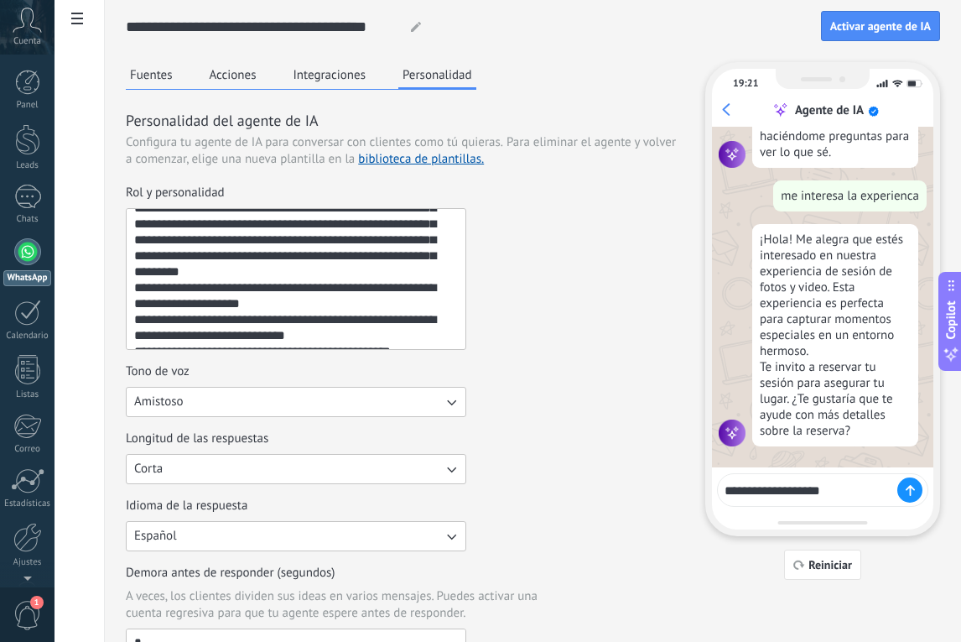
type textarea "**********"
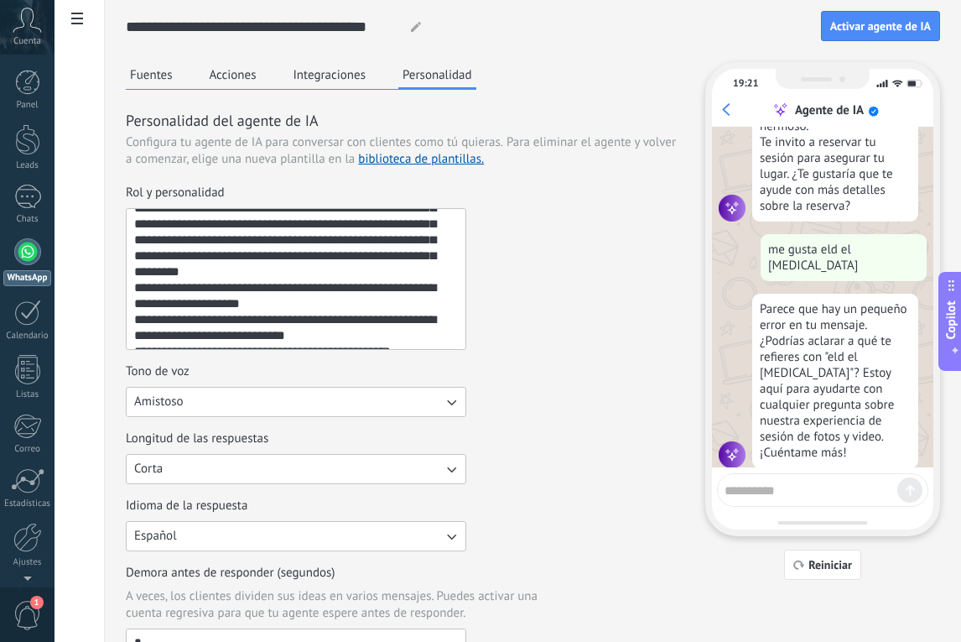
scroll to position [279, 0]
click at [227, 67] on button "Acciones" at bounding box center [233, 74] width 55 height 25
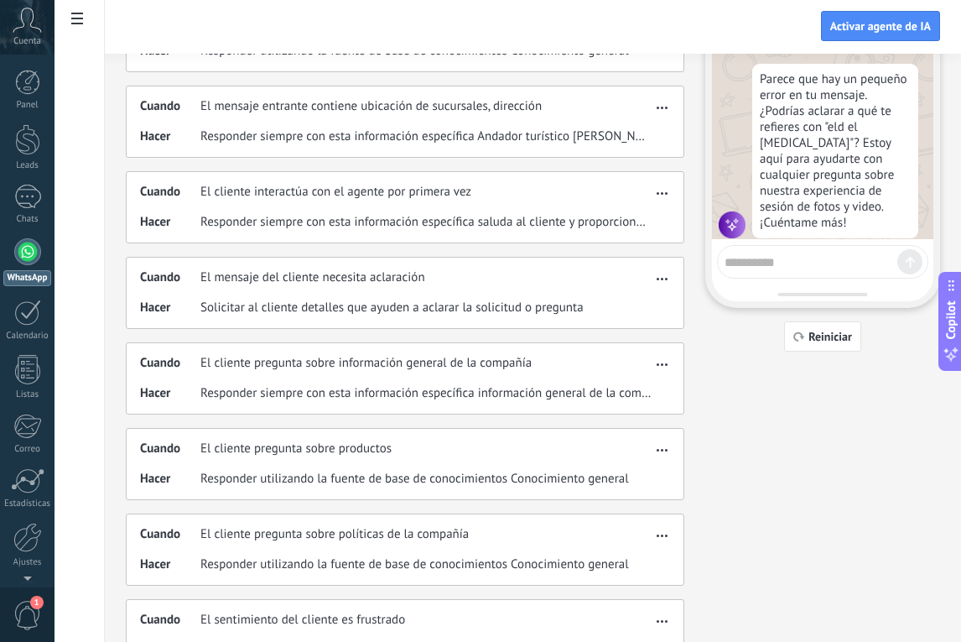
scroll to position [0, 0]
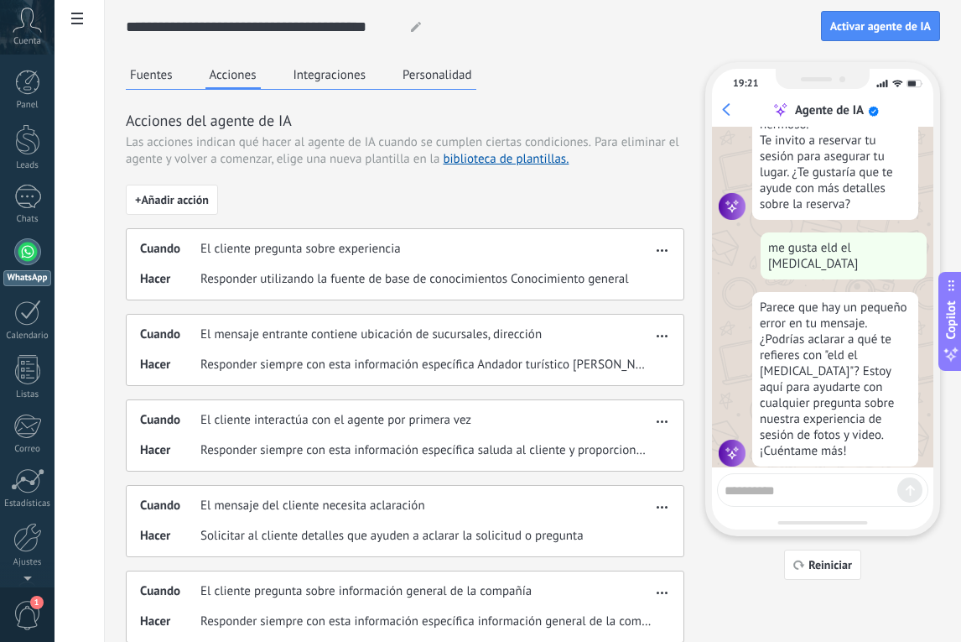
click at [135, 68] on button "Fuentes" at bounding box center [151, 74] width 51 height 25
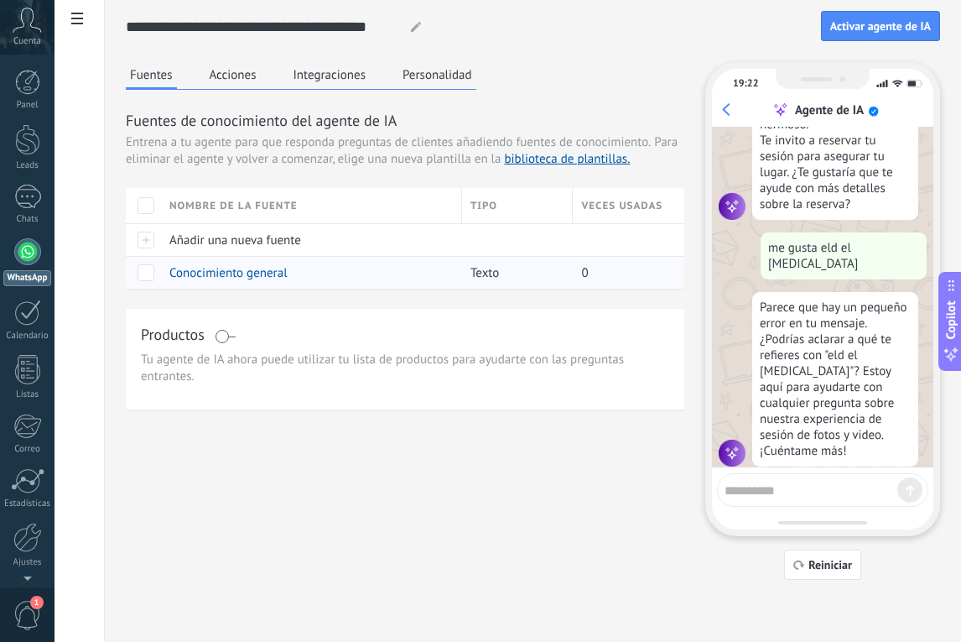
click at [260, 276] on span "Conocimiento general" at bounding box center [228, 273] width 118 height 16
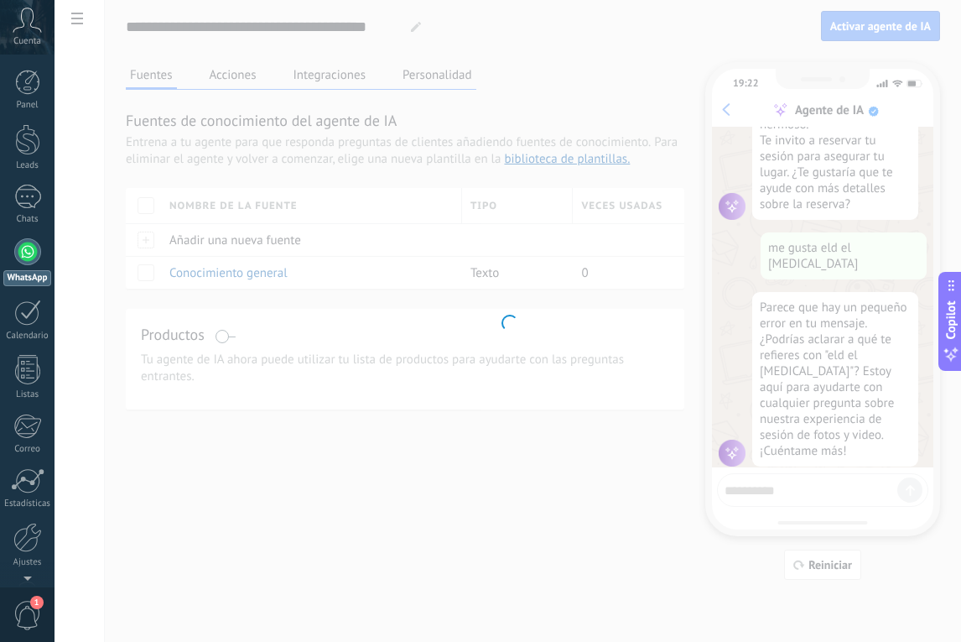
type input "**********"
type textarea "**********"
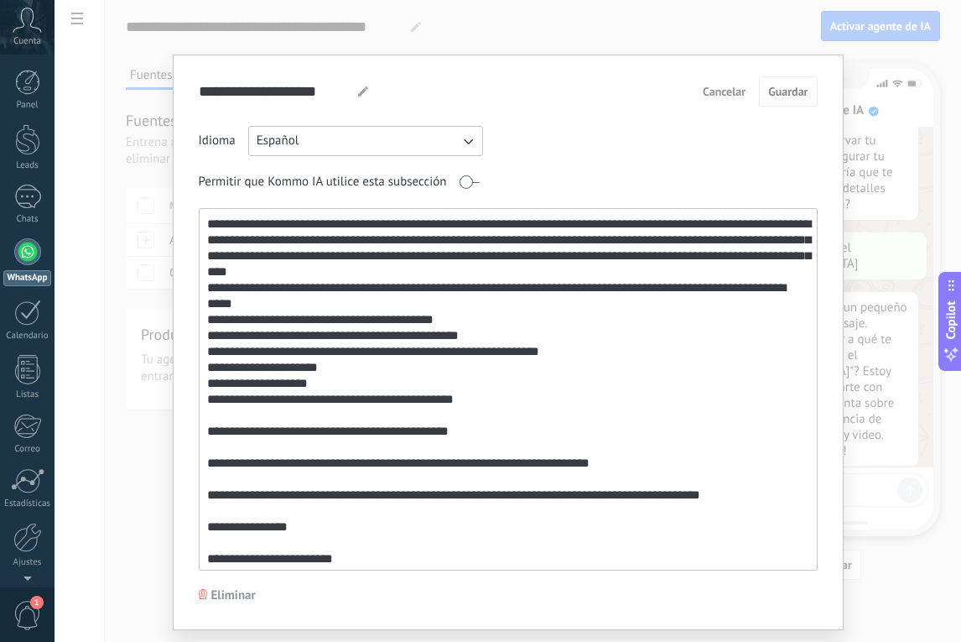
scroll to position [114, 0]
